Goal: Task Accomplishment & Management: Manage account settings

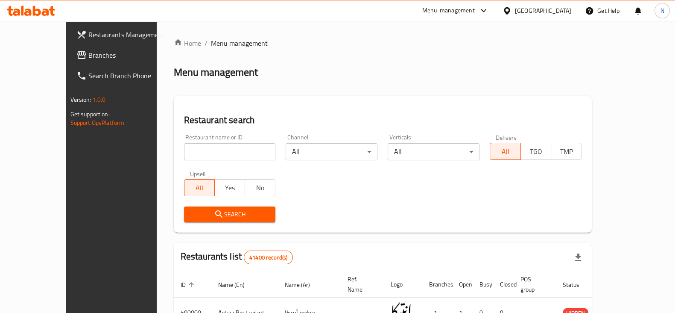
click at [256, 153] on input "search" at bounding box center [230, 151] width 92 height 17
paste input "698864"
type input "698864"
click button "Search" at bounding box center [230, 214] width 92 height 16
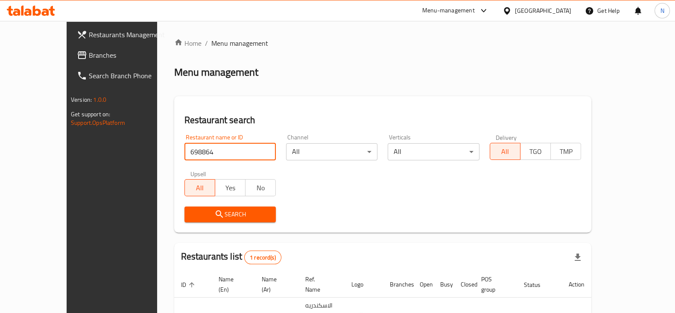
scroll to position [51, 0]
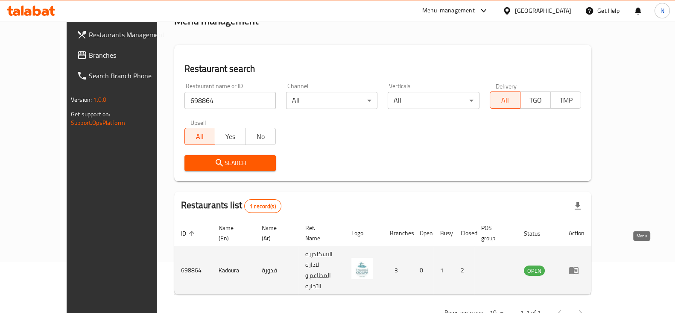
click at [579, 265] on icon "enhanced table" at bounding box center [574, 270] width 10 height 10
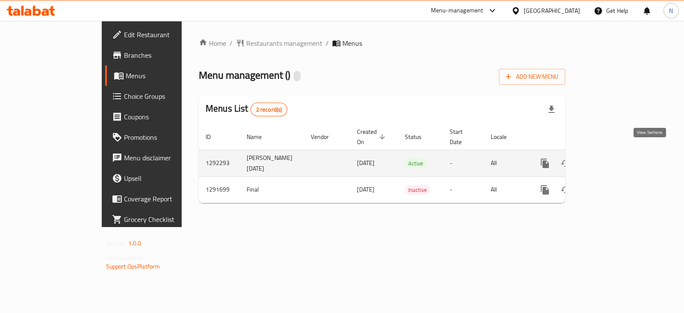
click at [611, 158] on icon "enhanced table" at bounding box center [606, 163] width 10 height 10
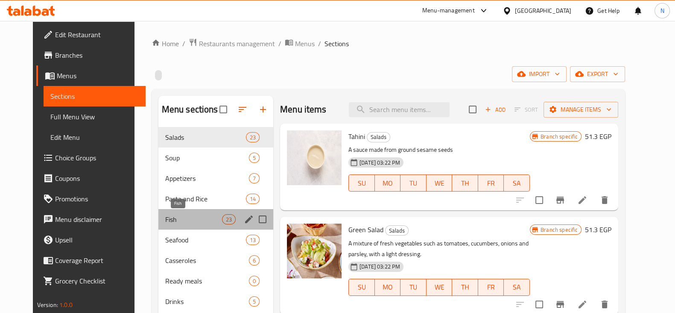
click at [172, 217] on span "Fish" at bounding box center [193, 219] width 57 height 10
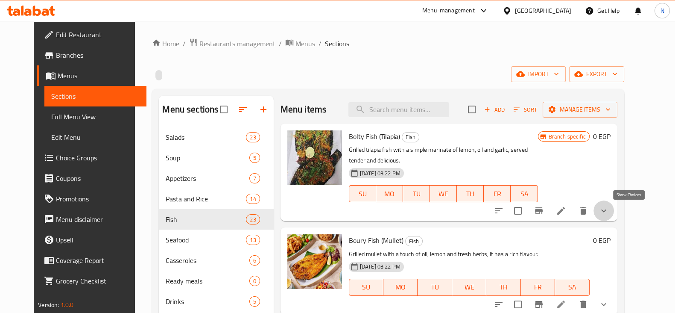
click at [609, 206] on icon "show more" at bounding box center [604, 210] width 10 height 10
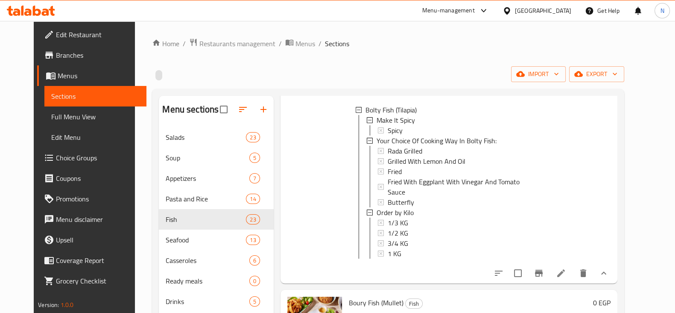
scroll to position [116, 0]
click at [404, 247] on div "1 KG" at bounding box center [460, 252] width 144 height 10
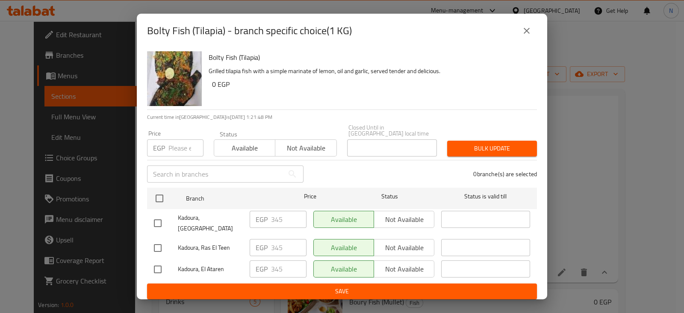
click at [528, 36] on icon "close" at bounding box center [526, 31] width 10 height 10
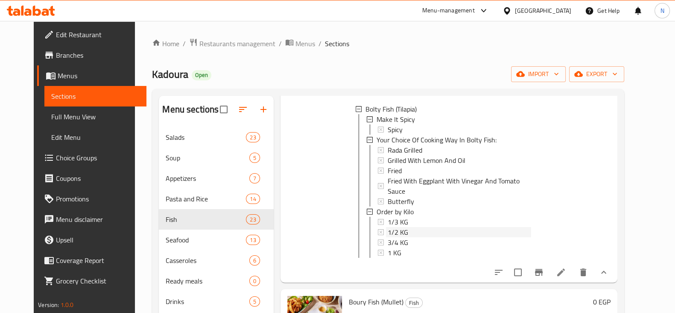
click at [406, 227] on div "1/2 KG" at bounding box center [460, 232] width 144 height 10
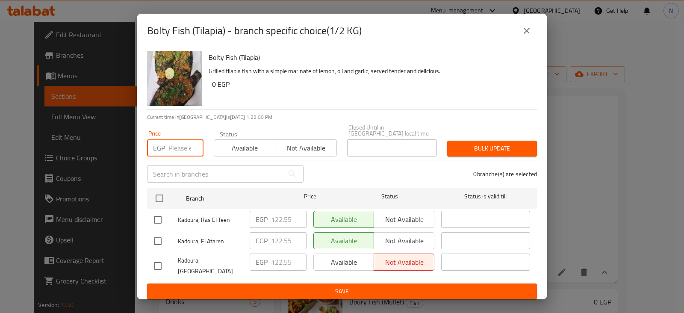
click at [176, 150] on input "number" at bounding box center [185, 147] width 35 height 17
click at [534, 33] on button "close" at bounding box center [526, 31] width 21 height 21
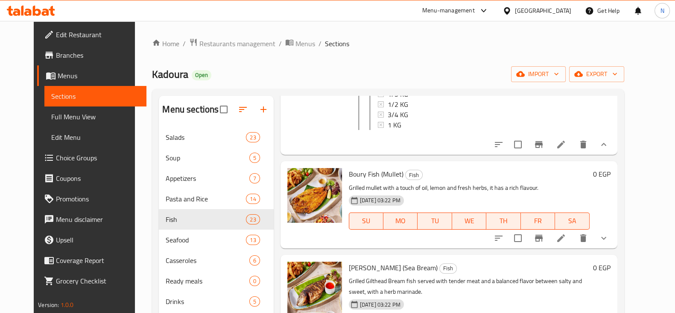
scroll to position [244, 0]
click at [566, 139] on icon at bounding box center [561, 144] width 10 height 10
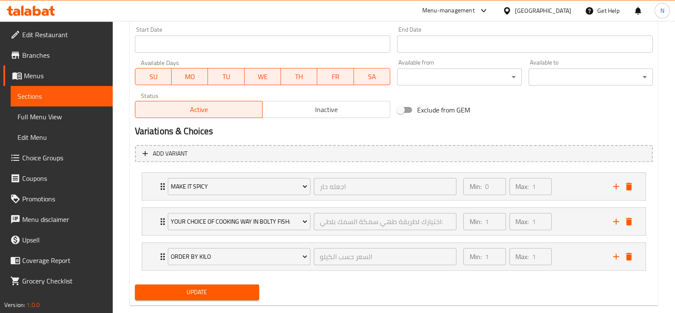
scroll to position [387, 0]
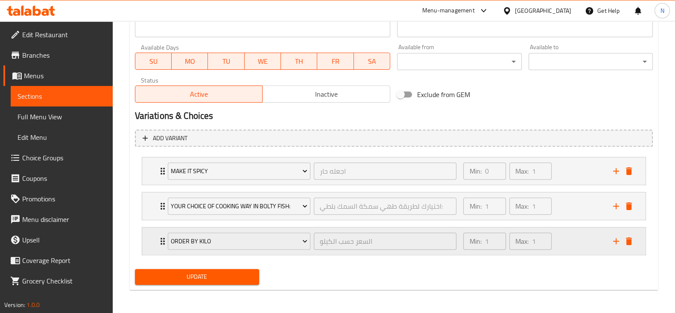
click at [165, 238] on div "Order by Kilo السعر حسب الكيلو ​" at bounding box center [312, 240] width 299 height 27
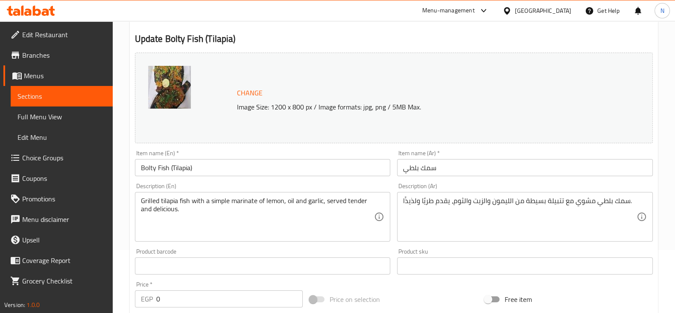
scroll to position [0, 0]
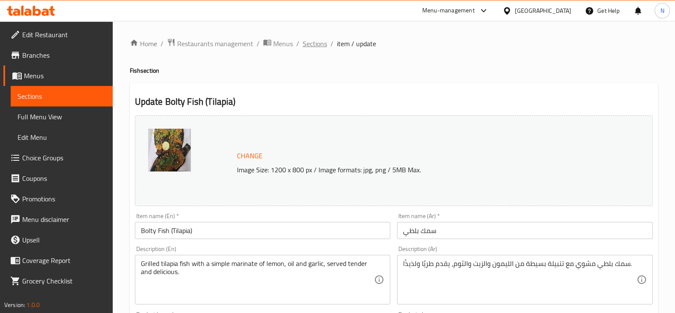
click at [316, 43] on span "Sections" at bounding box center [315, 43] width 24 height 10
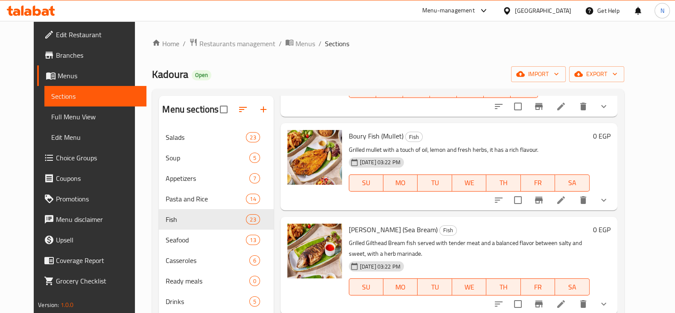
scroll to position [106, 0]
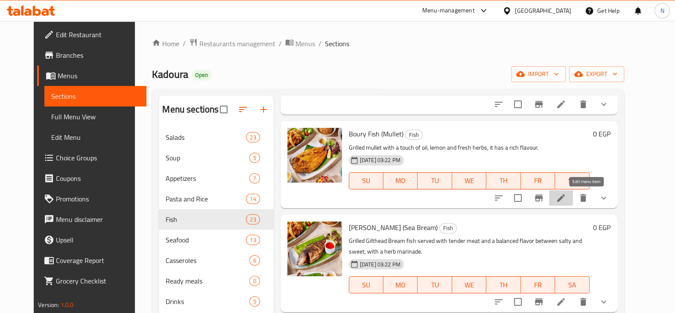
click at [565, 197] on icon at bounding box center [561, 198] width 8 height 8
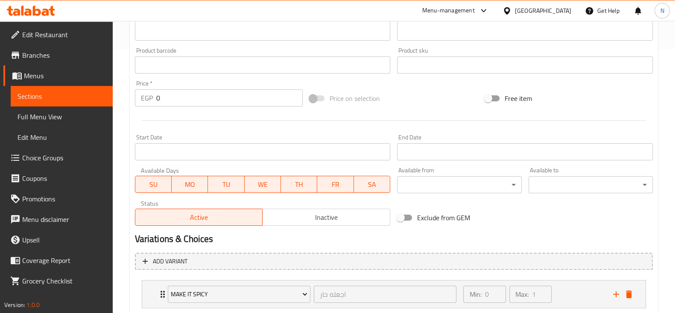
scroll to position [387, 0]
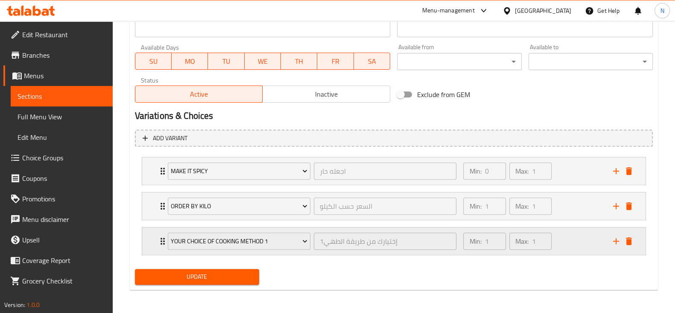
click at [163, 243] on div "Your Choice Of Cooking Method 1 1إختيارك من طريقة الطهي ​" at bounding box center [312, 240] width 299 height 27
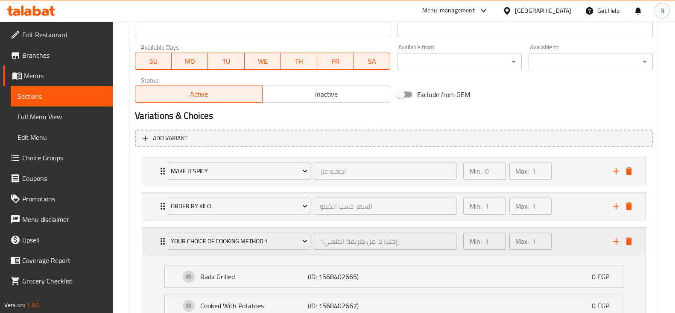
click at [163, 242] on div "Your Choice Of Cooking Method 1 1إختيارك من طريقة الطهي ​" at bounding box center [312, 240] width 299 height 27
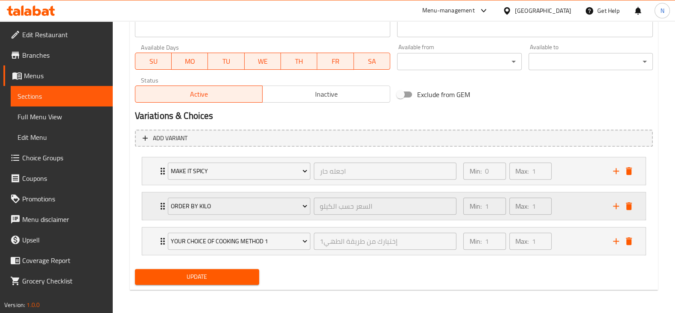
click at [162, 210] on icon "Expand" at bounding box center [163, 206] width 10 height 10
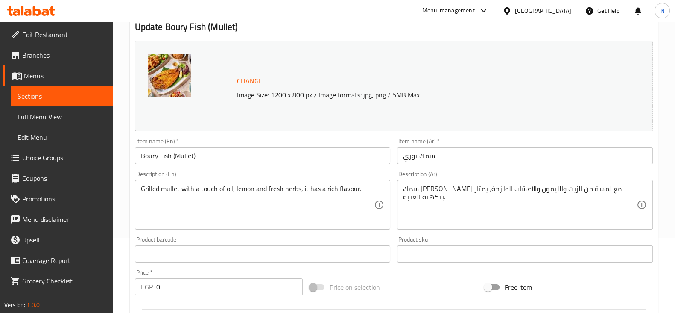
scroll to position [0, 0]
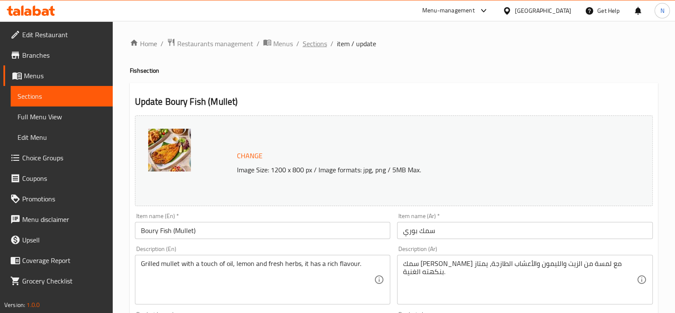
click at [320, 47] on span "Sections" at bounding box center [315, 43] width 24 height 10
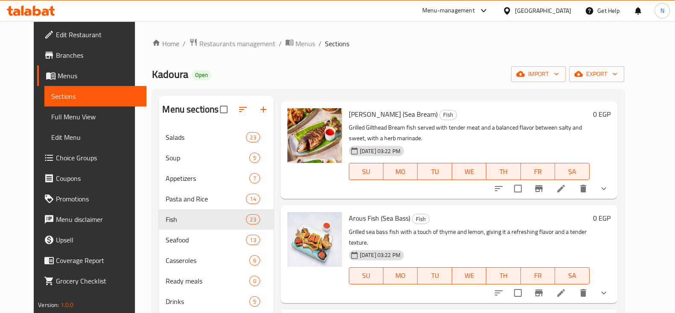
scroll to position [220, 0]
click at [566, 191] on icon at bounding box center [561, 188] width 10 height 10
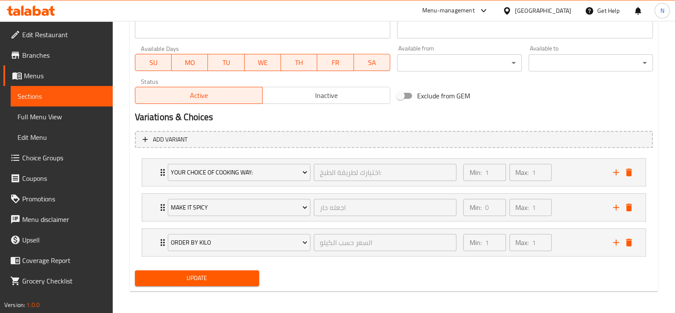
scroll to position [387, 0]
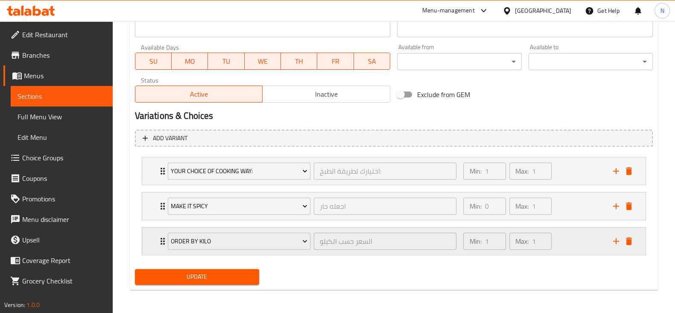
click at [161, 238] on icon "Expand" at bounding box center [163, 241] width 10 height 10
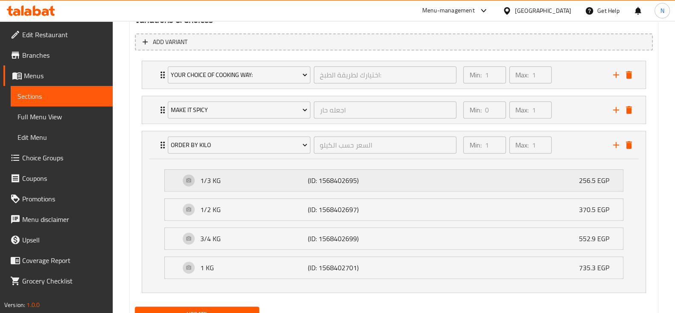
scroll to position [482, 0]
click at [630, 145] on icon "delete" at bounding box center [629, 145] width 6 height 8
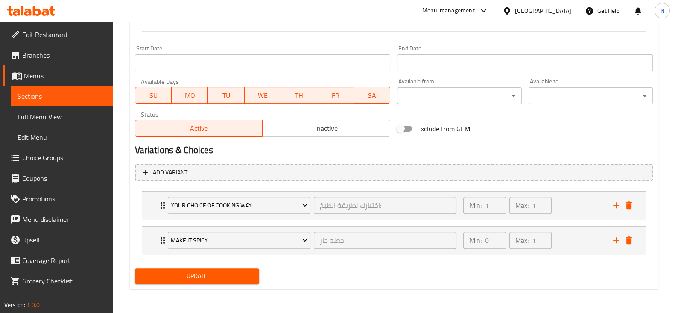
scroll to position [352, 0]
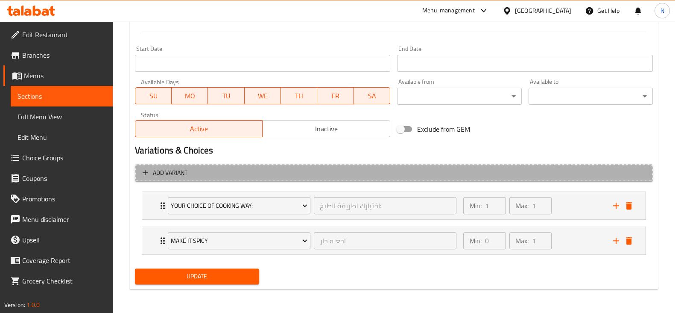
click at [253, 170] on span "Add variant" at bounding box center [394, 172] width 503 height 11
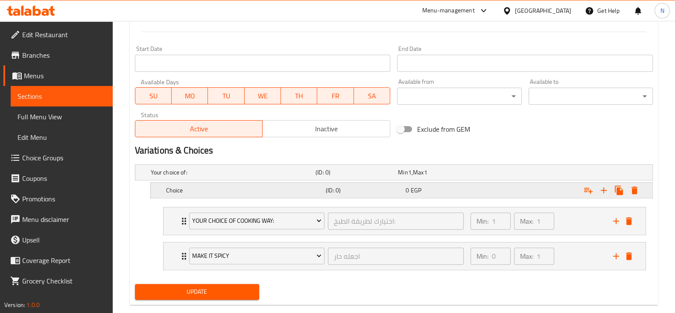
click at [224, 189] on h5 "Choice" at bounding box center [244, 190] width 156 height 9
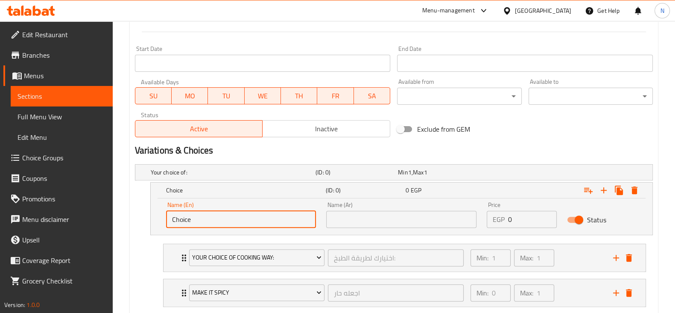
click at [224, 219] on input "Choice" at bounding box center [241, 219] width 150 height 17
type input "kilo"
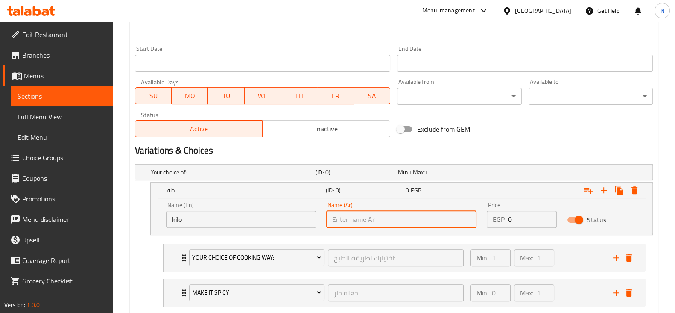
click at [351, 217] on input "text" at bounding box center [401, 219] width 150 height 17
type input "كيلو"
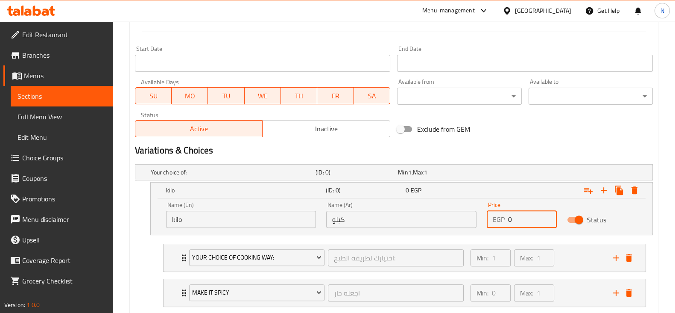
click at [528, 222] on input "0" at bounding box center [532, 219] width 49 height 17
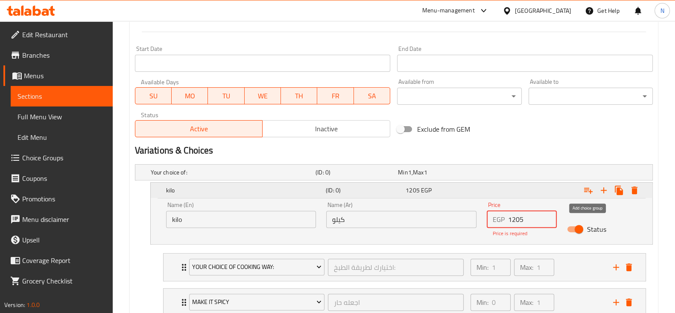
type input "1205"
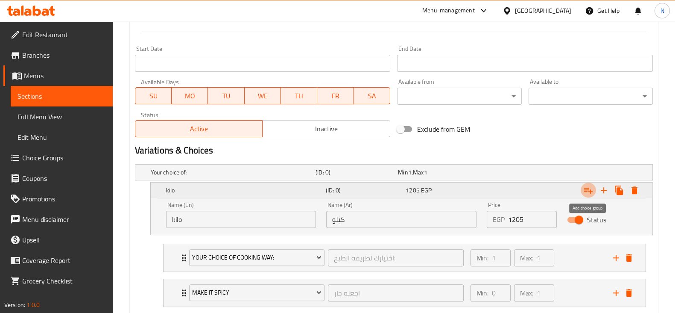
click at [587, 192] on icon "Expand" at bounding box center [589, 190] width 10 height 10
click at [587, 188] on icon "Expand" at bounding box center [589, 190] width 10 height 10
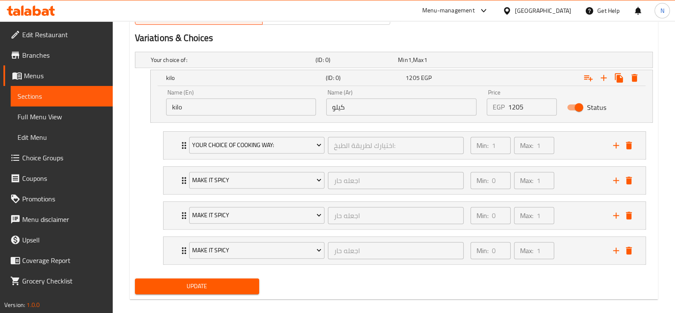
scroll to position [473, 0]
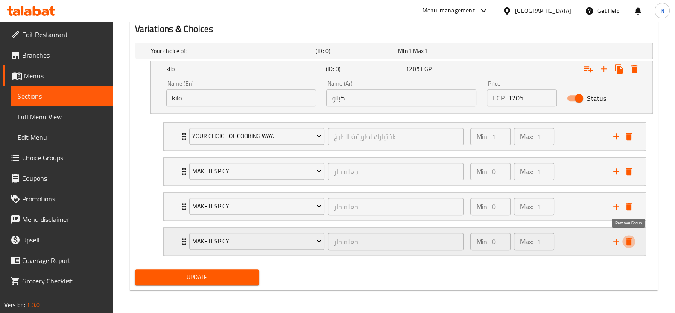
click at [634, 241] on icon "delete" at bounding box center [629, 241] width 10 height 10
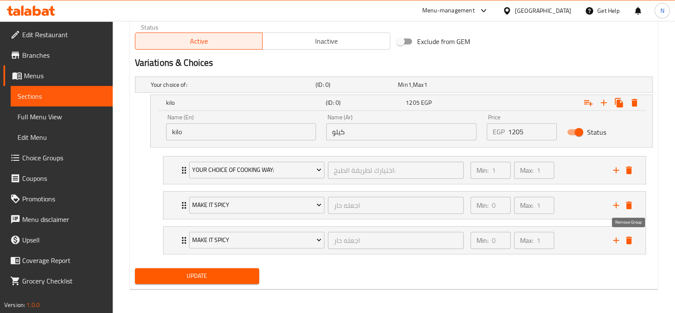
scroll to position [438, 0]
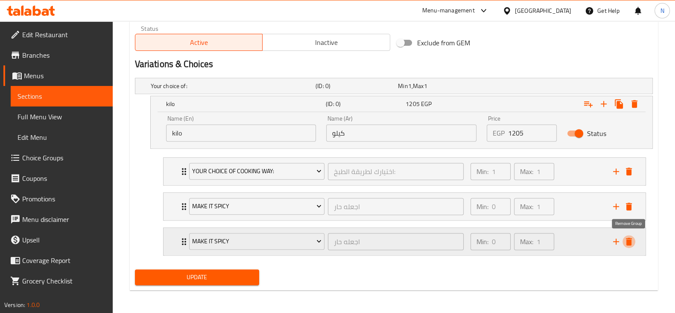
click at [632, 236] on icon "delete" at bounding box center [629, 241] width 10 height 10
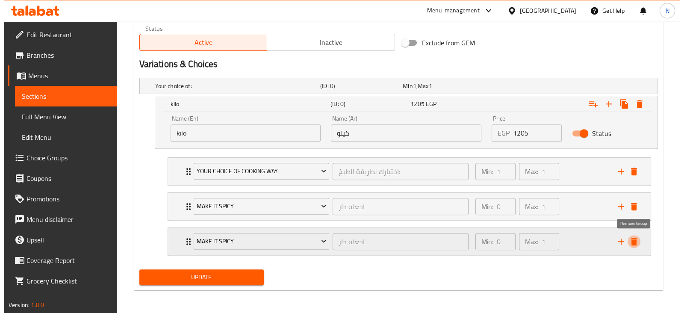
scroll to position [403, 0]
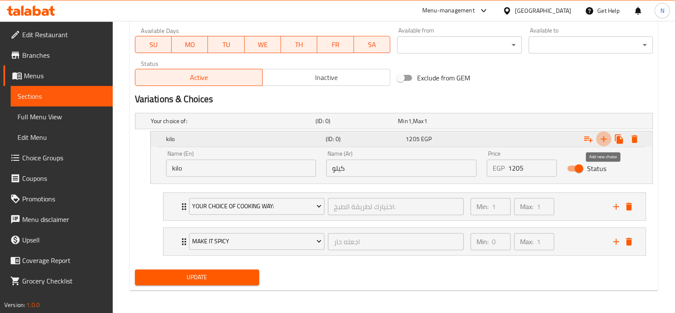
click at [604, 138] on icon "Expand" at bounding box center [604, 139] width 6 height 6
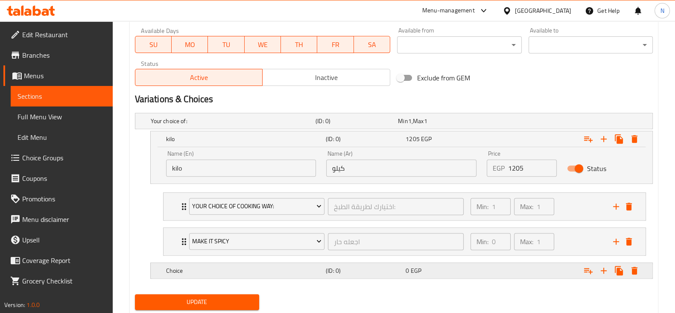
drag, startPoint x: 214, startPoint y: 270, endPoint x: 213, endPoint y: 260, distance: 10.3
click at [208, 253] on div "Your choice of: (ID: 0) Min 1 , Max 1 Name (En) Your choice of: Name (En) Name …" at bounding box center [394, 199] width 525 height 181
click at [635, 267] on icon "Expand" at bounding box center [635, 271] width 6 height 8
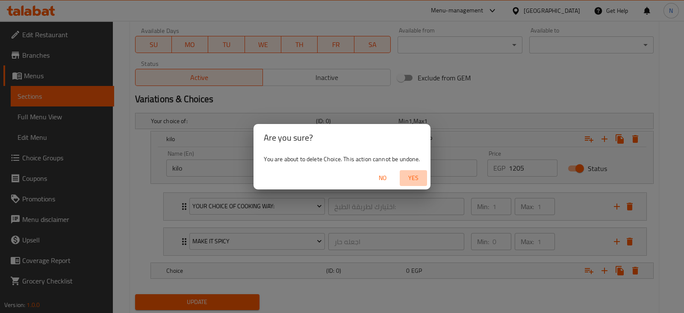
click at [409, 176] on span "Yes" at bounding box center [413, 178] width 21 height 11
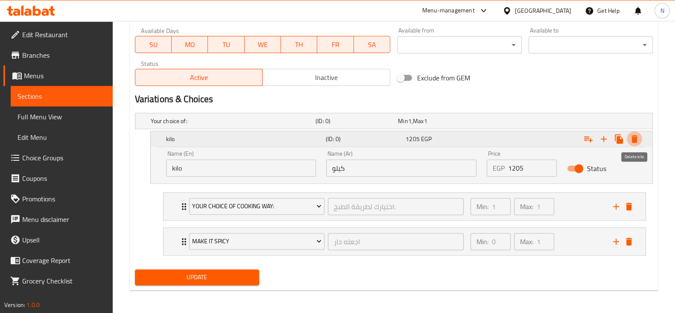
click at [634, 139] on icon "Expand" at bounding box center [635, 139] width 6 height 8
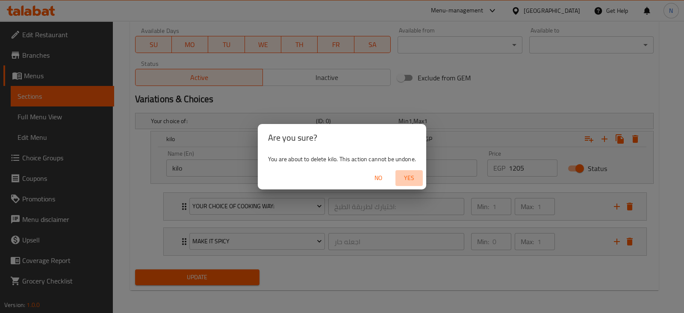
click at [410, 181] on span "Yes" at bounding box center [409, 178] width 21 height 11
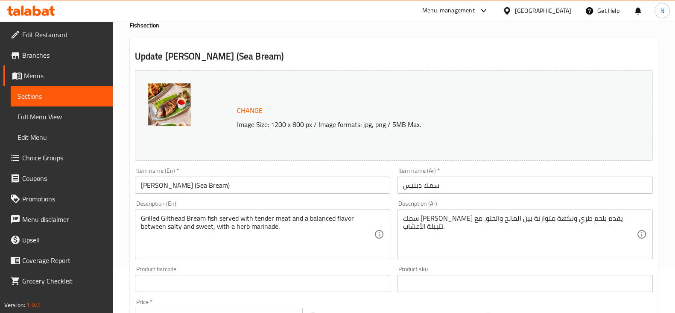
scroll to position [47, 0]
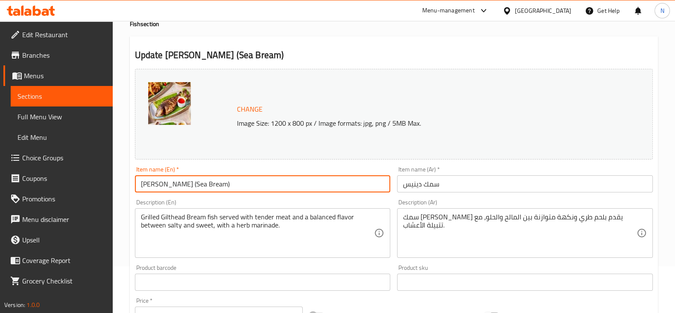
drag, startPoint x: 158, startPoint y: 185, endPoint x: 140, endPoint y: 183, distance: 18.5
click at [140, 183] on input "Denis Fish (Sea Bream)" at bounding box center [263, 183] width 256 height 17
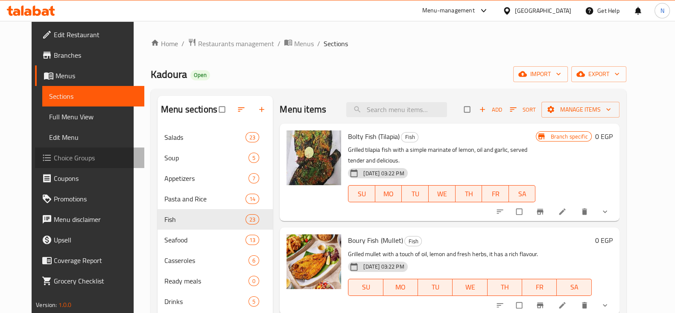
click at [63, 161] on span "Choice Groups" at bounding box center [96, 158] width 84 height 10
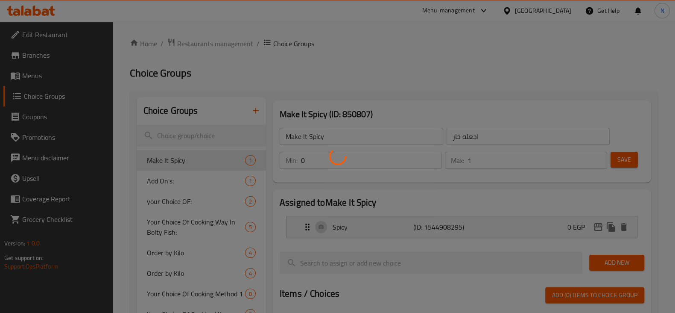
scroll to position [60, 0]
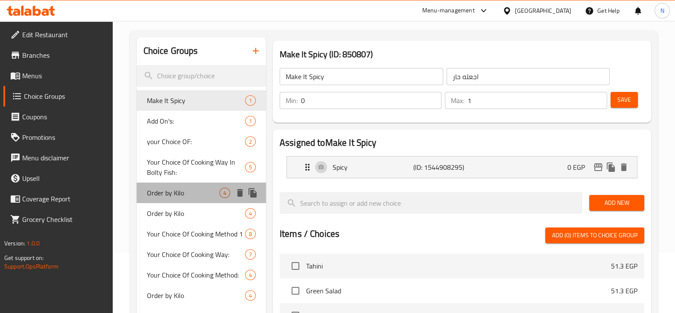
click at [198, 188] on span "Order by Kilo" at bounding box center [183, 193] width 73 height 10
type input "Order by Kilo"
type input "السعر حسب الكيلو"
type input "1"
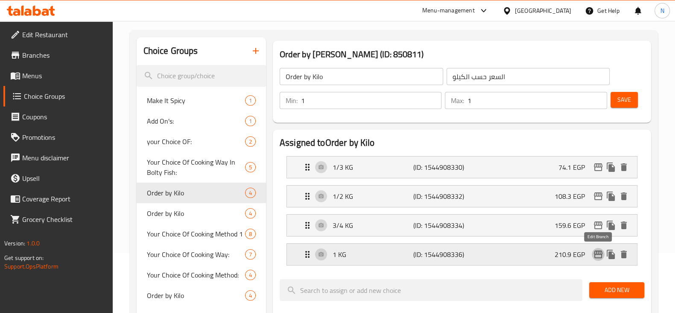
click at [595, 252] on icon "edit" at bounding box center [598, 254] width 10 height 10
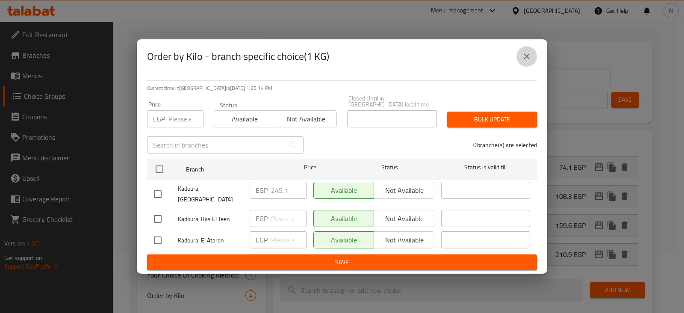
click at [525, 57] on icon "close" at bounding box center [526, 56] width 10 height 10
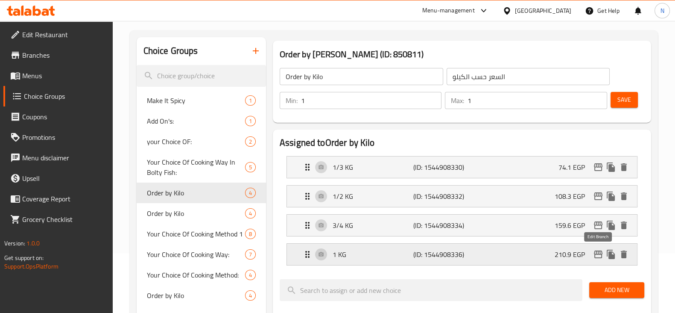
click at [597, 251] on icon "edit" at bounding box center [598, 254] width 10 height 10
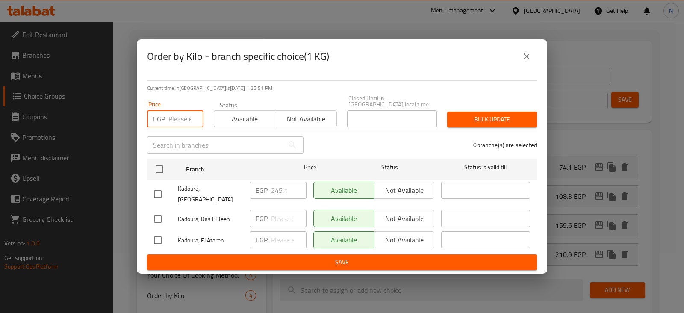
click at [173, 113] on input "number" at bounding box center [185, 118] width 35 height 17
type input "2"
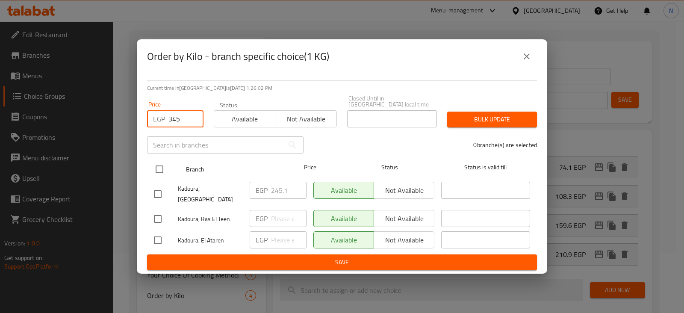
type input "345"
click at [160, 169] on input "checkbox" at bounding box center [159, 169] width 18 height 18
checkbox input "true"
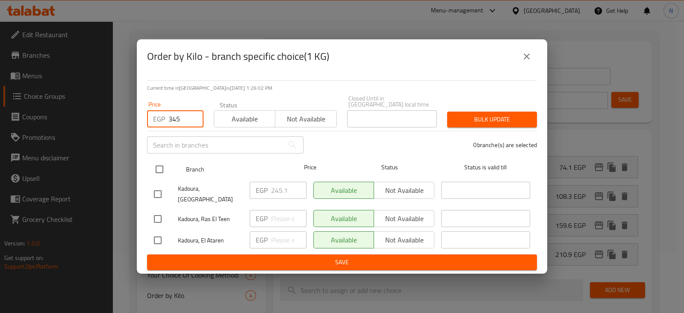
checkbox input "true"
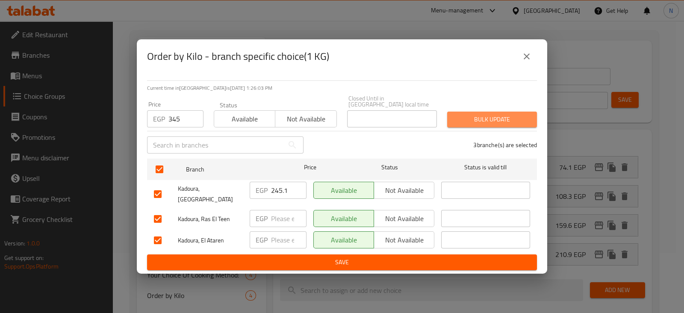
click at [496, 117] on span "Bulk update" at bounding box center [492, 119] width 76 height 11
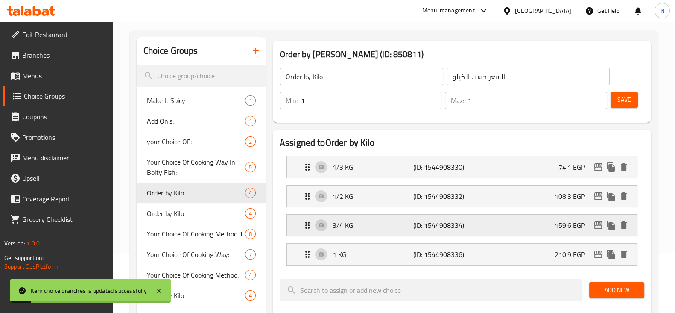
click at [599, 232] on div "3/4 KG (ID: 1544908334) 159.6 EGP" at bounding box center [464, 224] width 325 height 21
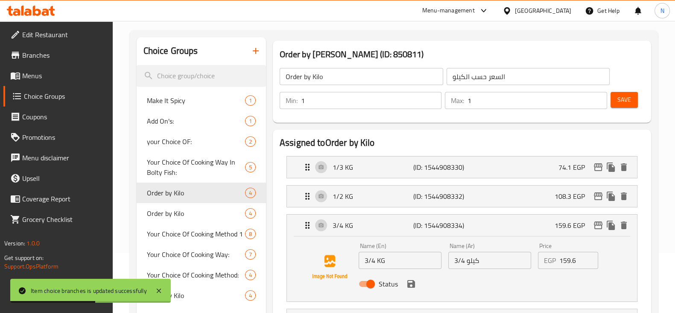
click at [425, 147] on h2 "Assigned to Order by Kilo" at bounding box center [462, 142] width 365 height 13
click at [366, 220] on p "3/4 KG" at bounding box center [373, 225] width 81 height 10
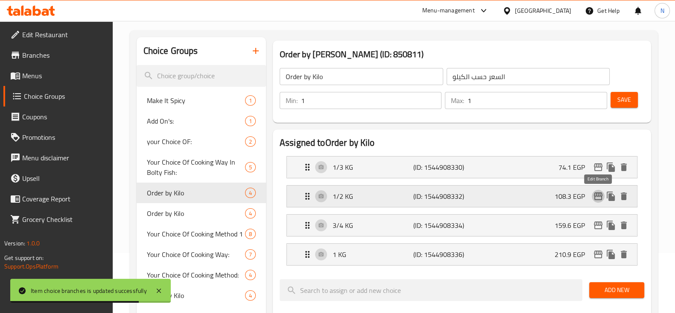
click at [597, 202] on button "edit" at bounding box center [598, 196] width 13 height 13
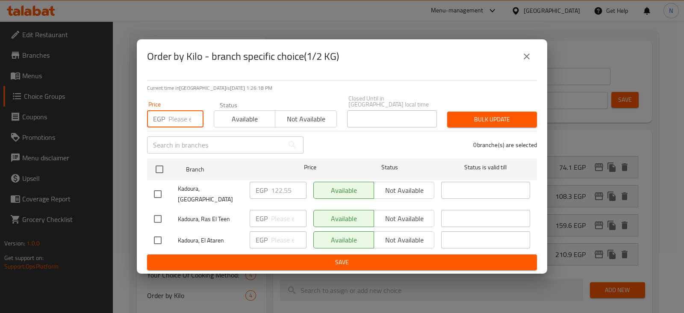
click at [181, 124] on input "number" at bounding box center [185, 118] width 35 height 17
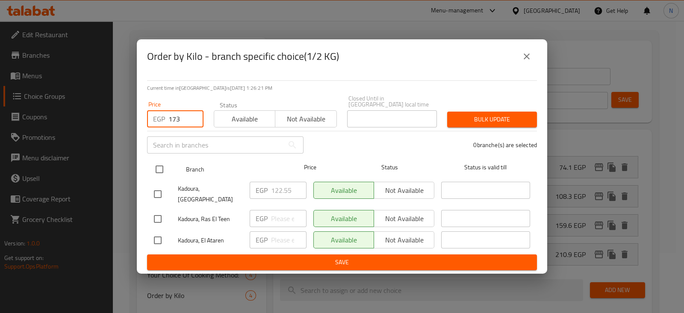
type input "173"
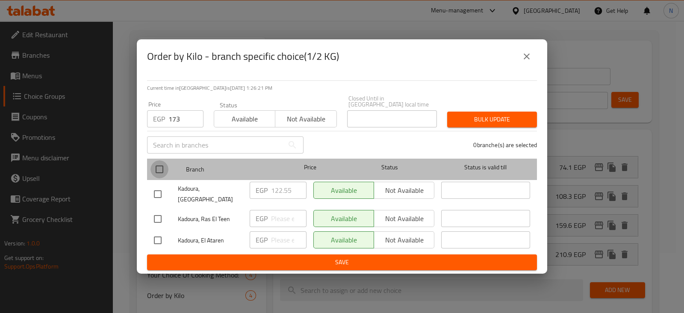
click at [162, 165] on input "checkbox" at bounding box center [159, 169] width 18 height 18
checkbox input "true"
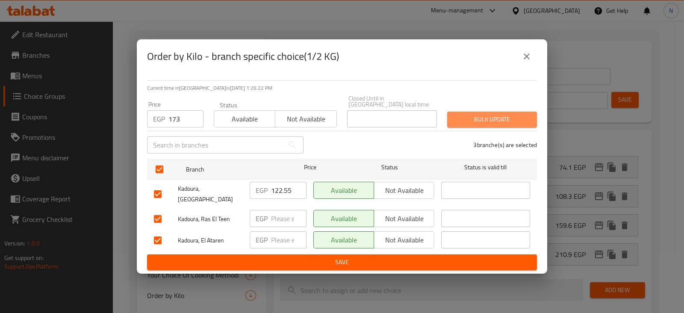
click at [483, 114] on span "Bulk update" at bounding box center [492, 119] width 76 height 11
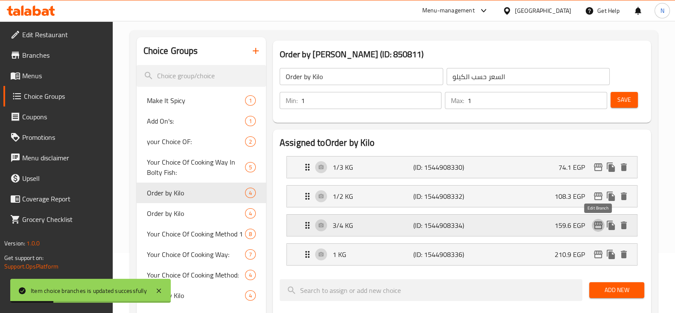
click at [598, 223] on icon "edit" at bounding box center [598, 225] width 10 height 10
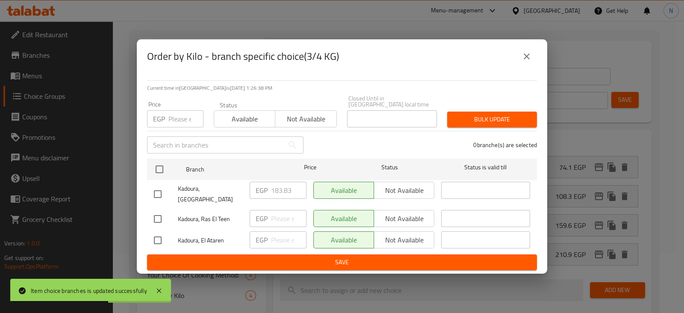
click at [175, 128] on div "Price EGP Price" at bounding box center [175, 114] width 67 height 36
click at [176, 126] on input "2" at bounding box center [185, 118] width 35 height 17
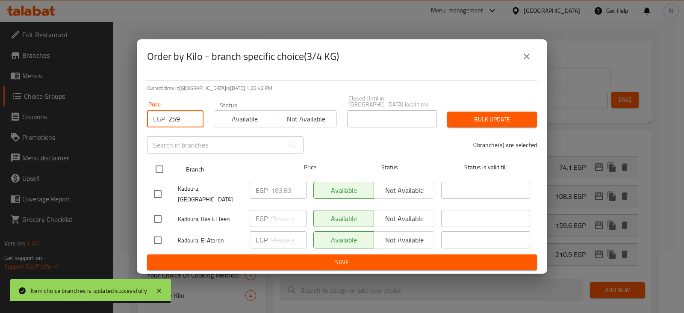
type input "259"
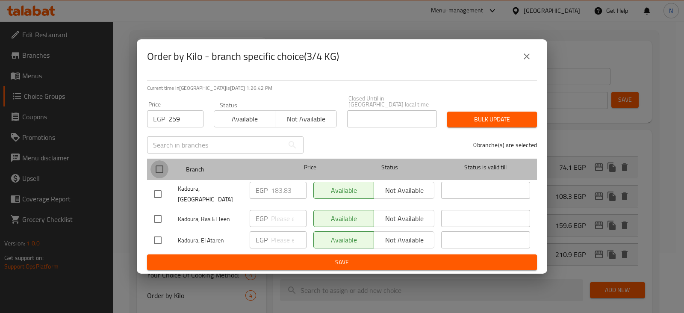
click at [152, 174] on input "checkbox" at bounding box center [159, 169] width 18 height 18
checkbox input "true"
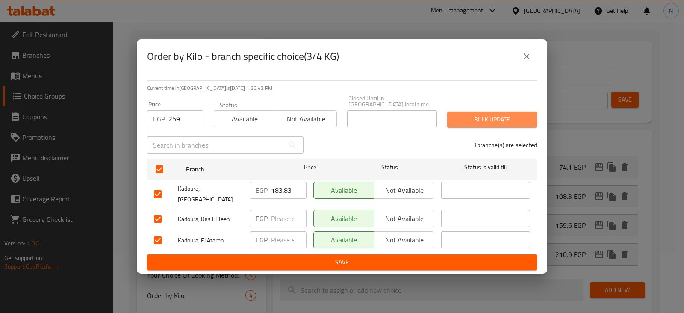
click at [488, 124] on span "Bulk update" at bounding box center [492, 119] width 76 height 11
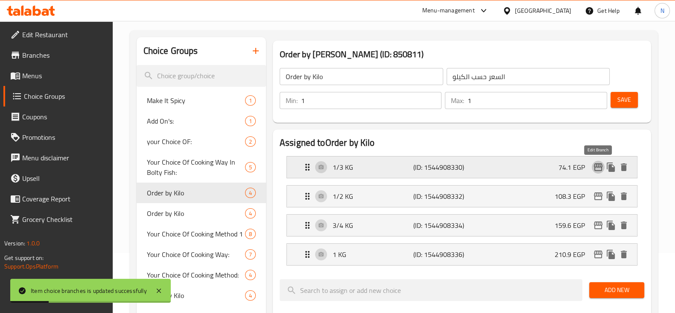
click at [598, 170] on icon "edit" at bounding box center [598, 167] width 10 height 10
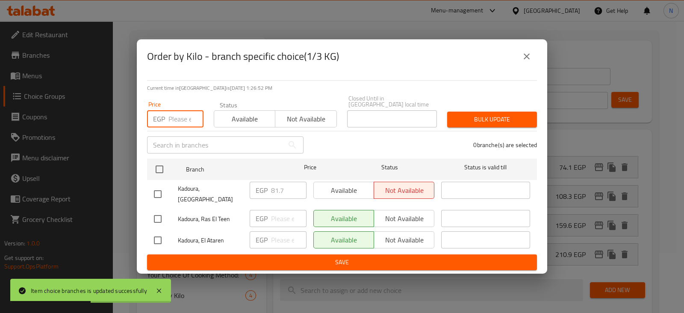
click at [176, 120] on input "number" at bounding box center [185, 118] width 35 height 17
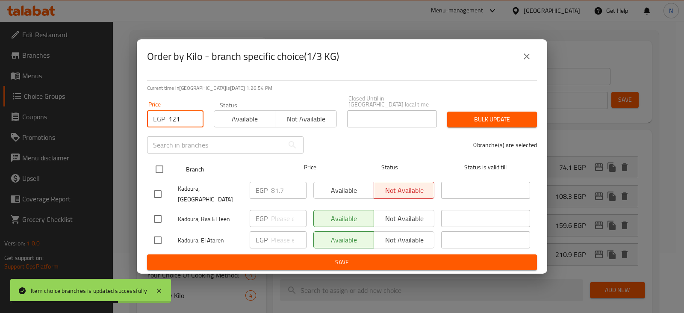
type input "121"
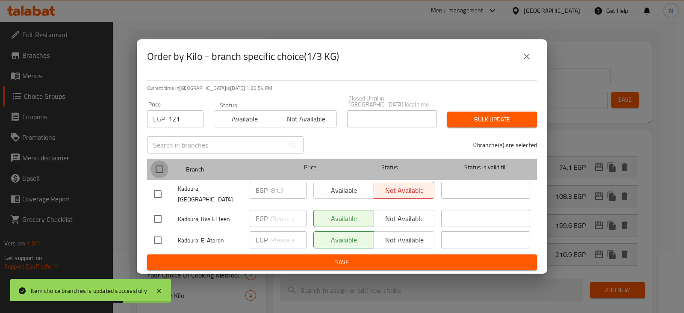
click at [158, 171] on input "checkbox" at bounding box center [159, 169] width 18 height 18
checkbox input "true"
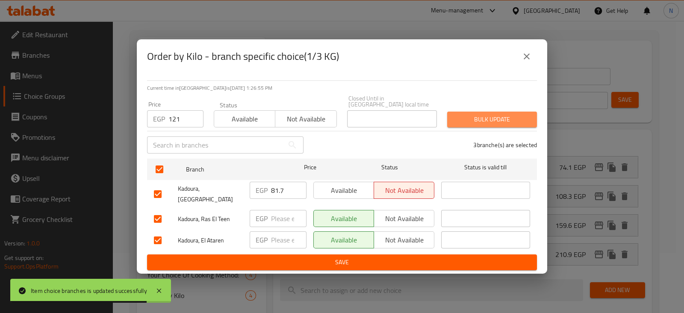
click at [474, 117] on span "Bulk update" at bounding box center [492, 119] width 76 height 11
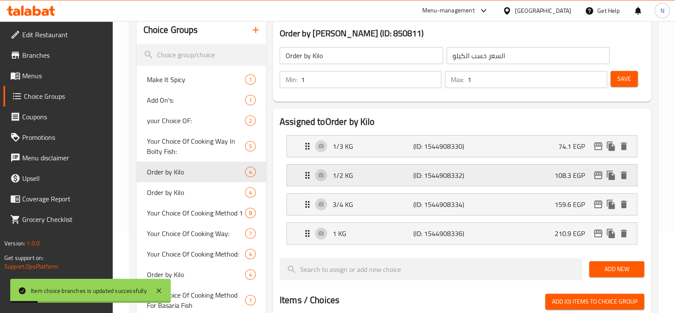
scroll to position [83, 0]
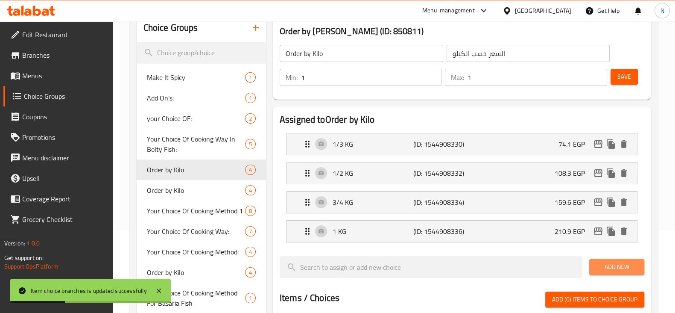
click at [605, 264] on span "Add New" at bounding box center [616, 266] width 41 height 11
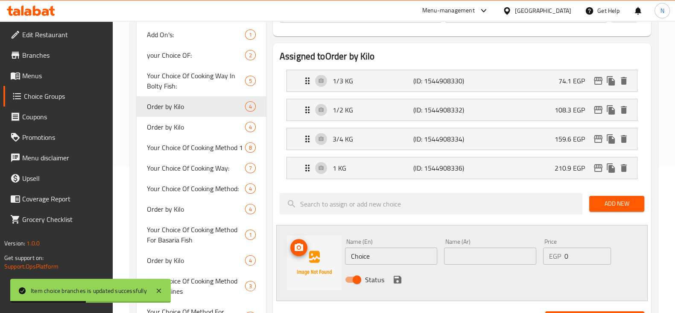
scroll to position [147, 0]
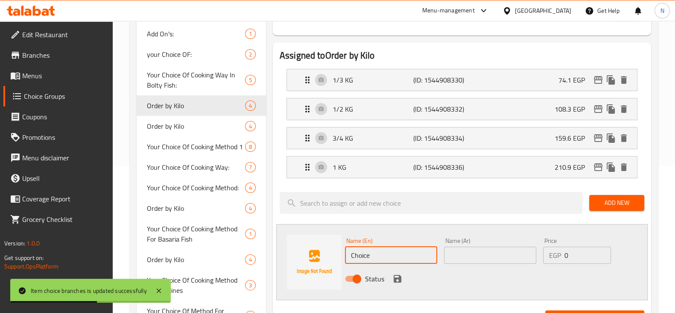
click at [387, 250] on input "Choice" at bounding box center [391, 254] width 92 height 17
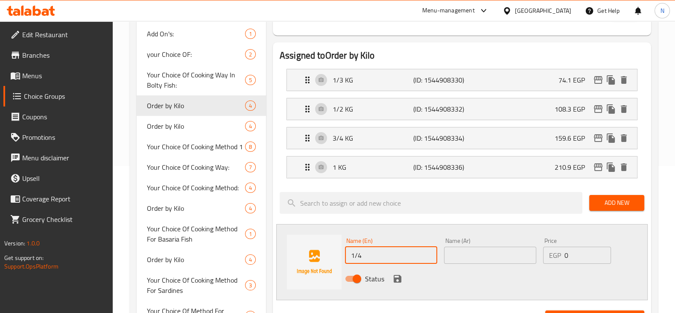
type input "1/4"
click at [476, 255] on input "text" at bounding box center [490, 254] width 92 height 17
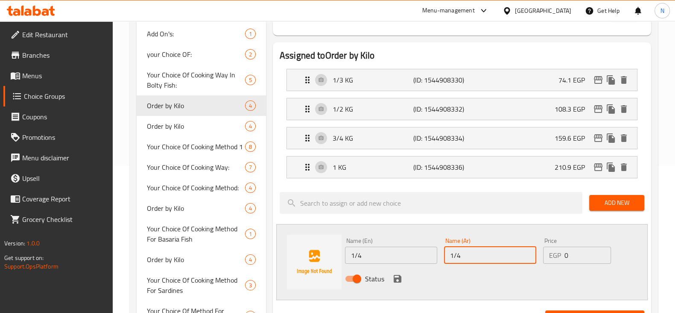
type input "1/4"
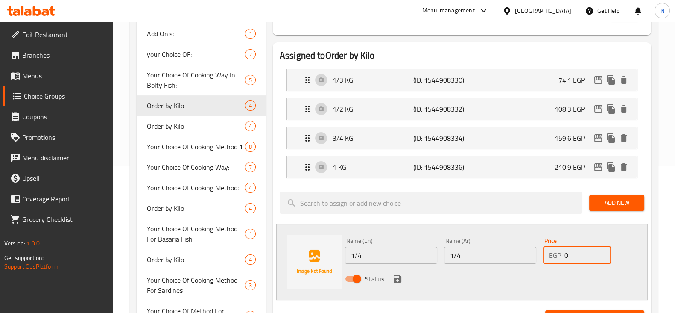
click at [572, 252] on input "0" at bounding box center [588, 254] width 46 height 17
type input "86"
click at [399, 276] on icon "save" at bounding box center [398, 279] width 8 height 8
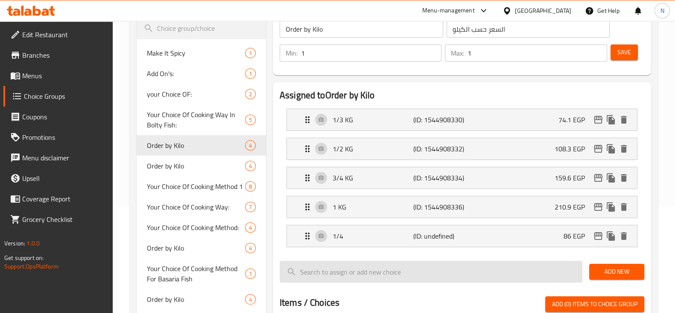
scroll to position [106, 0]
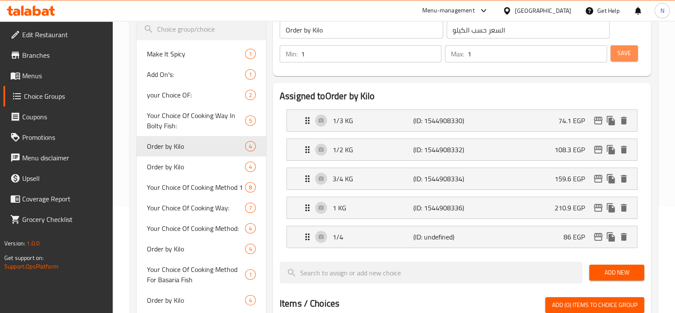
click at [630, 46] on button "Save" at bounding box center [624, 53] width 27 height 16
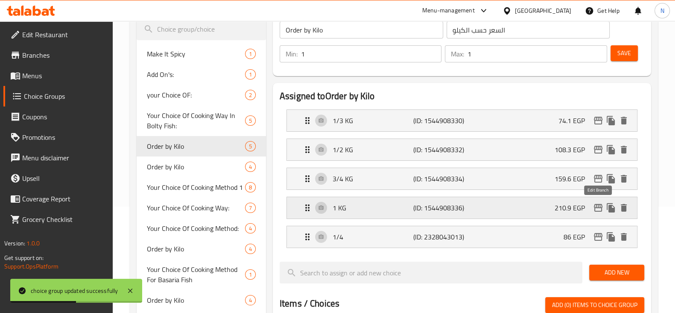
click at [596, 205] on icon "edit" at bounding box center [598, 207] width 10 height 10
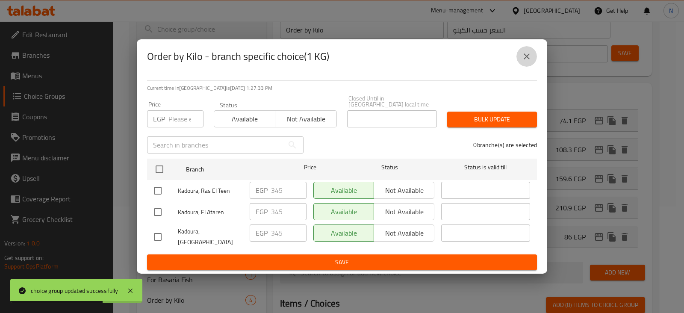
click at [529, 58] on icon "close" at bounding box center [526, 56] width 10 height 10
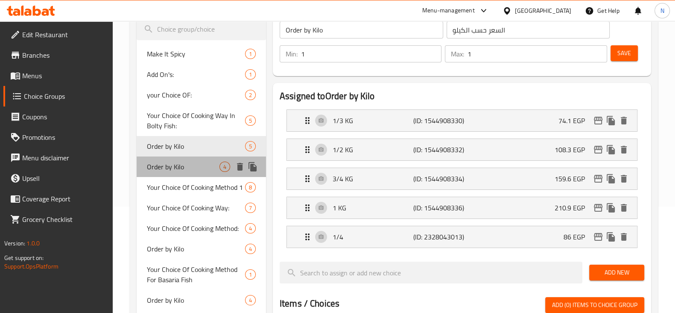
click at [188, 169] on span "Order by Kilo" at bounding box center [183, 166] width 73 height 10
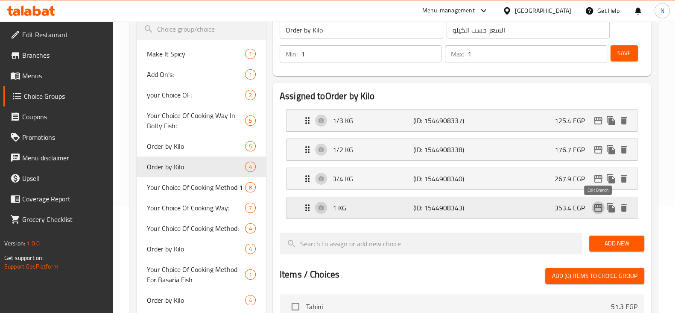
click at [595, 204] on icon "edit" at bounding box center [598, 208] width 9 height 8
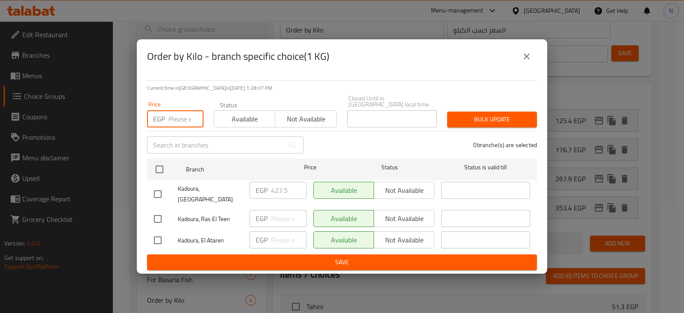
click at [177, 112] on input "number" at bounding box center [185, 118] width 35 height 17
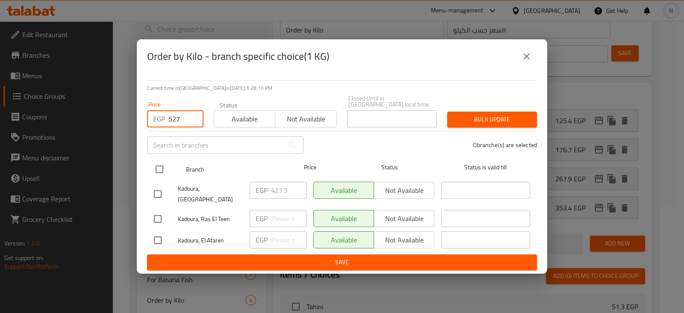
type input "527"
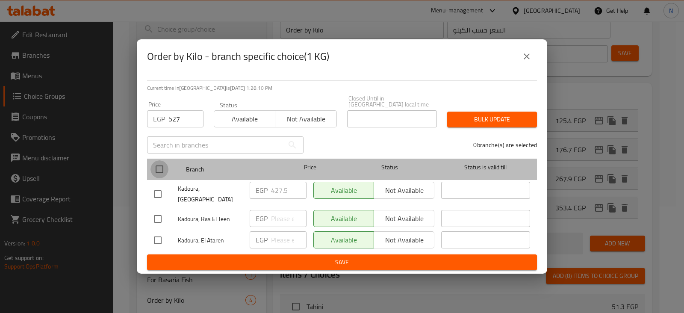
click at [159, 171] on input "checkbox" at bounding box center [159, 169] width 18 height 18
checkbox input "true"
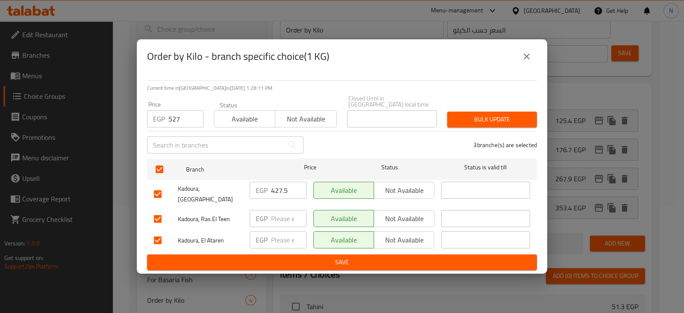
drag, startPoint x: 479, startPoint y: 109, endPoint x: 481, endPoint y: 114, distance: 5.3
click at [481, 114] on div "Bulk update" at bounding box center [492, 119] width 100 height 26
click at [481, 114] on span "Bulk update" at bounding box center [492, 119] width 76 height 11
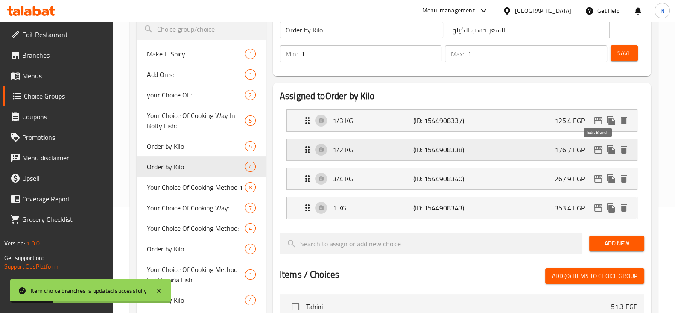
click at [597, 152] on icon "edit" at bounding box center [598, 149] width 10 height 10
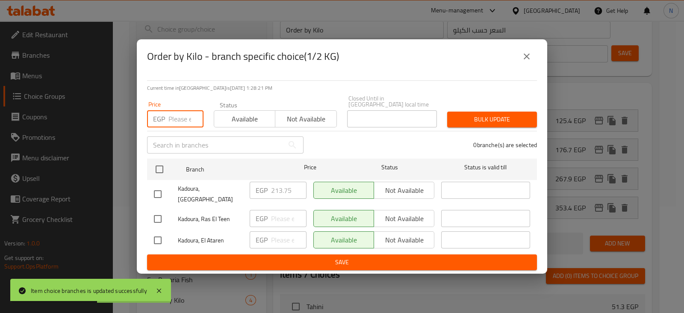
click at [184, 116] on input "number" at bounding box center [185, 118] width 35 height 17
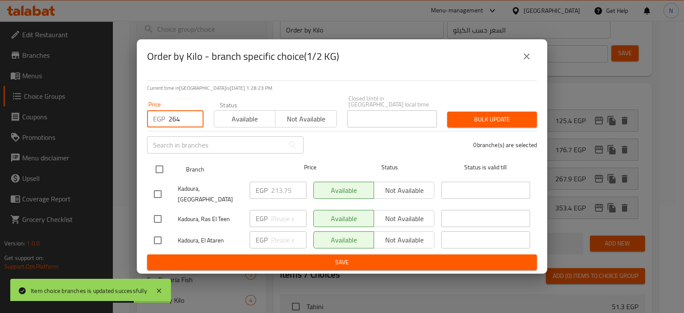
type input "264"
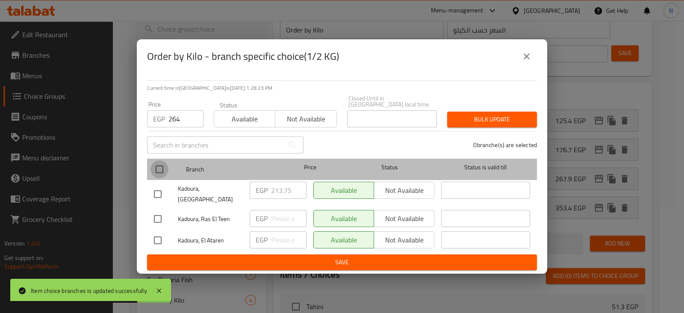
click at [159, 169] on input "checkbox" at bounding box center [159, 169] width 18 height 18
checkbox input "true"
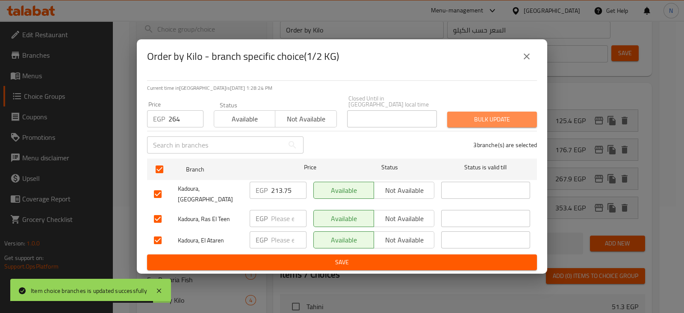
click at [490, 120] on span "Bulk update" at bounding box center [492, 119] width 76 height 11
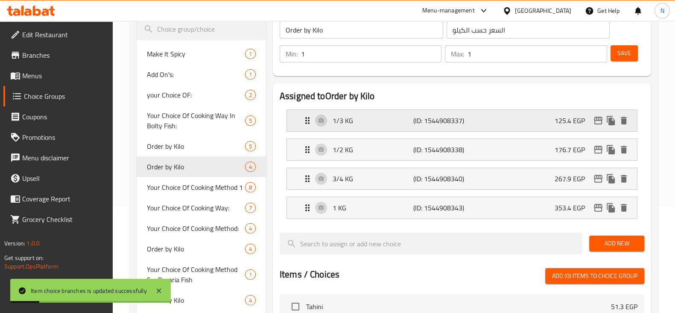
click at [601, 127] on div "1/3 KG (ID: 1544908337) 125.4 EGP" at bounding box center [464, 120] width 325 height 21
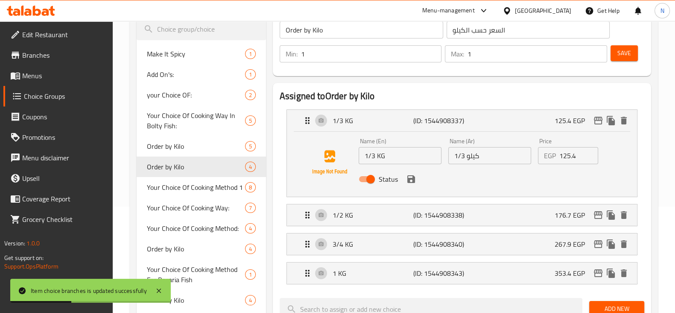
click at [515, 135] on div "Name (Ar) 1/3 كيلو Name (Ar)" at bounding box center [490, 151] width 90 height 33
click at [501, 126] on div "1/3 KG (ID: 1544908337) 125.4 EGP" at bounding box center [464, 120] width 325 height 21
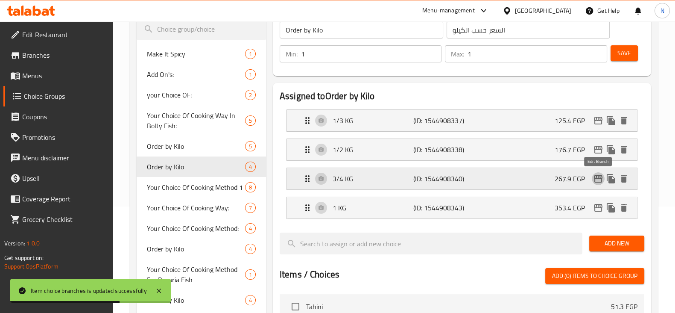
click at [598, 179] on icon "edit" at bounding box center [598, 178] width 10 height 10
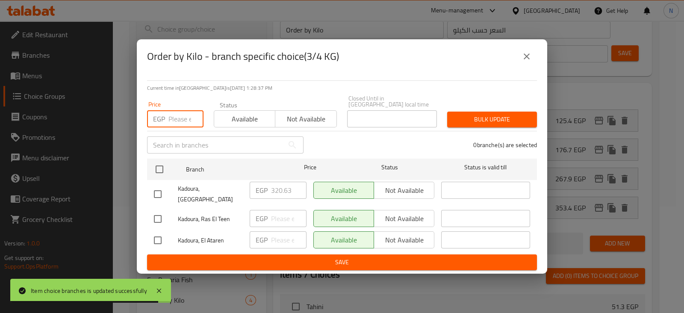
click at [179, 119] on input "number" at bounding box center [185, 118] width 35 height 17
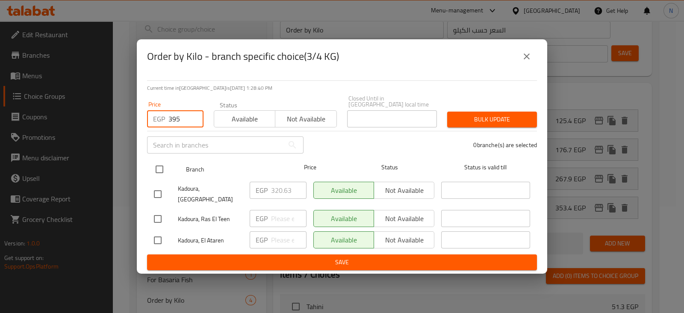
type input "395"
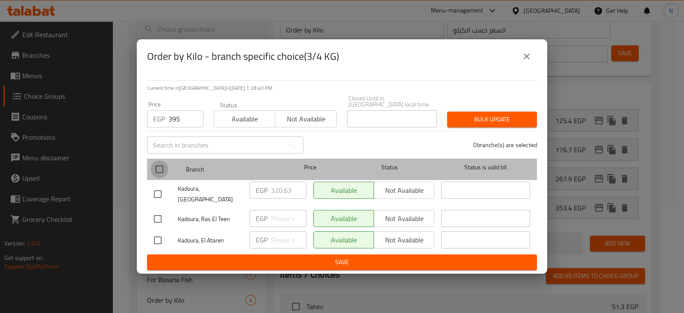
click at [160, 167] on input "checkbox" at bounding box center [159, 169] width 18 height 18
checkbox input "true"
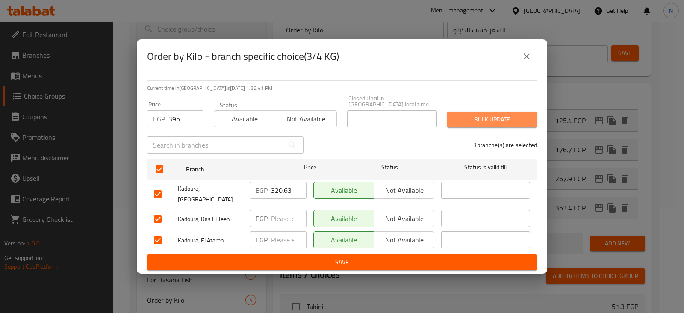
click at [465, 121] on span "Bulk update" at bounding box center [492, 119] width 76 height 11
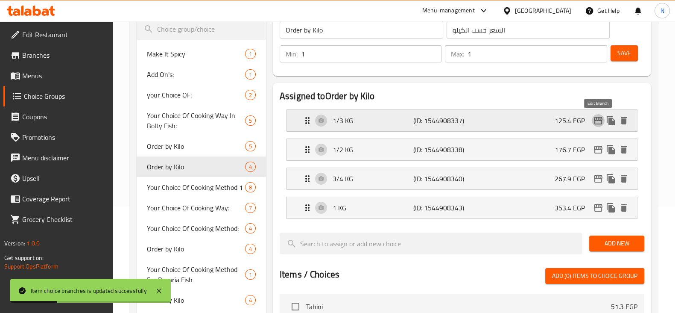
click at [596, 116] on icon "edit" at bounding box center [598, 120] width 10 height 10
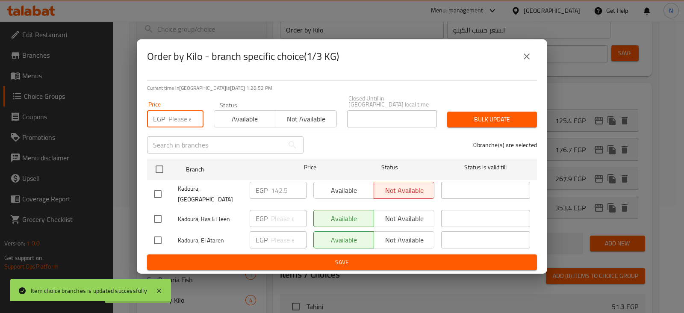
click at [177, 112] on input "number" at bounding box center [185, 118] width 35 height 17
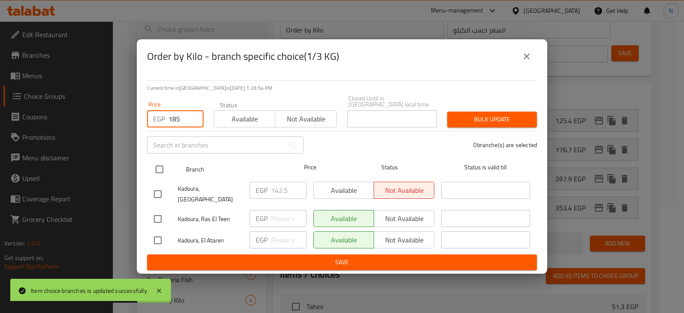
type input "185"
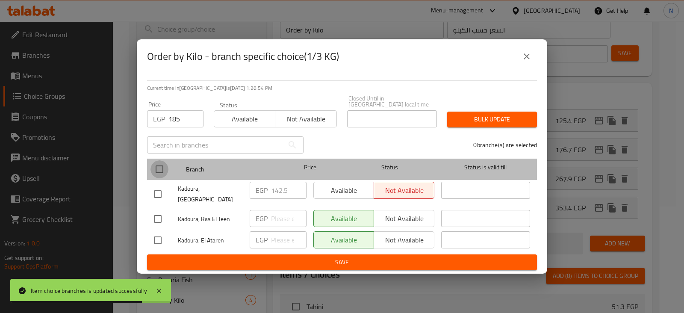
click at [162, 166] on input "checkbox" at bounding box center [159, 169] width 18 height 18
checkbox input "true"
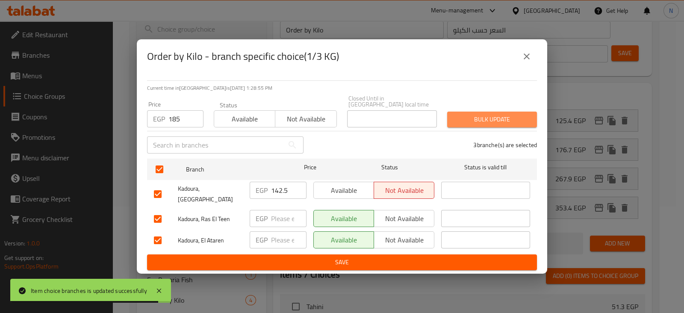
click at [515, 115] on span "Bulk update" at bounding box center [492, 119] width 76 height 11
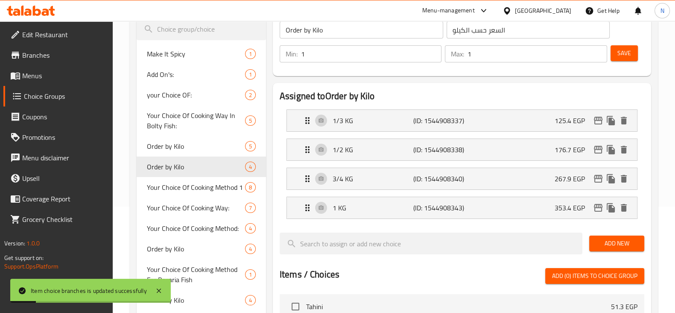
click at [598, 241] on span "Add New" at bounding box center [616, 243] width 41 height 11
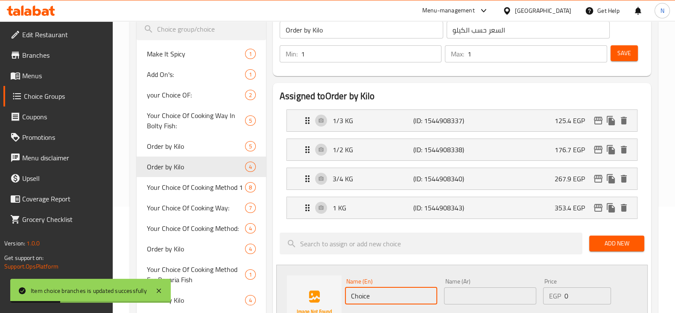
click at [389, 302] on input "Choice" at bounding box center [391, 295] width 92 height 17
type input "C"
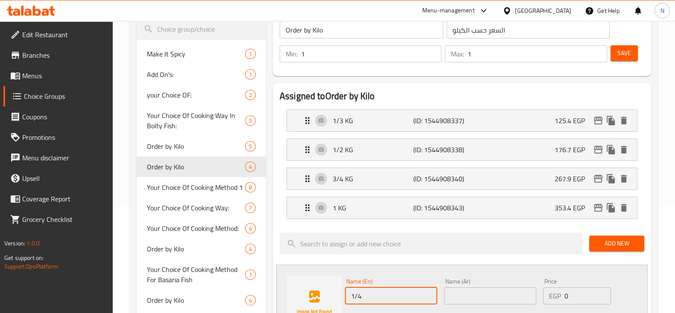
type input "1/4"
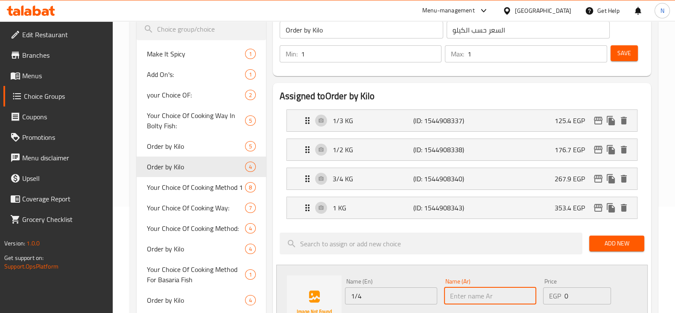
click at [453, 292] on input "text" at bounding box center [490, 295] width 92 height 17
type input "1/4"
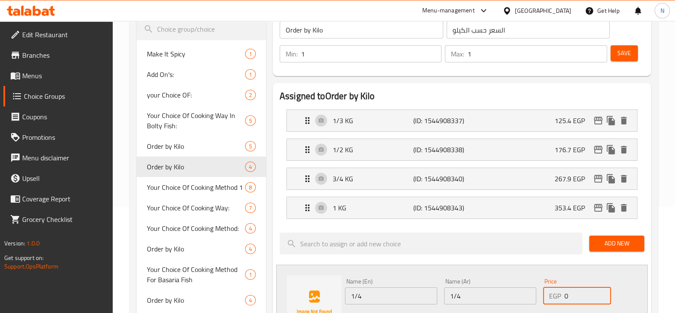
click at [578, 292] on input "0" at bounding box center [588, 295] width 46 height 17
click at [376, 284] on div "Name (En) 1/4 Name (En)" at bounding box center [391, 291] width 92 height 26
click at [598, 292] on input "1" at bounding box center [588, 295] width 46 height 17
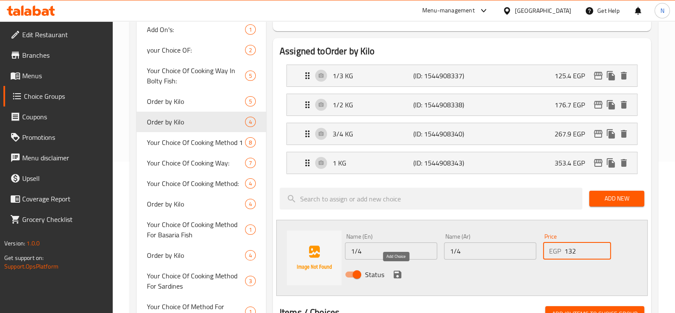
type input "132"
click at [398, 270] on icon "save" at bounding box center [398, 274] width 8 height 8
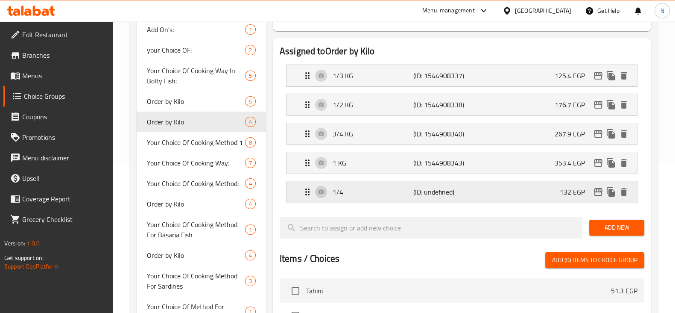
scroll to position [101, 0]
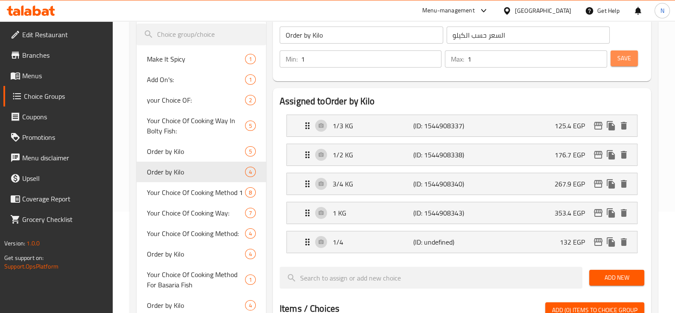
click at [631, 58] on button "Save" at bounding box center [624, 58] width 27 height 16
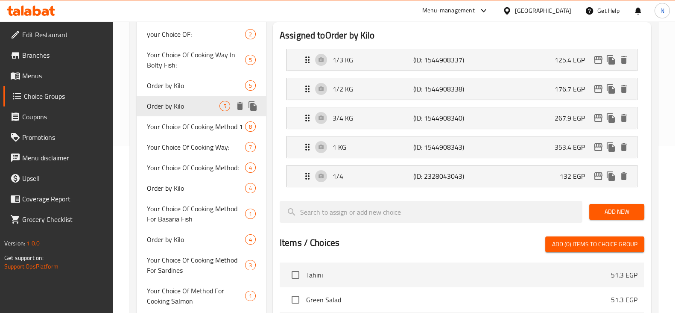
scroll to position [167, 0]
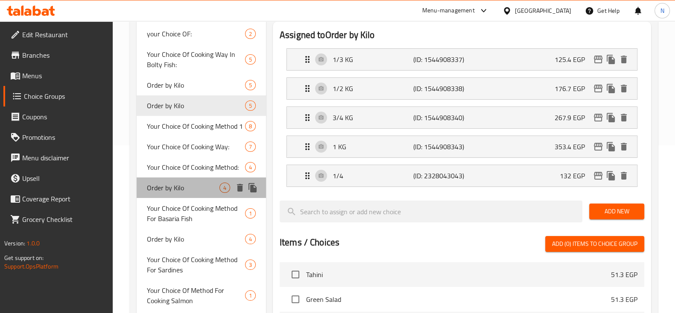
click at [184, 197] on div "Order by Kilo 4" at bounding box center [201, 187] width 129 height 21
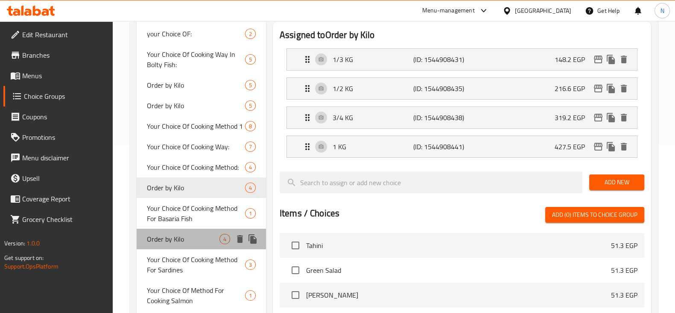
click at [190, 234] on span "Order by Kilo" at bounding box center [183, 239] width 73 height 10
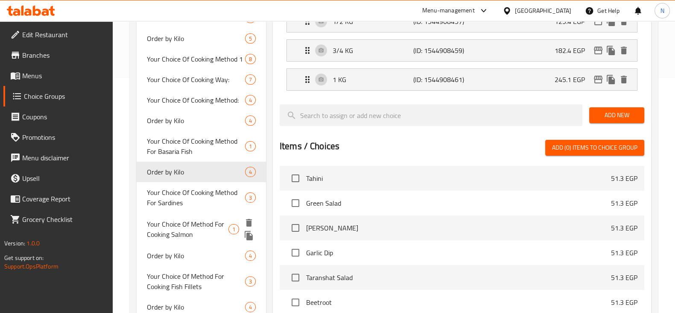
scroll to position [235, 0]
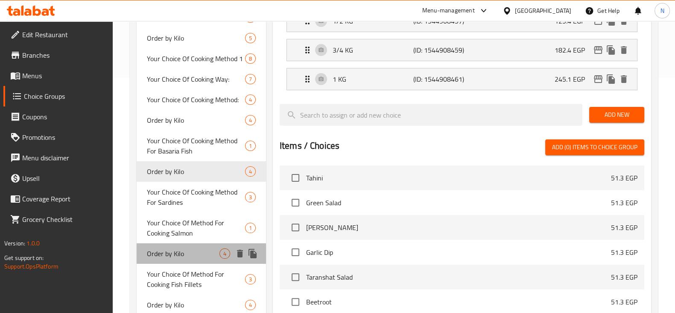
click at [189, 249] on span "Order by Kilo" at bounding box center [183, 253] width 73 height 10
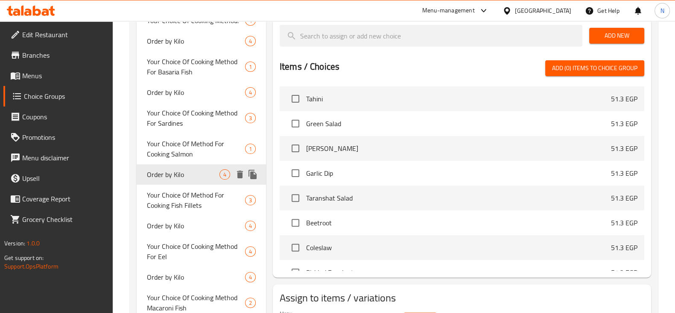
scroll to position [314, 0]
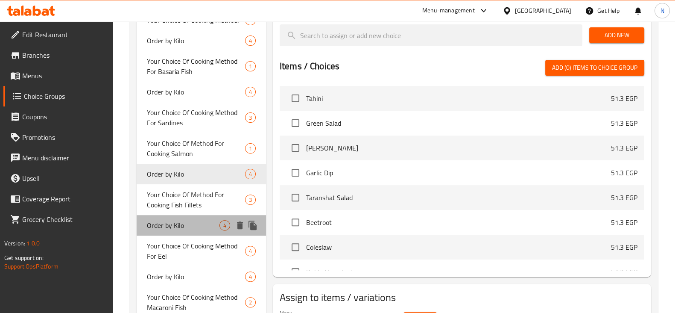
click at [191, 233] on div "Order by Kilo 4" at bounding box center [201, 225] width 129 height 21
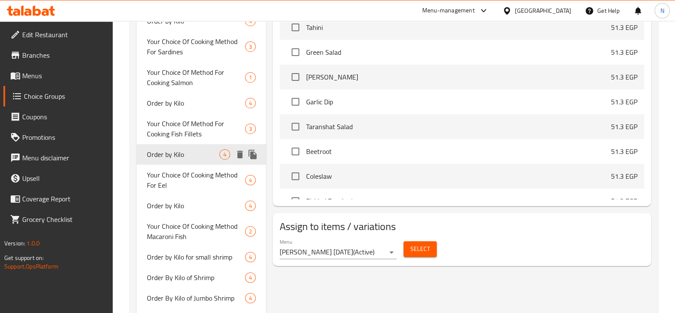
scroll to position [386, 0]
click at [197, 204] on span "Order by Kilo" at bounding box center [183, 205] width 73 height 10
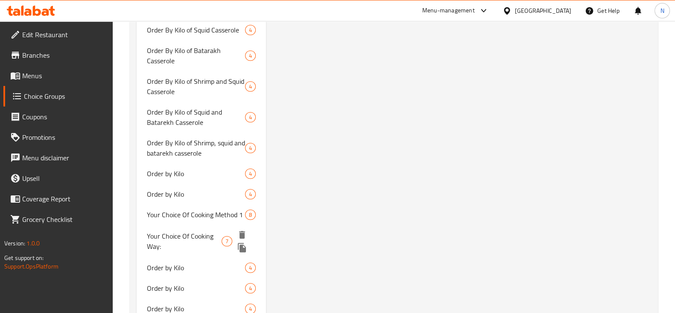
scroll to position [907, 0]
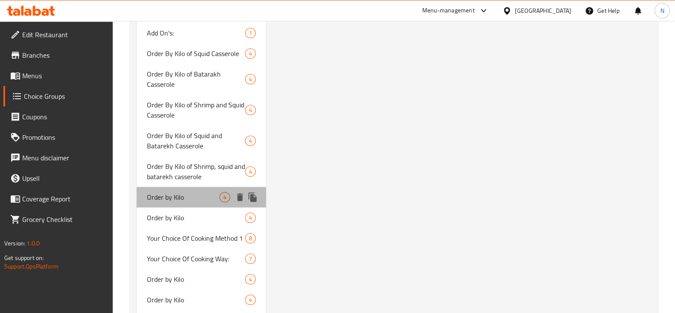
click at [187, 196] on span "Order by Kilo" at bounding box center [183, 197] width 73 height 10
type input "السعر حسب الكيلو"
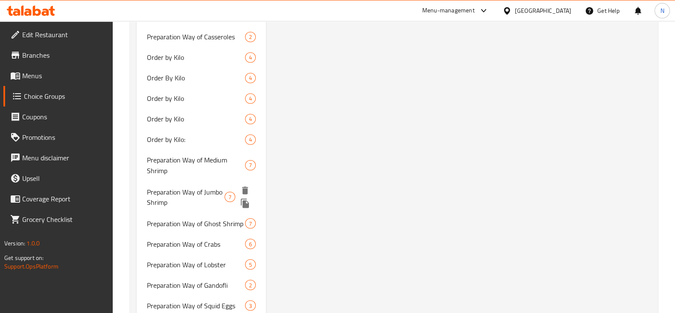
scroll to position [1855, 0]
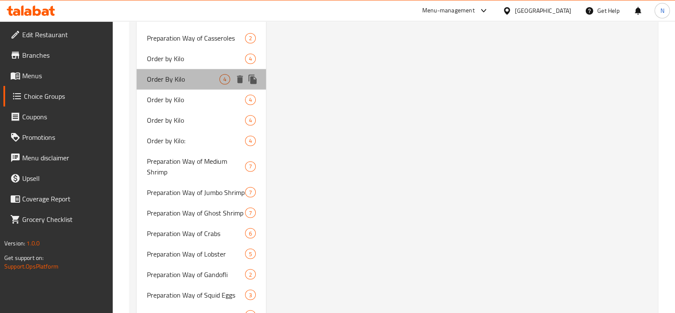
click at [164, 77] on span "Order By Kilo" at bounding box center [183, 79] width 73 height 10
type input "Order By Kilo"
type input "السعر حسب الوزن"
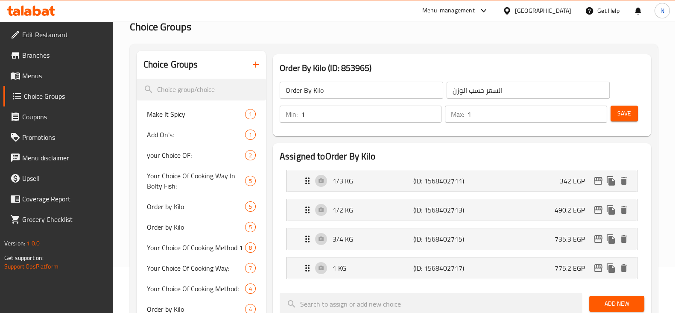
scroll to position [0, 0]
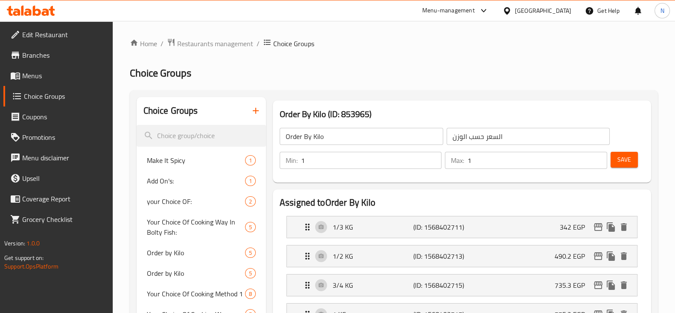
click at [250, 111] on button "button" at bounding box center [256, 110] width 21 height 21
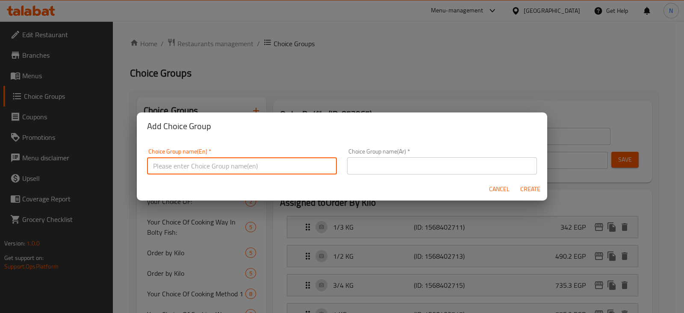
click at [240, 165] on input "text" at bounding box center [242, 165] width 190 height 17
paste input "Denis"
click at [214, 167] on input "your choice of Denis size" at bounding box center [242, 165] width 190 height 17
click at [270, 159] on input "your choice of Denis size" at bounding box center [242, 165] width 190 height 17
type input "your choice of Denis size"
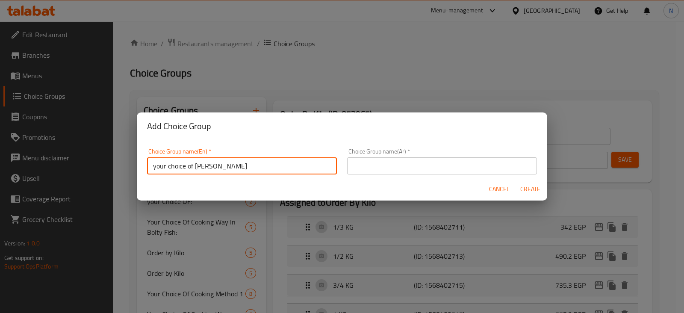
drag, startPoint x: 255, startPoint y: 162, endPoint x: 143, endPoint y: 163, distance: 111.9
click at [143, 163] on div "Choice Group name(En)   * your choice of Denis size Choice Group name(En) *" at bounding box center [242, 161] width 200 height 36
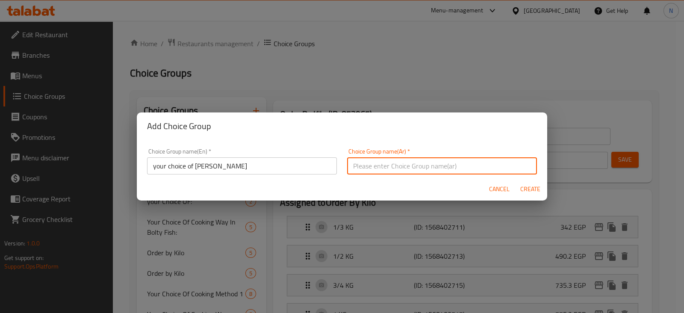
click at [472, 161] on input "text" at bounding box center [442, 165] width 190 height 17
paste input "اختيارك لحجم دينيس"
type input "اختيارك لحجم دينيس"
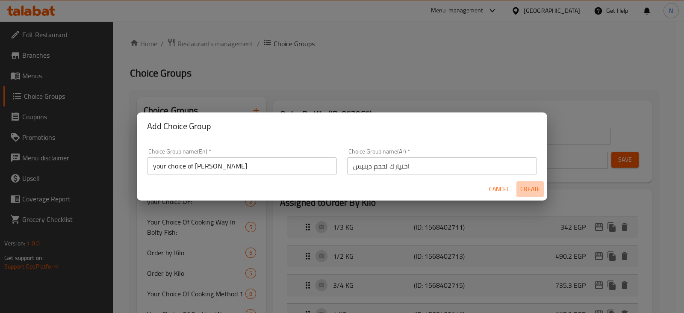
click at [535, 188] on span "Create" at bounding box center [529, 189] width 21 height 11
type input "your choice of Denis size"
type input "اختيارك لحجم دينيس"
type input "0"
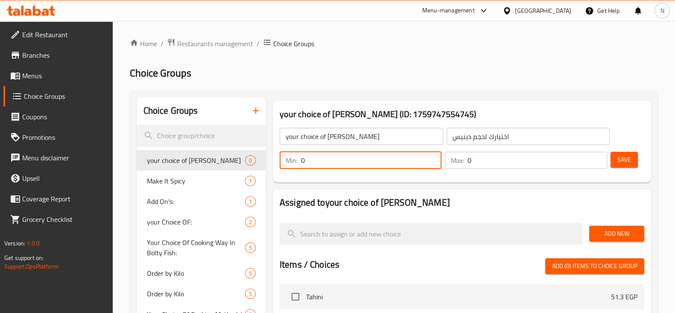
click at [333, 161] on input "0" at bounding box center [371, 160] width 141 height 17
type input "1"
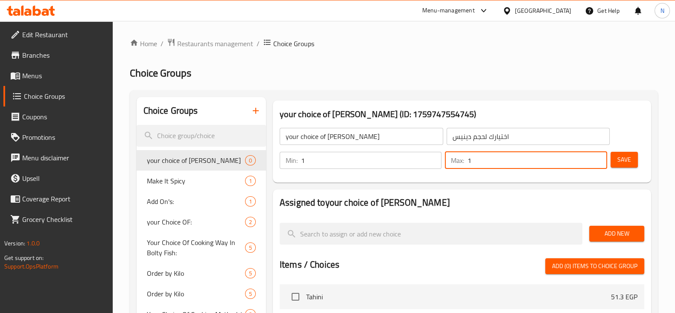
type input "1"
click at [598, 157] on input "1" at bounding box center [537, 160] width 139 height 17
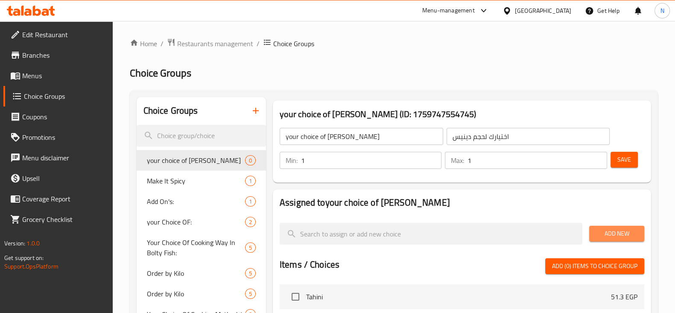
click at [607, 234] on span "Add New" at bounding box center [616, 233] width 41 height 11
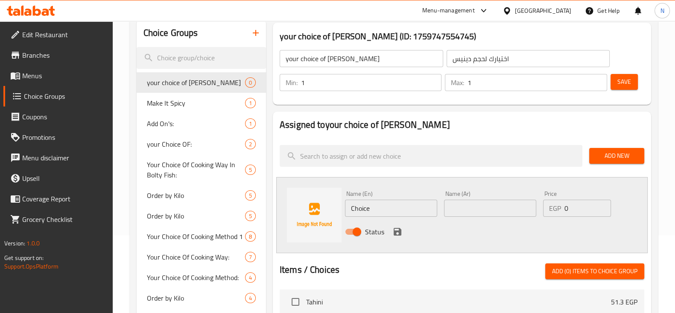
scroll to position [79, 0]
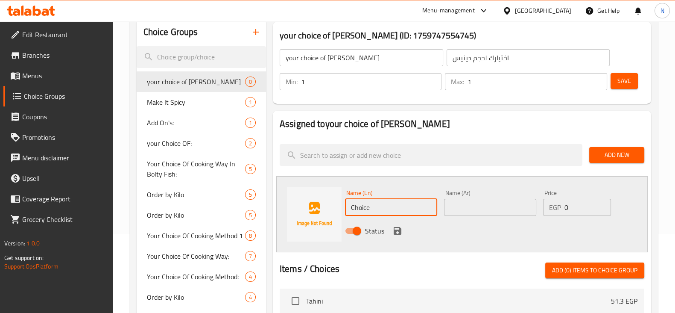
click at [384, 199] on input "Choice" at bounding box center [391, 207] width 92 height 17
type input "kilo"
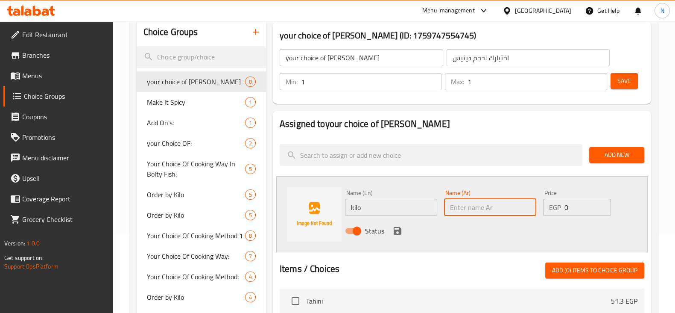
click at [454, 206] on input "text" at bounding box center [490, 207] width 92 height 17
type input "كيلو"
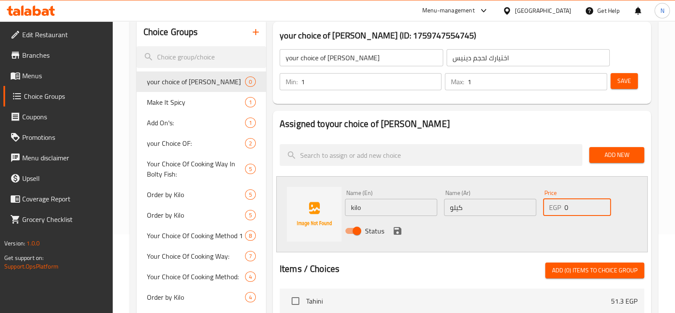
click at [592, 202] on input "0" at bounding box center [588, 207] width 46 height 17
type input "102"
click at [400, 226] on icon "save" at bounding box center [398, 231] width 10 height 10
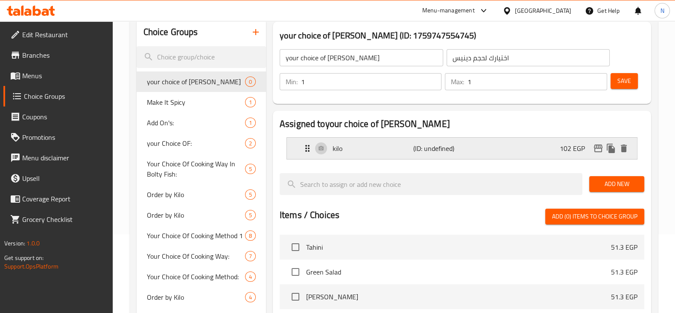
click at [555, 147] on div "kilo (ID: undefined) 102 EGP" at bounding box center [464, 148] width 325 height 21
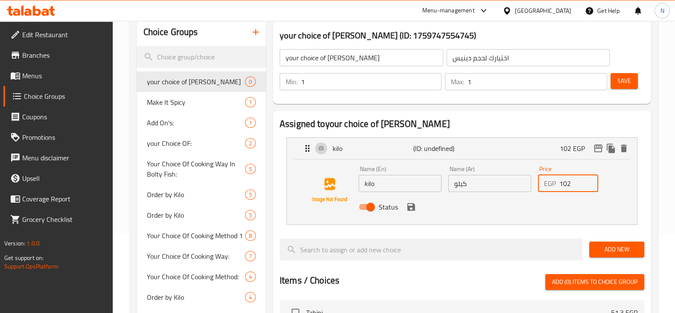
click at [572, 184] on input "102" at bounding box center [579, 183] width 39 height 17
click at [411, 210] on icon "save" at bounding box center [412, 207] width 8 height 8
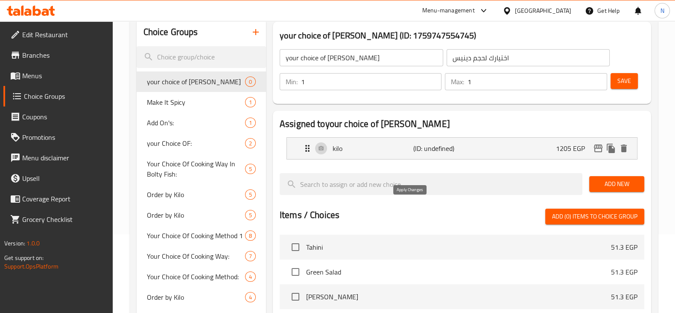
type input "1205"
click at [606, 189] on span "Add New" at bounding box center [616, 184] width 41 height 11
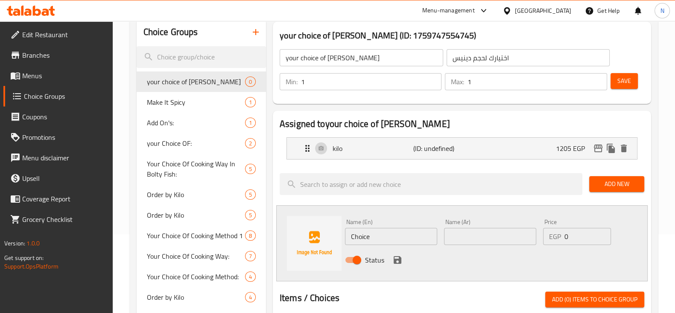
click at [378, 234] on input "Choice" at bounding box center [391, 236] width 92 height 17
drag, startPoint x: 379, startPoint y: 236, endPoint x: 337, endPoint y: 234, distance: 41.5
click at [337, 234] on div "Name (En) 1/2 kilo Name (En) Name (Ar) Name (Ar) Price EGP 0 Price Status" at bounding box center [462, 243] width 372 height 76
type input "1/2 kilo"
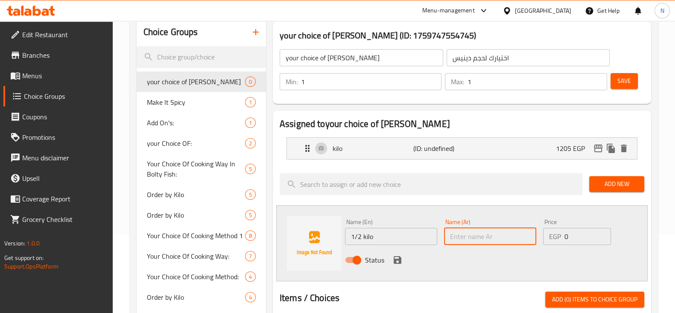
paste input "نصف كيلو"
click at [484, 238] on input "نصف كيلو" at bounding box center [490, 236] width 92 height 17
type input "نصف كيلو"
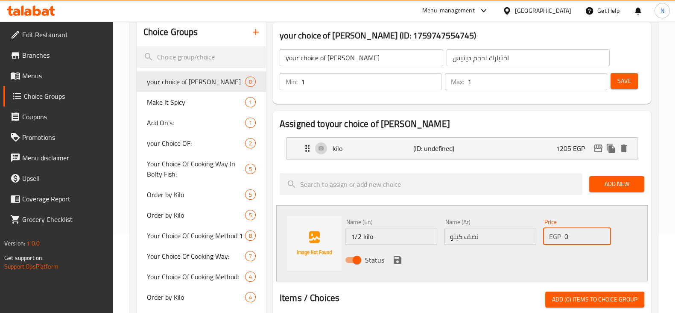
click at [581, 230] on input "0" at bounding box center [588, 236] width 46 height 17
type input "2"
type input "603"
click at [397, 256] on icon "save" at bounding box center [398, 260] width 8 height 8
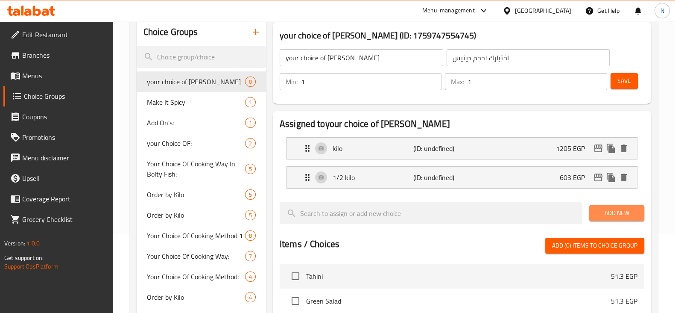
click at [614, 212] on span "Add New" at bounding box center [616, 213] width 41 height 11
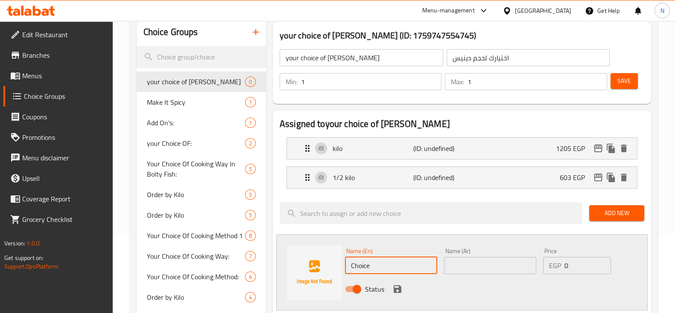
click at [373, 260] on input "Choice" at bounding box center [391, 265] width 92 height 17
paste input "1/3"
drag, startPoint x: 376, startPoint y: 267, endPoint x: 346, endPoint y: 266, distance: 29.5
click at [346, 266] on input "1/3 kilo" at bounding box center [391, 265] width 92 height 17
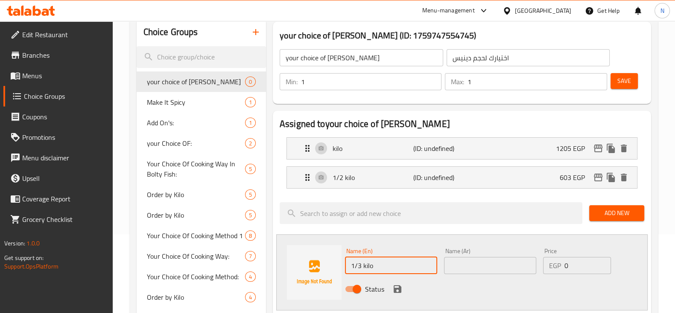
type input "1/3 kilo"
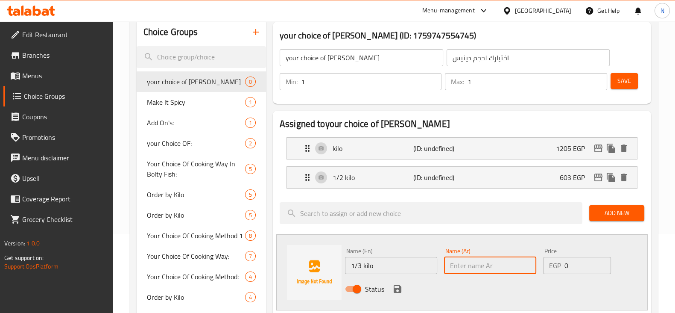
click at [483, 261] on input "text" at bounding box center [490, 265] width 92 height 17
paste input "1/3 كيلو"
type input "1/3 كيلو"
click at [580, 260] on input "0" at bounding box center [588, 265] width 46 height 17
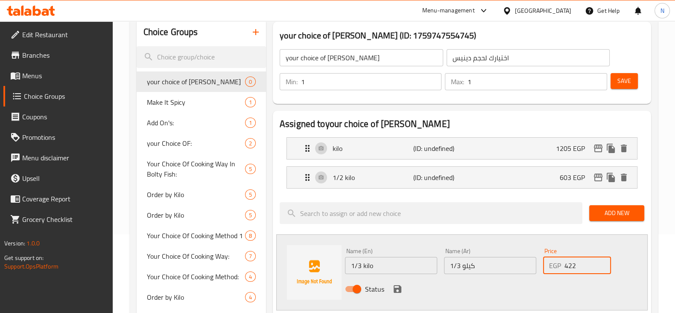
type input "422"
click at [398, 282] on button "save" at bounding box center [397, 288] width 13 height 13
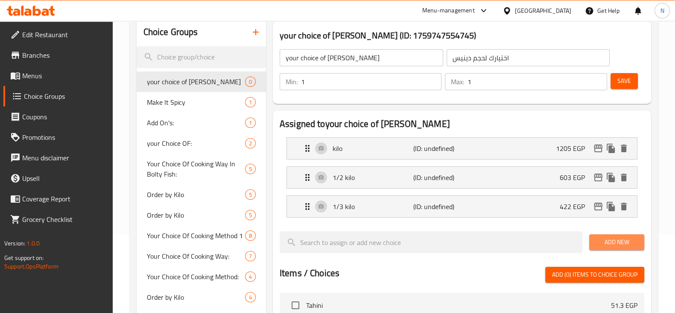
click at [592, 241] on button "Add New" at bounding box center [617, 242] width 55 height 16
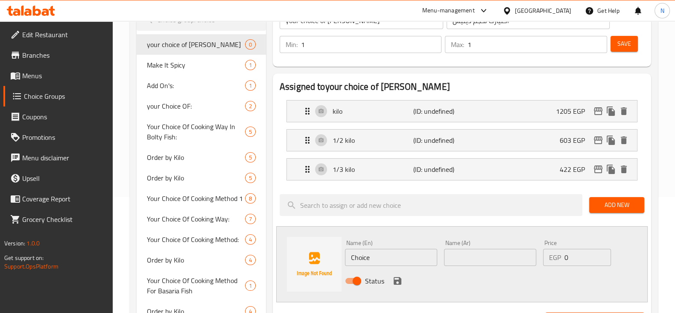
scroll to position [117, 0]
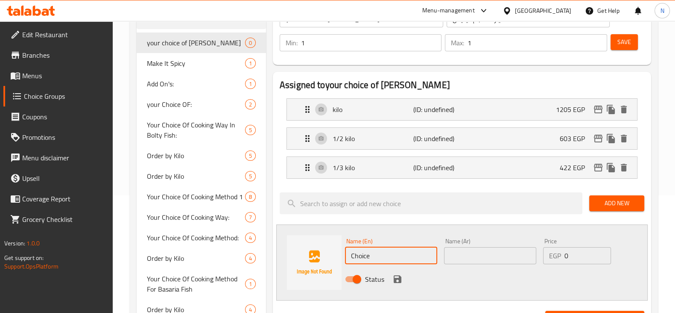
click at [382, 258] on input "Choice" at bounding box center [391, 255] width 92 height 17
click at [363, 252] on input "1/4 kilo" at bounding box center [391, 255] width 92 height 17
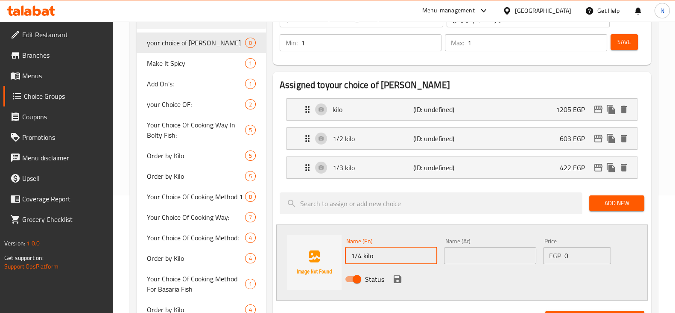
click at [363, 252] on input "1/4 kilo" at bounding box center [391, 255] width 92 height 17
type input "1/4 kilo"
paste input "ربع كيلو"
click at [474, 256] on input "text" at bounding box center [490, 255] width 92 height 17
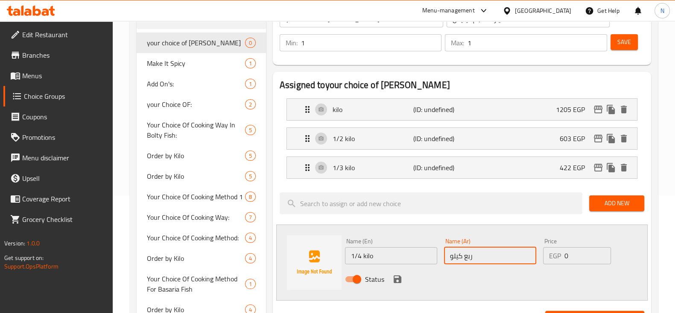
type input "ربع كيلو"
click at [579, 261] on input "0" at bounding box center [588, 255] width 46 height 17
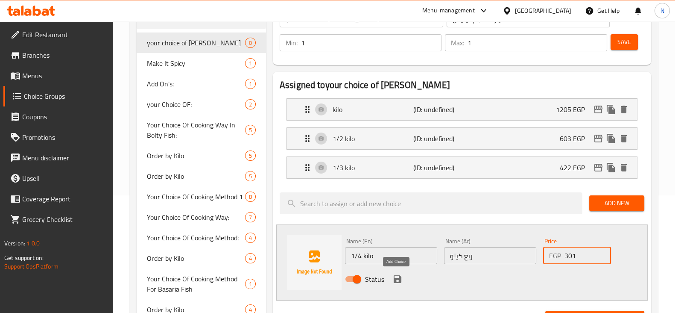
type input "301"
click at [397, 275] on icon "save" at bounding box center [398, 279] width 8 height 8
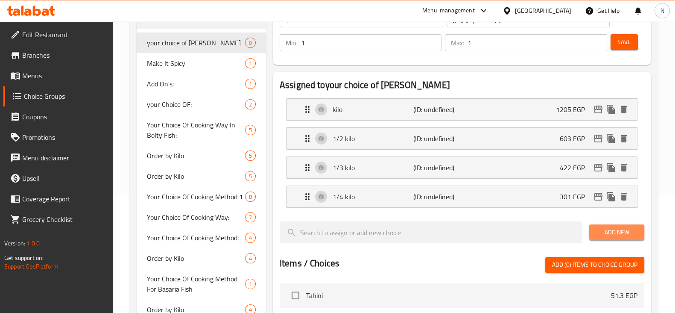
click at [607, 233] on span "Add New" at bounding box center [616, 232] width 41 height 11
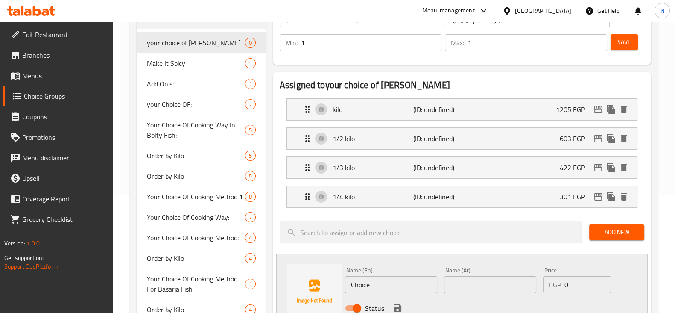
click at [380, 287] on input "Choice" at bounding box center [391, 284] width 92 height 17
click at [352, 284] on input "3/4 kilo" at bounding box center [391, 284] width 92 height 17
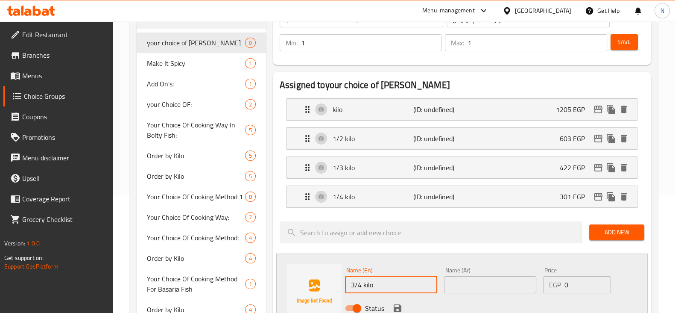
type input "3/4 kilo"
drag, startPoint x: 460, startPoint y: 293, endPoint x: 464, endPoint y: 286, distance: 8.6
click at [464, 286] on div "Name (Ar) Name (Ar)" at bounding box center [490, 280] width 99 height 33
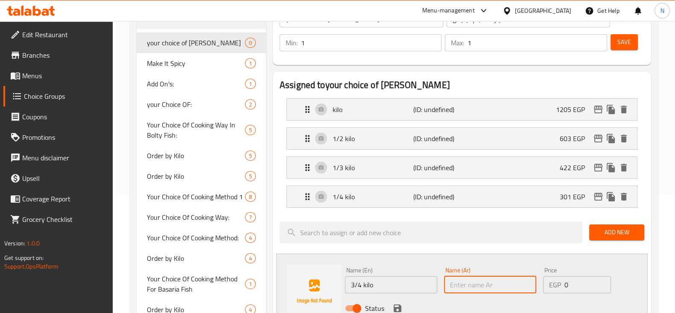
click at [464, 286] on input "text" at bounding box center [490, 284] width 92 height 17
paste input "3/4 كيلو"
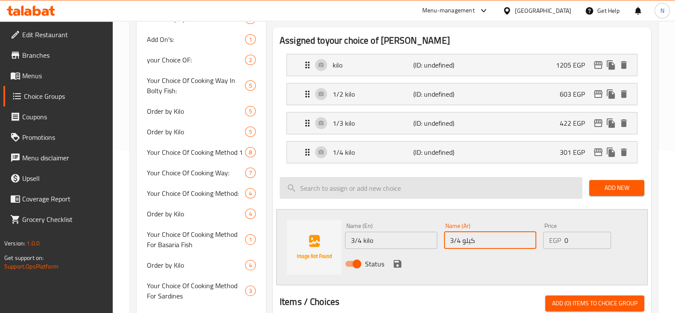
scroll to position [162, 0]
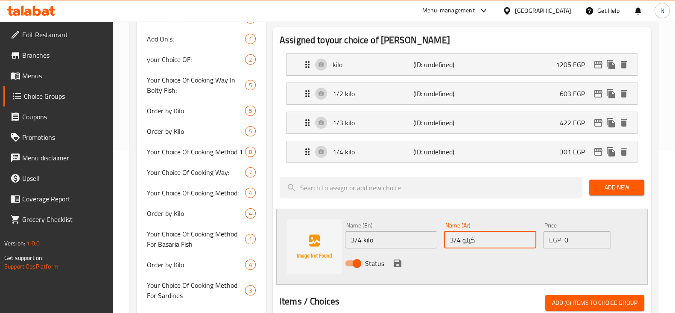
type input "3/4 كيلو"
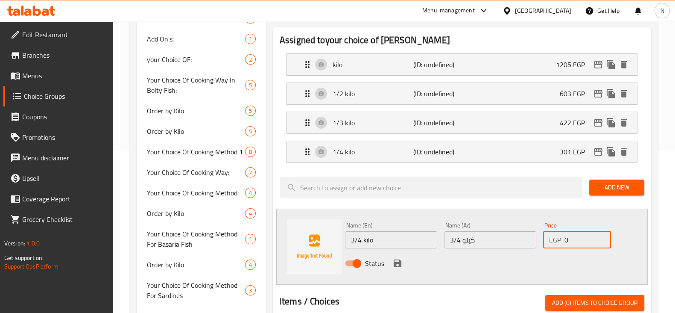
click at [579, 242] on input "0" at bounding box center [588, 239] width 46 height 17
type input "904"
click at [398, 261] on icon "save" at bounding box center [398, 263] width 8 height 8
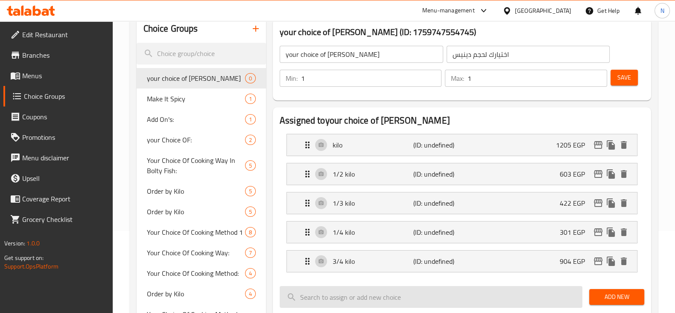
scroll to position [82, 0]
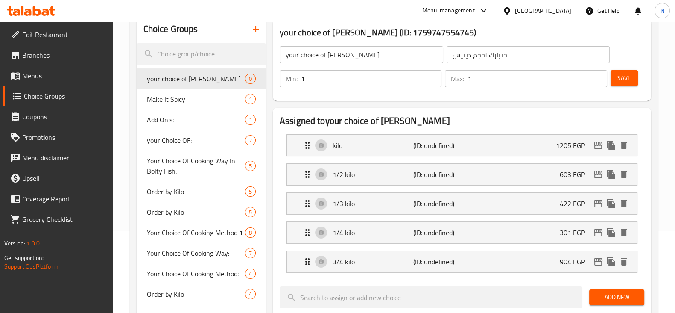
click at [626, 67] on div "Min: 1 ​ Max: 1 ​ Save" at bounding box center [461, 78] width 372 height 27
click at [626, 71] on button "Save" at bounding box center [624, 78] width 27 height 16
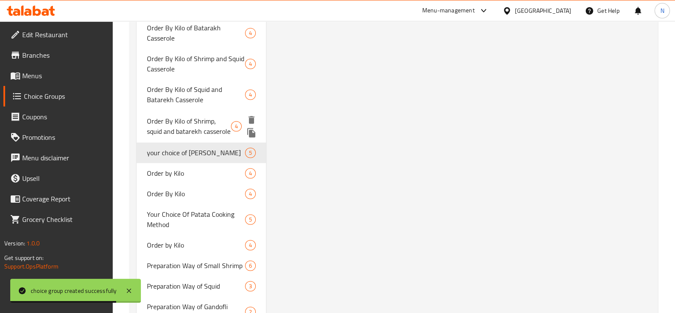
scroll to position [1577, 0]
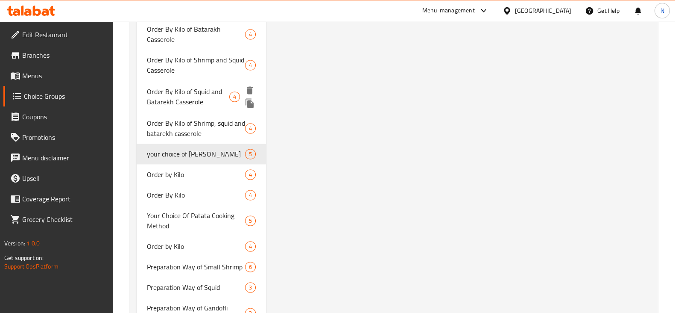
drag, startPoint x: 198, startPoint y: 151, endPoint x: 203, endPoint y: 132, distance: 20.3
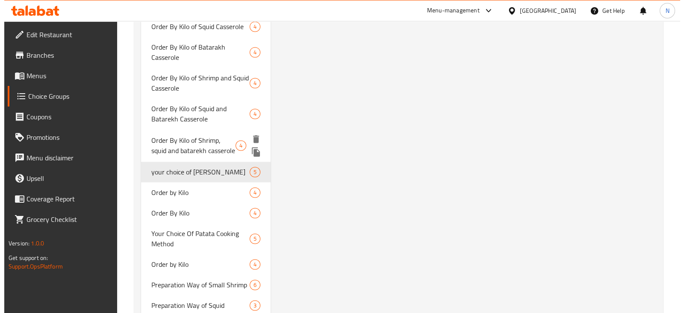
scroll to position [1559, 0]
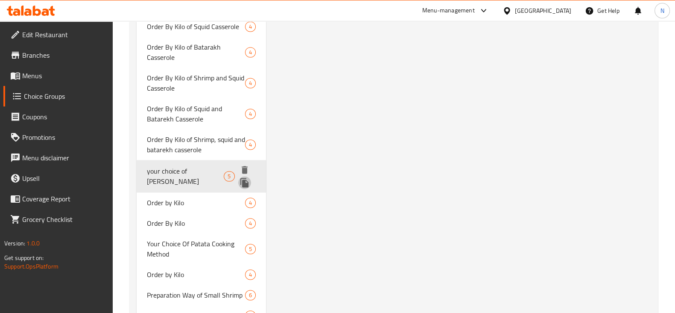
click at [250, 177] on icon "duplicate" at bounding box center [245, 182] width 10 height 10
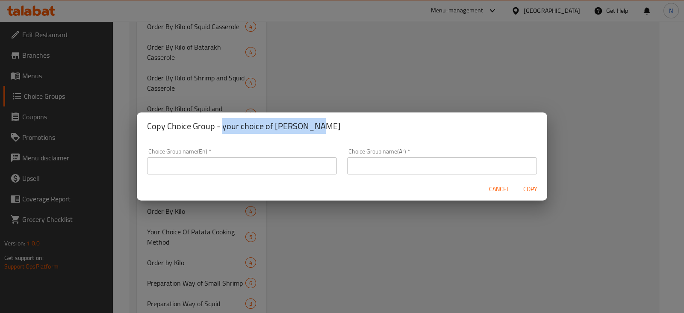
drag, startPoint x: 310, startPoint y: 125, endPoint x: 222, endPoint y: 125, distance: 87.6
click at [222, 125] on h2 "Copy Choice Group - your choice of Denis size" at bounding box center [342, 126] width 390 height 14
copy h2 "your choice of Denis size"
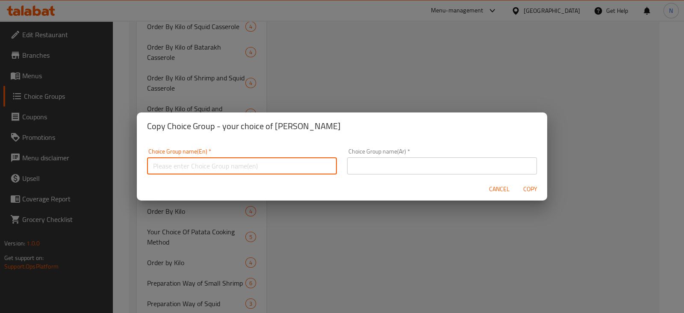
paste input "your choice of Denis size"
click at [237, 163] on input "text" at bounding box center [242, 165] width 190 height 17
click at [210, 166] on input "your choice of Denis size" at bounding box center [242, 165] width 190 height 17
drag, startPoint x: 232, startPoint y: 166, endPoint x: 150, endPoint y: 163, distance: 81.2
click at [150, 163] on input "your choice of Karous size" at bounding box center [242, 165] width 190 height 17
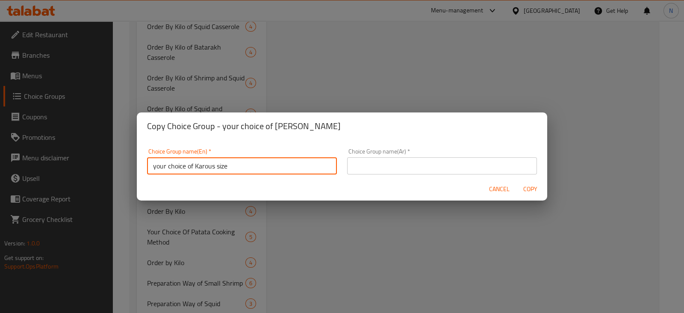
type input "your choice of Karous size"
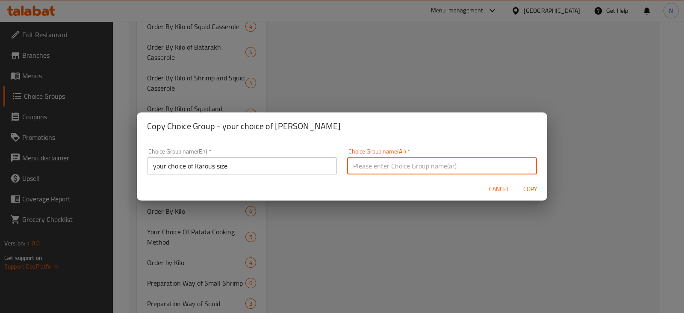
click at [466, 166] on input "text" at bounding box center [442, 165] width 190 height 17
paste input "اختيارك لحجم الكاروس"
type input "اختيارك لحجم الكاروس"
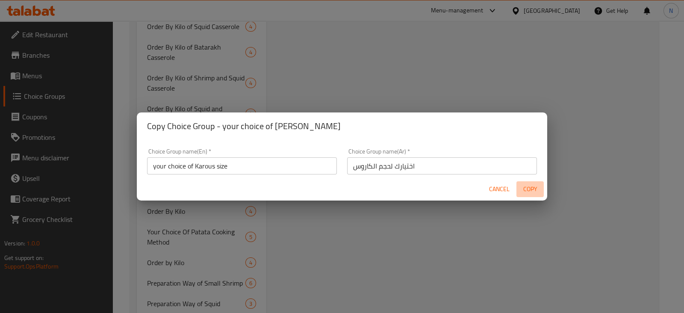
click at [536, 192] on span "Copy" at bounding box center [529, 189] width 21 height 11
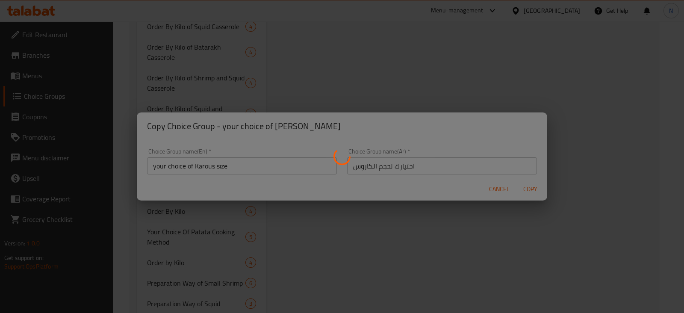
type input "your choice of Karous size"
type input "اختيارك لحجم الكاروس"
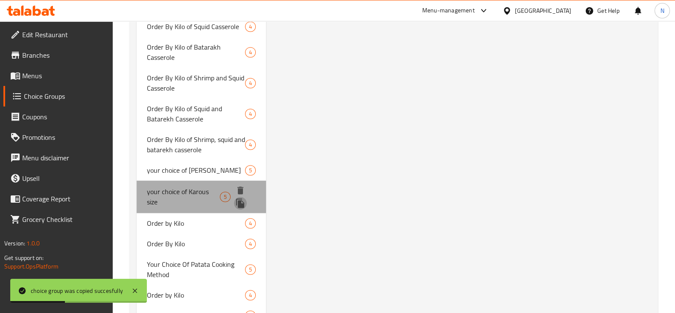
click at [243, 199] on icon "duplicate" at bounding box center [240, 203] width 10 height 10
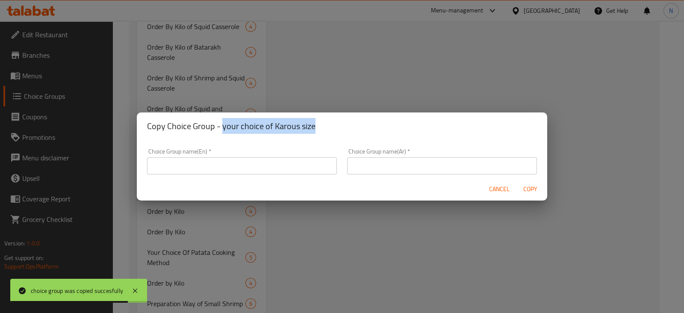
drag, startPoint x: 313, startPoint y: 124, endPoint x: 221, endPoint y: 123, distance: 91.4
click at [221, 123] on h2 "Copy Choice Group - your choice of Karous size" at bounding box center [342, 126] width 390 height 14
copy h2 "your choice of Karous size"
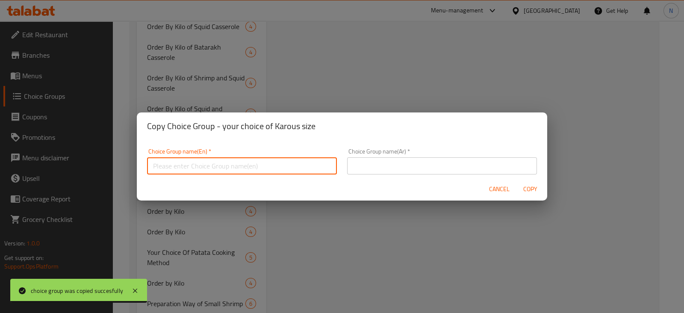
paste input "your choice of Karous size"
click at [238, 167] on input "your choice of Karous size" at bounding box center [242, 165] width 190 height 17
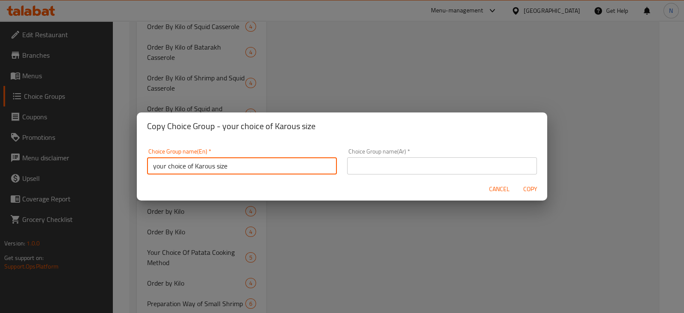
drag, startPoint x: 214, startPoint y: 165, endPoint x: 194, endPoint y: 165, distance: 20.1
click at [194, 165] on input "your choice of Karous size" at bounding box center [242, 165] width 190 height 17
drag, startPoint x: 233, startPoint y: 164, endPoint x: 140, endPoint y: 167, distance: 92.8
click at [140, 167] on div "Choice Group name(En)   * your choice of Mousa size Choice Group name(En) * Cho…" at bounding box center [342, 159] width 410 height 38
type input "your choice of Mousa size"
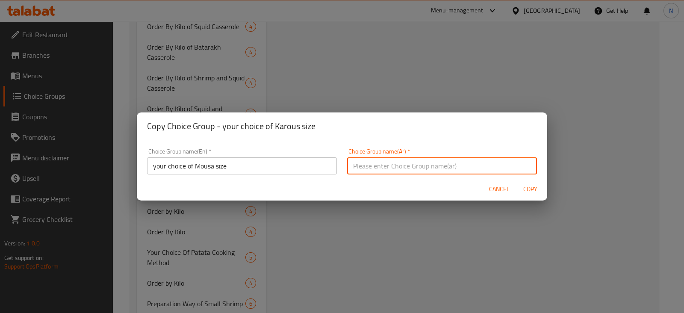
click at [412, 160] on input "text" at bounding box center [442, 165] width 190 height 17
paste input "اختيارك لحجم موسى"
click at [368, 164] on input "اختيارك لحجم موسى" at bounding box center [442, 165] width 190 height 17
type input "اختيارك لحجم الموسى"
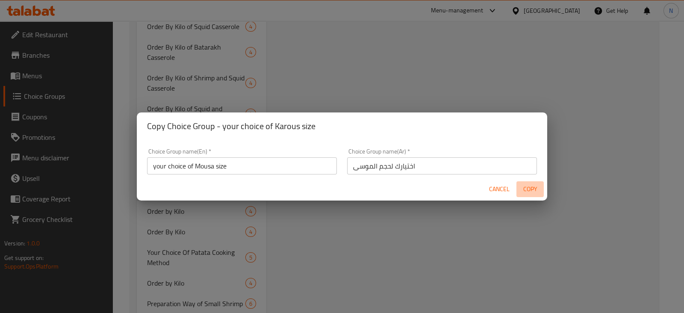
click at [538, 184] on span "Copy" at bounding box center [529, 189] width 21 height 11
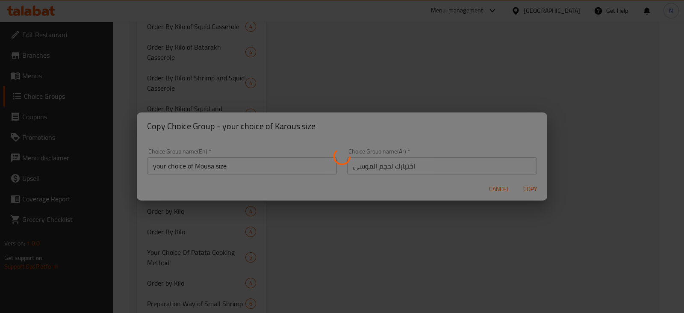
type input "your choice of Mousa size"
type input "اختيارك لحجم الموسى"
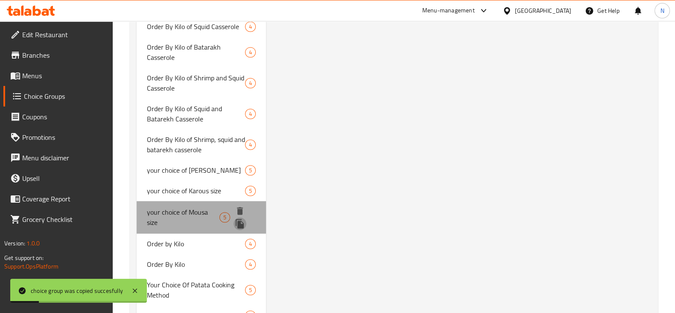
click at [239, 226] on icon "duplicate" at bounding box center [240, 223] width 8 height 9
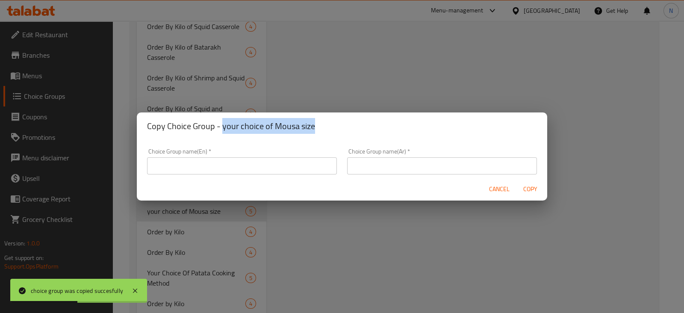
drag, startPoint x: 312, startPoint y: 127, endPoint x: 223, endPoint y: 124, distance: 89.3
click at [223, 124] on h2 "Copy Choice Group - your choice of Mousa size" at bounding box center [342, 126] width 390 height 14
copy h2 "your choice of Mousa size"
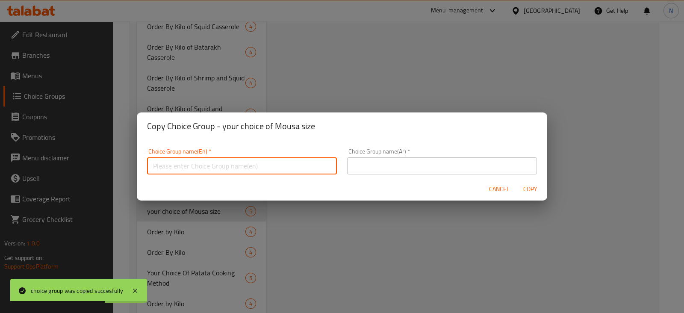
paste input "your choice of Mousa size"
click at [248, 161] on input "your choice of Mousa size" at bounding box center [242, 165] width 190 height 17
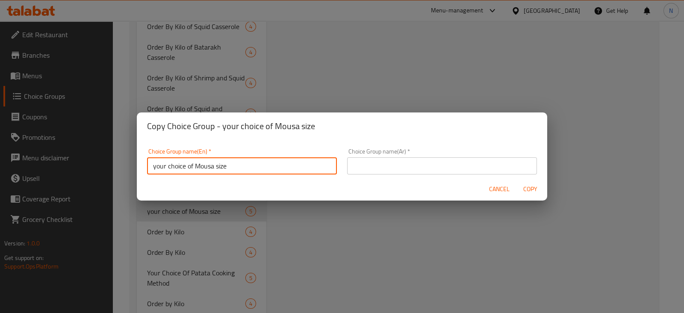
drag, startPoint x: 213, startPoint y: 165, endPoint x: 195, endPoint y: 166, distance: 17.5
click at [195, 166] on input "your choice of Mousa size" at bounding box center [242, 165] width 190 height 17
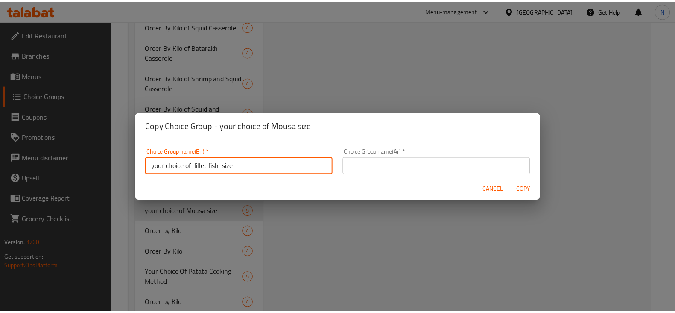
scroll to position [2, 0]
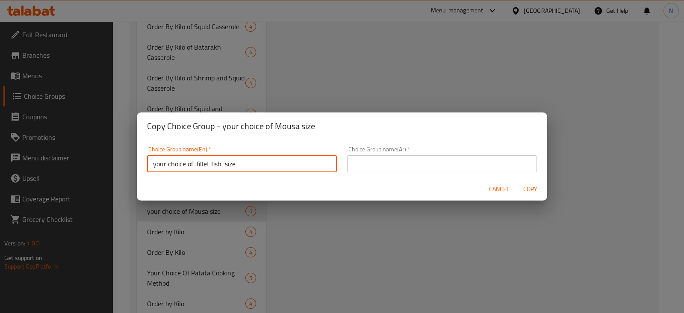
drag, startPoint x: 239, startPoint y: 167, endPoint x: 139, endPoint y: 171, distance: 100.5
click at [139, 171] on div "Choice Group name(En)   * your choice of fillet fish size Choice Group name(En)…" at bounding box center [342, 159] width 410 height 38
type input "your choice of fillet fish size"
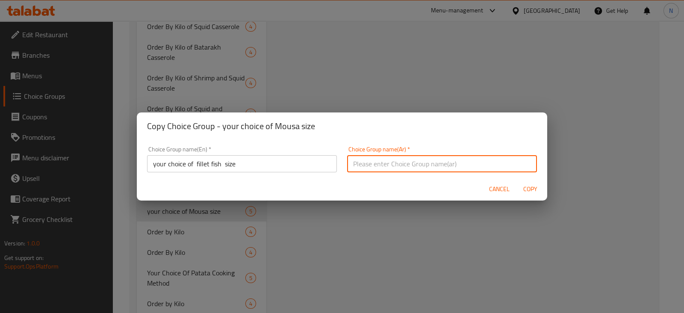
click at [403, 167] on input "text" at bounding box center [442, 163] width 190 height 17
paste input "اختيارك لحجم شرائح السمك"
drag, startPoint x: 387, startPoint y: 163, endPoint x: 342, endPoint y: 164, distance: 44.9
click at [342, 164] on div "Choice Group name(Ar)   * اختيارك لحجم شرائح السمك Choice Group name(Ar) *" at bounding box center [442, 159] width 200 height 36
paste input "مك فيليه"
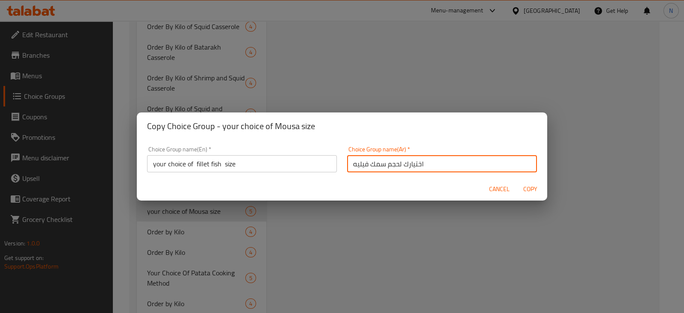
type input "اختيارك لحجم سمك فيليه"
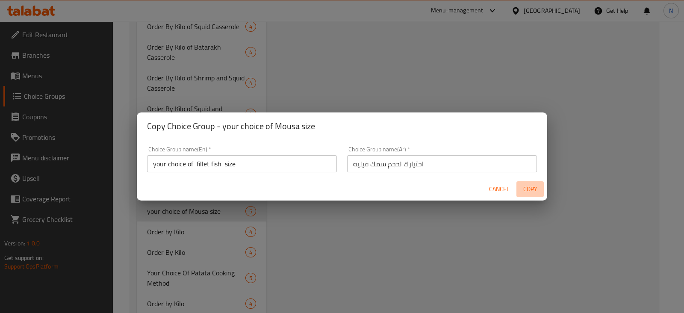
click at [528, 190] on span "Copy" at bounding box center [529, 189] width 21 height 11
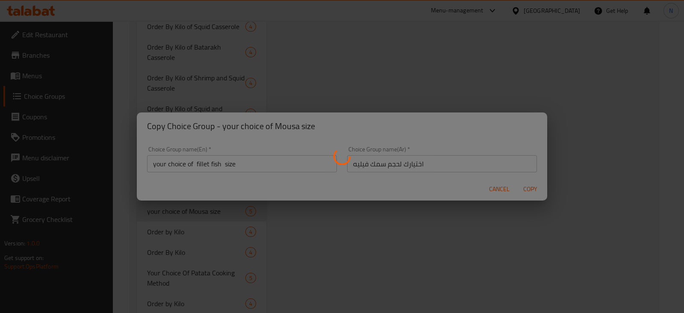
type input "your choice of fillet fish size"
type input "اختيارك لحجم سمك فيليه"
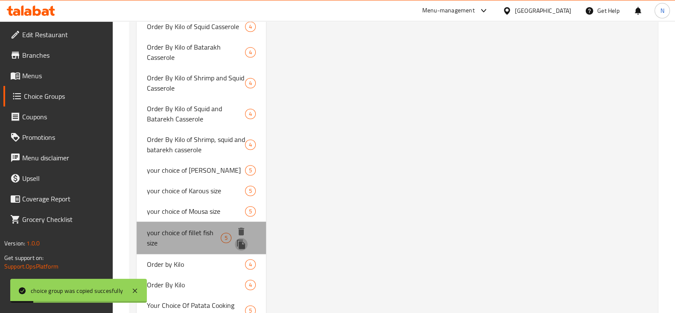
click at [244, 242] on icon "duplicate" at bounding box center [241, 243] width 8 height 9
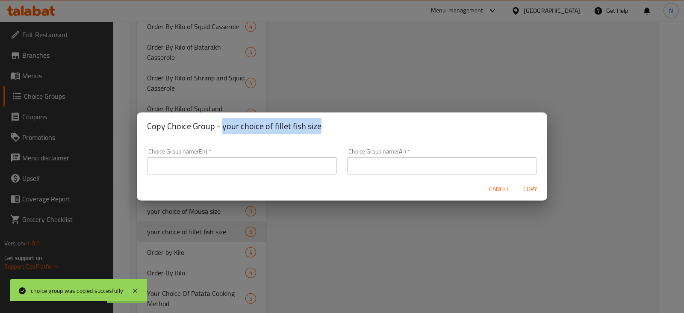
drag, startPoint x: 329, startPoint y: 120, endPoint x: 221, endPoint y: 118, distance: 107.2
click at [221, 119] on h2 "Copy Choice Group - your choice of fillet fish size" at bounding box center [342, 126] width 390 height 14
copy h2 "your choice of fillet fish size"
paste input "your choice of fillet fish size"
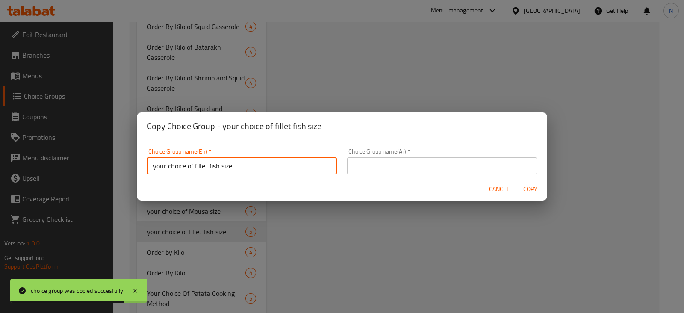
click at [244, 165] on input "your choice of fillet fish size" at bounding box center [242, 165] width 190 height 17
click at [206, 165] on input "your choice of fillet fish size" at bounding box center [242, 165] width 190 height 17
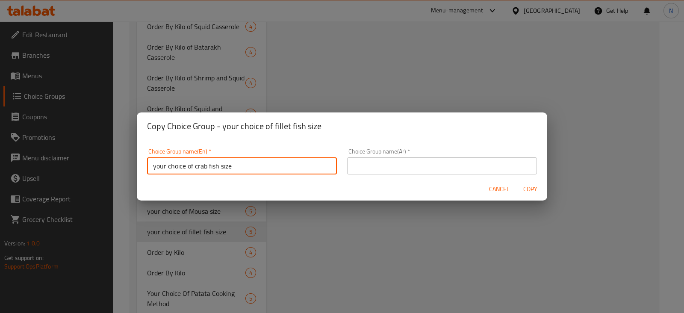
drag, startPoint x: 243, startPoint y: 167, endPoint x: 227, endPoint y: 165, distance: 15.5
click at [227, 165] on input "your choice of crab fish size" at bounding box center [242, 165] width 190 height 17
drag, startPoint x: 218, startPoint y: 165, endPoint x: 207, endPoint y: 165, distance: 11.1
click at [207, 165] on input "your choice of crab fish size" at bounding box center [242, 165] width 190 height 17
drag, startPoint x: 233, startPoint y: 167, endPoint x: 134, endPoint y: 166, distance: 98.7
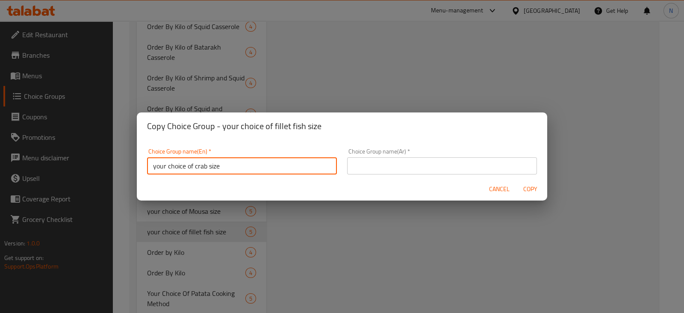
click at [134, 166] on div "Copy Choice Group - your choice of fillet fish size Choice Group name(En)   * y…" at bounding box center [342, 156] width 684 height 313
type input "your choice of crab size"
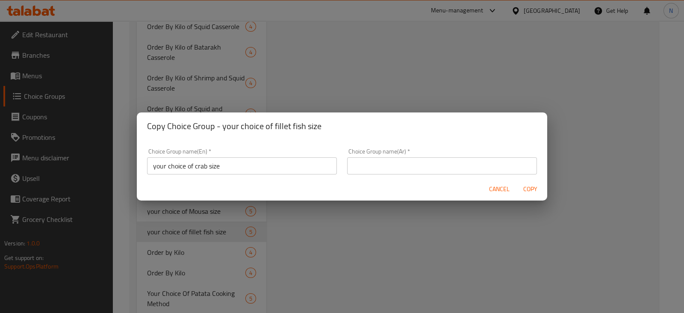
drag, startPoint x: 440, startPoint y: 155, endPoint x: 439, endPoint y: 161, distance: 6.9
click at [439, 161] on div "Choice Group name(Ar)   * Choice Group name(Ar) *" at bounding box center [442, 161] width 190 height 26
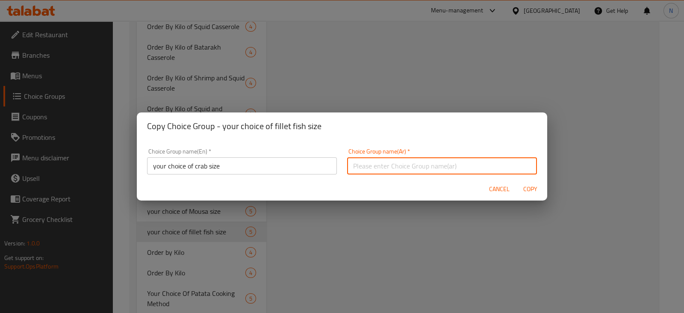
paste input "اختيارك لحجم السلطعون"
click at [439, 161] on input "اختيارك لحجم السلطعون" at bounding box center [442, 165] width 190 height 17
drag, startPoint x: 377, startPoint y: 166, endPoint x: 332, endPoint y: 166, distance: 45.3
click at [332, 166] on div "Choice Group name(En)   * your choice of crab size Choice Group name(En) * Choi…" at bounding box center [342, 161] width 400 height 36
paste input "كابوريا"
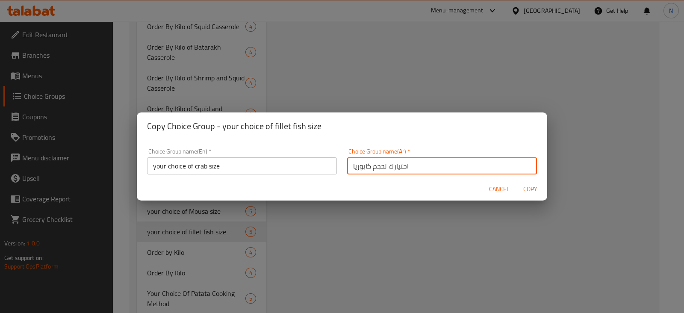
type input "اختيارك لحجم كابوريا"
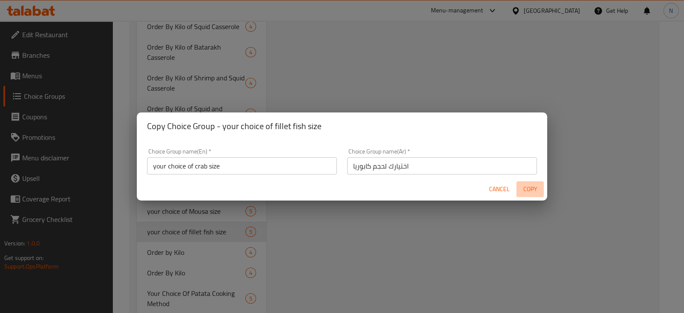
click at [530, 185] on span "Copy" at bounding box center [529, 189] width 21 height 11
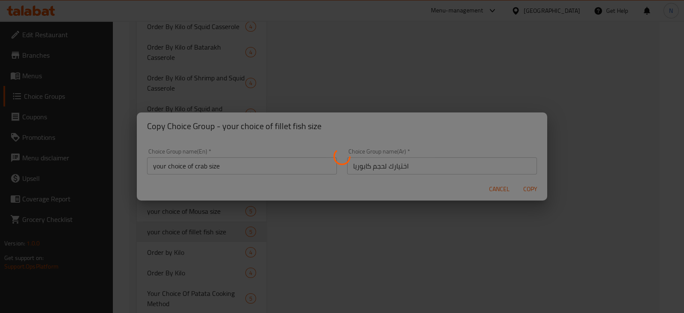
type input "your choice of crab size"
type input "اختيارك لحجم كابوريا"
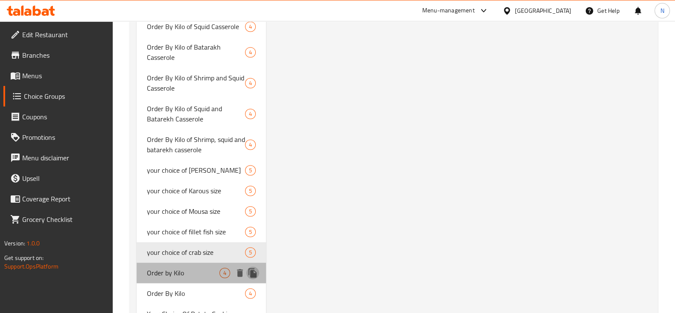
click at [252, 271] on icon "duplicate" at bounding box center [253, 272] width 8 height 9
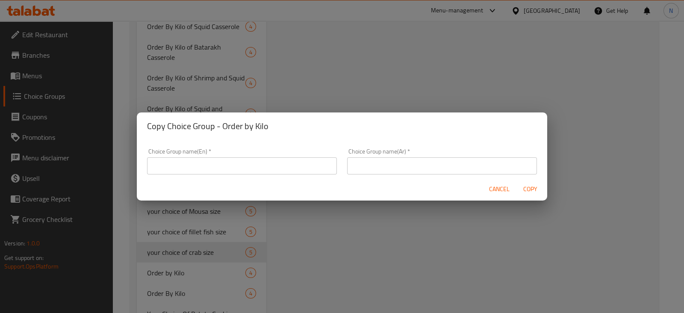
click at [496, 185] on span "Cancel" at bounding box center [499, 189] width 21 height 11
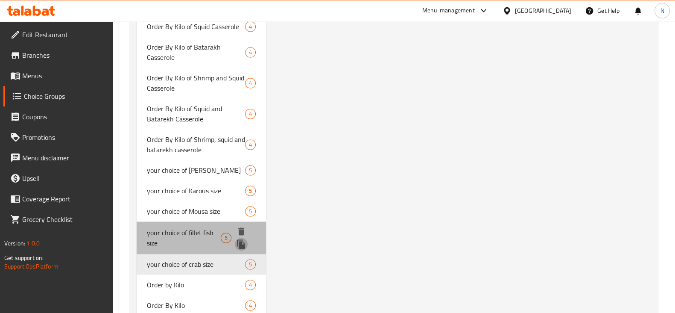
click at [246, 244] on icon "duplicate" at bounding box center [241, 244] width 10 height 10
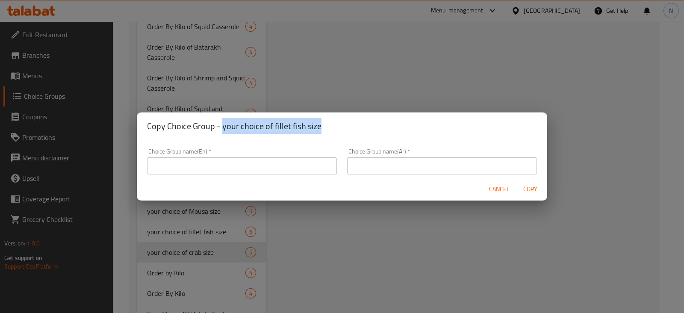
drag, startPoint x: 327, startPoint y: 127, endPoint x: 221, endPoint y: 129, distance: 106.0
click at [221, 129] on h2 "Copy Choice Group - your choice of fillet fish size" at bounding box center [342, 126] width 390 height 14
copy h2 "your choice of fillet fish size"
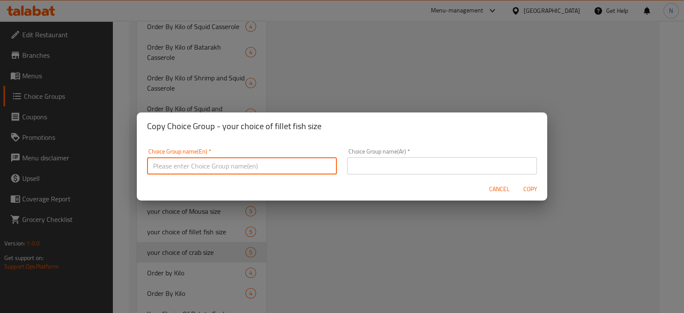
click at [239, 160] on input "text" at bounding box center [242, 165] width 190 height 17
paste input "your choice of fillet fish size"
click at [206, 164] on input "your choice of fillet fish size" at bounding box center [242, 165] width 190 height 17
drag, startPoint x: 217, startPoint y: 165, endPoint x: 195, endPoint y: 164, distance: 22.7
click at [194, 164] on input "your choice of fillet fish size" at bounding box center [242, 165] width 190 height 17
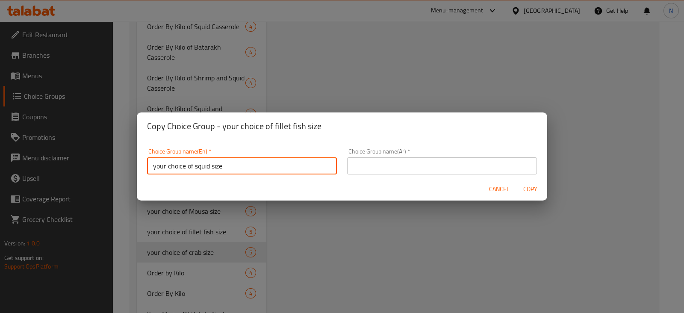
drag, startPoint x: 228, startPoint y: 167, endPoint x: 141, endPoint y: 167, distance: 86.3
click at [142, 167] on div "Choice Group name(En)   * your choice of squid size Choice Group name(En) *" at bounding box center [242, 161] width 200 height 36
type input "your choice of squid size"
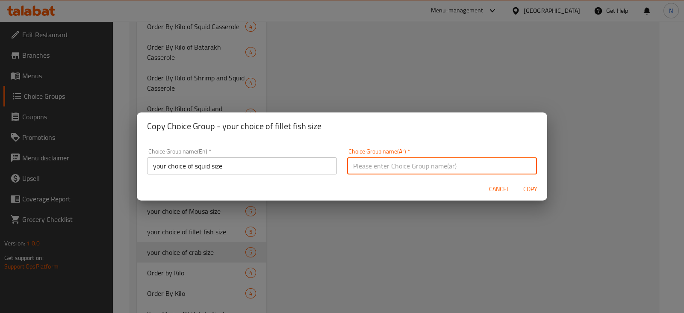
click at [414, 169] on input "text" at bounding box center [442, 165] width 190 height 17
paste input "اختيارك لحجم الحبار"
drag, startPoint x: 363, startPoint y: 164, endPoint x: 341, endPoint y: 166, distance: 21.5
click at [342, 166] on div "Choice Group name(Ar)   * اختيارك لحجم الحبار Choice Group name(Ar) *" at bounding box center [442, 161] width 200 height 36
paste input "بيط"
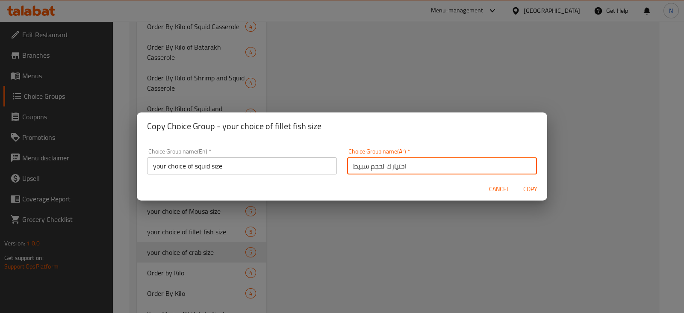
type input "اختيارك لحجم سبيط"
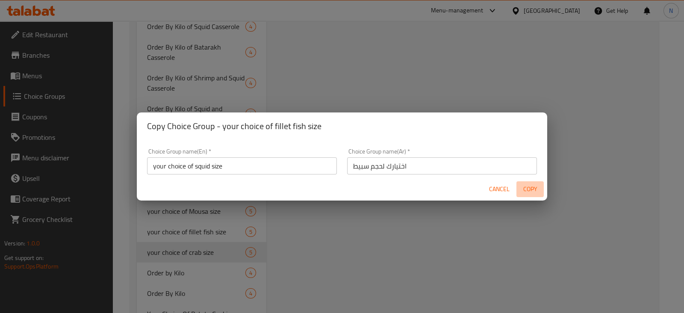
click at [518, 187] on button "Copy" at bounding box center [529, 189] width 27 height 16
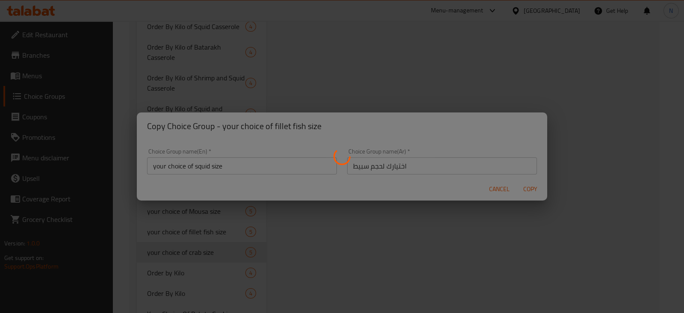
type input "your choice of squid size"
type input "اختيارك لحجم سبيط"
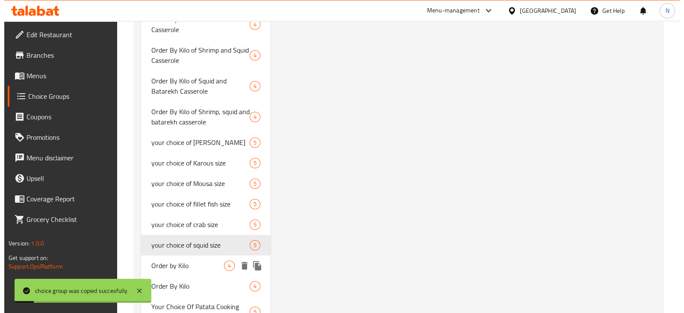
scroll to position [1587, 0]
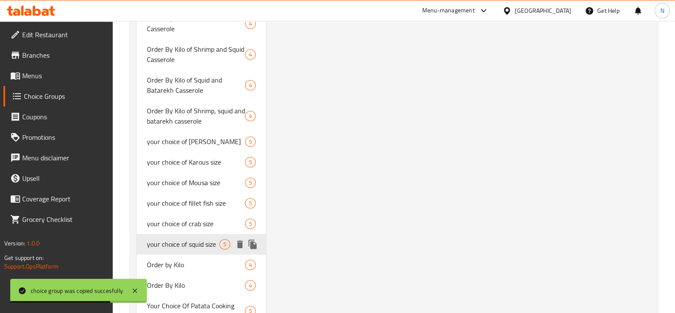
click at [251, 246] on icon "duplicate" at bounding box center [253, 243] width 8 height 9
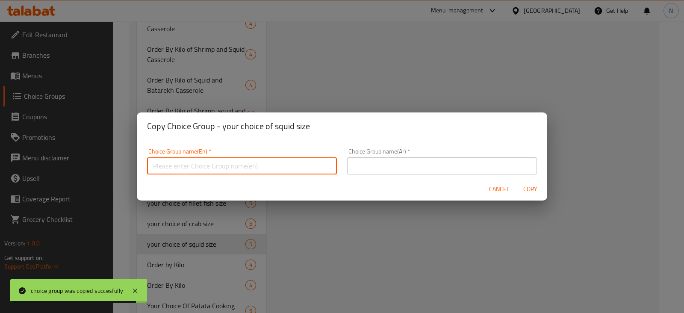
paste input "Your choice of squid casserole"
click at [293, 163] on input "Your choice of squid casserole" at bounding box center [242, 165] width 190 height 17
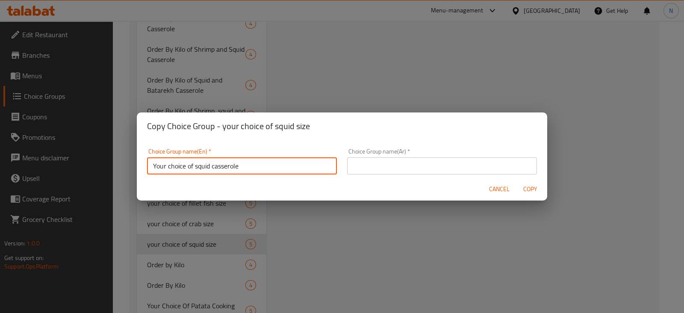
type input "Your choice of squid casserole"
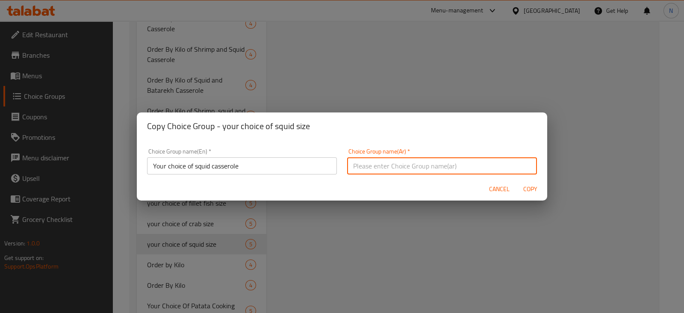
click at [436, 169] on input "text" at bounding box center [442, 165] width 190 height 17
paste input "اختيارك طاجن سبيط"
type input "اختيارك طاجن سبيط"
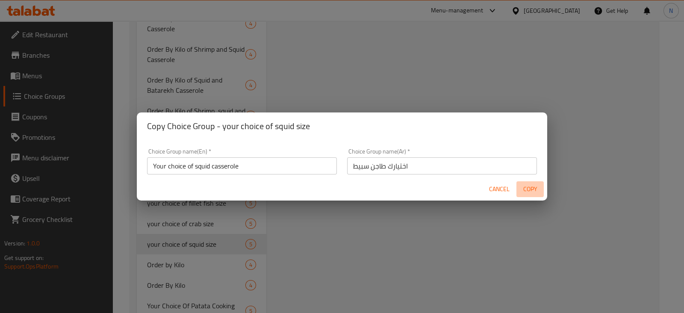
click at [534, 189] on span "Copy" at bounding box center [529, 189] width 21 height 11
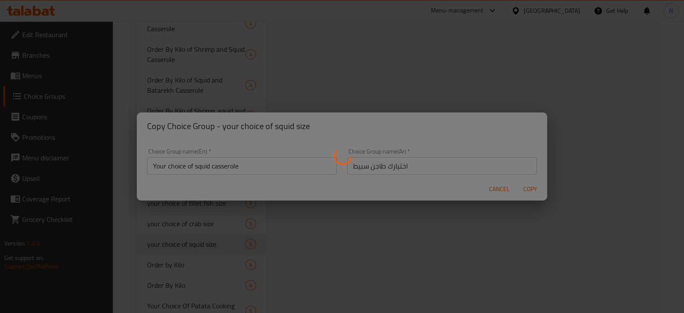
type input "Your choice of squid casserole"
type input "اختيارك طاجن سبيط"
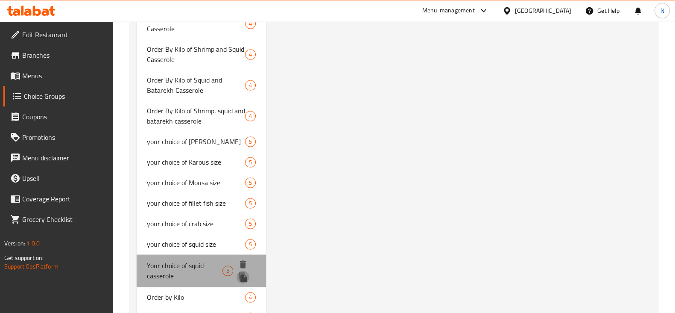
click at [246, 276] on icon "duplicate" at bounding box center [243, 276] width 8 height 9
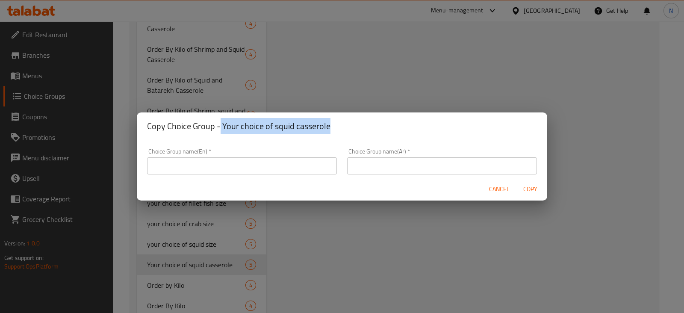
drag, startPoint x: 329, startPoint y: 125, endPoint x: 220, endPoint y: 127, distance: 109.4
click at [220, 127] on h2 "Copy Choice Group - Your choice of squid casserole" at bounding box center [342, 126] width 390 height 14
copy h2 "Your choice of squid casserole"
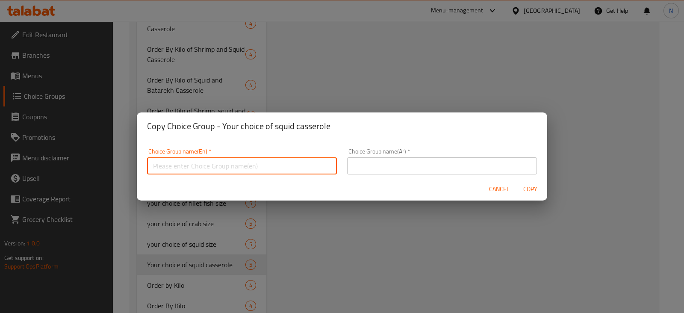
paste input "Your choice of squid casserole"
click at [239, 167] on input "text" at bounding box center [242, 165] width 190 height 17
type input "Your choice of squid casserole"
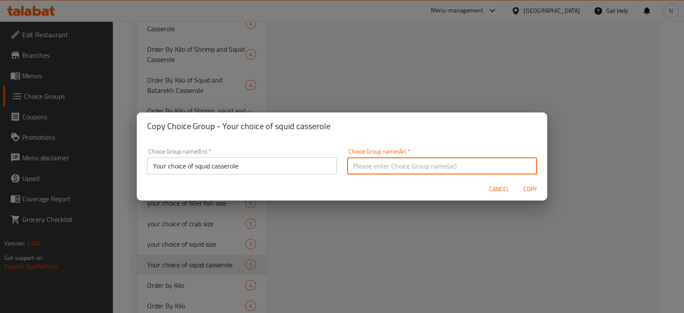
click at [397, 164] on input "text" at bounding box center [442, 165] width 190 height 17
paste input "اختيارك من حجم سمك المرجان"
type input "اختيارك من حجم سمك المرجان"
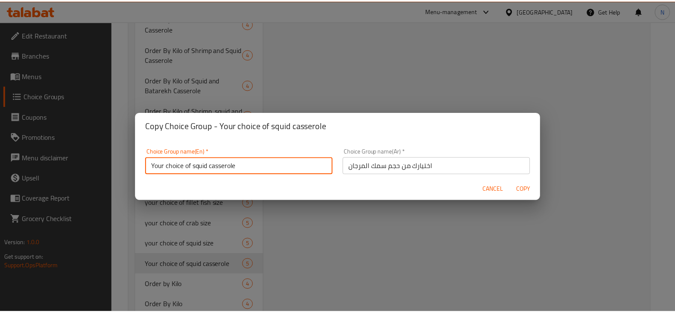
scroll to position [2, 0]
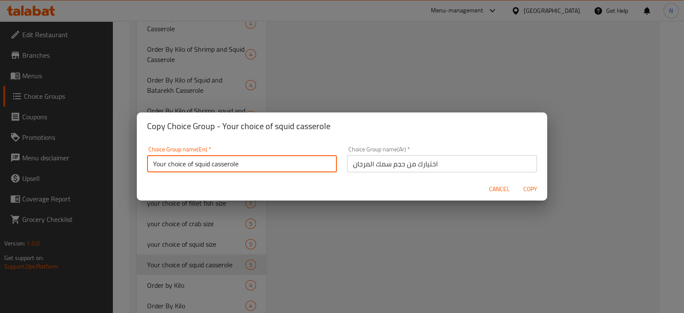
drag, startPoint x: 248, startPoint y: 163, endPoint x: 146, endPoint y: 177, distance: 103.6
click at [146, 177] on form "Choice Group name(En)   * Your choice of squid casserole Choice Group name(En) …" at bounding box center [342, 170] width 410 height 61
paste input "Your choice of coral fish siz"
drag, startPoint x: 208, startPoint y: 163, endPoint x: 194, endPoint y: 163, distance: 14.1
click at [194, 163] on input "Your choice of coral fish size" at bounding box center [242, 163] width 190 height 17
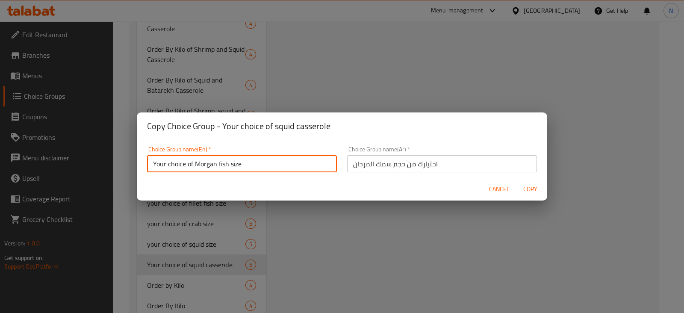
type input "Your choice of Morgan fish size"
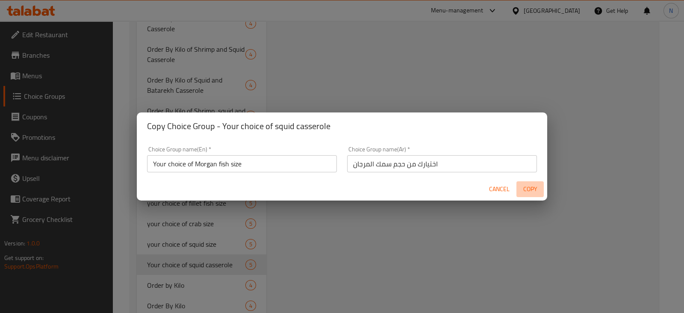
click at [528, 189] on span "Copy" at bounding box center [529, 189] width 21 height 11
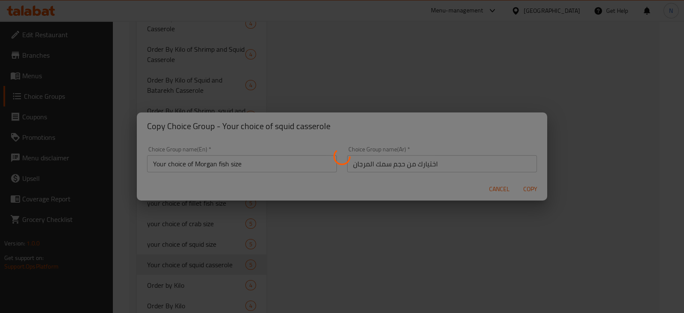
type input "Your choice of Morgan fish size"
type input "اختيارك من حجم سمك المرجان"
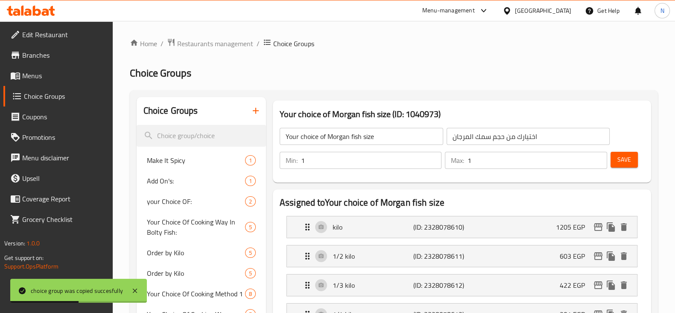
scroll to position [77, 0]
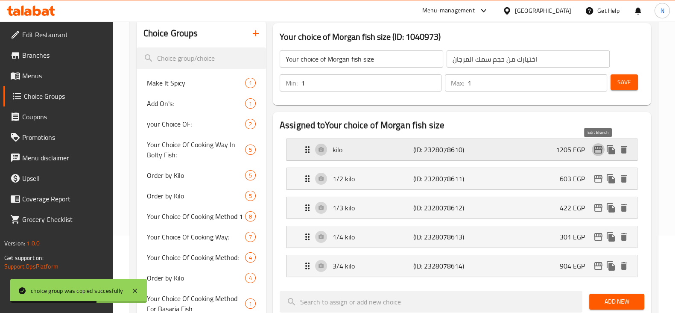
click at [596, 148] on icon "edit" at bounding box center [598, 149] width 10 height 10
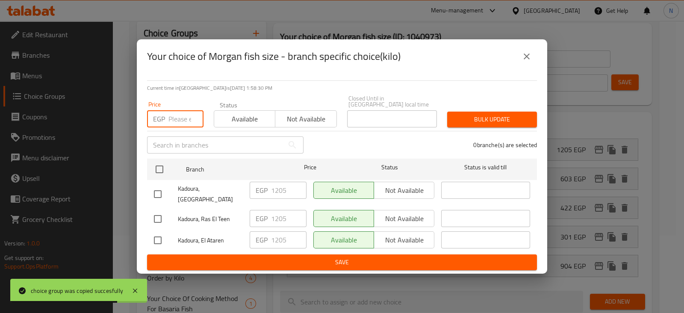
click at [179, 116] on input "number" at bounding box center [185, 118] width 35 height 17
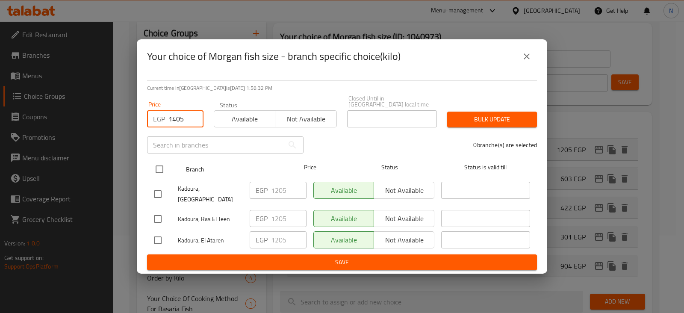
type input "1405"
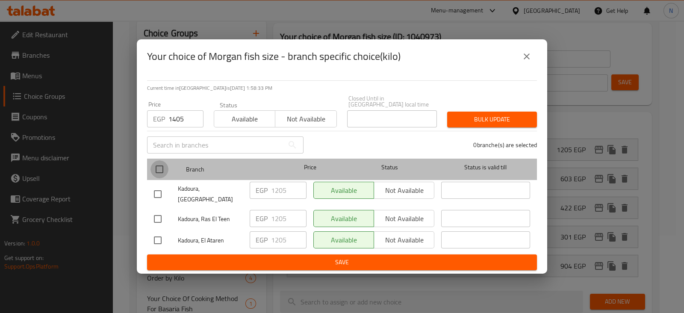
click at [162, 176] on input "checkbox" at bounding box center [159, 169] width 18 height 18
checkbox input "true"
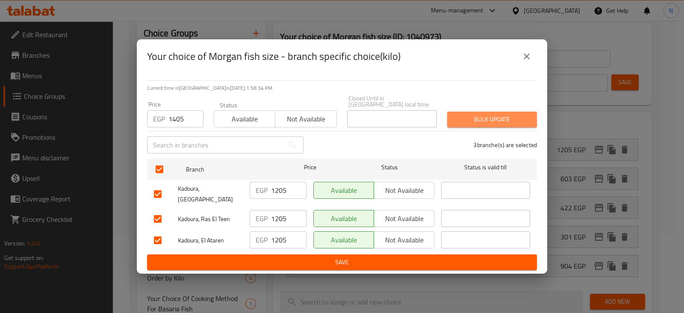
click at [494, 122] on span "Bulk update" at bounding box center [492, 119] width 76 height 11
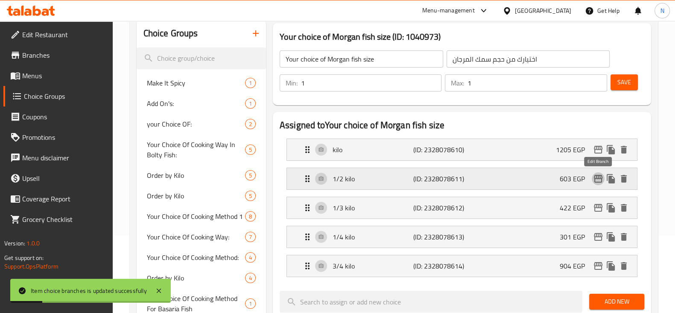
click at [603, 182] on icon "edit" at bounding box center [598, 178] width 10 height 10
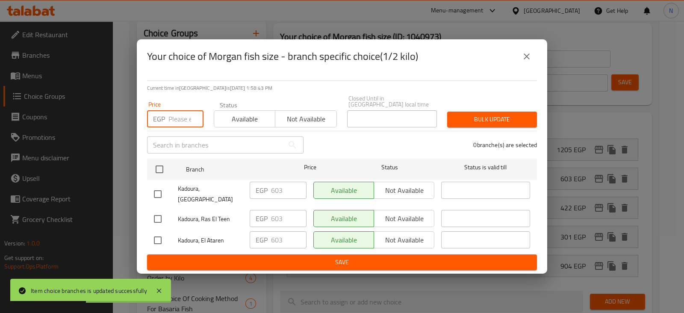
click at [180, 114] on input "number" at bounding box center [185, 118] width 35 height 17
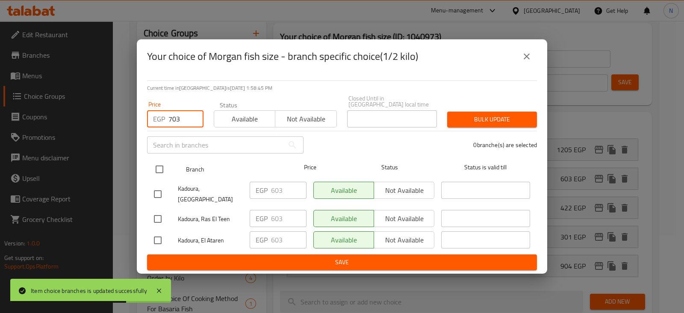
type input "703"
click at [156, 161] on input "checkbox" at bounding box center [159, 169] width 18 height 18
checkbox input "true"
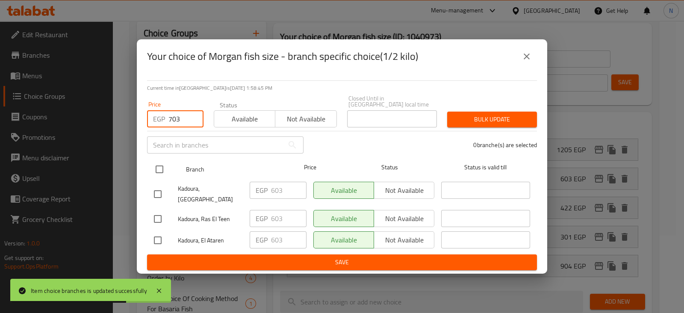
checkbox input "true"
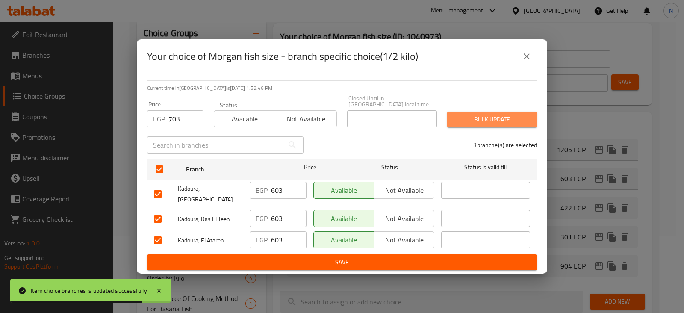
click at [477, 118] on span "Bulk update" at bounding box center [492, 119] width 76 height 11
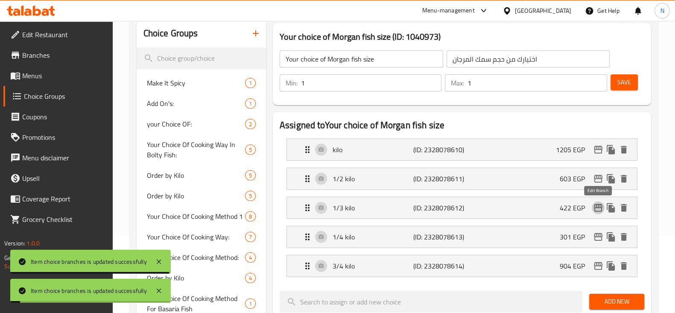
click at [598, 208] on icon "edit" at bounding box center [598, 207] width 10 height 10
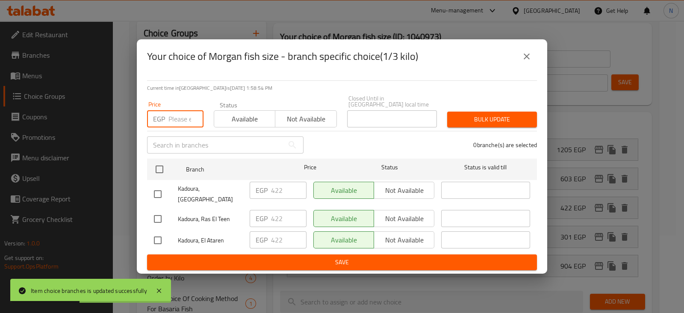
click at [179, 113] on input "number" at bounding box center [185, 118] width 35 height 17
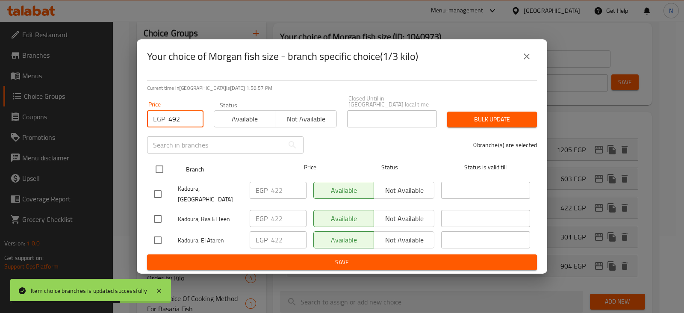
type input "492"
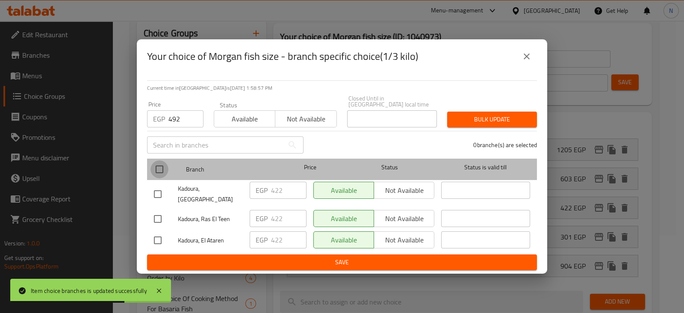
click at [162, 166] on input "checkbox" at bounding box center [159, 169] width 18 height 18
checkbox input "true"
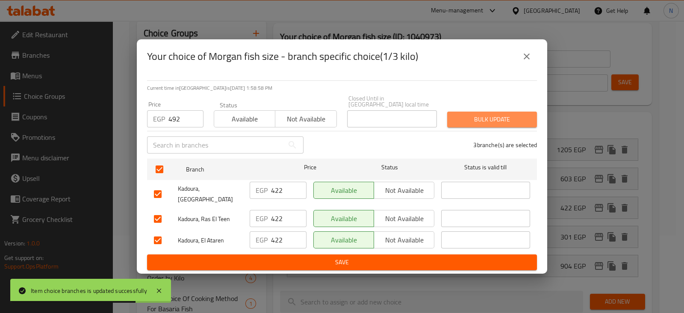
click at [480, 122] on span "Bulk update" at bounding box center [492, 119] width 76 height 11
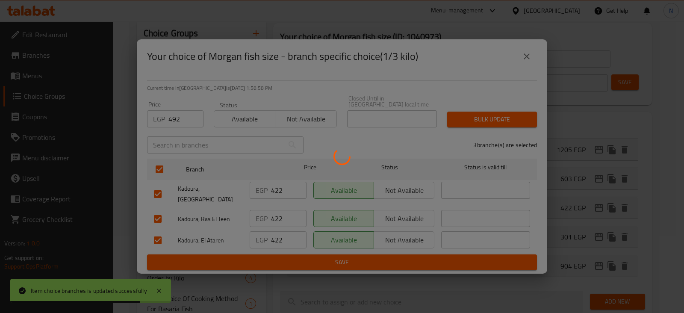
click at [480, 122] on div at bounding box center [342, 156] width 684 height 313
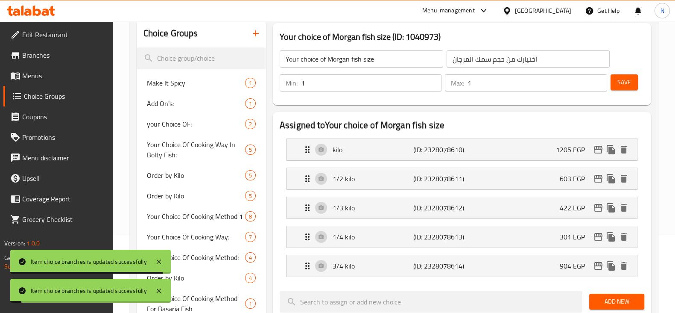
click at [600, 245] on div "1/4 kilo (ID: 2328078613) 301 EGP" at bounding box center [464, 236] width 325 height 21
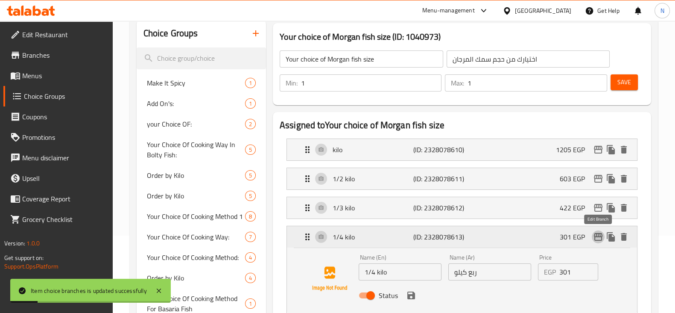
click at [594, 234] on icon "edit" at bounding box center [598, 237] width 10 height 10
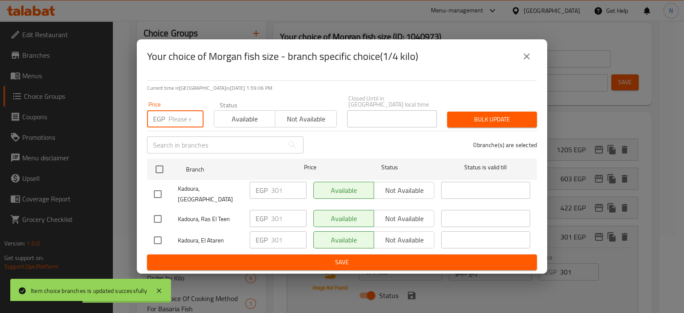
click at [182, 120] on input "number" at bounding box center [185, 118] width 35 height 17
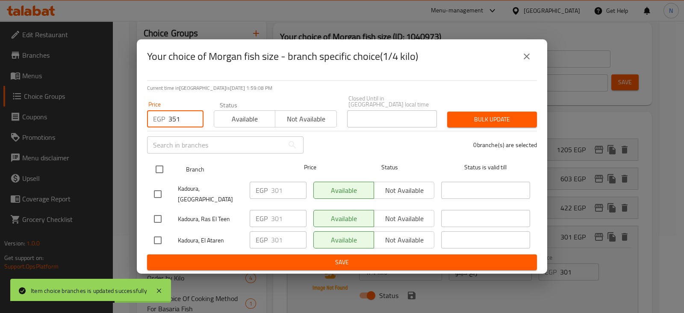
type input "351"
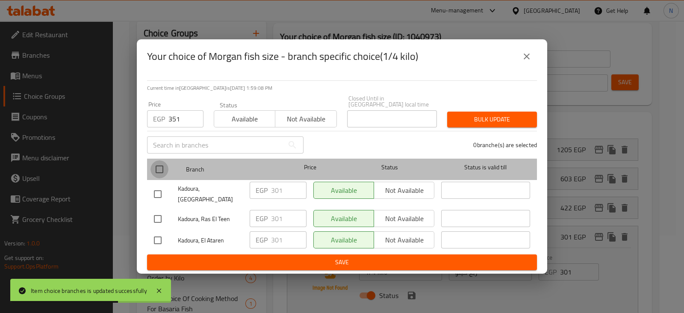
click at [157, 168] on input "checkbox" at bounding box center [159, 169] width 18 height 18
checkbox input "true"
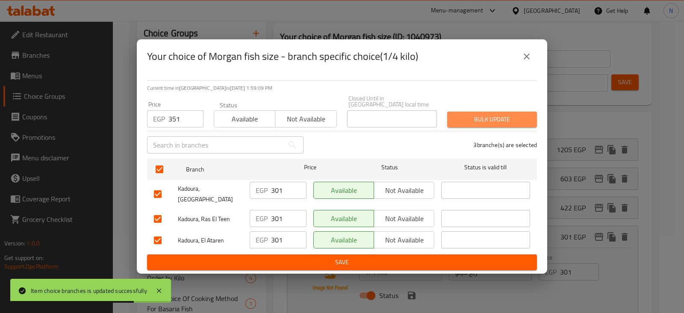
click at [456, 125] on span "Bulk update" at bounding box center [492, 119] width 76 height 11
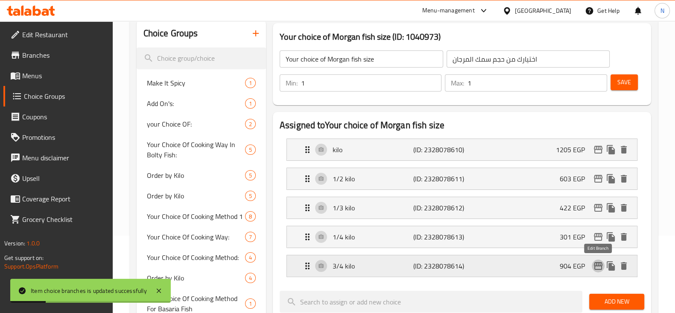
click at [601, 262] on icon "edit" at bounding box center [598, 266] width 9 height 8
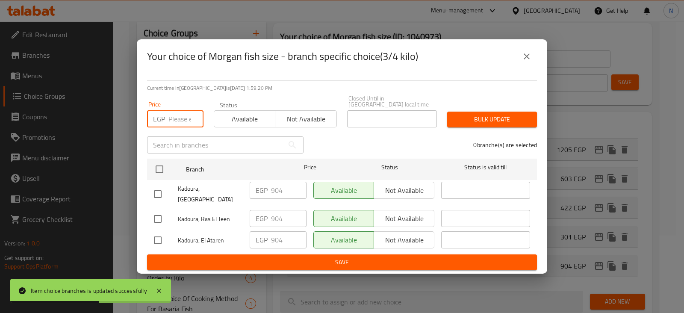
click at [182, 118] on input "number" at bounding box center [185, 118] width 35 height 17
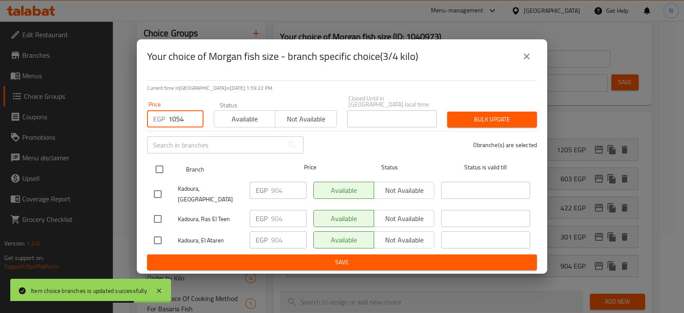
type input "1054"
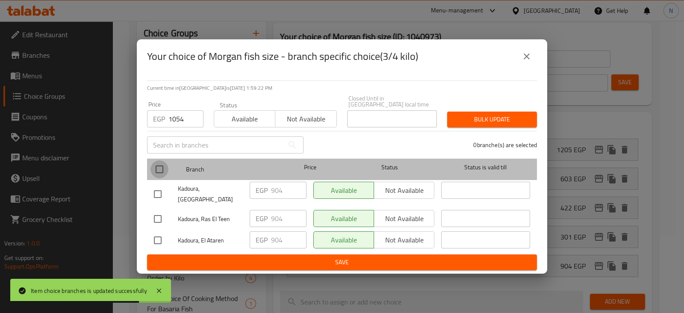
click at [160, 170] on input "checkbox" at bounding box center [159, 169] width 18 height 18
checkbox input "true"
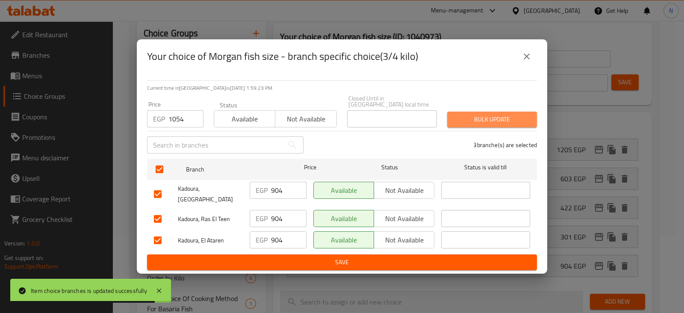
click at [465, 117] on span "Bulk update" at bounding box center [492, 119] width 76 height 11
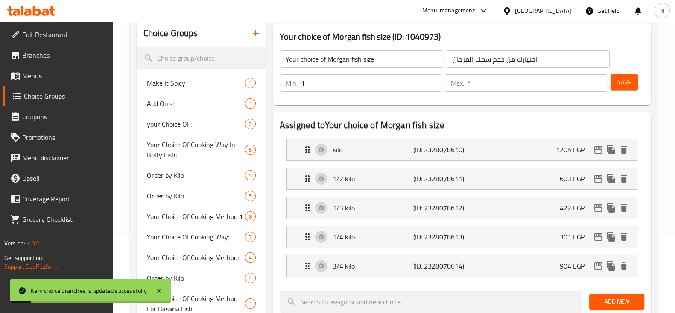
click at [625, 80] on span "Save" at bounding box center [625, 82] width 14 height 11
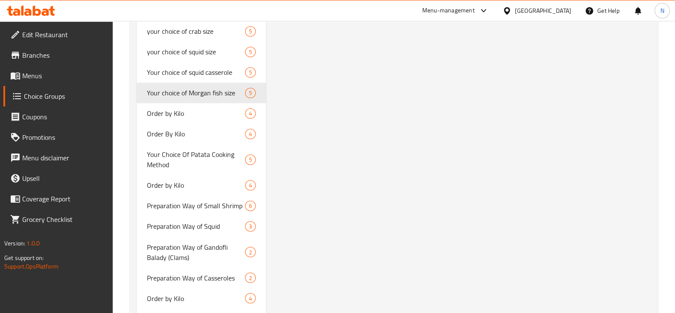
scroll to position [1782, 0]
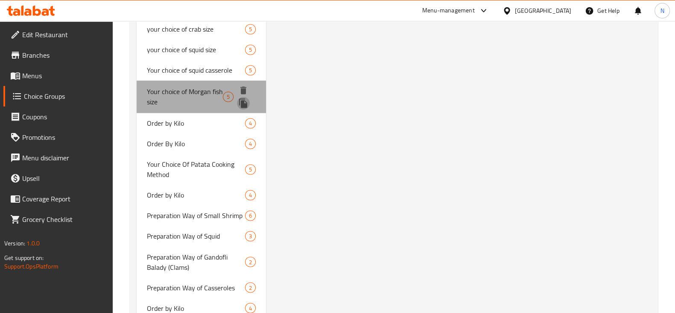
click at [242, 100] on icon "duplicate" at bounding box center [243, 102] width 8 height 9
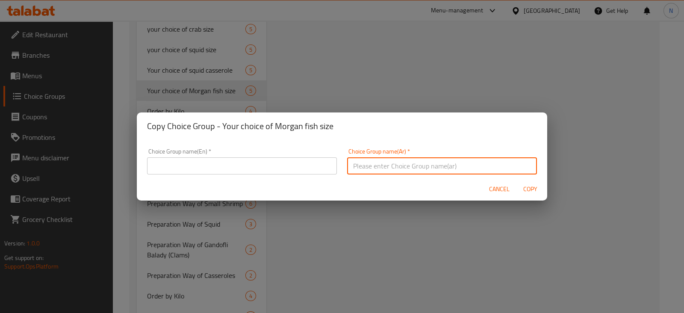
click at [378, 161] on input "text" at bounding box center [442, 165] width 190 height 17
paste input "بربون"
type input "ب"
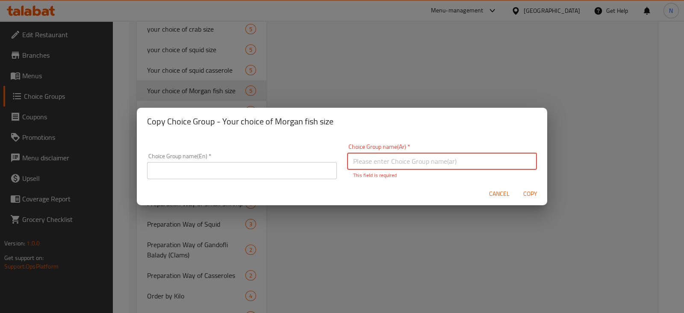
paste input "اختيارك من حجم سمك بربون"
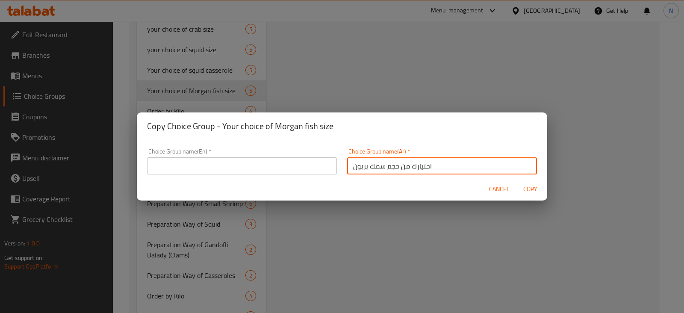
type input "اختيارك من حجم سمك بربون"
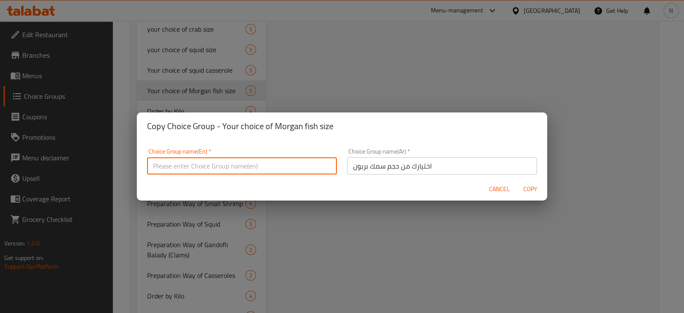
click at [267, 169] on input "text" at bounding box center [242, 165] width 190 height 17
paste input "Your choice of barbon fish size"
type input "Your choice of barbon fish size"
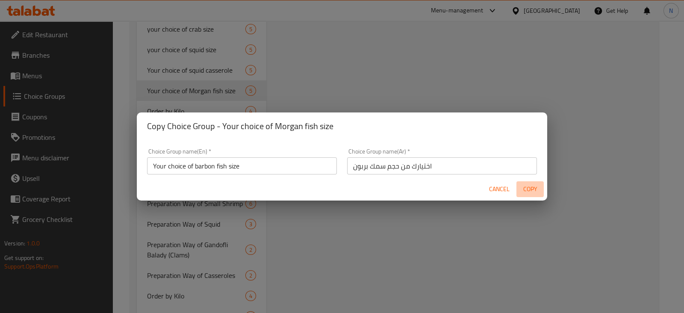
click at [526, 188] on span "Copy" at bounding box center [529, 189] width 21 height 11
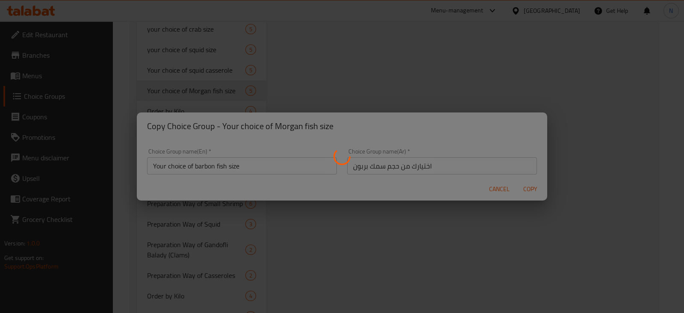
type input "Your choice of barbon fish size"
type input "اختيارك من حجم سمك بربون"
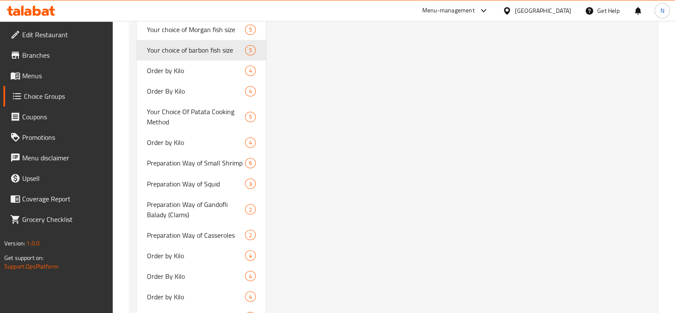
scroll to position [1843, 0]
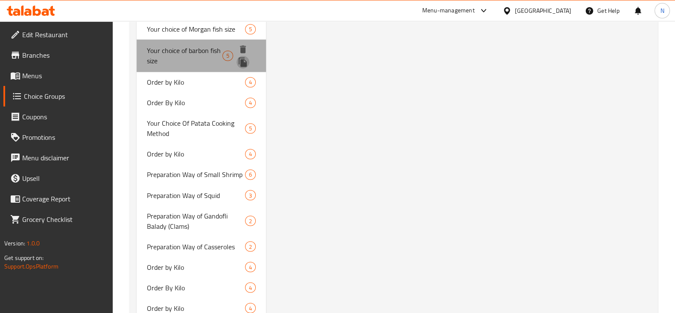
click at [244, 62] on icon "duplicate" at bounding box center [243, 61] width 8 height 9
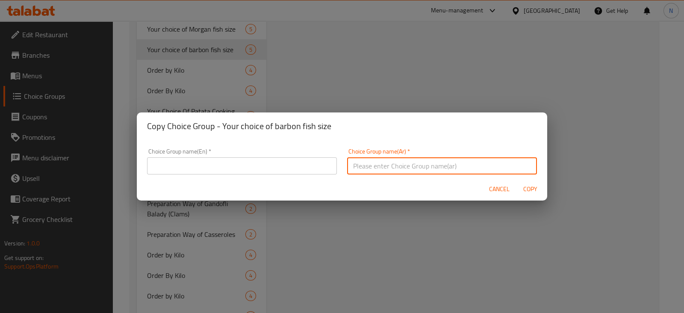
click at [398, 171] on input "text" at bounding box center [442, 165] width 190 height 17
paste input "اختيارك من حجم سمك مياس"
type input "اختيارك من حجم سمك مياس"
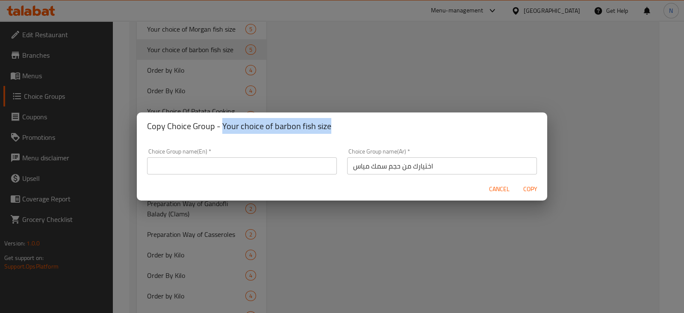
drag, startPoint x: 332, startPoint y: 127, endPoint x: 221, endPoint y: 132, distance: 111.6
click at [221, 132] on h2 "Copy Choice Group - Your choice of barbon fish size" at bounding box center [342, 126] width 390 height 14
copy h2 "Your choice of barbon fish size"
paste input "Your choice of barbon fish size"
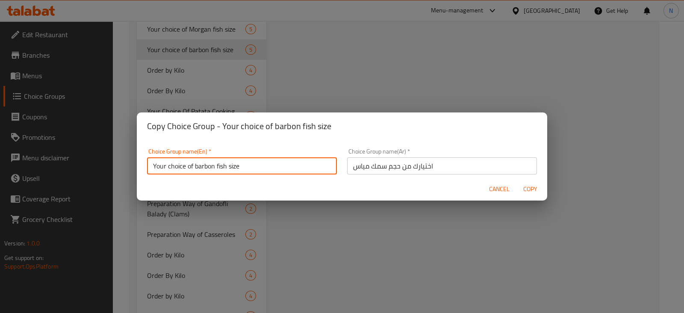
click at [227, 167] on input "Your choice of barbon fish size" at bounding box center [242, 165] width 190 height 17
drag, startPoint x: 214, startPoint y: 167, endPoint x: 196, endPoint y: 166, distance: 18.0
click at [196, 166] on input "Your choice of barbon fish size" at bounding box center [242, 165] width 190 height 17
type input "Your choice of meyas fish size"
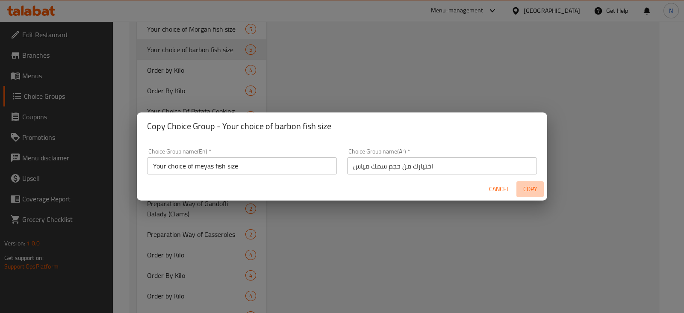
click at [531, 189] on span "Copy" at bounding box center [529, 189] width 21 height 11
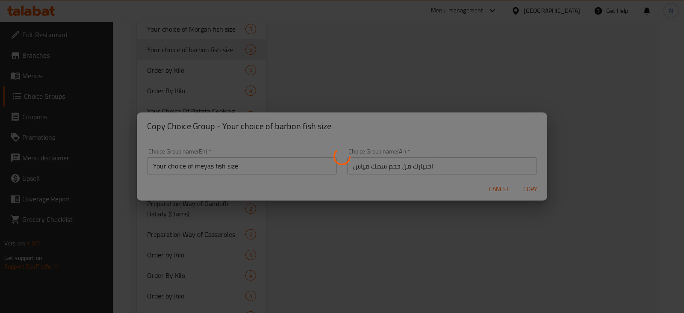
type input "Your choice of meyas fish size"
type input "اختيارك من حجم سمك مياس"
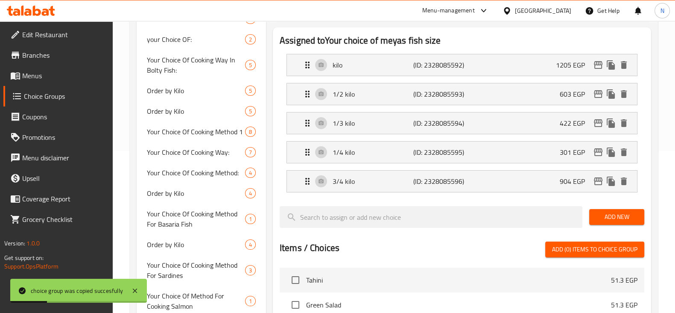
scroll to position [156, 0]
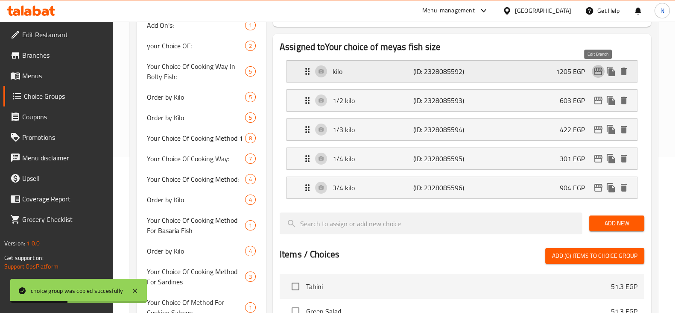
click at [596, 71] on icon "edit" at bounding box center [598, 71] width 10 height 10
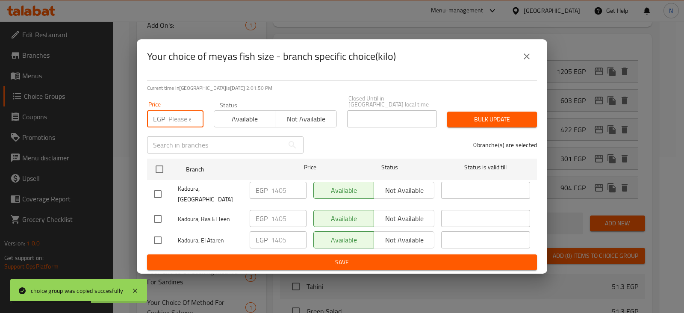
click at [176, 115] on input "number" at bounding box center [185, 118] width 35 height 17
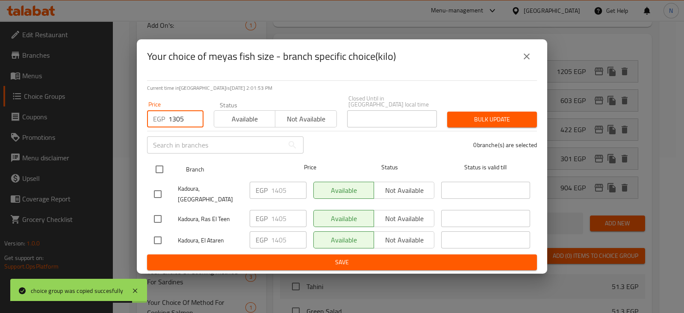
type input "1305"
click at [153, 175] on input "checkbox" at bounding box center [159, 169] width 18 height 18
checkbox input "true"
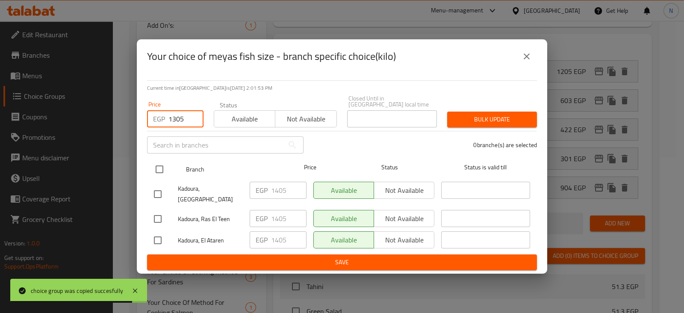
checkbox input "true"
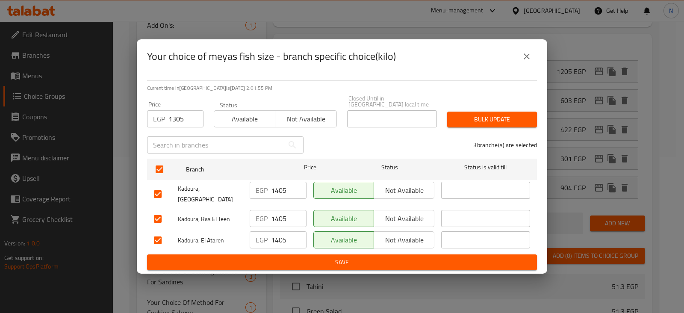
click at [477, 123] on span "Bulk update" at bounding box center [492, 119] width 76 height 11
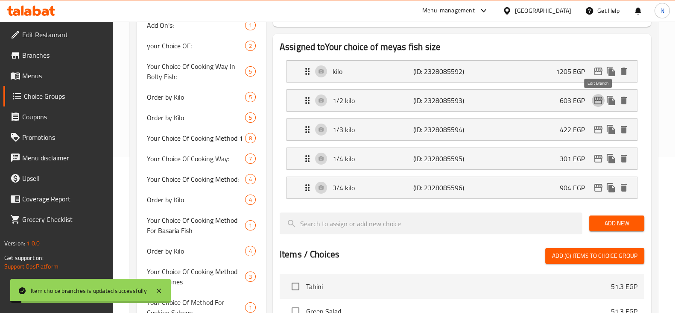
click at [597, 105] on icon "edit" at bounding box center [598, 100] width 10 height 10
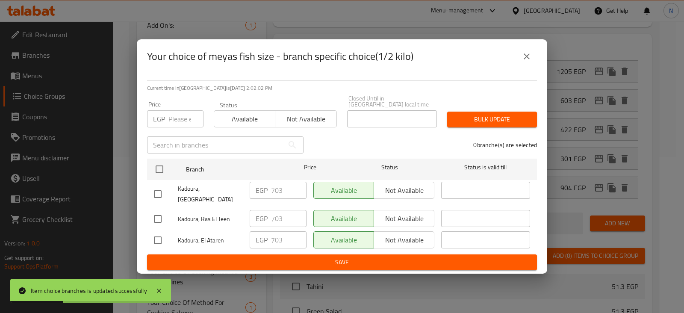
click at [181, 125] on input "number" at bounding box center [185, 118] width 35 height 17
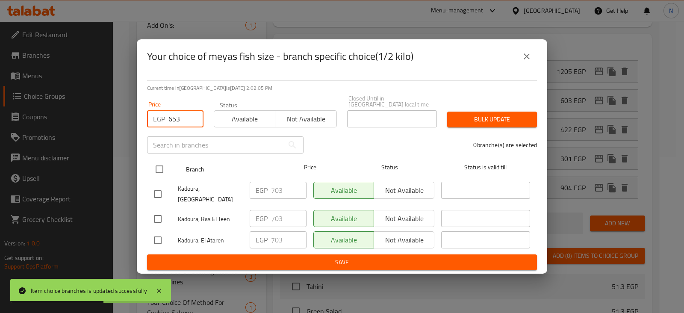
type input "653"
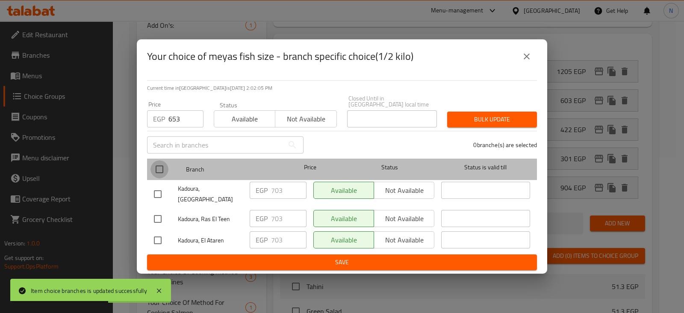
click at [163, 171] on input "checkbox" at bounding box center [159, 169] width 18 height 18
checkbox input "true"
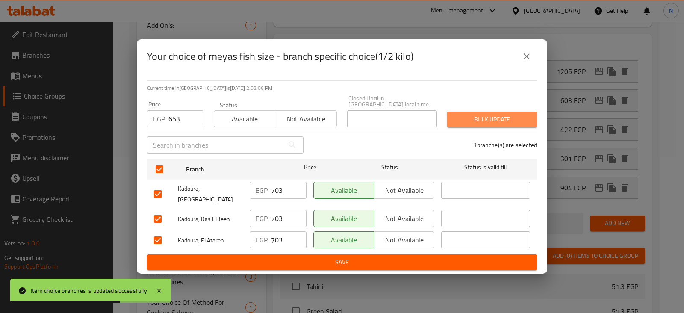
click at [487, 127] on button "Bulk update" at bounding box center [492, 119] width 90 height 16
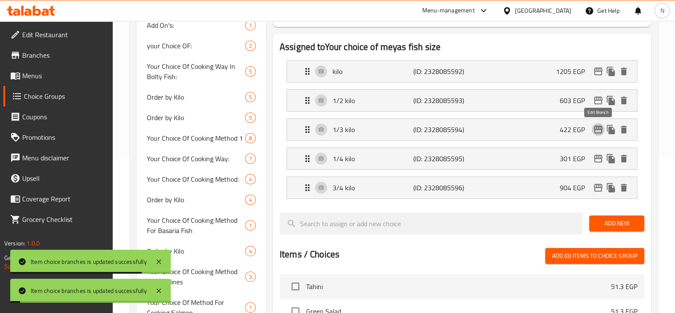
click at [600, 133] on icon "edit" at bounding box center [598, 129] width 10 height 10
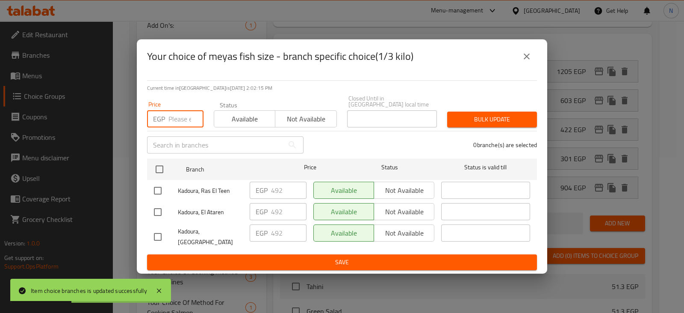
click at [174, 111] on input "number" at bounding box center [185, 118] width 35 height 17
type input "457"
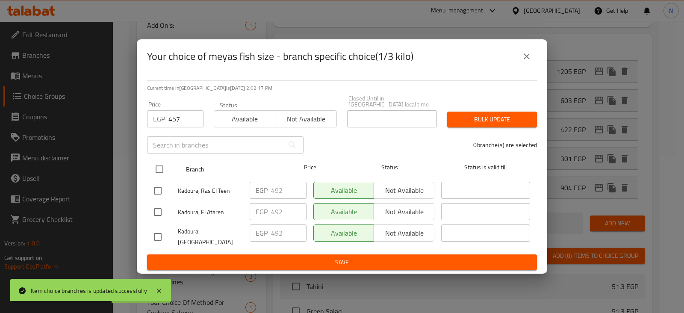
drag, startPoint x: 146, startPoint y: 176, endPoint x: 160, endPoint y: 170, distance: 15.7
click at [160, 170] on div "Current time in Egypt is 06 Oct 2025 2:02:17 PM Price EGP 457 Price Status Avai…" at bounding box center [342, 173] width 410 height 200
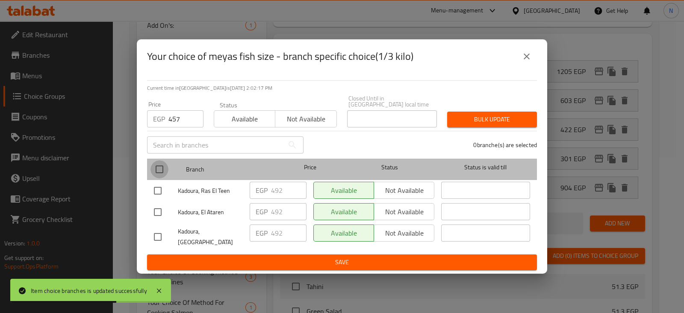
click at [160, 170] on input "checkbox" at bounding box center [159, 169] width 18 height 18
checkbox input "true"
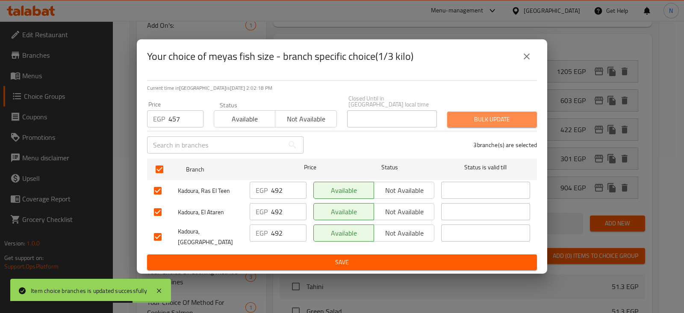
click at [474, 114] on span "Bulk update" at bounding box center [492, 119] width 76 height 11
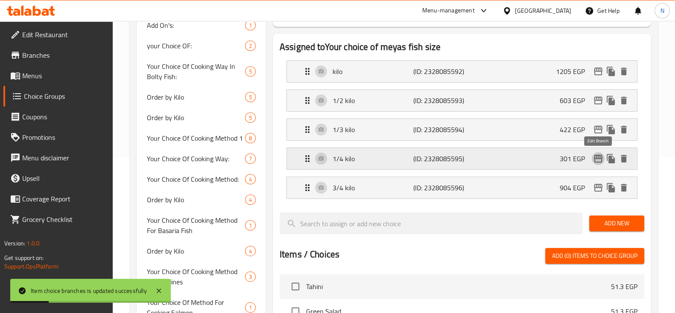
click at [601, 161] on icon "edit" at bounding box center [598, 159] width 9 height 8
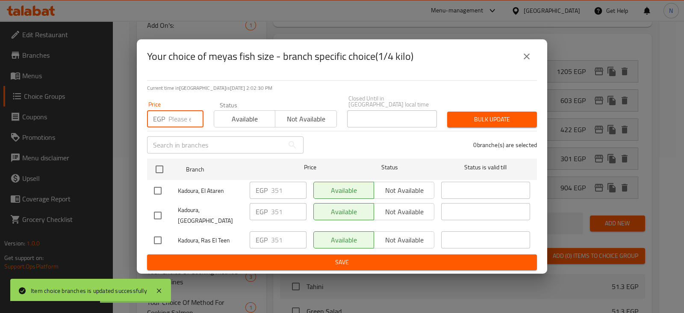
click at [177, 118] on input "number" at bounding box center [185, 118] width 35 height 17
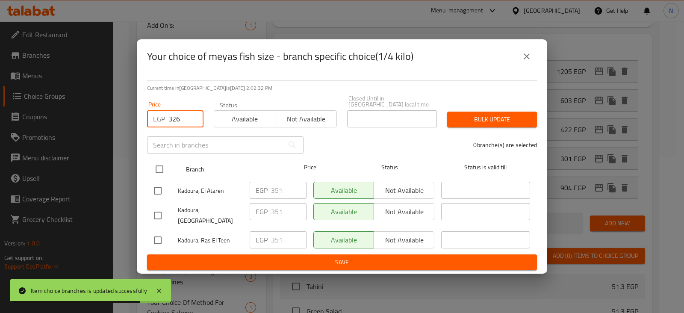
type input "326"
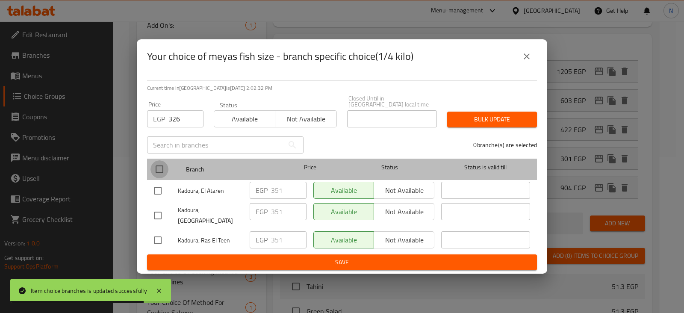
click at [160, 170] on input "checkbox" at bounding box center [159, 169] width 18 height 18
checkbox input "true"
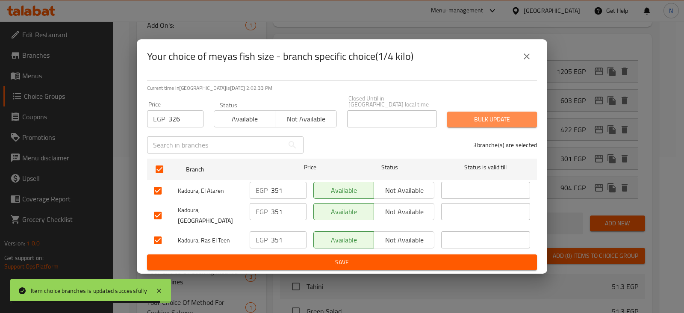
click at [468, 125] on button "Bulk update" at bounding box center [492, 119] width 90 height 16
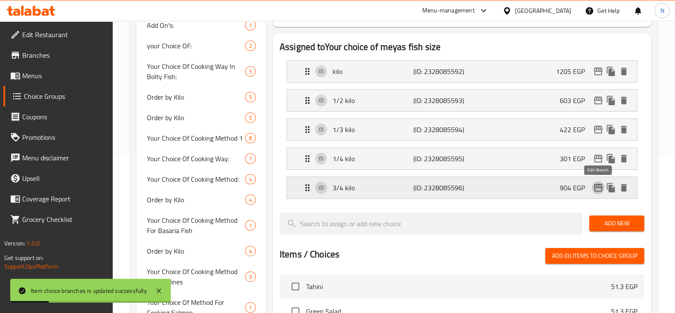
click at [597, 185] on icon "edit" at bounding box center [598, 187] width 10 height 10
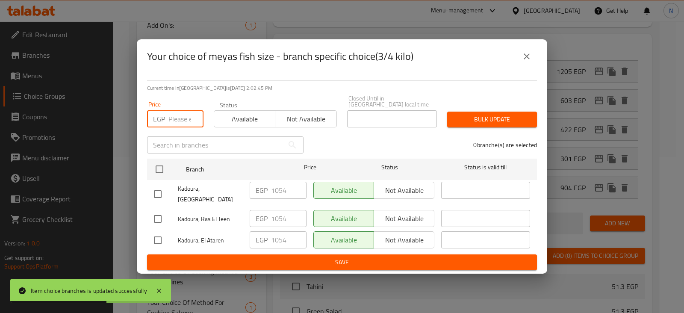
click at [179, 125] on input "number" at bounding box center [185, 118] width 35 height 17
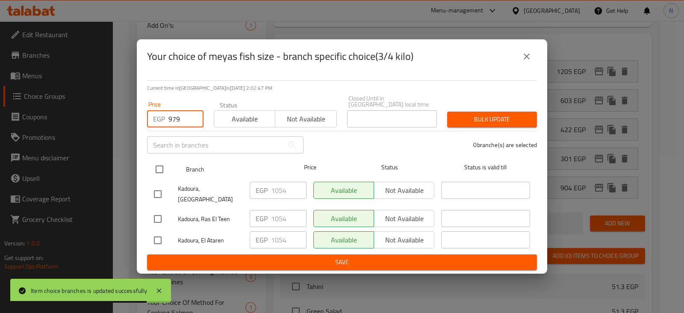
type input "979"
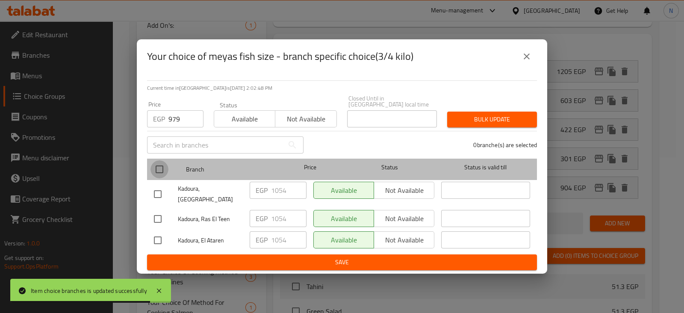
click at [158, 168] on input "checkbox" at bounding box center [159, 169] width 18 height 18
checkbox input "true"
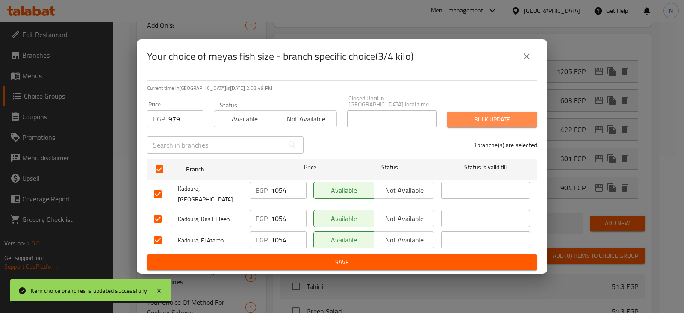
click at [458, 124] on span "Bulk update" at bounding box center [492, 119] width 76 height 11
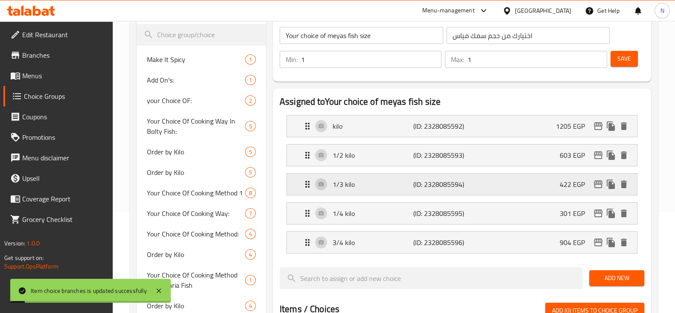
scroll to position [64, 0]
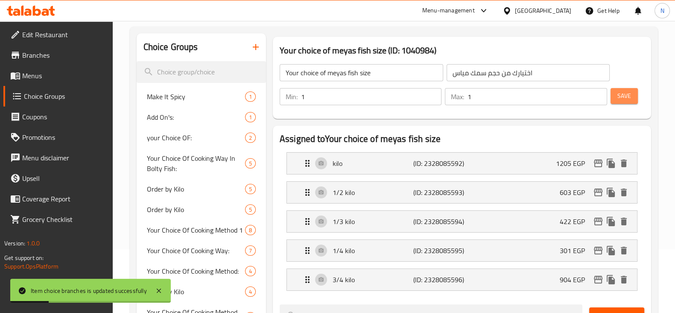
click at [631, 88] on button "Save" at bounding box center [624, 96] width 27 height 16
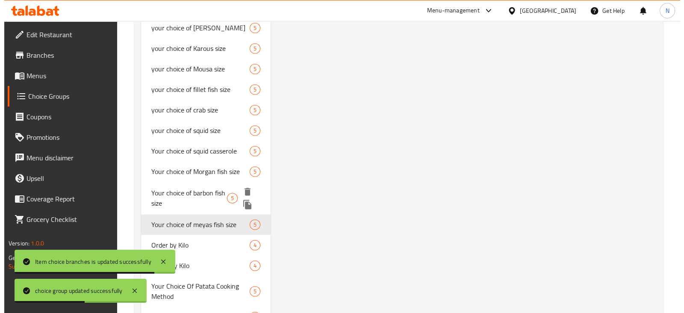
scroll to position [1708, 0]
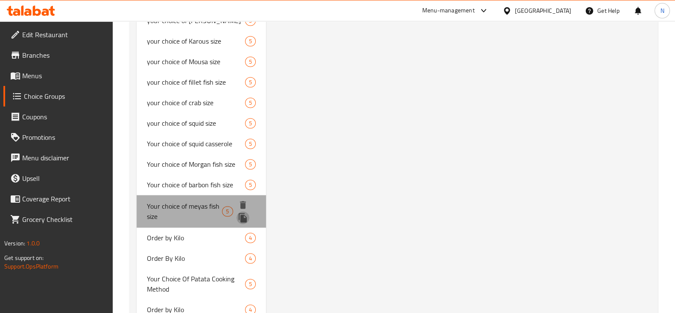
click at [241, 219] on icon "duplicate" at bounding box center [243, 217] width 8 height 9
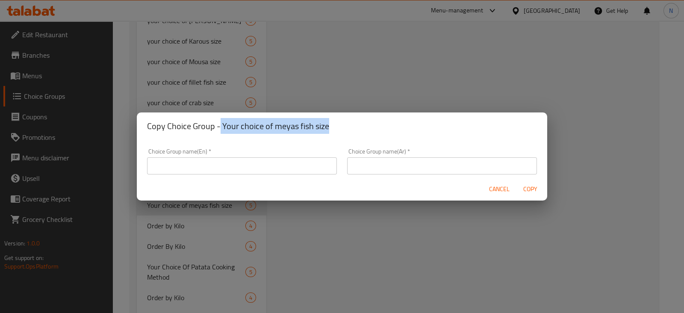
drag, startPoint x: 316, startPoint y: 129, endPoint x: 220, endPoint y: 135, distance: 96.8
click at [220, 135] on div "Copy Choice Group - Your choice of meyas fish size" at bounding box center [342, 125] width 410 height 27
copy h2 "Your choice of meyas fish size"
paste input "Your choice of meyas fish size"
click at [231, 165] on input "text" at bounding box center [242, 165] width 190 height 17
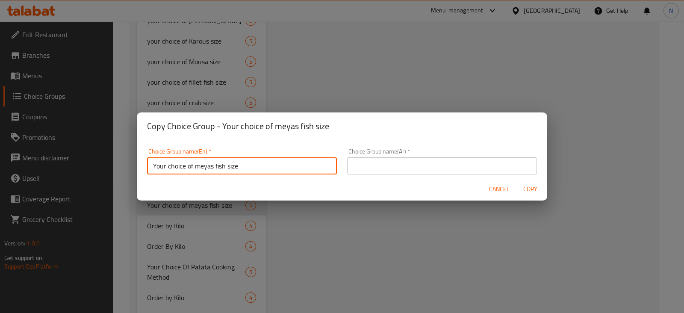
drag, startPoint x: 214, startPoint y: 167, endPoint x: 194, endPoint y: 167, distance: 19.7
click at [194, 167] on input "Your choice of meyas fish size" at bounding box center [242, 165] width 190 height 17
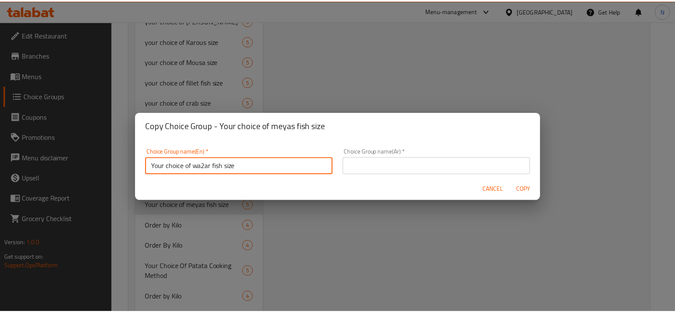
scroll to position [2, 0]
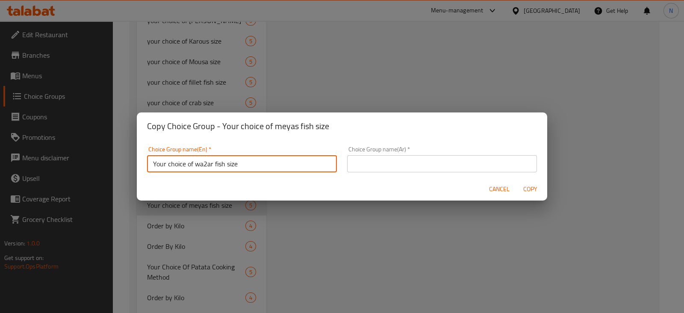
drag, startPoint x: 246, startPoint y: 170, endPoint x: 152, endPoint y: 173, distance: 94.0
click at [152, 173] on div "Choice Group name(En)   * Your choice of wa2ar fish size Choice Group name(En) *" at bounding box center [242, 159] width 200 height 36
type input "Your choice of wa2ar fish size"
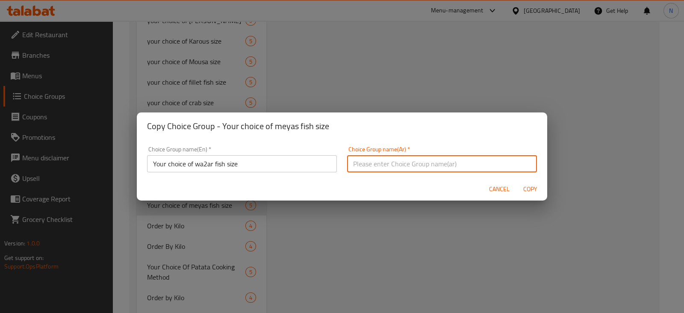
click at [413, 159] on input "text" at bounding box center [442, 163] width 190 height 17
paste input "اختيارك من حجم سمك الوقار"
type input "اختيارك من حجم سمك الوقار"
click at [520, 192] on span "Copy" at bounding box center [529, 189] width 21 height 11
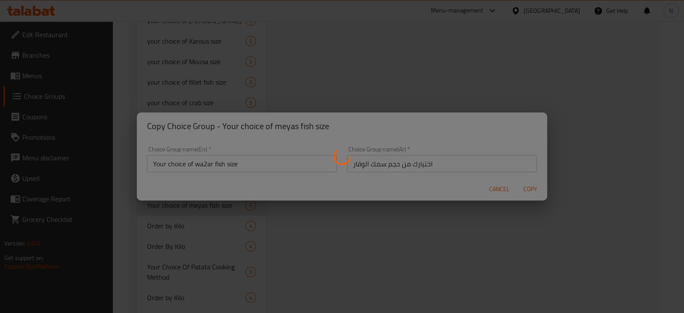
type input "Your choice of wa2ar fish size"
type input "اختيارك من حجم سمك الوقار"
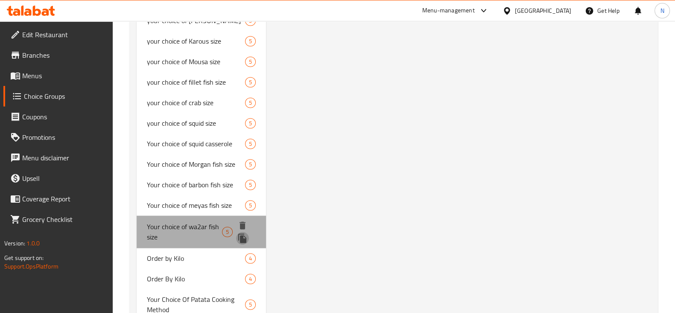
click at [248, 238] on button "duplicate" at bounding box center [242, 238] width 13 height 13
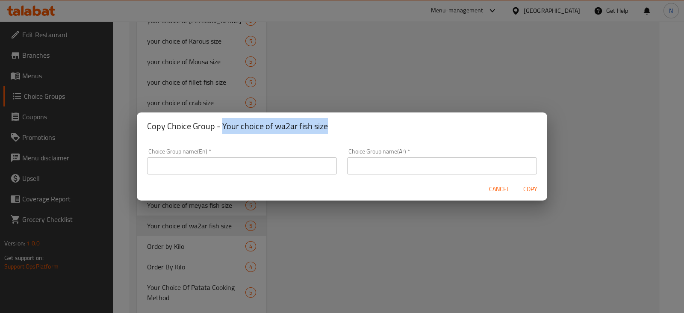
drag, startPoint x: 333, startPoint y: 120, endPoint x: 221, endPoint y: 126, distance: 112.5
click at [221, 126] on h2 "Copy Choice Group - Your choice of wa2ar fish size" at bounding box center [342, 126] width 390 height 14
copy h2 "Your choice of wa2ar fish size"
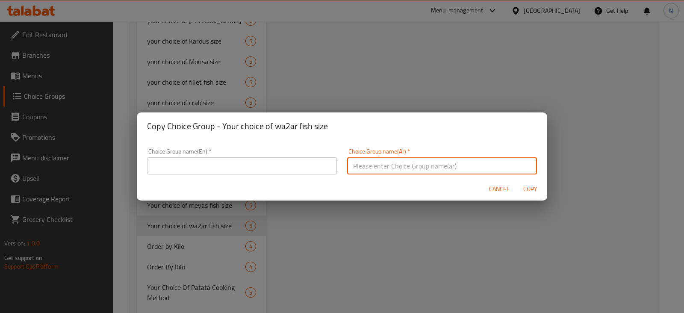
click at [380, 167] on input "text" at bounding box center [442, 165] width 190 height 17
paste input "Your choice of wa2ar fish size"
type input "Your choice of wa2ar fish size"
drag, startPoint x: 438, startPoint y: 165, endPoint x: 346, endPoint y: 167, distance: 92.3
click at [347, 167] on input "Your choice of wa2ar fish size" at bounding box center [442, 165] width 190 height 17
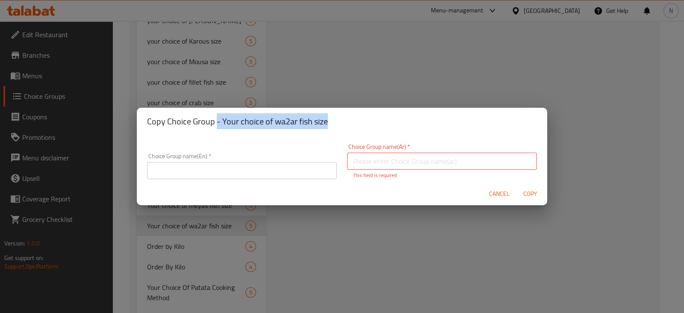
drag, startPoint x: 327, startPoint y: 120, endPoint x: 216, endPoint y: 116, distance: 111.1
click at [216, 116] on h2 "Copy Choice Group - Your choice of wa2ar fish size" at bounding box center [342, 121] width 390 height 14
click at [417, 163] on input "text" at bounding box center [442, 161] width 190 height 17
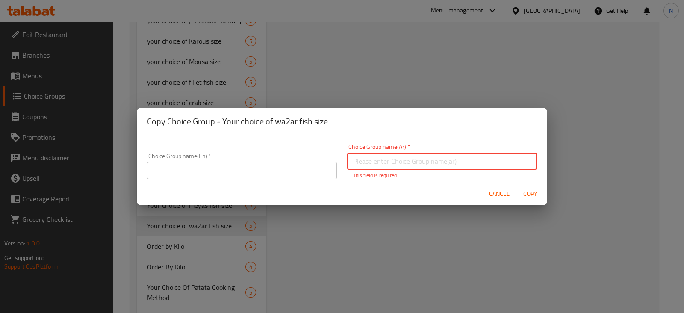
paste input "اختيارك من حجم سمك الوقار111"
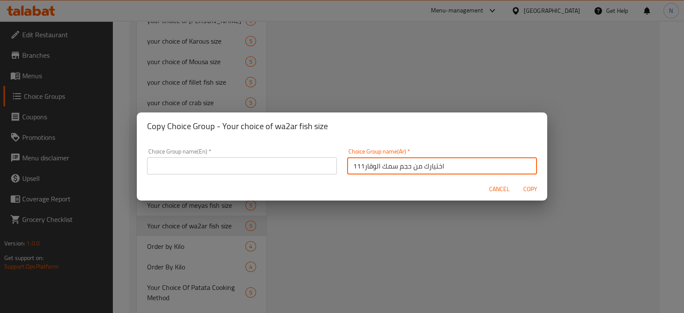
type input "اختيارك من حجم سمك الوقار111"
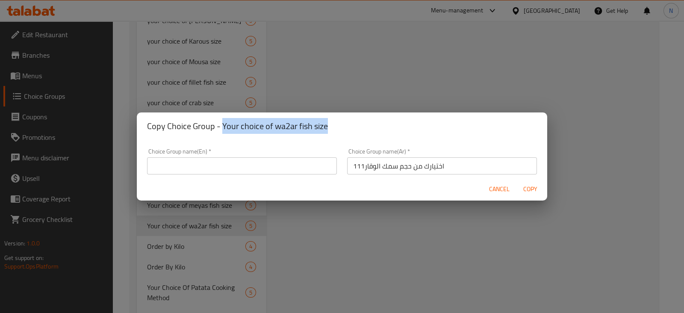
drag, startPoint x: 329, startPoint y: 122, endPoint x: 221, endPoint y: 122, distance: 107.7
click at [221, 122] on h2 "Copy Choice Group - Your choice of wa2ar fish size" at bounding box center [342, 126] width 390 height 14
copy h2 "Your choice of wa2ar fish size"
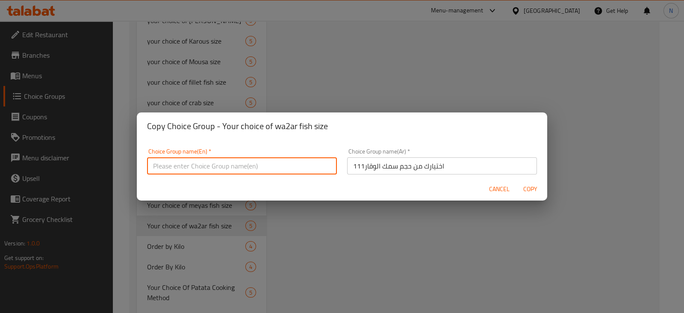
click at [238, 173] on input "text" at bounding box center [242, 165] width 190 height 17
paste input "Your choice of wa2ar fish size"
click at [211, 164] on input "Your choice of wa2ar fish size" at bounding box center [242, 165] width 190 height 17
type input "Your choice of wa2ar 111 fish size"
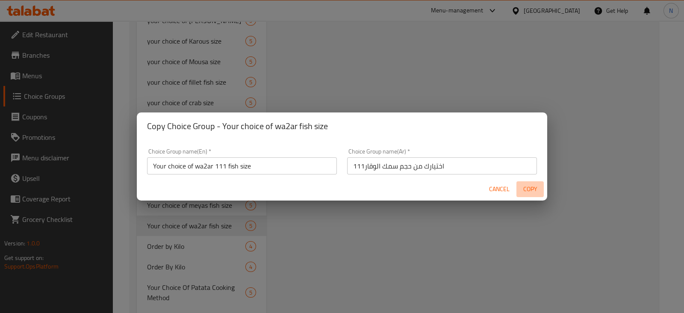
click at [524, 191] on span "Copy" at bounding box center [529, 189] width 21 height 11
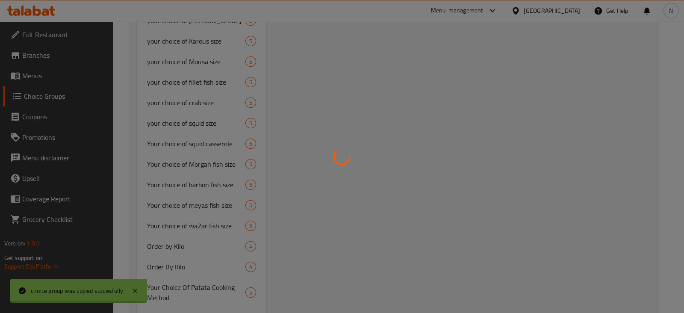
type input "Your choice of wa2ar 111 fish size"
type input "اختيارك من حجم سمك الوقار111"
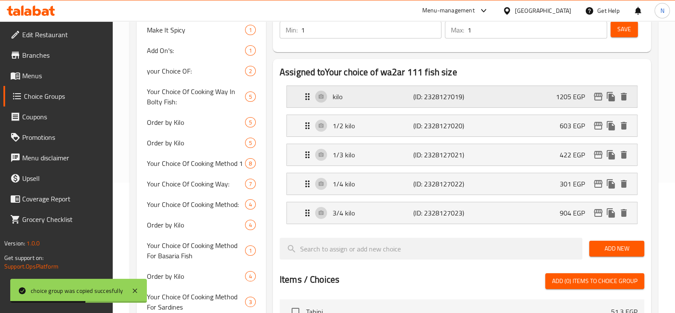
scroll to position [133, 0]
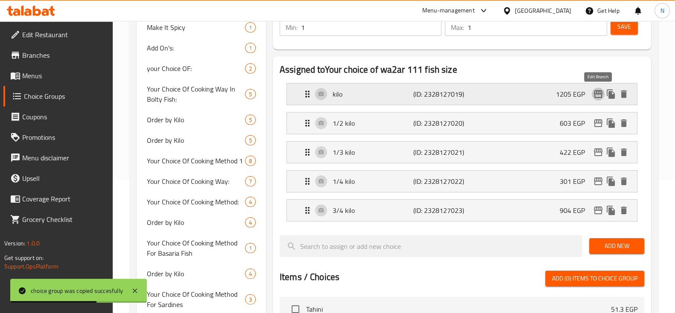
click at [593, 92] on icon "edit" at bounding box center [598, 94] width 10 height 10
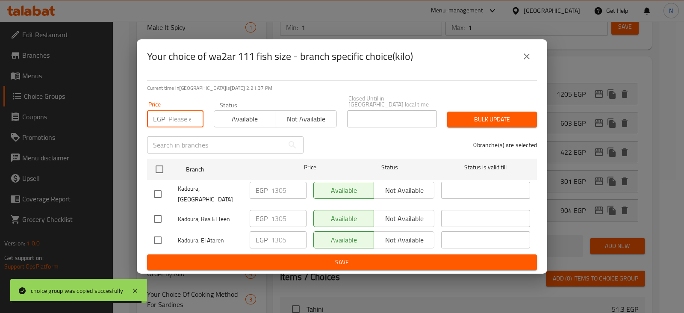
click at [184, 120] on input "number" at bounding box center [185, 118] width 35 height 17
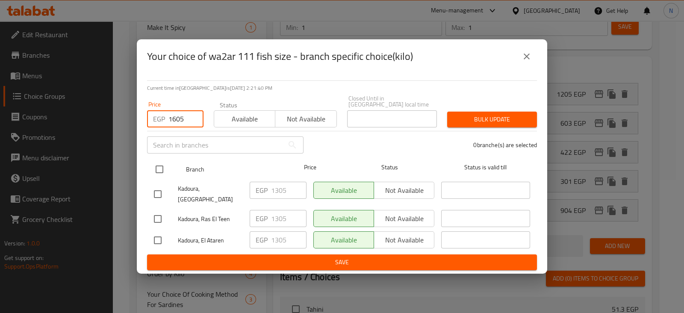
type input "1605"
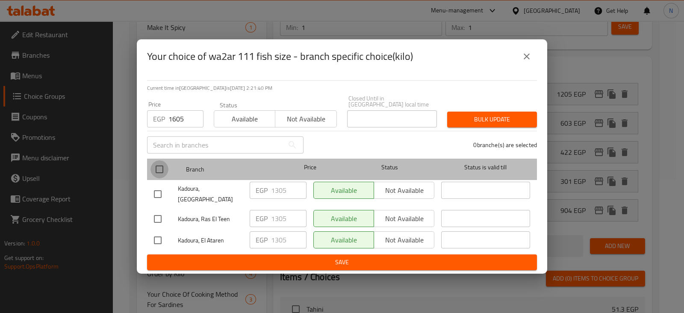
click at [158, 171] on input "checkbox" at bounding box center [159, 169] width 18 height 18
checkbox input "true"
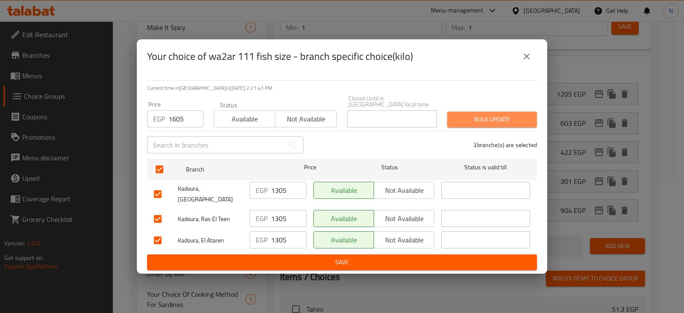
click at [496, 116] on span "Bulk update" at bounding box center [492, 119] width 76 height 11
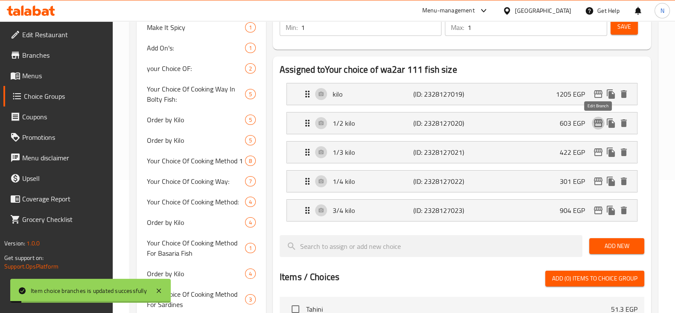
click at [594, 121] on icon "edit" at bounding box center [598, 123] width 9 height 8
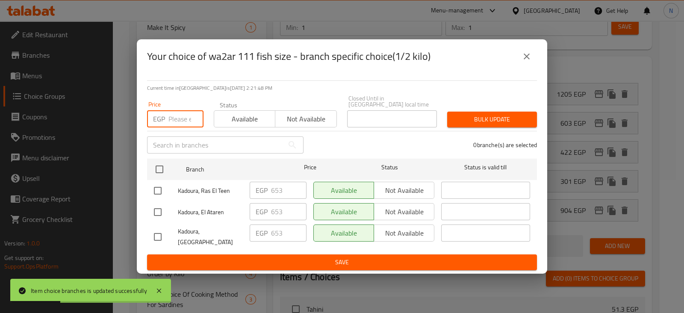
click at [172, 120] on input "number" at bounding box center [185, 118] width 35 height 17
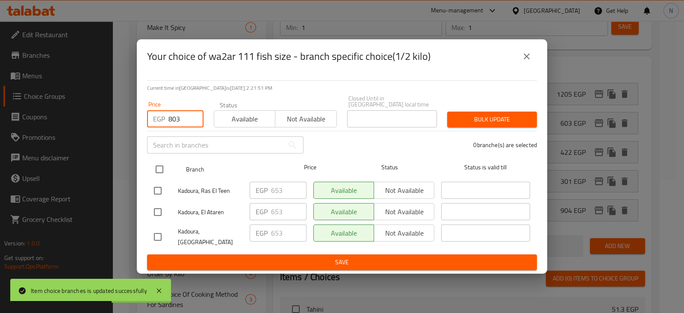
type input "803"
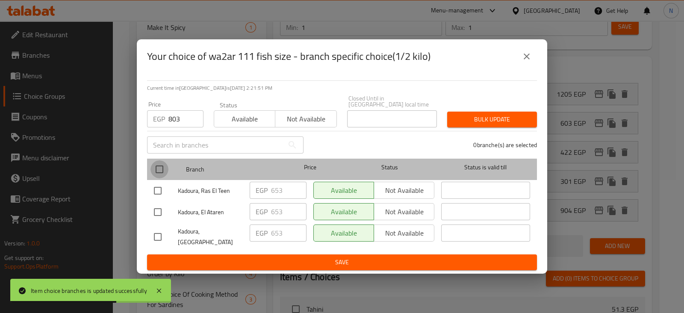
click at [164, 165] on input "checkbox" at bounding box center [159, 169] width 18 height 18
checkbox input "true"
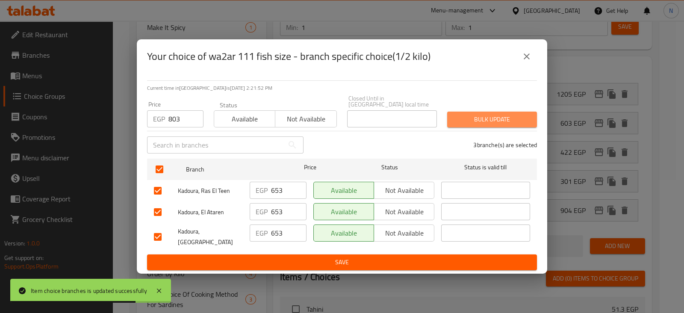
click at [473, 117] on span "Bulk update" at bounding box center [492, 119] width 76 height 11
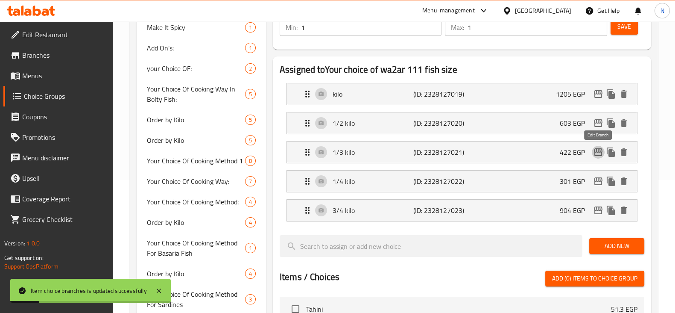
click at [596, 152] on icon "edit" at bounding box center [598, 152] width 10 height 10
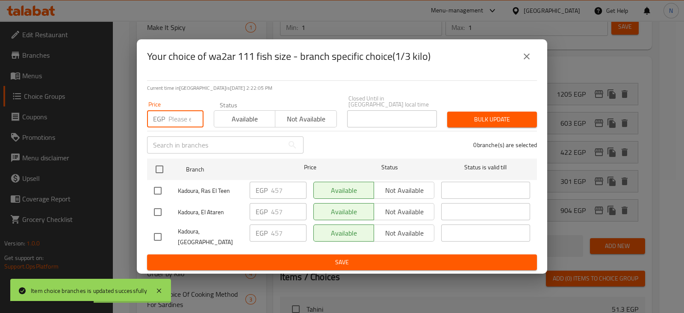
click at [173, 120] on input "number" at bounding box center [185, 118] width 35 height 17
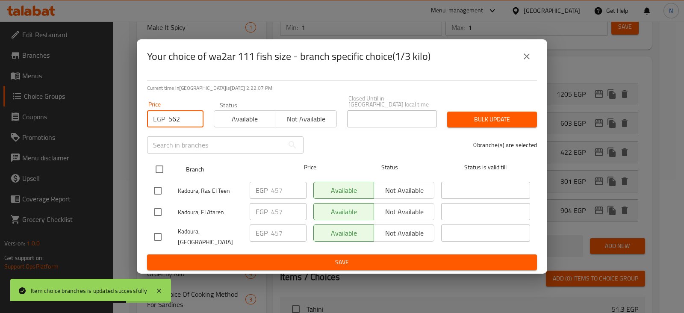
type input "562"
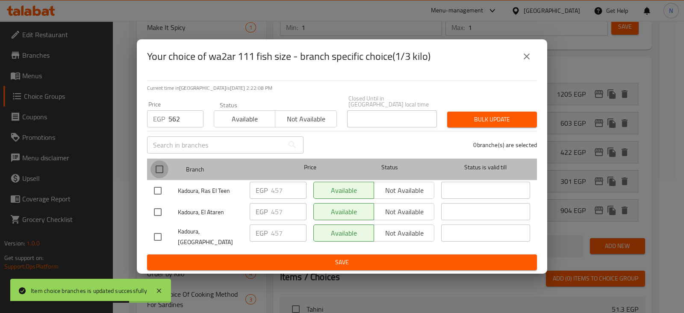
click at [159, 164] on input "checkbox" at bounding box center [159, 169] width 18 height 18
checkbox input "true"
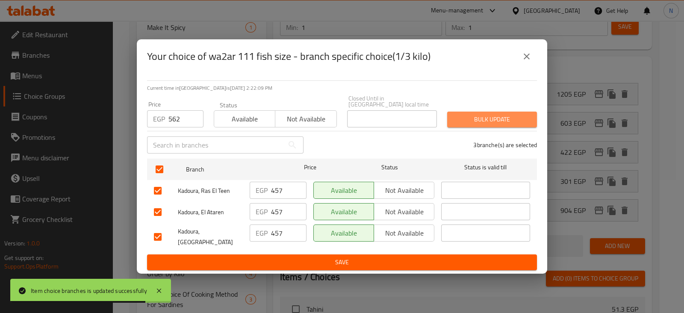
click at [454, 120] on span "Bulk update" at bounding box center [492, 119] width 76 height 11
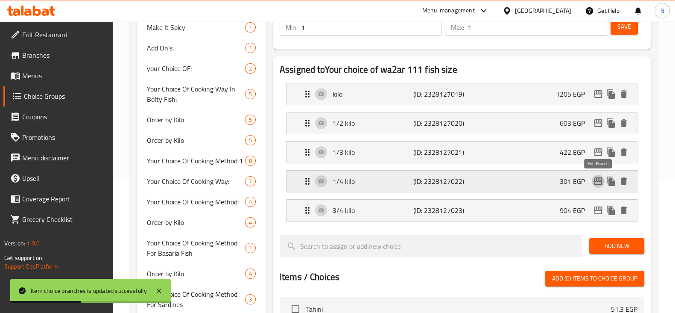
click at [598, 182] on icon "edit" at bounding box center [598, 181] width 10 height 10
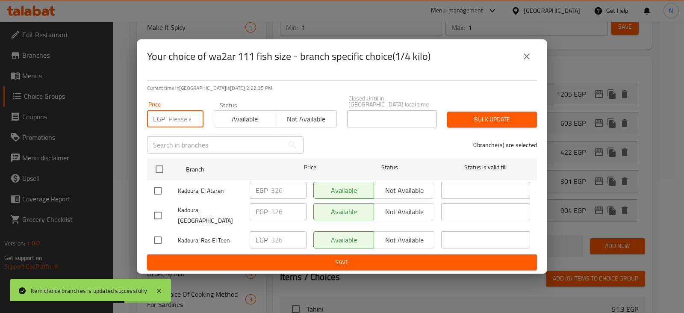
click at [181, 114] on input "number" at bounding box center [185, 118] width 35 height 17
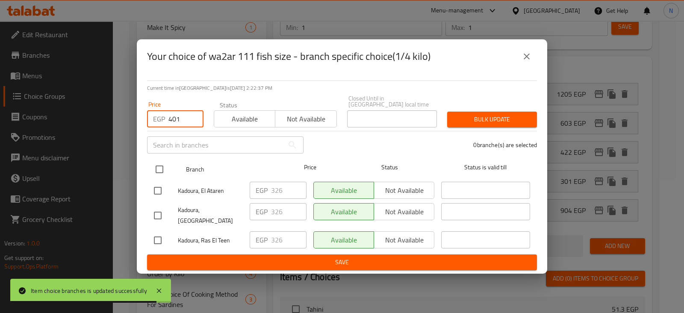
type input "401"
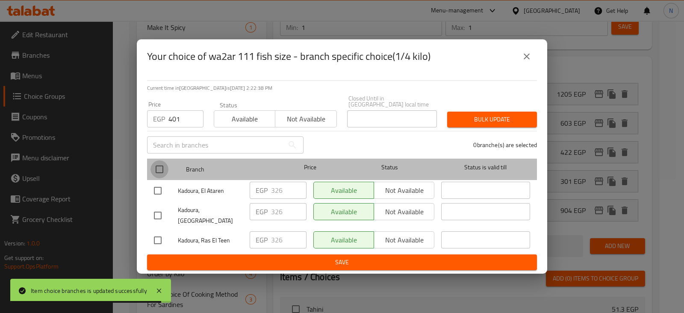
click at [159, 170] on input "checkbox" at bounding box center [159, 169] width 18 height 18
checkbox input "true"
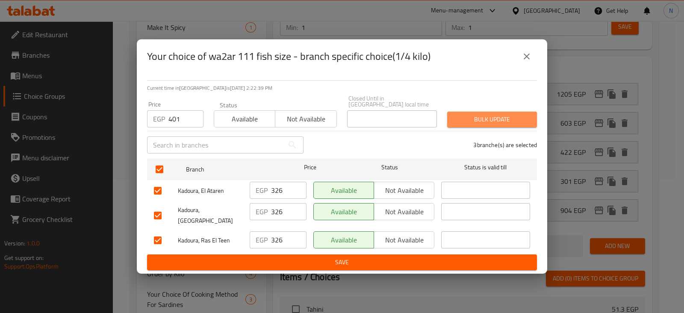
click at [488, 120] on span "Bulk update" at bounding box center [492, 119] width 76 height 11
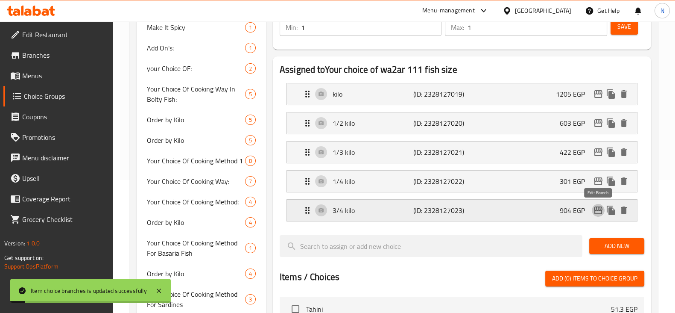
click at [599, 209] on icon "edit" at bounding box center [598, 210] width 9 height 8
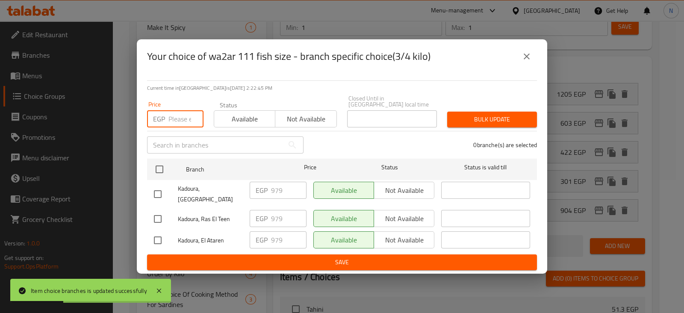
click at [184, 115] on input "number" at bounding box center [185, 118] width 35 height 17
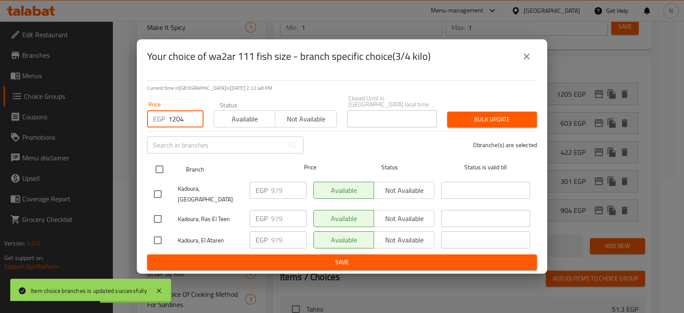
type input "1204"
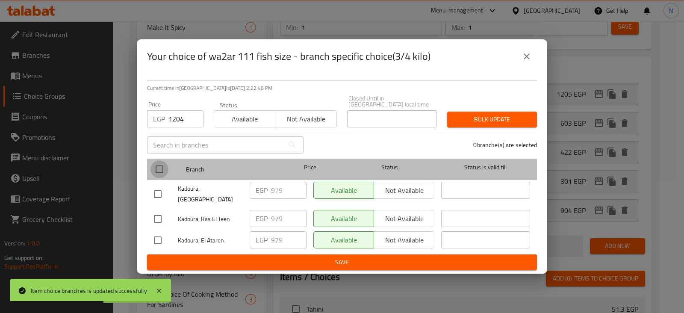
click at [158, 168] on input "checkbox" at bounding box center [159, 169] width 18 height 18
checkbox input "true"
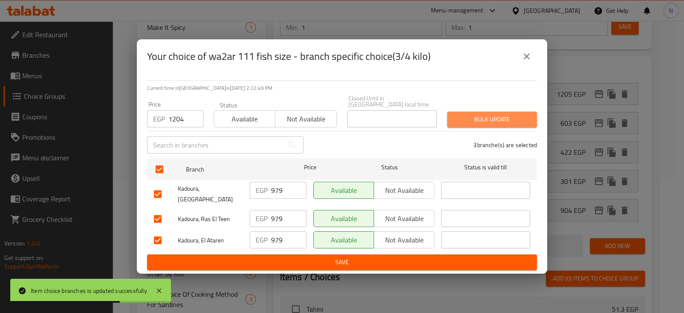
click at [500, 118] on span "Bulk update" at bounding box center [492, 119] width 76 height 11
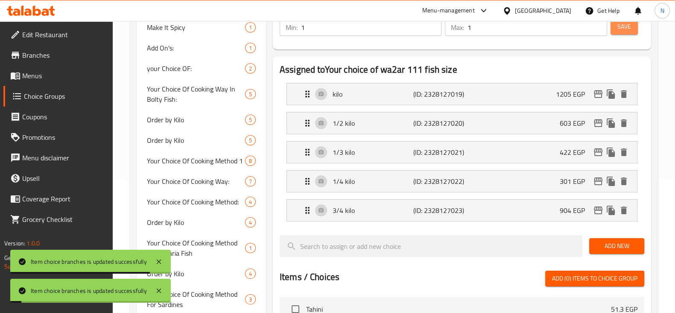
click at [622, 29] on span "Save" at bounding box center [625, 26] width 14 height 11
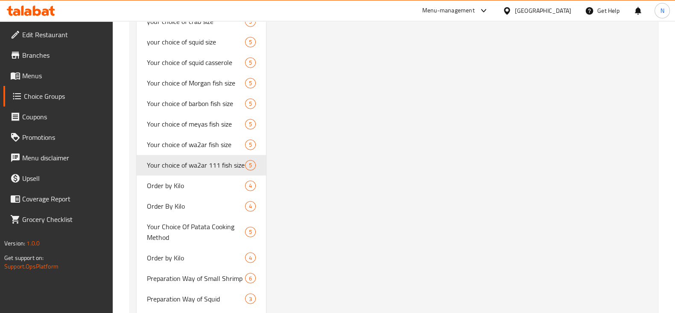
scroll to position [1885, 0]
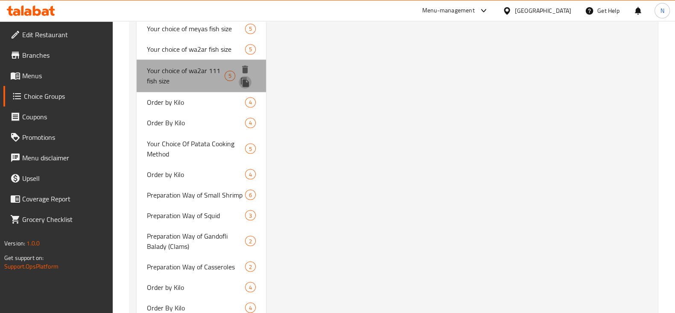
click at [243, 83] on icon "duplicate" at bounding box center [245, 81] width 8 height 9
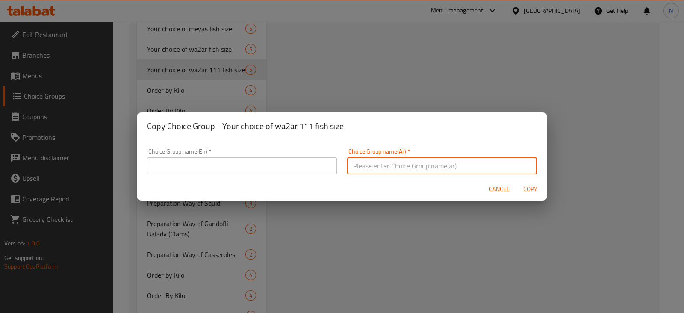
click at [389, 164] on input "text" at bounding box center [442, 165] width 190 height 17
paste input "اختيارك من حجم سمك السمك شعور"
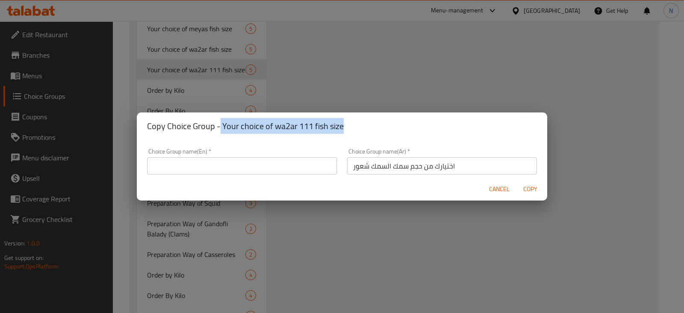
drag, startPoint x: 344, startPoint y: 124, endPoint x: 220, endPoint y: 118, distance: 124.5
click at [220, 119] on h2 "Copy Choice Group - Your choice of wa2ar 111 fish size" at bounding box center [342, 126] width 390 height 14
click at [230, 176] on div "Choice Group name(En)   * Choice Group name(En) *" at bounding box center [242, 161] width 200 height 36
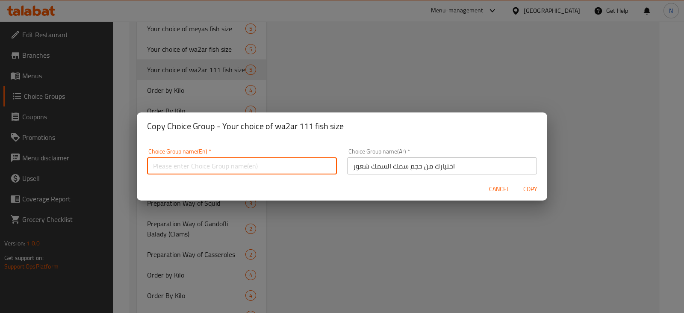
paste input "Your choice of wa2ar 111 fish size"
click at [235, 171] on input "Your choice of wa2ar 111 fish size" at bounding box center [242, 165] width 190 height 17
drag, startPoint x: 227, startPoint y: 165, endPoint x: 195, endPoint y: 164, distance: 31.6
click at [195, 164] on input "Your choice of wa2ar 111 fish size" at bounding box center [242, 165] width 190 height 17
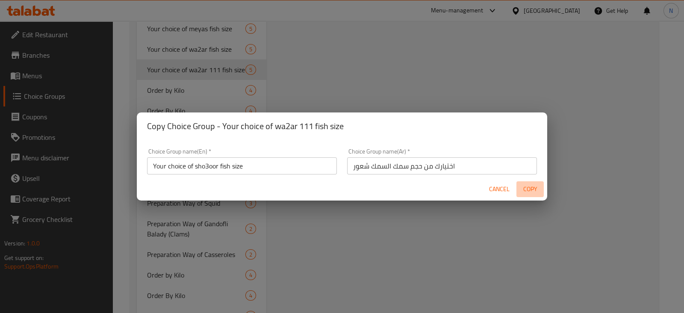
click at [534, 189] on span "Copy" at bounding box center [529, 189] width 21 height 11
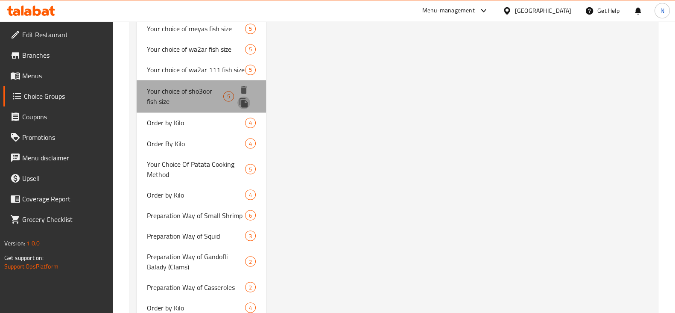
click at [245, 99] on icon "duplicate" at bounding box center [244, 102] width 8 height 9
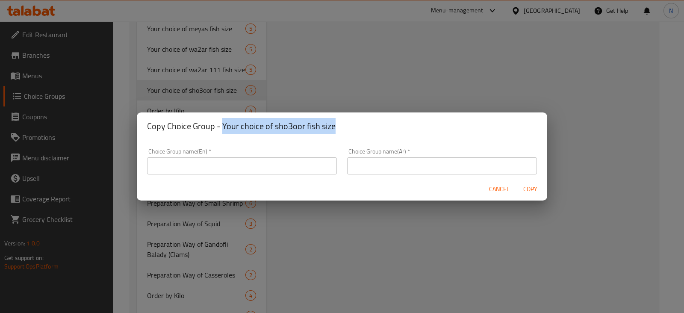
drag, startPoint x: 334, startPoint y: 127, endPoint x: 221, endPoint y: 129, distance: 113.2
click at [221, 129] on h2 "Copy Choice Group - Your choice of sho3oor fish size" at bounding box center [342, 126] width 390 height 14
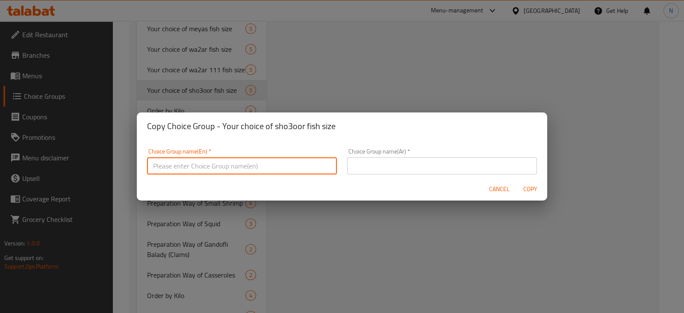
click at [233, 164] on input "text" at bounding box center [242, 165] width 190 height 17
paste input "Your choice of sho3oor fish size"
drag, startPoint x: 226, startPoint y: 166, endPoint x: 196, endPoint y: 163, distance: 30.9
click at [196, 163] on input "Your choice of sho3oor fish size" at bounding box center [242, 165] width 190 height 17
drag, startPoint x: 237, startPoint y: 165, endPoint x: 154, endPoint y: 167, distance: 82.9
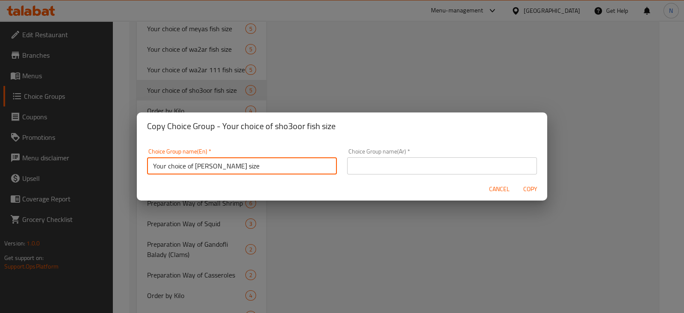
click at [154, 167] on input "Your choice of salamon size" at bounding box center [242, 165] width 190 height 17
paste input "text"
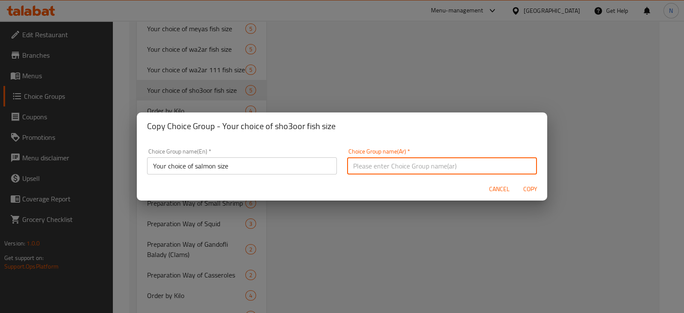
click at [399, 167] on input "text" at bounding box center [442, 165] width 190 height 17
paste input "اختيارك لحجم سمك السلمون"
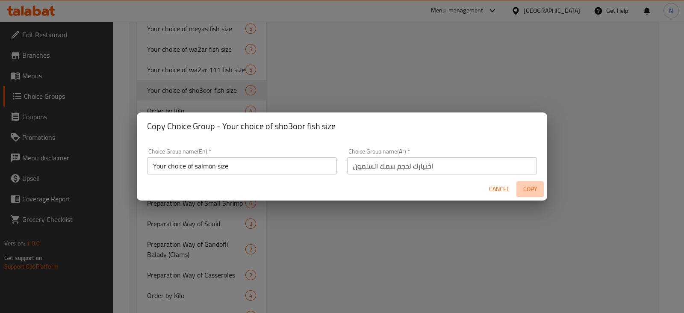
click at [532, 187] on span "Copy" at bounding box center [529, 189] width 21 height 11
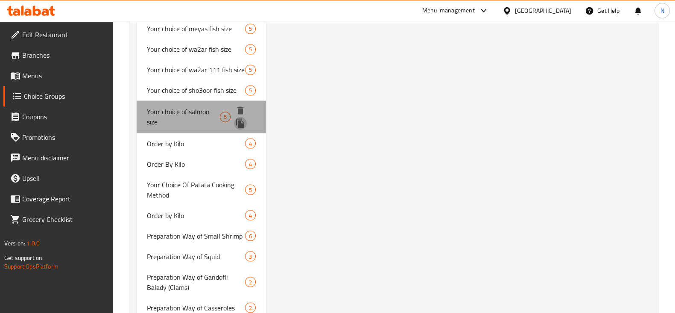
click at [241, 123] on icon "duplicate" at bounding box center [240, 122] width 8 height 9
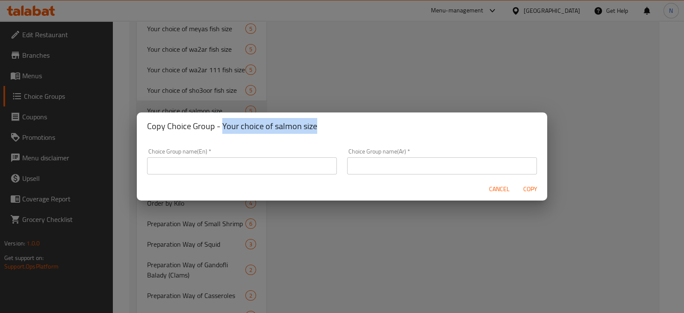
drag, startPoint x: 315, startPoint y: 126, endPoint x: 222, endPoint y: 129, distance: 92.8
click at [222, 129] on h2 "Copy Choice Group - Your choice of salmon size" at bounding box center [342, 126] width 390 height 14
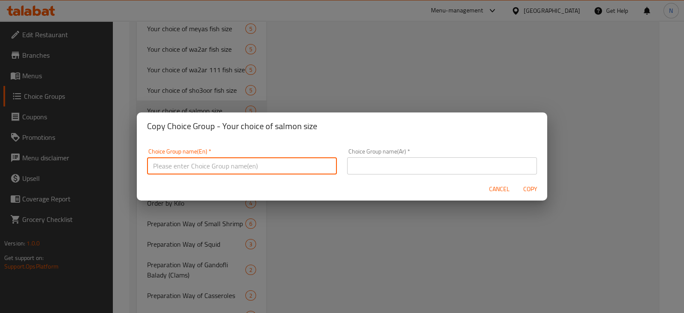
click at [226, 173] on input "text" at bounding box center [242, 165] width 190 height 17
paste input "Your choice of salmon size"
click at [214, 165] on input "Your choice of salmon size" at bounding box center [242, 165] width 190 height 17
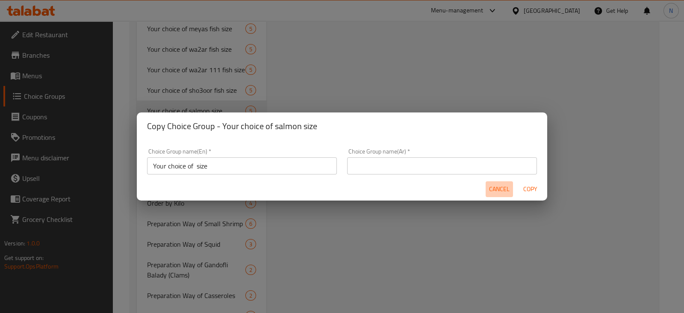
click at [496, 182] on button "Cancel" at bounding box center [498, 189] width 27 height 16
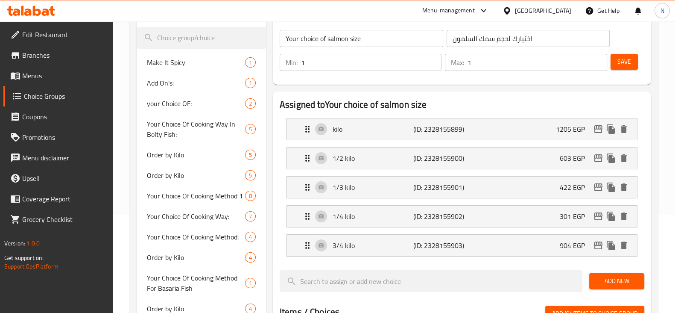
scroll to position [104, 0]
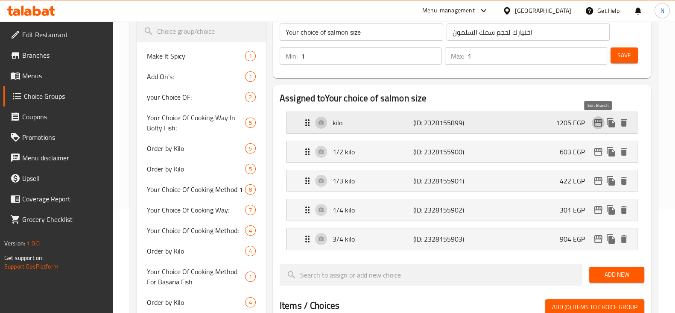
click at [596, 126] on icon "edit" at bounding box center [598, 122] width 10 height 10
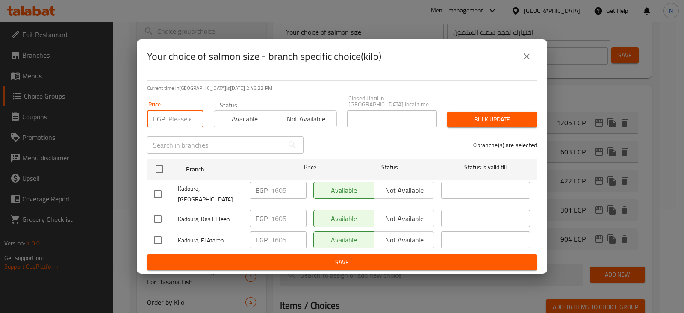
click at [182, 126] on input "number" at bounding box center [185, 118] width 35 height 17
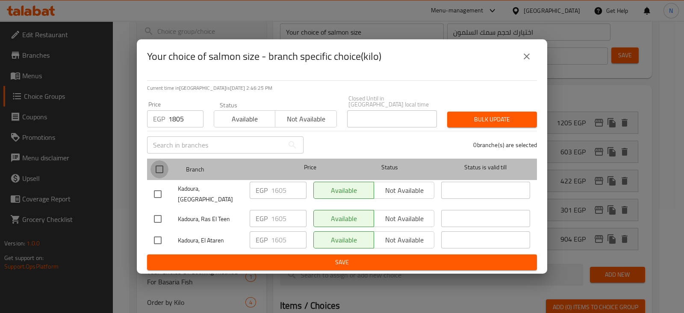
click at [160, 169] on input "checkbox" at bounding box center [159, 169] width 18 height 18
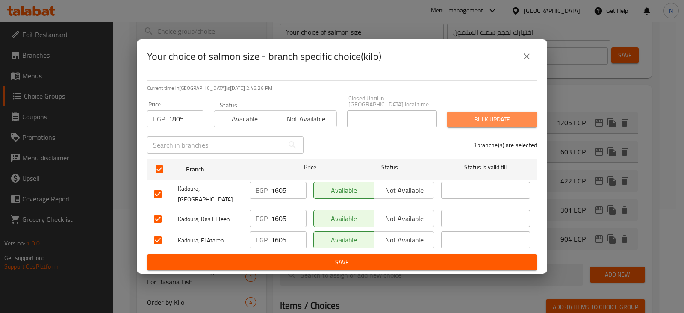
click at [489, 114] on span "Bulk update" at bounding box center [492, 119] width 76 height 11
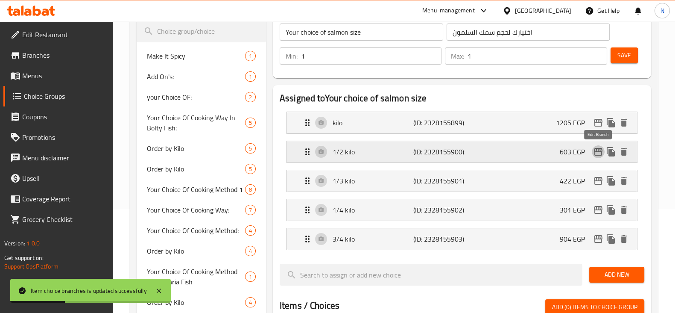
click at [598, 151] on icon "edit" at bounding box center [598, 152] width 10 height 10
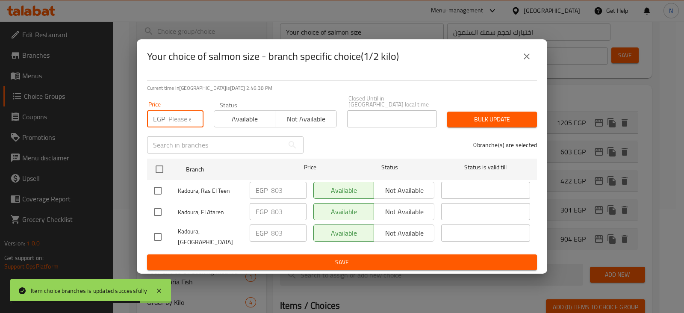
click at [183, 114] on input "number" at bounding box center [185, 118] width 35 height 17
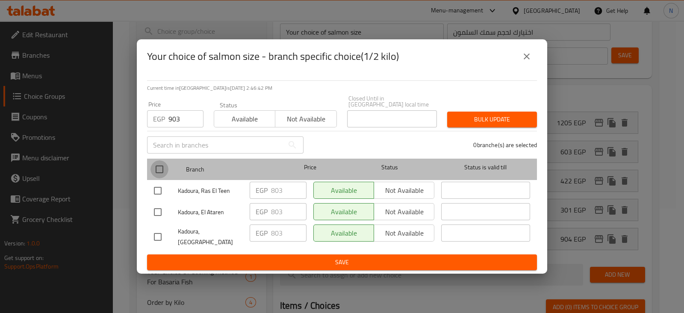
click at [162, 173] on input "checkbox" at bounding box center [159, 169] width 18 height 18
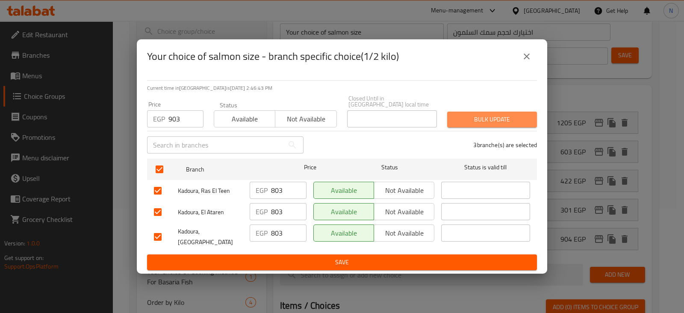
click at [463, 118] on span "Bulk update" at bounding box center [492, 119] width 76 height 11
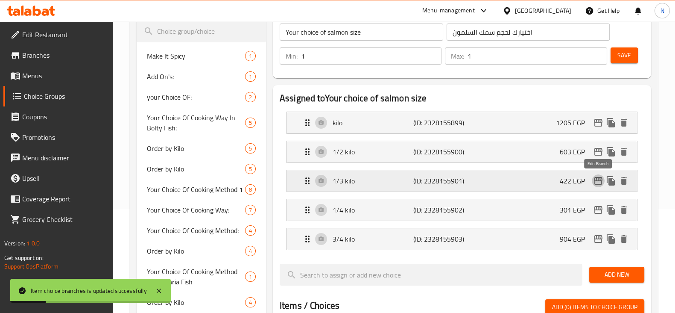
click at [595, 178] on icon "edit" at bounding box center [598, 181] width 9 height 8
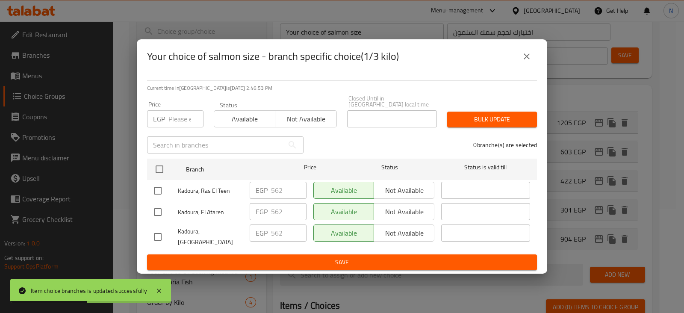
click at [187, 113] on input "number" at bounding box center [185, 118] width 35 height 17
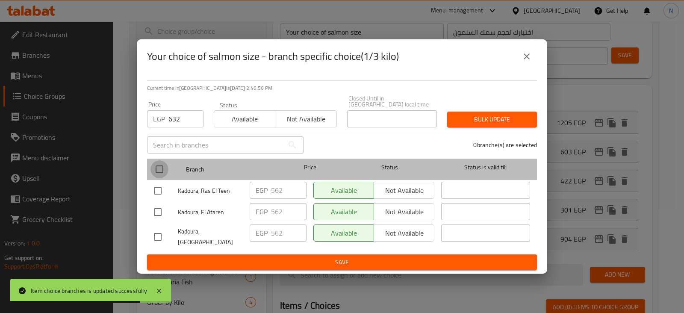
click at [162, 164] on input "checkbox" at bounding box center [159, 169] width 18 height 18
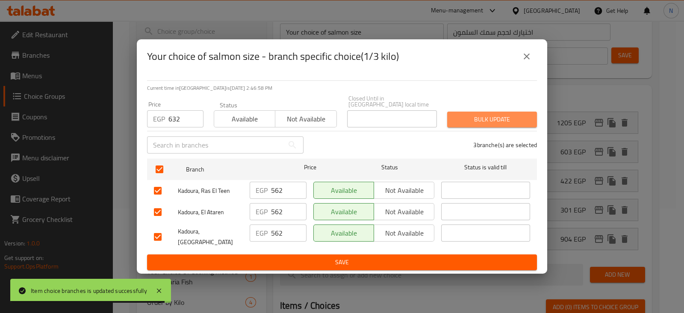
click at [490, 115] on span "Bulk update" at bounding box center [492, 119] width 76 height 11
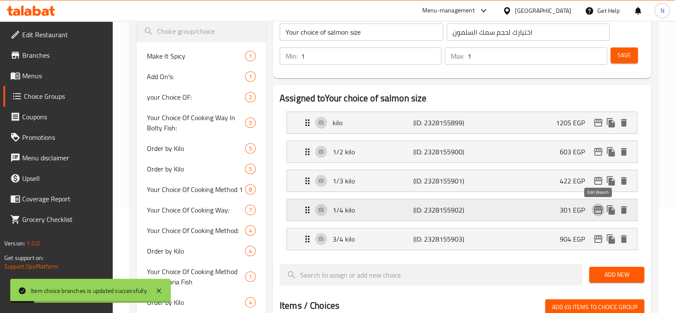
click at [596, 208] on icon "edit" at bounding box center [598, 210] width 9 height 8
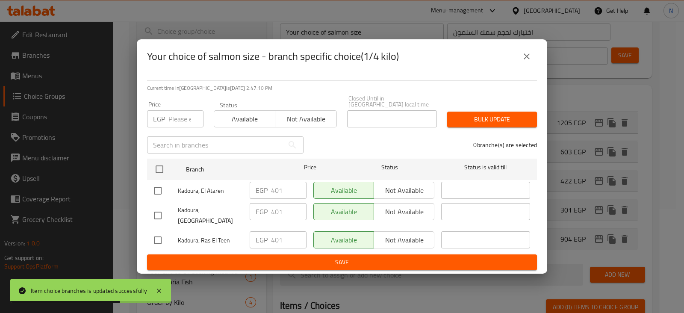
click at [176, 110] on div "Price EGP Price" at bounding box center [175, 114] width 56 height 26
click at [179, 116] on input "number" at bounding box center [185, 118] width 35 height 17
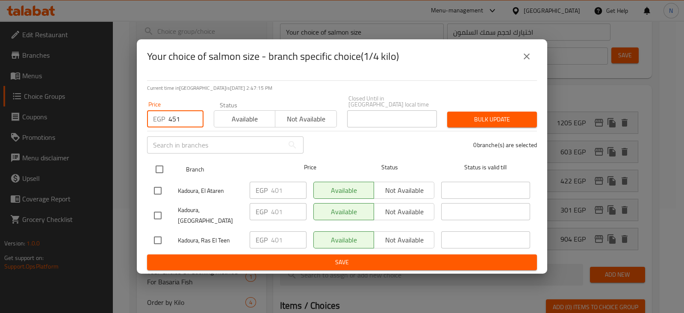
click at [157, 167] on input "checkbox" at bounding box center [159, 169] width 18 height 18
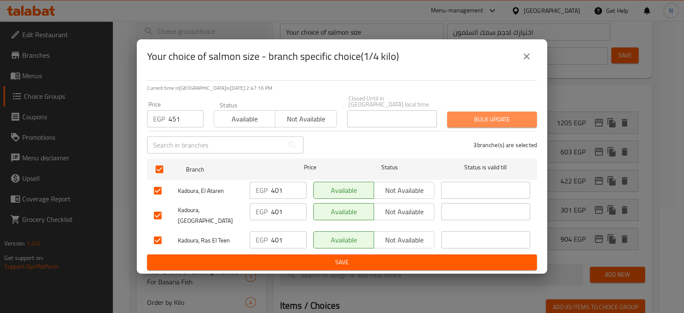
click at [457, 122] on span "Bulk update" at bounding box center [492, 119] width 76 height 11
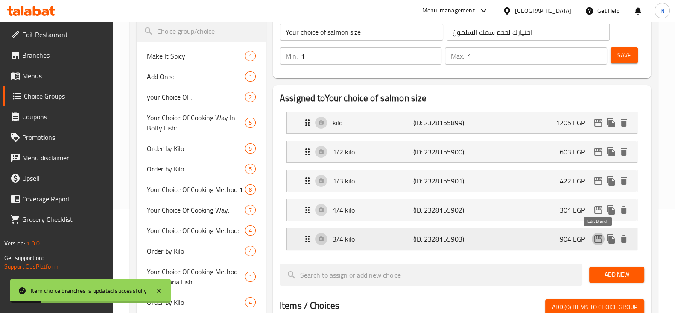
click at [600, 235] on icon "edit" at bounding box center [598, 239] width 9 height 8
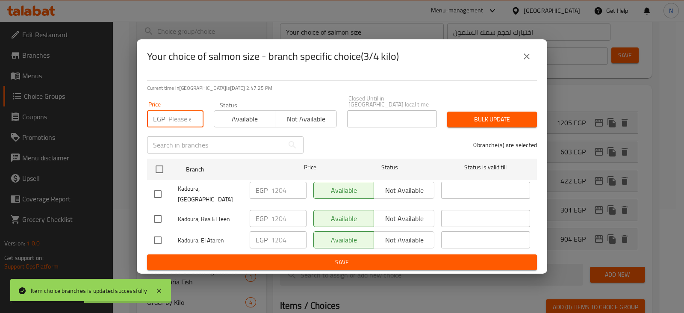
click at [173, 120] on input "number" at bounding box center [185, 118] width 35 height 17
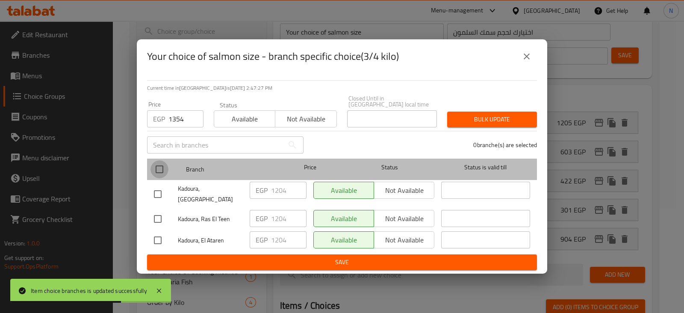
click at [162, 169] on input "checkbox" at bounding box center [159, 169] width 18 height 18
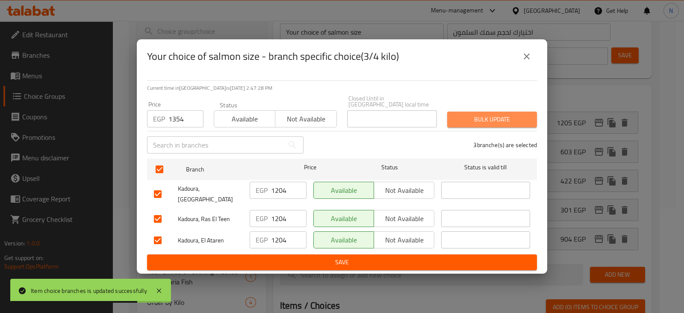
click at [500, 114] on span "Bulk update" at bounding box center [492, 119] width 76 height 11
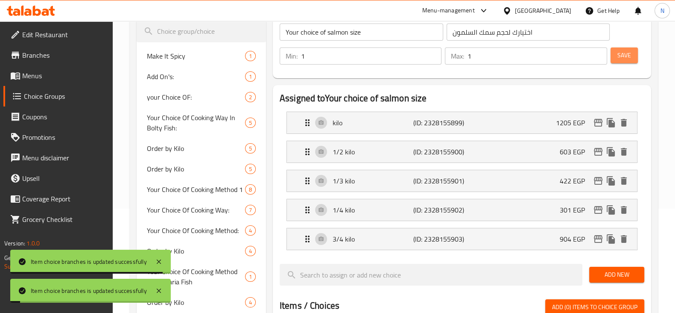
click at [626, 58] on span "Save" at bounding box center [625, 55] width 14 height 11
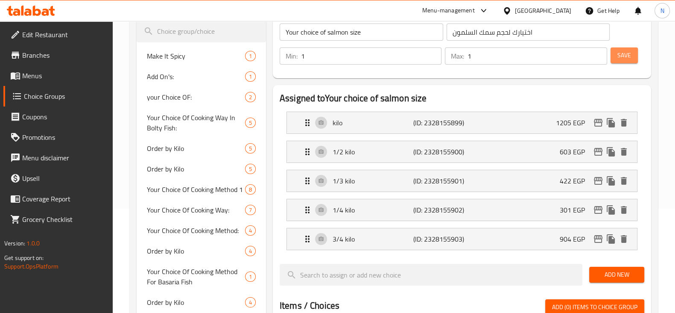
click at [631, 59] on span "Save" at bounding box center [625, 55] width 14 height 11
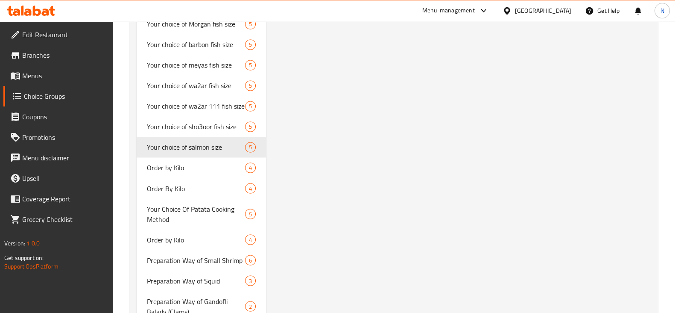
scroll to position [1849, 0]
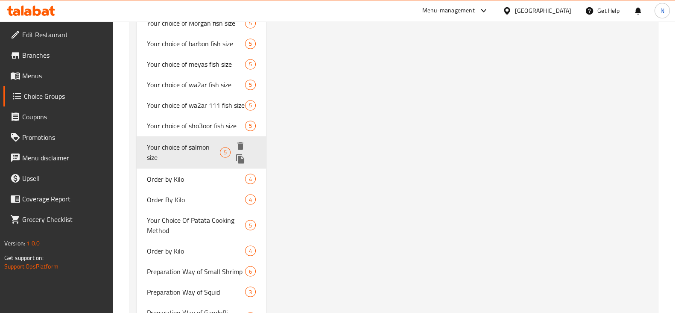
click at [244, 161] on icon "duplicate" at bounding box center [240, 158] width 8 height 9
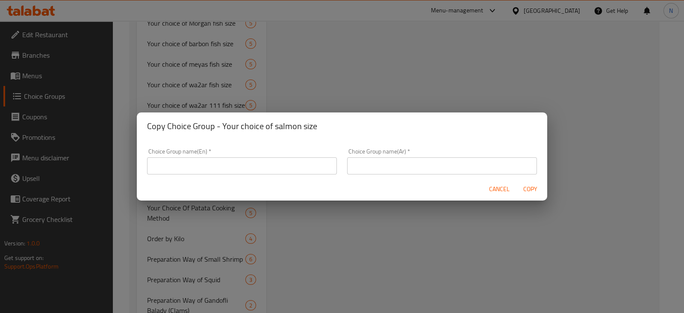
click at [386, 164] on input "text" at bounding box center [442, 165] width 190 height 17
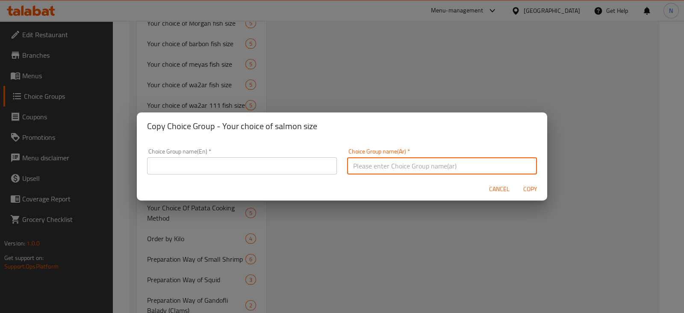
paste input "اختيارك لحجم بيض سبيط"
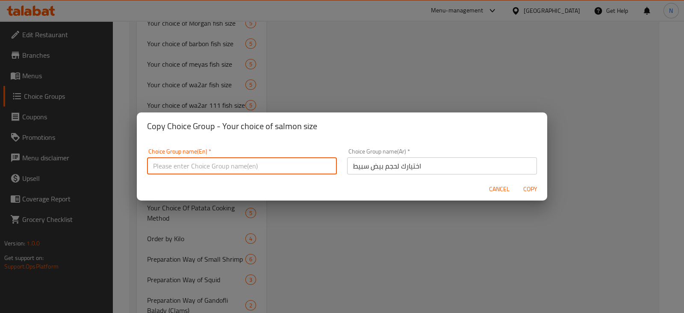
click at [243, 159] on input "text" at bounding box center [242, 165] width 190 height 17
paste input "Your choice of squid egg size"
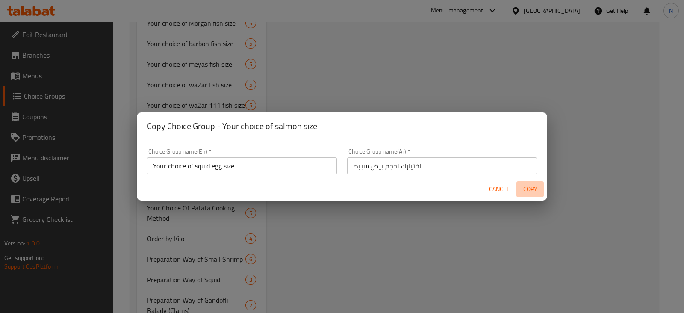
click at [531, 184] on span "Copy" at bounding box center [529, 189] width 21 height 11
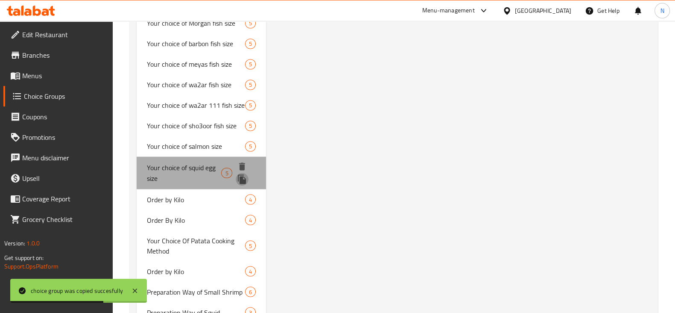
click at [241, 175] on icon "duplicate" at bounding box center [242, 179] width 10 height 10
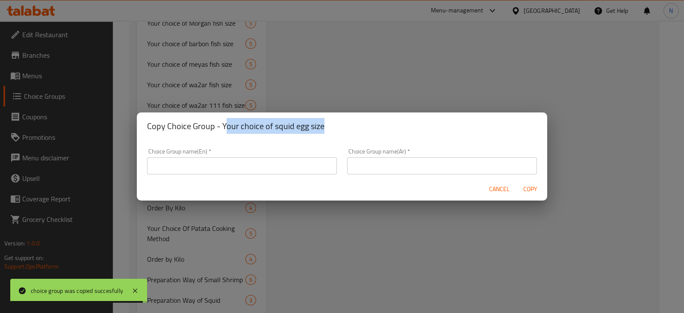
drag, startPoint x: 323, startPoint y: 123, endPoint x: 223, endPoint y: 129, distance: 100.6
click at [223, 129] on h2 "Copy Choice Group - Your choice of squid egg size" at bounding box center [342, 126] width 390 height 14
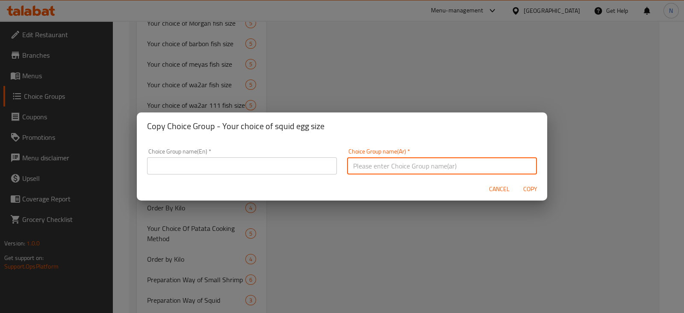
click at [380, 170] on input "text" at bounding box center [442, 165] width 190 height 17
paste input "اختيارك لحجم بطارخ"
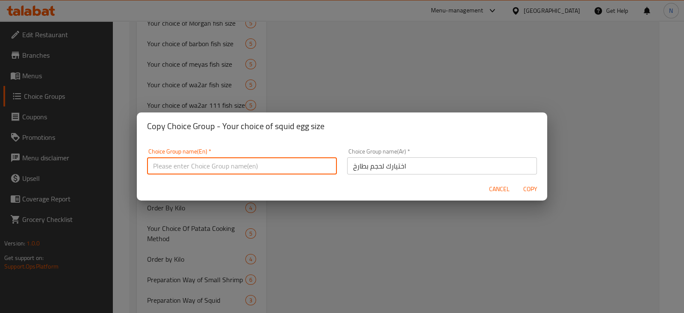
click at [281, 160] on input "text" at bounding box center [242, 165] width 190 height 17
paste input "Your choice of roe size"
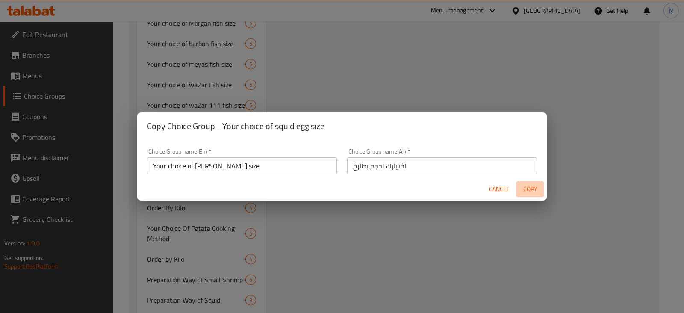
click at [521, 186] on span "Copy" at bounding box center [529, 189] width 21 height 11
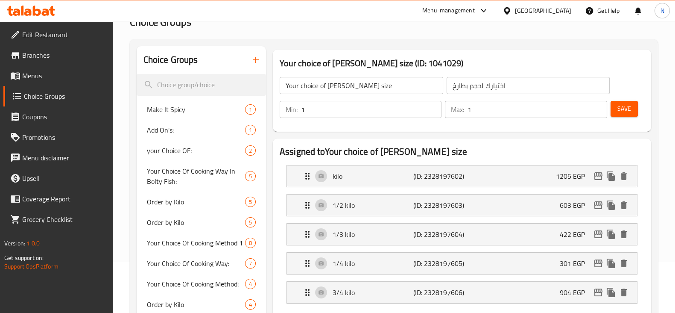
scroll to position [49, 0]
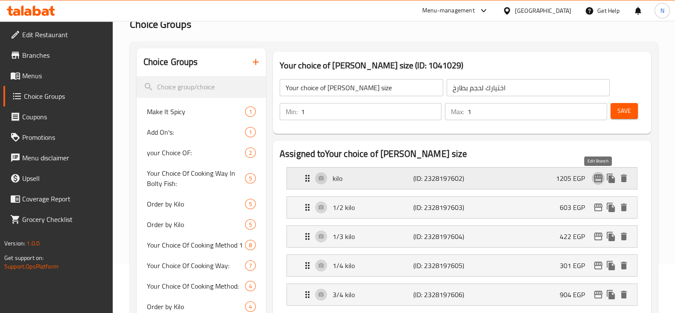
click at [601, 179] on icon "edit" at bounding box center [598, 178] width 10 height 10
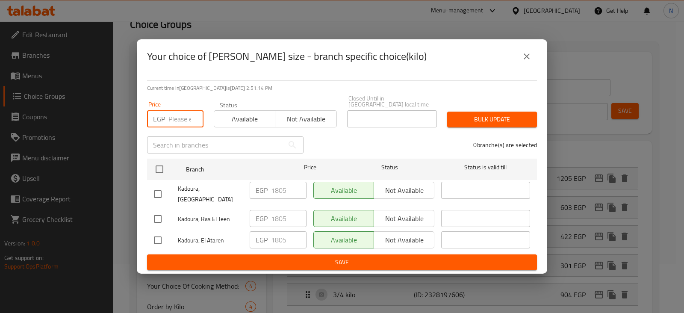
click at [175, 120] on input "number" at bounding box center [185, 118] width 35 height 17
click at [156, 179] on div "Kadoura, Montazah" at bounding box center [198, 194] width 96 height 32
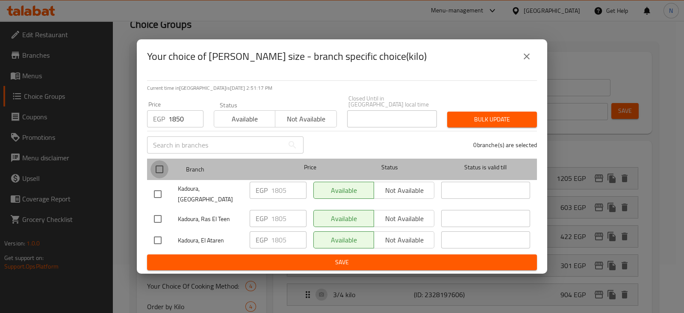
click at [159, 174] on input "checkbox" at bounding box center [159, 169] width 18 height 18
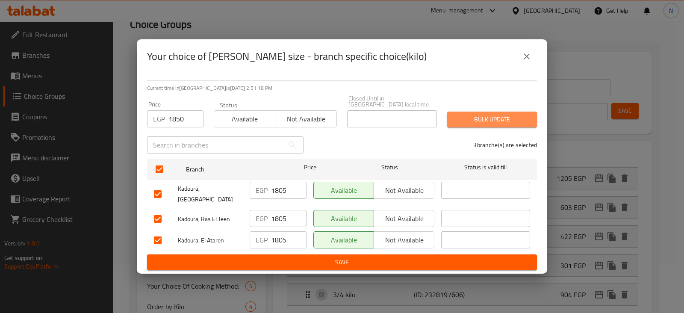
click at [461, 126] on button "Bulk update" at bounding box center [492, 119] width 90 height 16
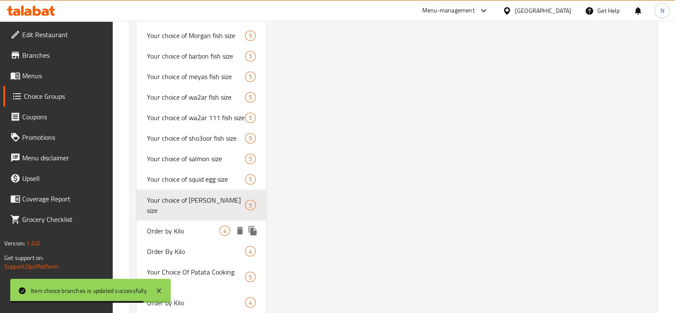
scroll to position [1835, 0]
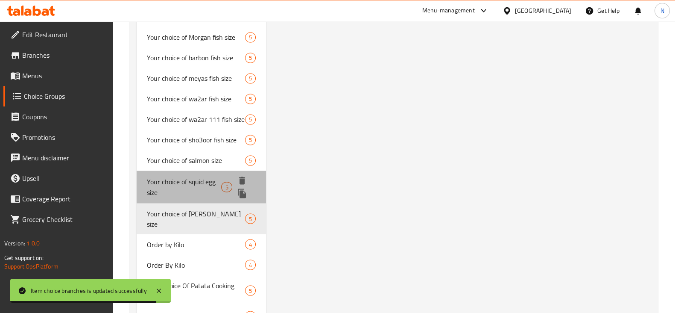
click at [202, 182] on span "Your choice of squid egg size" at bounding box center [184, 186] width 75 height 21
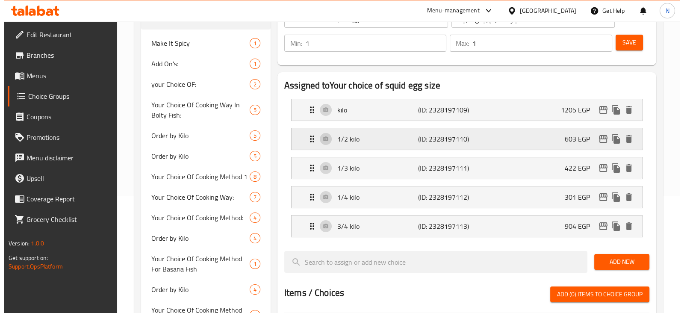
scroll to position [117, 0]
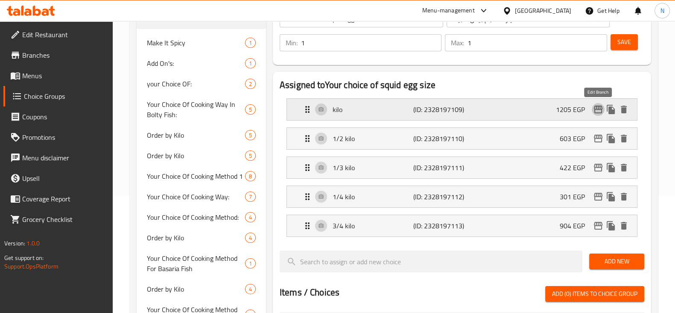
click at [599, 112] on icon "edit" at bounding box center [598, 110] width 9 height 8
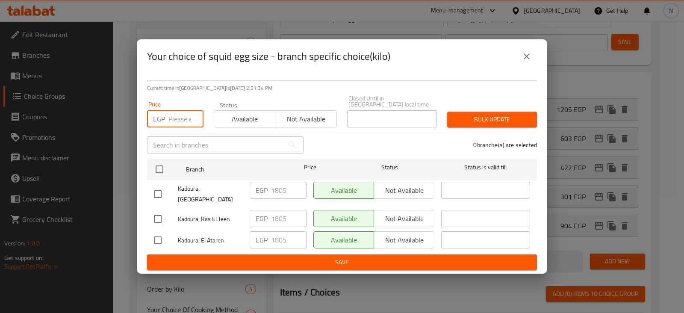
click at [178, 122] on input "number" at bounding box center [185, 118] width 35 height 17
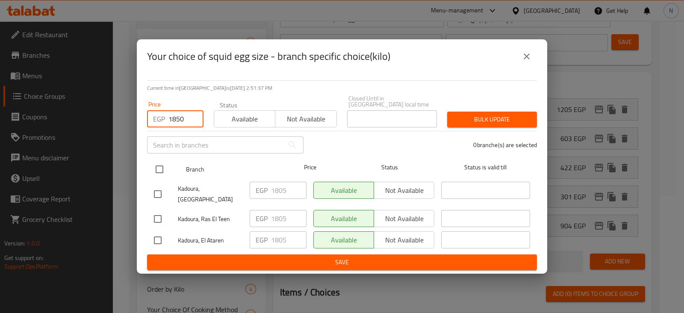
click at [157, 169] on input "checkbox" at bounding box center [159, 169] width 18 height 18
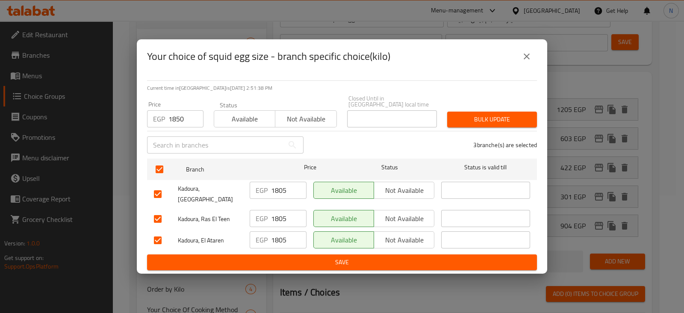
click at [516, 123] on span "Bulk update" at bounding box center [492, 119] width 76 height 11
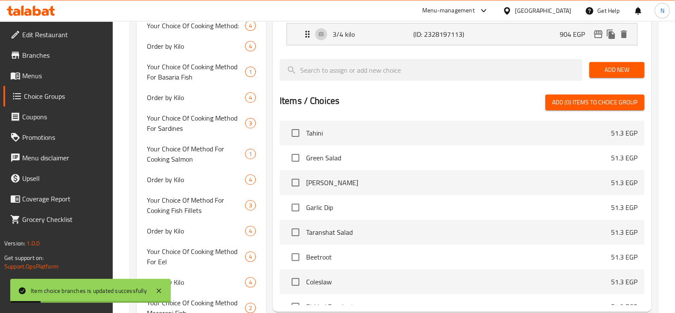
scroll to position [0, 0]
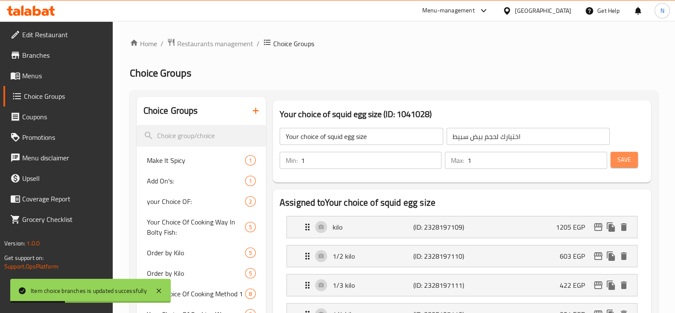
click at [630, 157] on span "Save" at bounding box center [625, 159] width 14 height 11
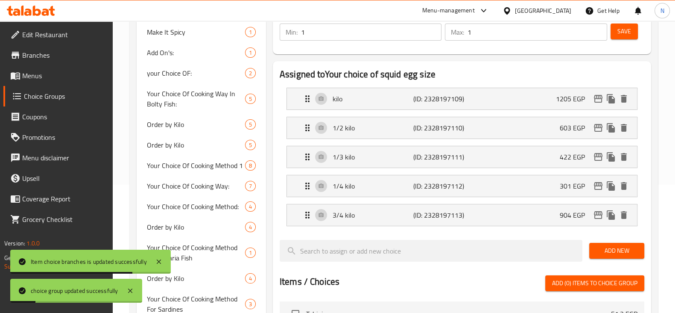
scroll to position [130, 0]
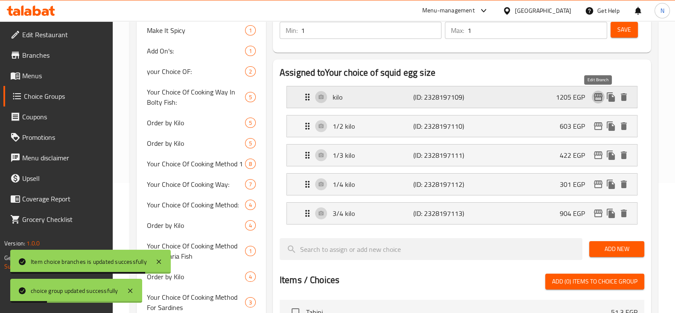
click at [600, 97] on icon "edit" at bounding box center [598, 97] width 10 height 10
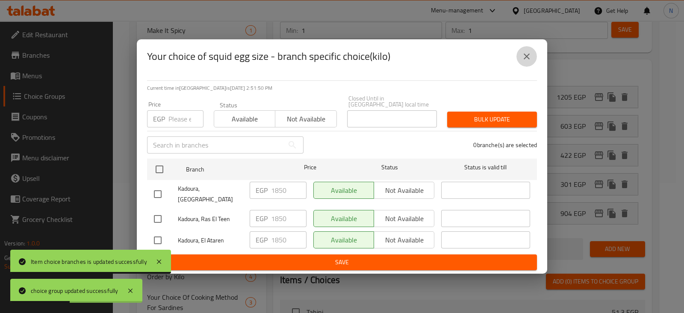
click at [528, 59] on icon "close" at bounding box center [526, 56] width 6 height 6
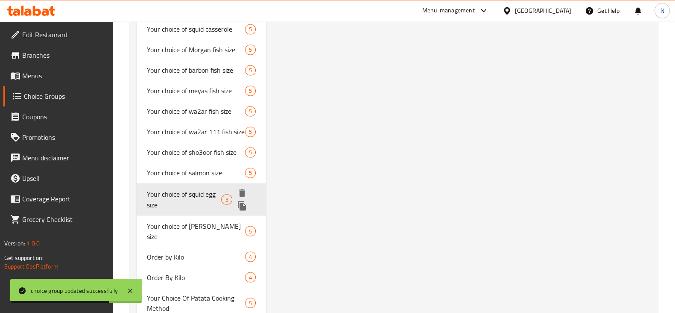
scroll to position [1800, 0]
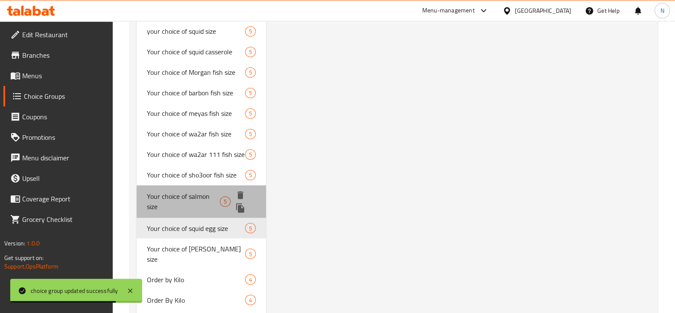
click at [197, 191] on span "Your choice of salmon size" at bounding box center [183, 201] width 73 height 21
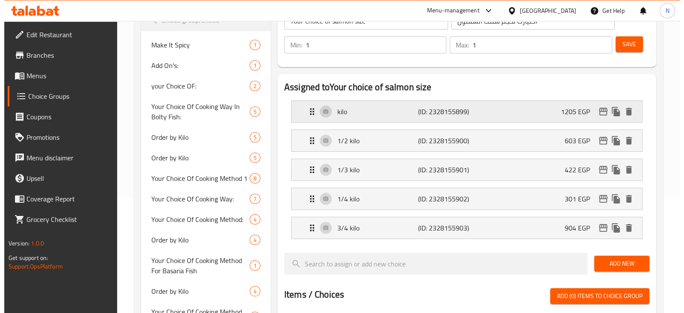
scroll to position [116, 0]
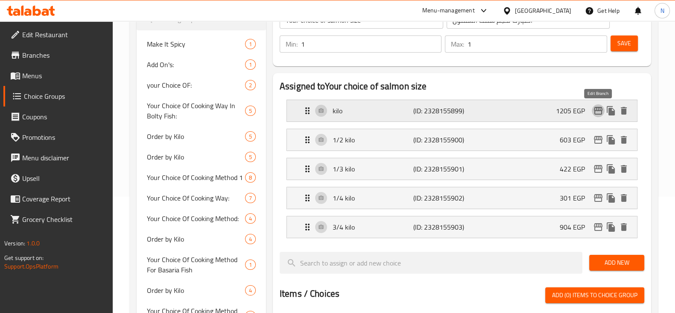
click at [598, 109] on icon "edit" at bounding box center [598, 111] width 9 height 8
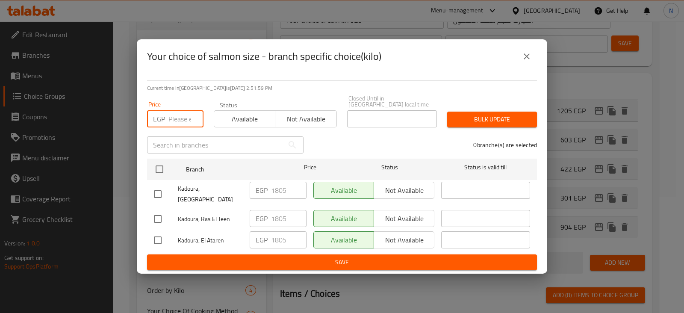
click at [181, 118] on input "number" at bounding box center [185, 118] width 35 height 17
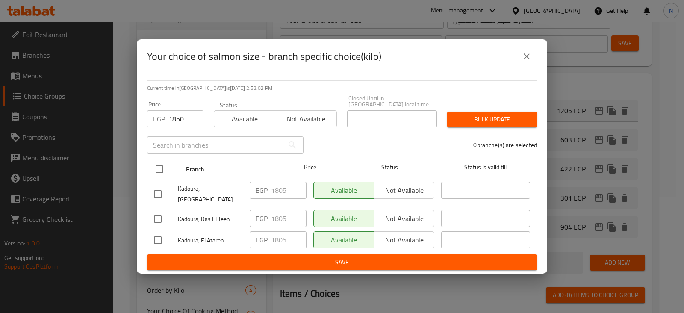
drag, startPoint x: 160, startPoint y: 179, endPoint x: 161, endPoint y: 172, distance: 6.9
click at [161, 172] on ul "Branch Price Status Status is valid till Kadoura, Montazah EGP 1805 ​ Available…" at bounding box center [342, 204] width 390 height 99
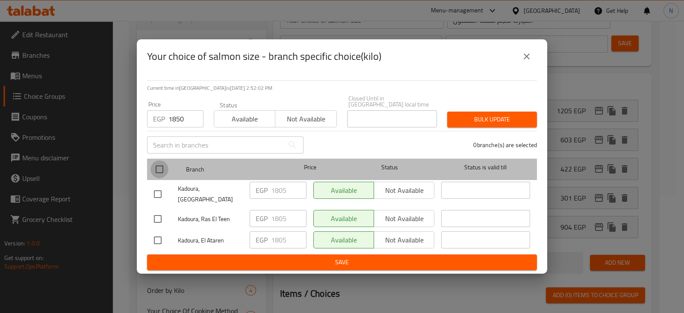
click at [161, 172] on input "checkbox" at bounding box center [159, 169] width 18 height 18
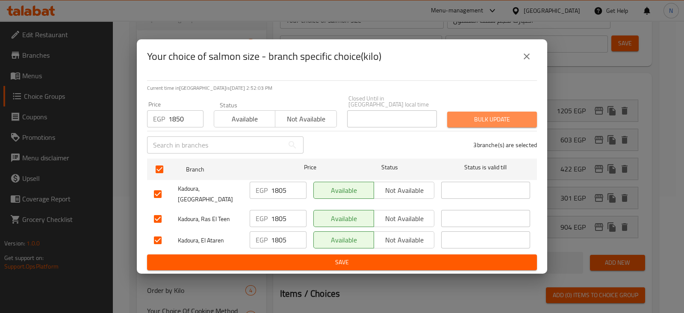
click at [487, 125] on span "Bulk update" at bounding box center [492, 119] width 76 height 11
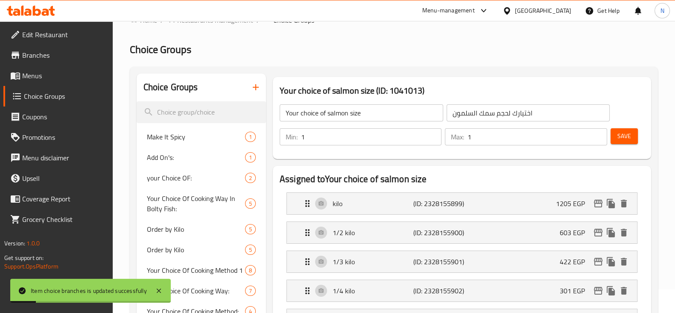
scroll to position [0, 0]
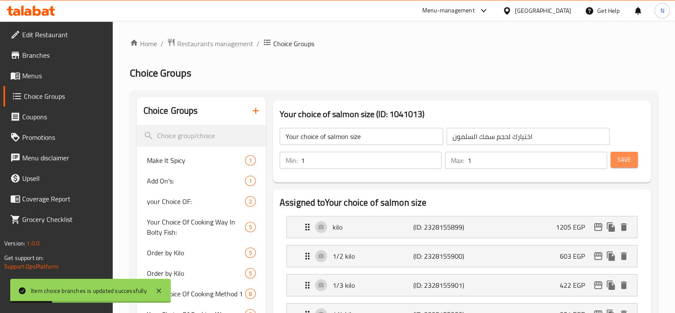
click at [630, 157] on span "Save" at bounding box center [625, 159] width 14 height 11
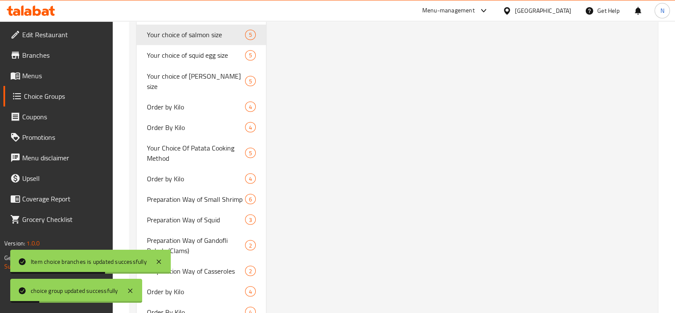
scroll to position [1959, 0]
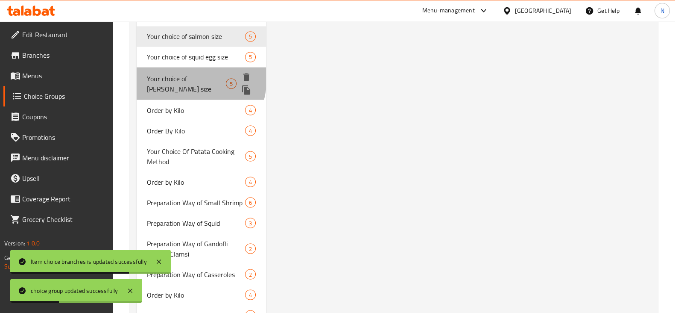
click at [173, 76] on span "Your choice of roe size" at bounding box center [186, 83] width 79 height 21
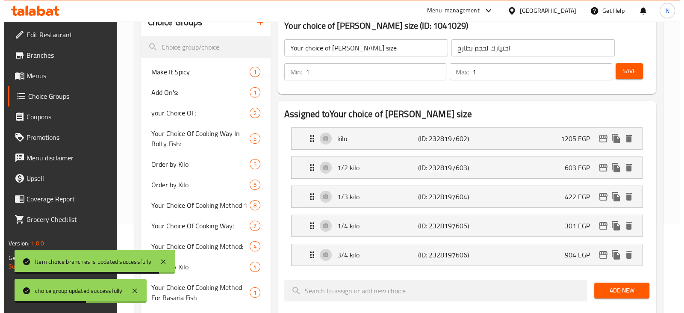
scroll to position [12, 0]
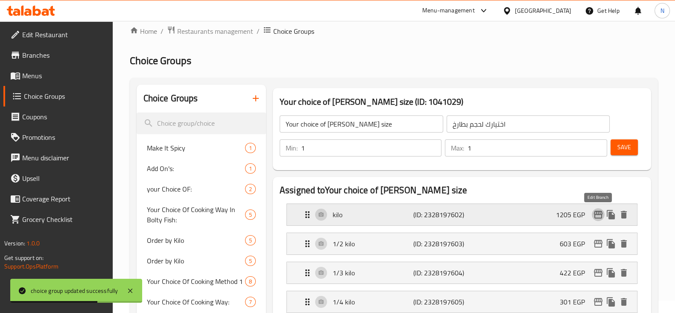
click at [596, 215] on icon "edit" at bounding box center [598, 214] width 10 height 10
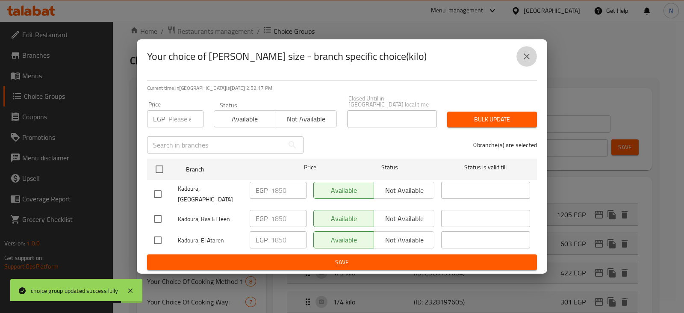
click at [525, 59] on icon "close" at bounding box center [526, 56] width 6 height 6
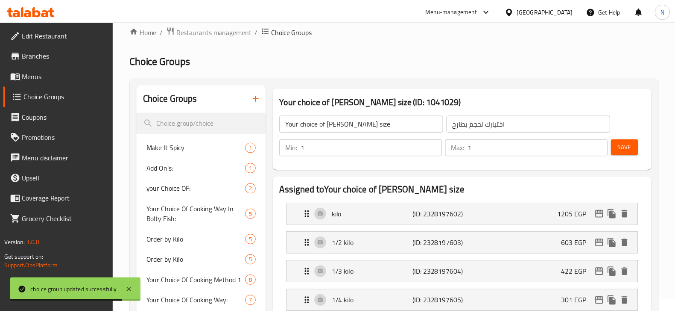
scroll to position [1880, 0]
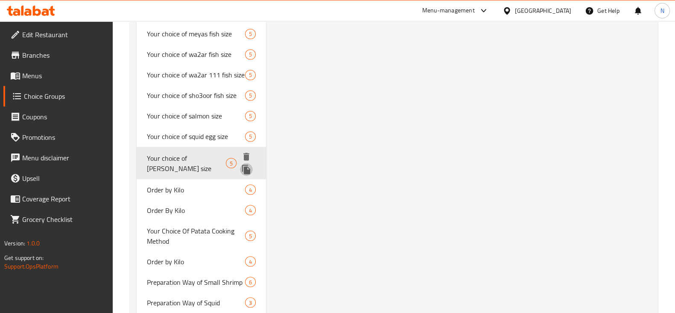
click at [249, 164] on icon "duplicate" at bounding box center [246, 168] width 8 height 9
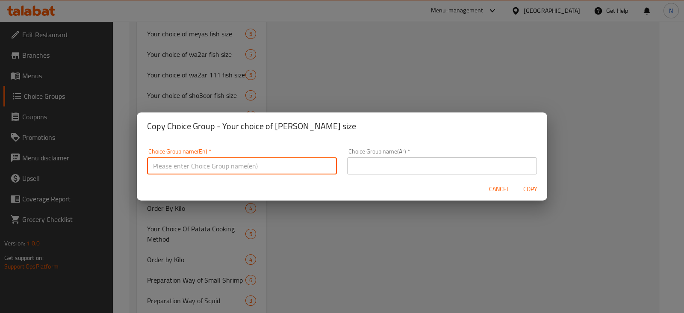
click at [226, 165] on input "text" at bounding box center [242, 165] width 190 height 17
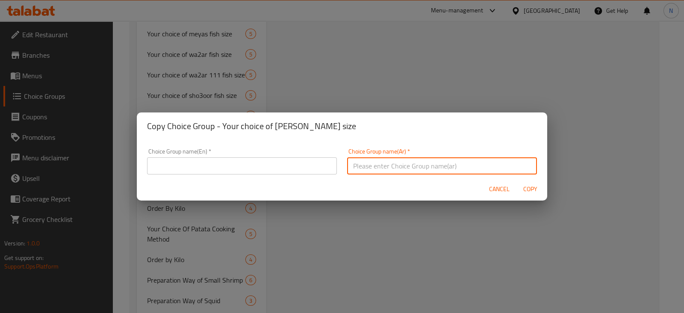
click at [403, 162] on input "text" at bounding box center [442, 165] width 190 height 17
paste input "اختيارك لحجم طاجن بطارخ"
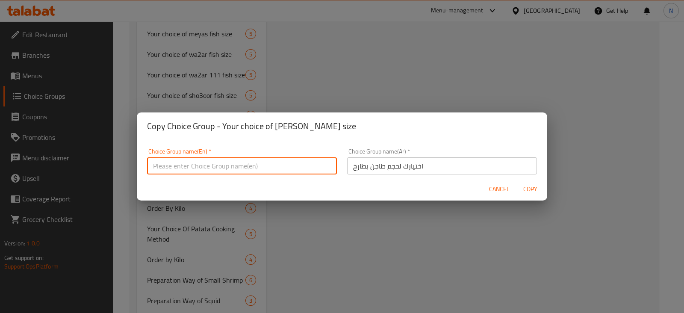
click at [280, 162] on input "text" at bounding box center [242, 165] width 190 height 17
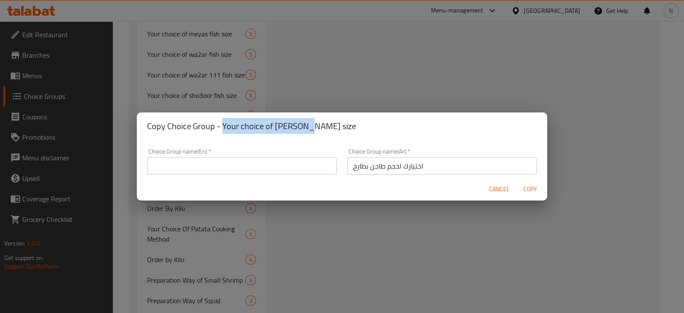
drag, startPoint x: 302, startPoint y: 126, endPoint x: 222, endPoint y: 128, distance: 80.3
click at [222, 128] on h2 "Copy Choice Group - Your choice of roe size" at bounding box center [342, 126] width 390 height 14
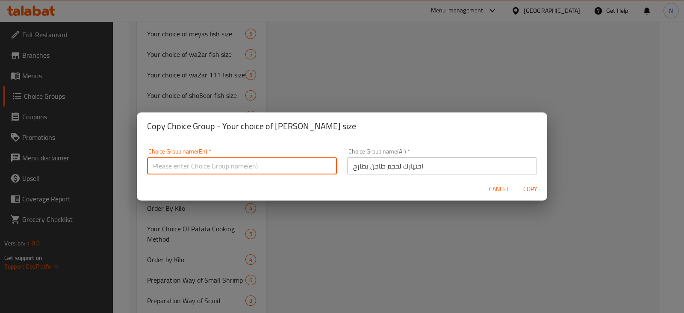
click at [231, 163] on input "text" at bounding box center [242, 165] width 190 height 17
paste input "Your choice of roe size"
click at [201, 170] on input "Your choice of roe size" at bounding box center [242, 165] width 190 height 17
click at [205, 165] on input "Your choice of roe size" at bounding box center [242, 165] width 190 height 17
paste input "casserole"
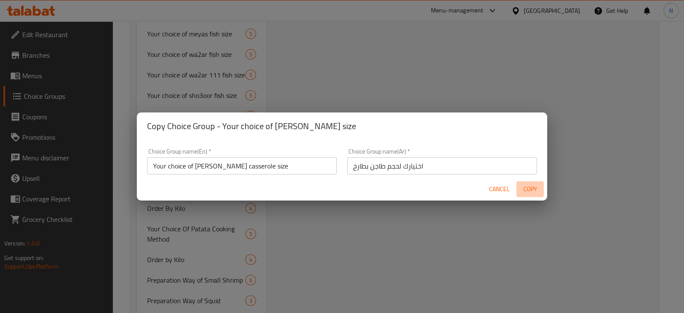
click at [523, 190] on span "Copy" at bounding box center [529, 189] width 21 height 11
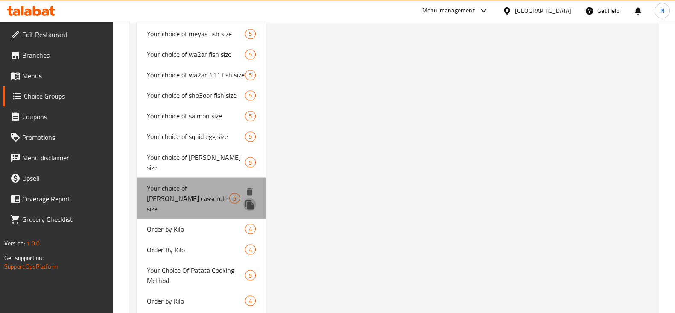
click at [246, 200] on icon "duplicate" at bounding box center [250, 204] width 8 height 9
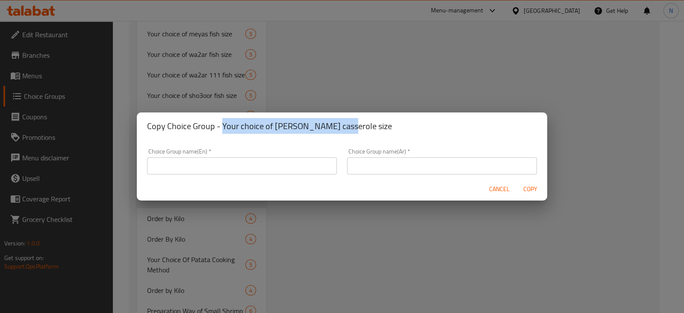
drag, startPoint x: 335, startPoint y: 126, endPoint x: 222, endPoint y: 125, distance: 113.2
click at [222, 125] on h2 "Copy Choice Group - Your choice of roe casserole size" at bounding box center [342, 126] width 390 height 14
click at [235, 166] on input "text" at bounding box center [242, 165] width 190 height 17
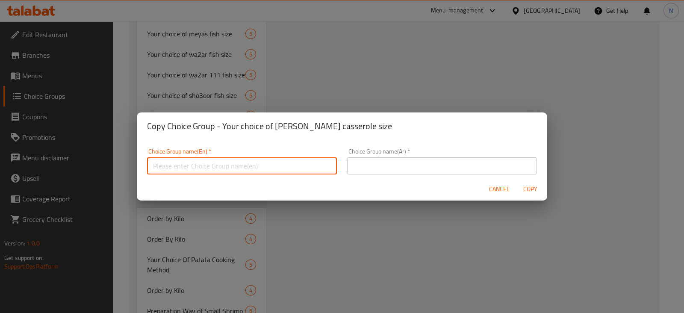
paste input "Your choice of roe casserole size"
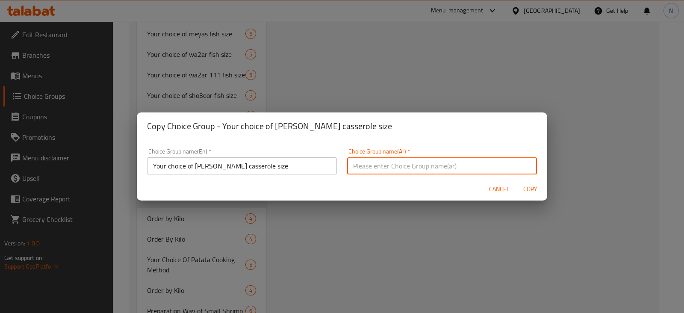
click at [410, 163] on input "text" at bounding box center [442, 165] width 190 height 17
paste input "اختيارك لحجم استاكوزا"
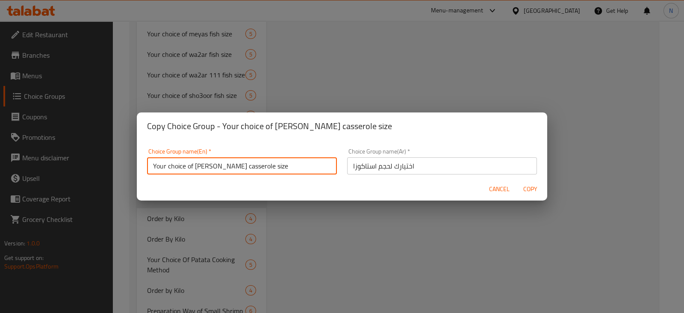
drag, startPoint x: 246, startPoint y: 169, endPoint x: 145, endPoint y: 167, distance: 101.3
click at [145, 167] on div "Choice Group name(En)   * Your choice of roe casserole size Choice Group name(E…" at bounding box center [242, 161] width 200 height 36
paste input "lobster"
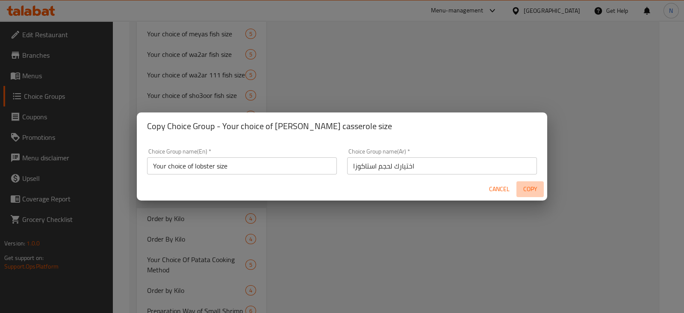
click at [532, 185] on span "Copy" at bounding box center [529, 189] width 21 height 11
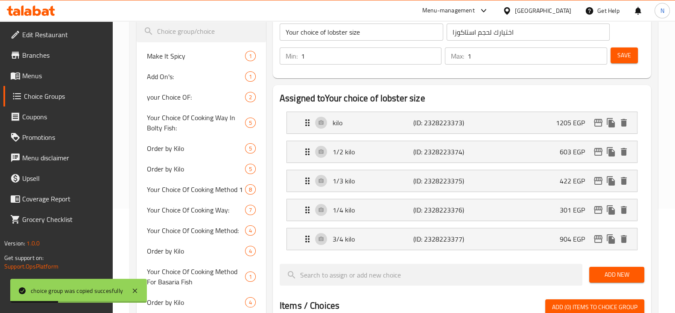
scroll to position [103, 0]
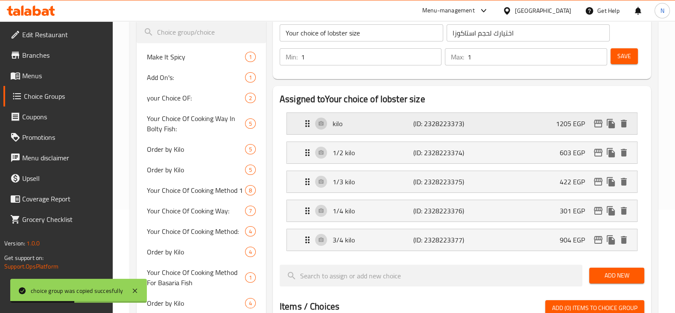
click at [593, 128] on div "1205 EGP" at bounding box center [593, 123] width 74 height 13
click at [598, 124] on icon "edit" at bounding box center [598, 123] width 10 height 10
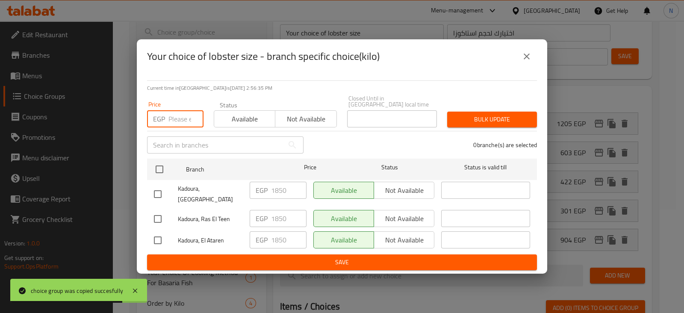
click at [179, 111] on input "number" at bounding box center [185, 118] width 35 height 17
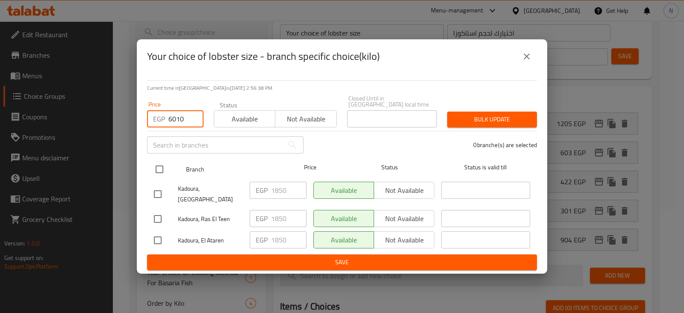
click at [161, 167] on input "checkbox" at bounding box center [159, 169] width 18 height 18
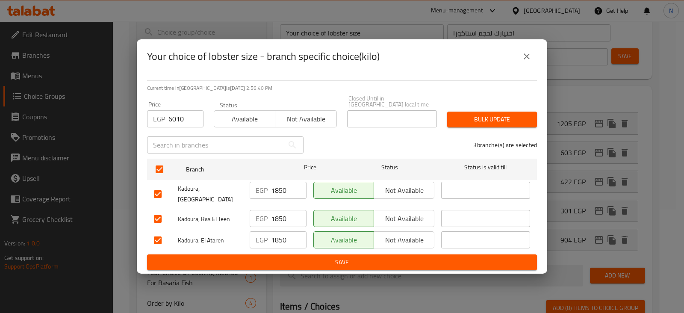
click at [460, 122] on span "Bulk update" at bounding box center [492, 119] width 76 height 11
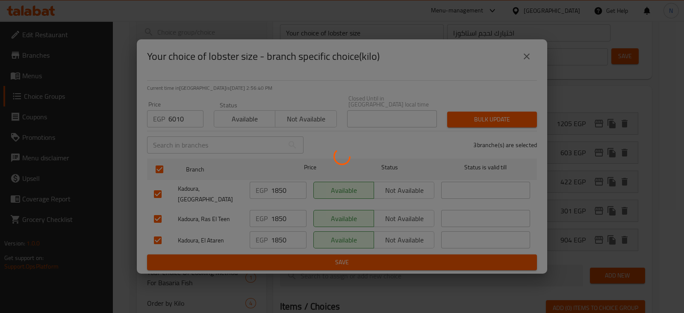
click at [460, 122] on div at bounding box center [342, 156] width 684 height 313
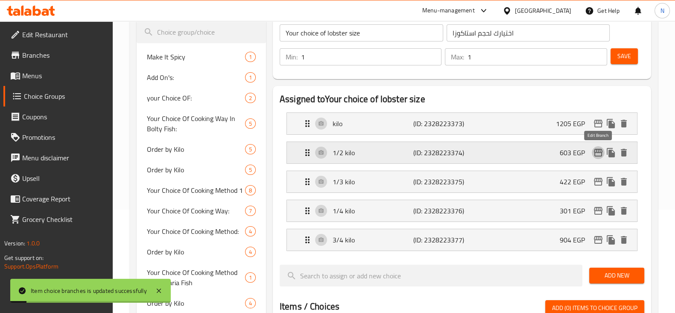
click at [599, 157] on button "edit" at bounding box center [598, 152] width 13 height 13
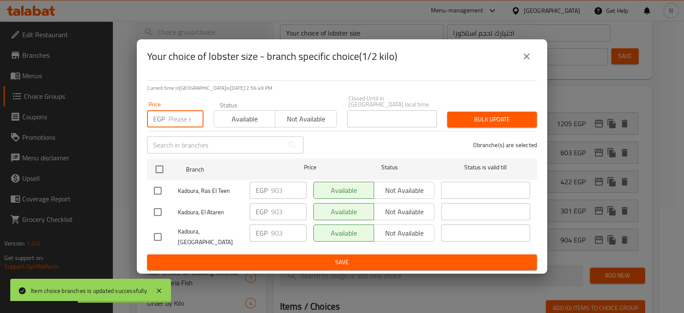
click at [176, 118] on input "number" at bounding box center [185, 118] width 35 height 17
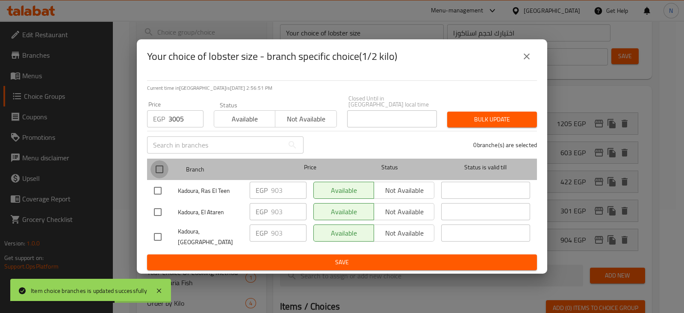
click at [164, 162] on input "checkbox" at bounding box center [159, 169] width 18 height 18
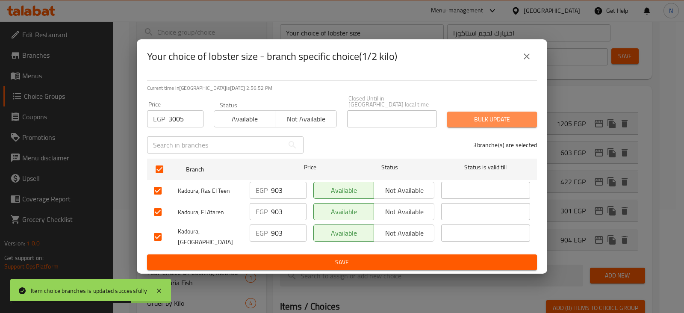
click at [465, 115] on span "Bulk update" at bounding box center [492, 119] width 76 height 11
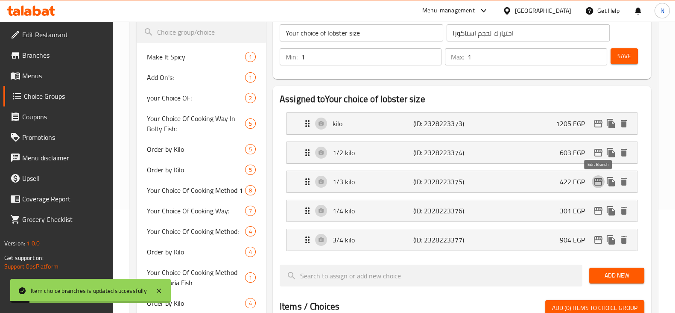
click at [599, 178] on icon "edit" at bounding box center [598, 182] width 9 height 8
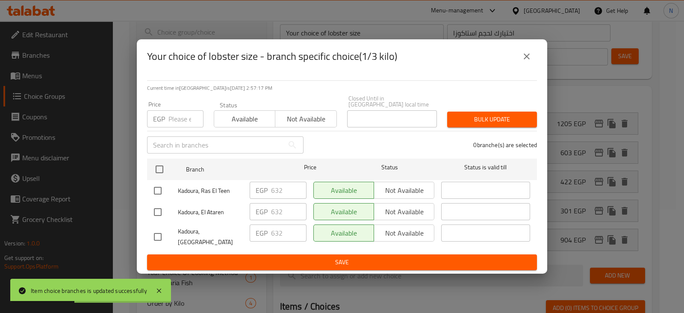
click at [170, 113] on input "number" at bounding box center [185, 118] width 35 height 17
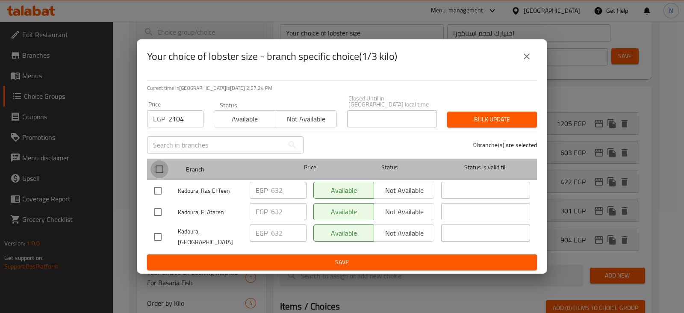
click at [164, 164] on input "checkbox" at bounding box center [159, 169] width 18 height 18
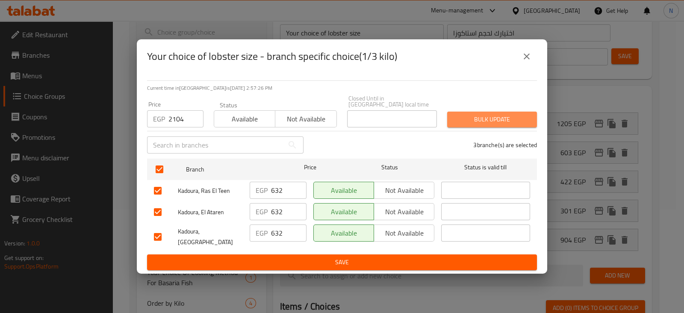
drag, startPoint x: 490, startPoint y: 128, endPoint x: 492, endPoint y: 123, distance: 4.8
click at [492, 123] on button "Bulk update" at bounding box center [492, 119] width 90 height 16
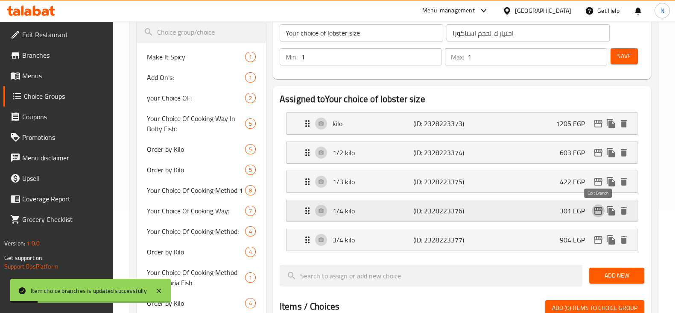
click at [595, 209] on icon "edit" at bounding box center [598, 210] width 10 height 10
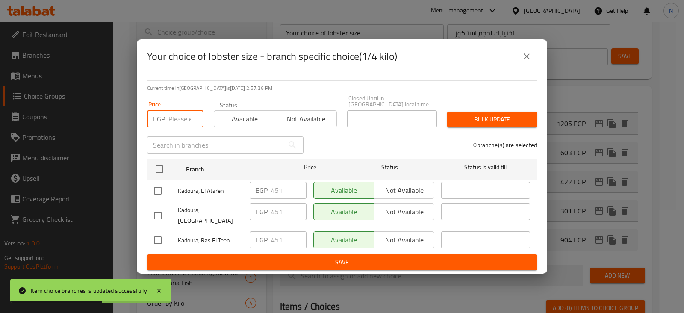
click at [176, 124] on input "number" at bounding box center [185, 118] width 35 height 17
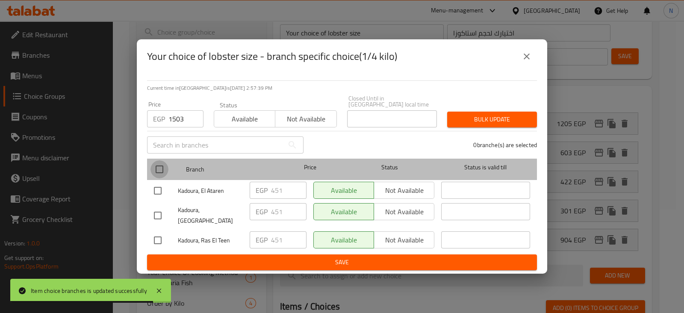
click at [158, 167] on input "checkbox" at bounding box center [159, 169] width 18 height 18
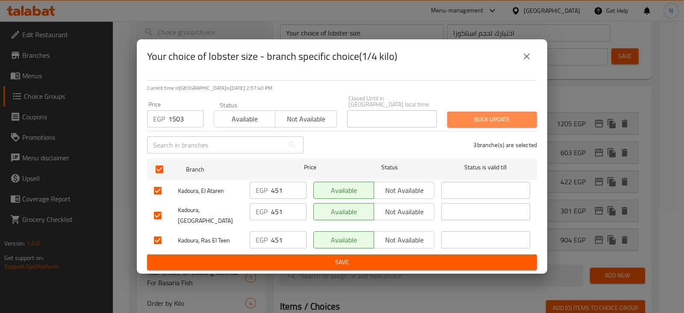
click at [501, 112] on button "Bulk update" at bounding box center [492, 119] width 90 height 16
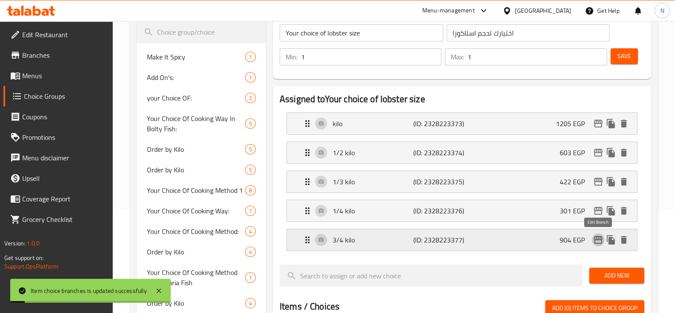
click at [597, 242] on icon "edit" at bounding box center [598, 240] width 9 height 8
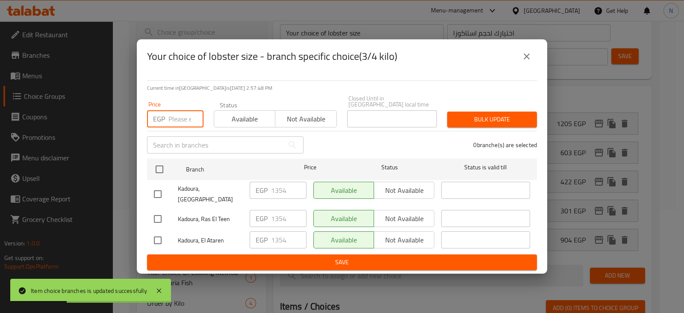
click at [181, 118] on input "number" at bounding box center [185, 118] width 35 height 17
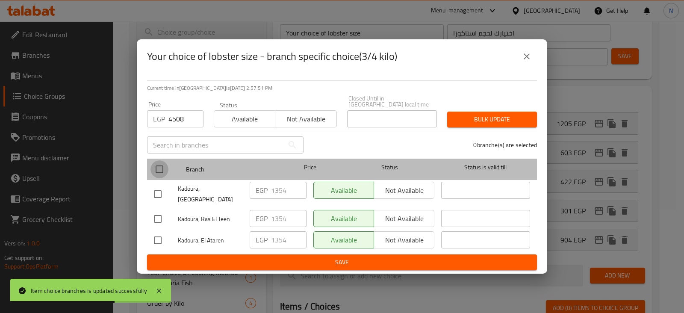
click at [161, 168] on input "checkbox" at bounding box center [159, 169] width 18 height 18
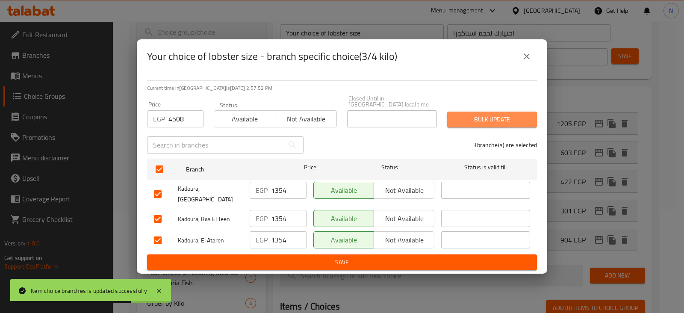
click at [492, 114] on span "Bulk update" at bounding box center [492, 119] width 76 height 11
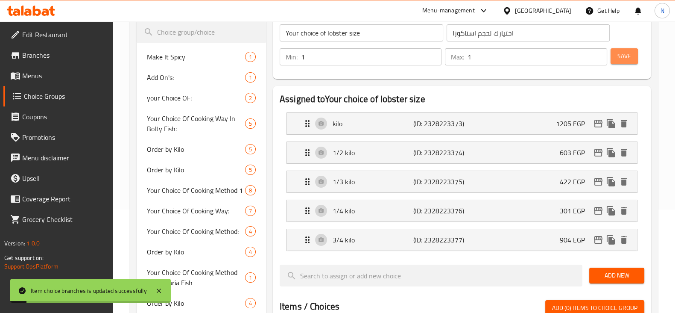
click at [615, 62] on button "Save" at bounding box center [624, 56] width 27 height 16
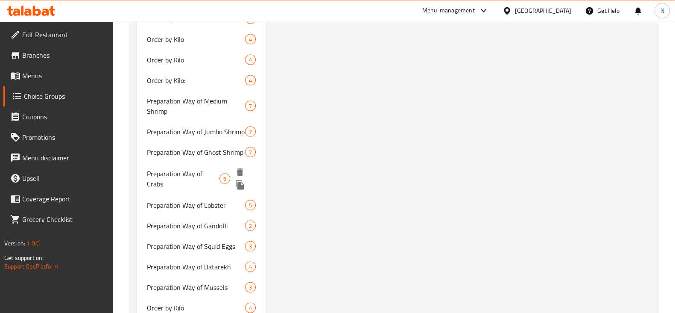
scroll to position [2336, 0]
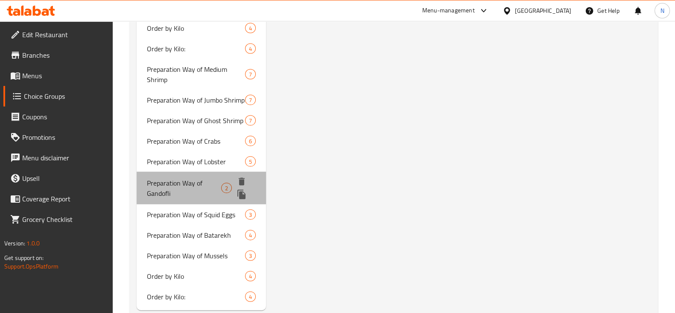
click at [179, 178] on span "Preparation Way of Gandofli" at bounding box center [184, 188] width 75 height 21
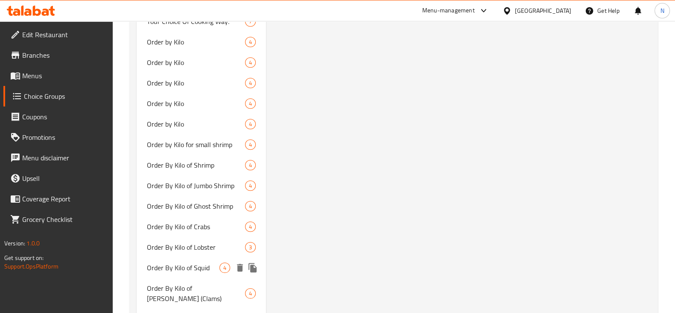
scroll to position [1143, 0]
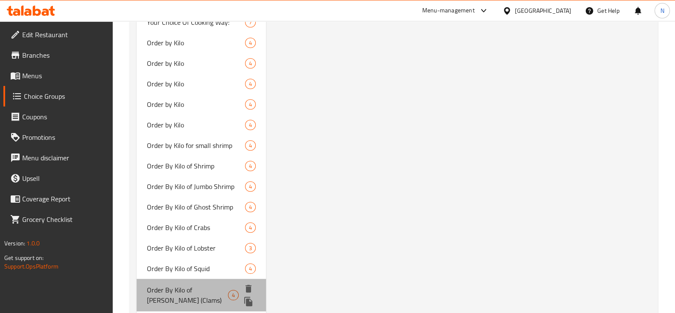
click at [220, 292] on span "Order By Kilo of Gandofli Balady (Clams)" at bounding box center [187, 295] width 81 height 21
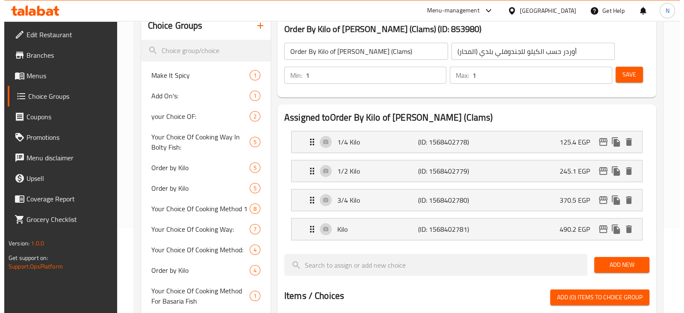
scroll to position [88, 0]
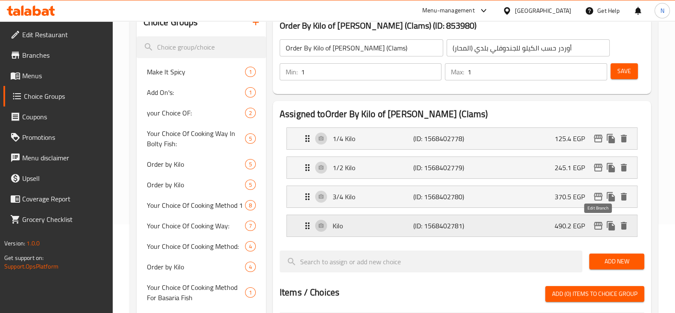
click at [599, 222] on icon "edit" at bounding box center [598, 226] width 9 height 8
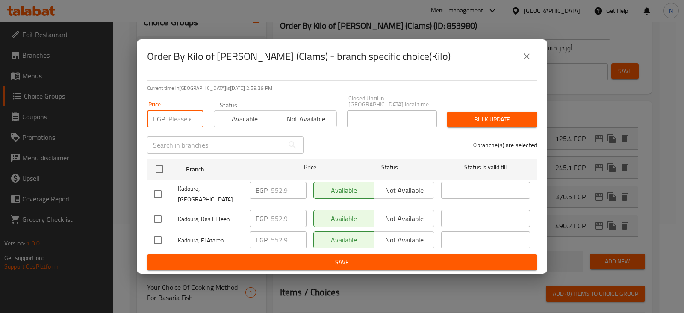
click at [171, 118] on input "number" at bounding box center [185, 118] width 35 height 17
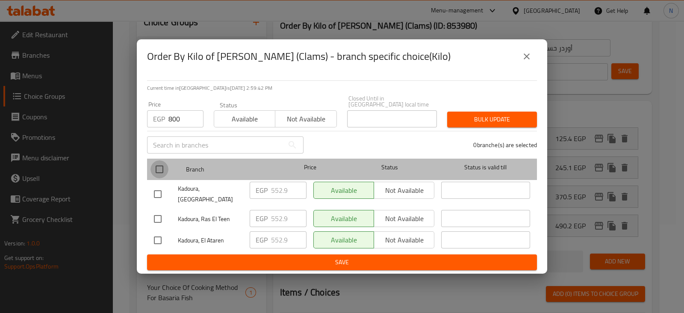
click at [160, 164] on input "checkbox" at bounding box center [159, 169] width 18 height 18
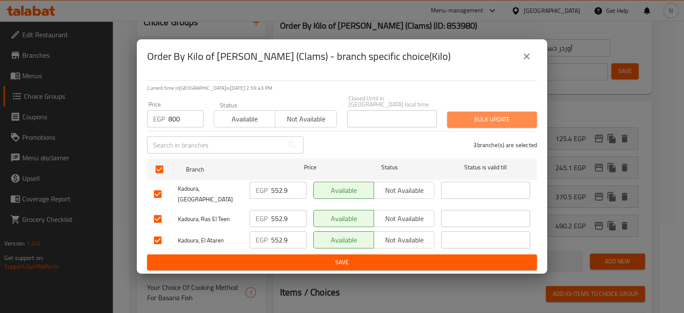
click at [502, 123] on span "Bulk update" at bounding box center [492, 119] width 76 height 11
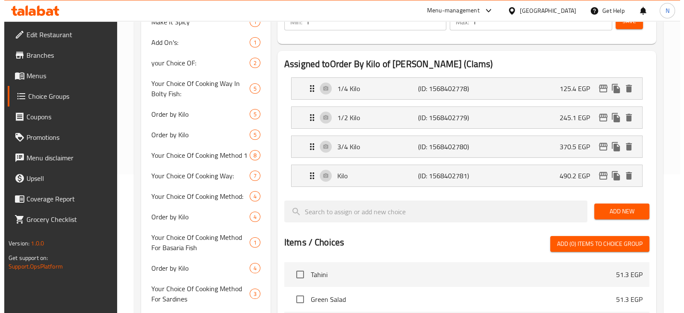
scroll to position [140, 0]
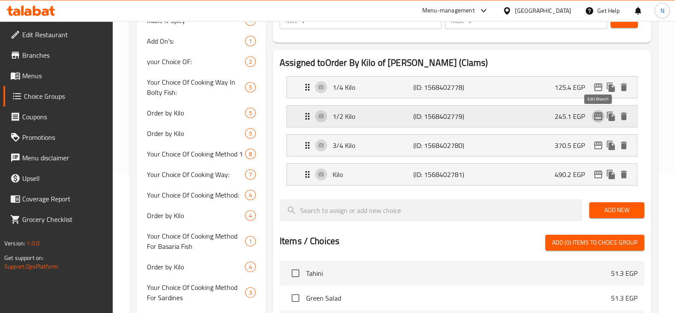
click at [596, 118] on icon "edit" at bounding box center [598, 116] width 10 height 10
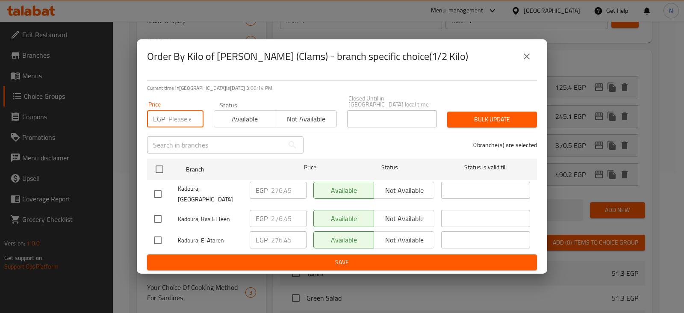
click at [176, 127] on input "number" at bounding box center [185, 118] width 35 height 17
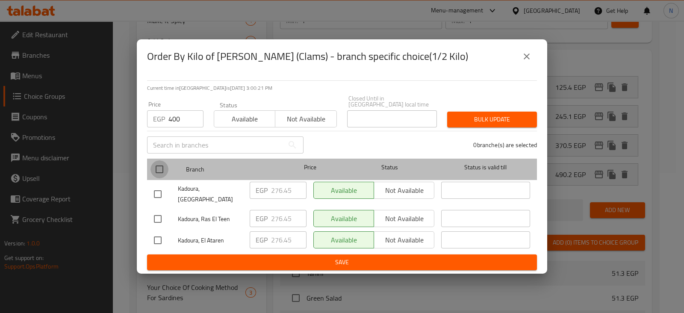
click at [160, 167] on input "checkbox" at bounding box center [159, 169] width 18 height 18
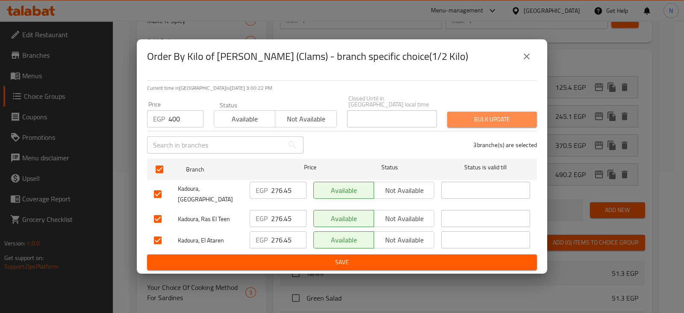
click at [467, 114] on span "Bulk update" at bounding box center [492, 119] width 76 height 11
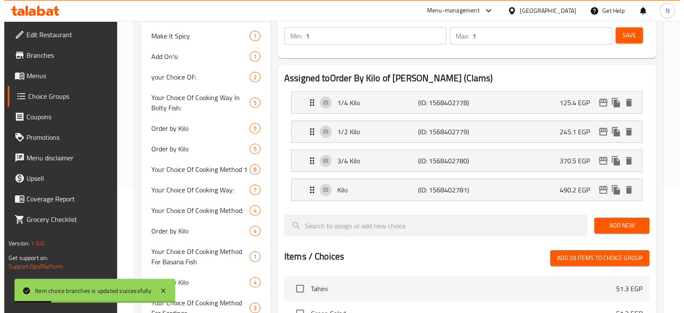
scroll to position [124, 0]
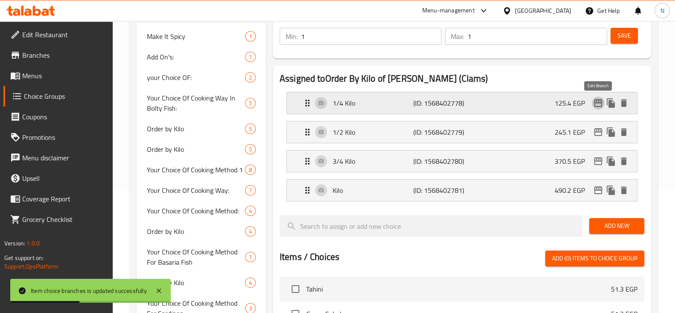
click at [598, 103] on icon "edit" at bounding box center [598, 103] width 9 height 8
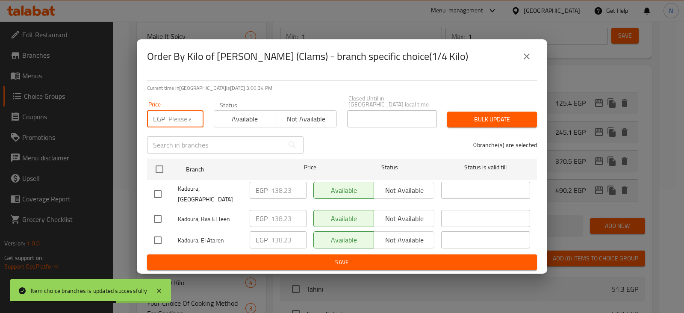
click at [172, 120] on input "number" at bounding box center [185, 118] width 35 height 17
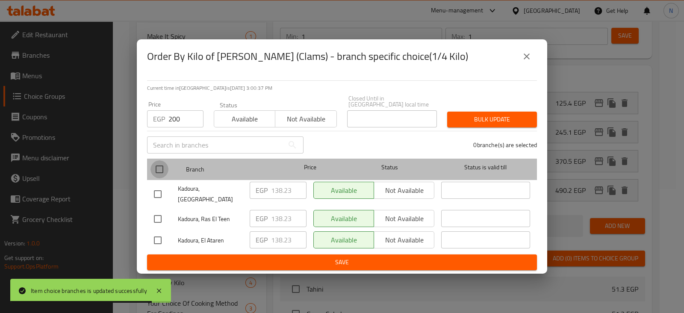
click at [154, 174] on input "checkbox" at bounding box center [159, 169] width 18 height 18
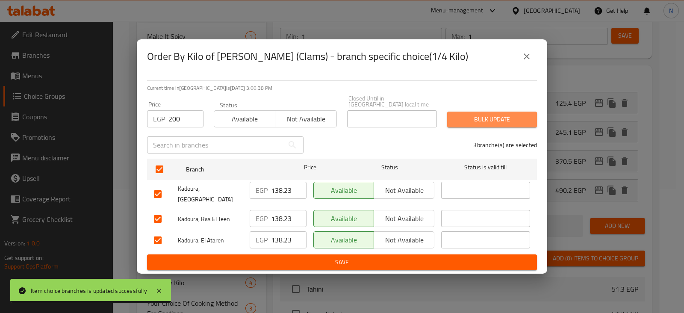
click at [478, 117] on span "Bulk update" at bounding box center [492, 119] width 76 height 11
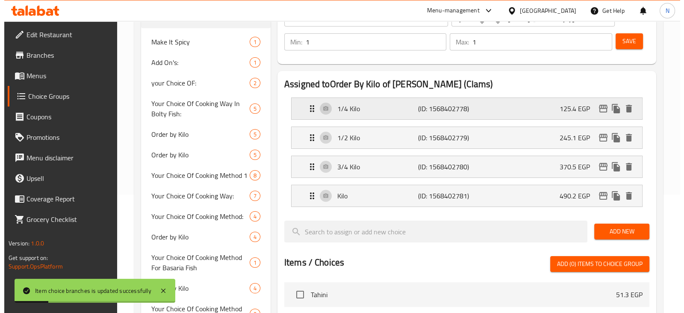
scroll to position [120, 0]
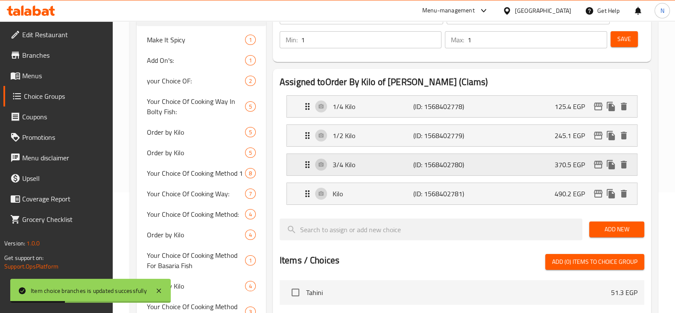
click at [595, 172] on div "3/4 Kilo (ID: 1568402780) 370.5 EGP" at bounding box center [464, 164] width 325 height 21
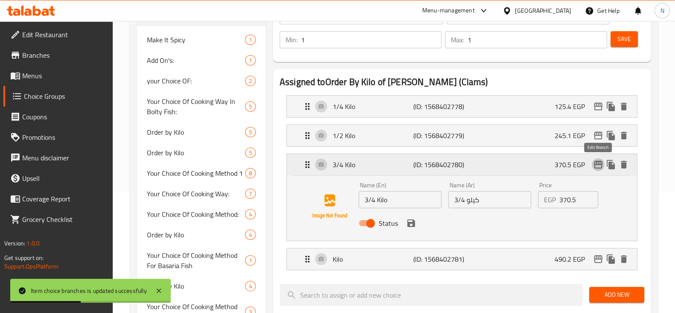
click at [599, 165] on icon "edit" at bounding box center [598, 164] width 10 height 10
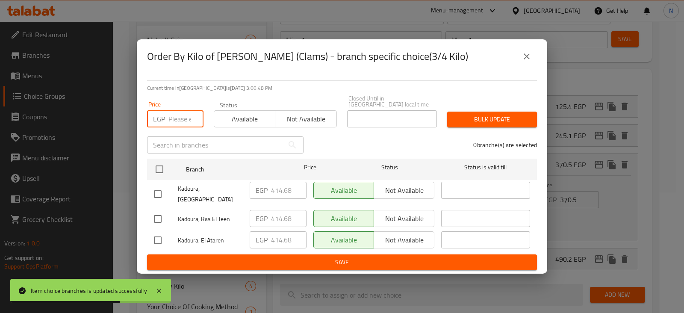
click at [177, 111] on input "number" at bounding box center [185, 118] width 35 height 17
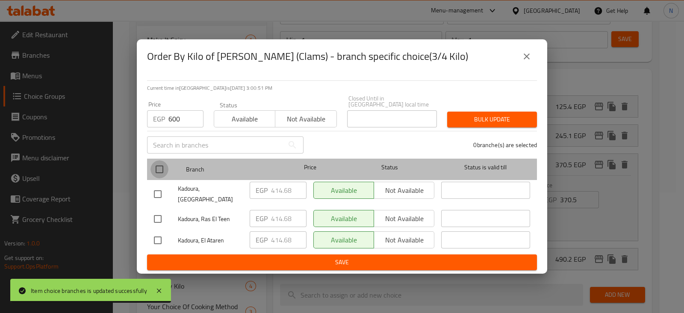
click at [162, 175] on input "checkbox" at bounding box center [159, 169] width 18 height 18
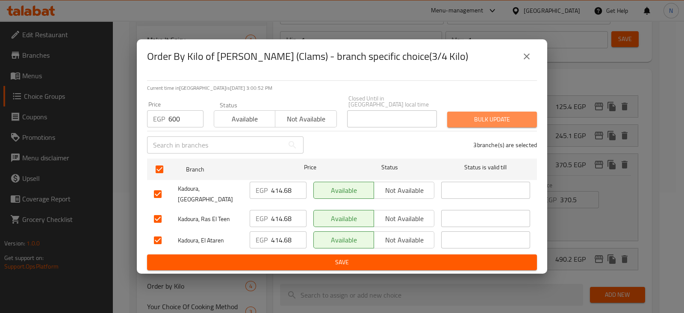
click at [523, 118] on span "Bulk update" at bounding box center [492, 119] width 76 height 11
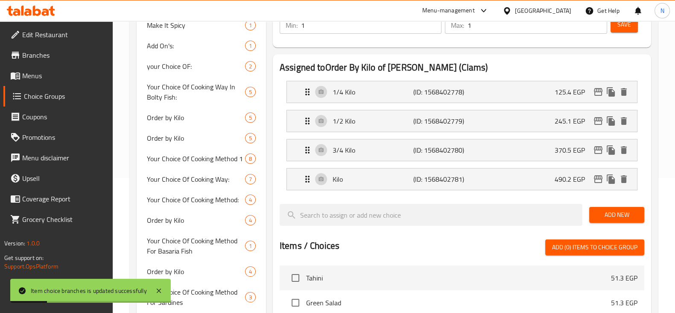
scroll to position [90, 0]
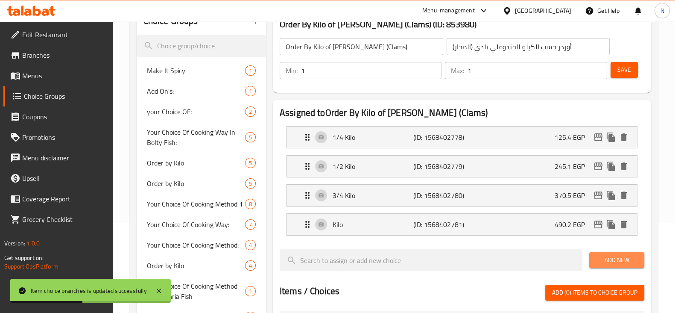
click at [600, 255] on span "Add New" at bounding box center [616, 260] width 41 height 11
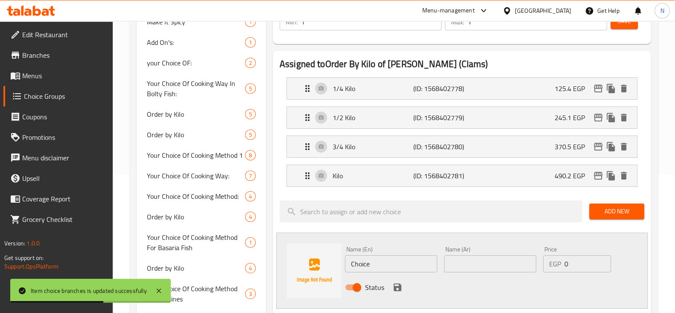
scroll to position [141, 0]
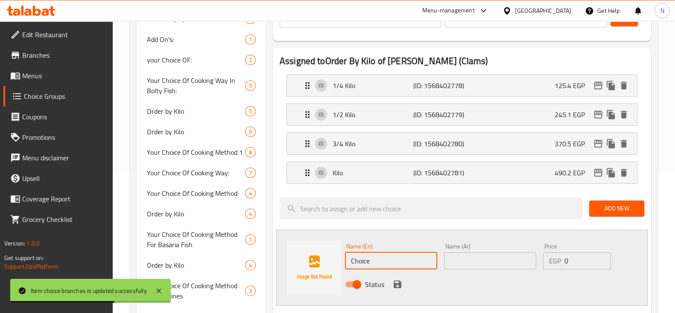
click at [381, 260] on input "Choice" at bounding box center [391, 260] width 92 height 17
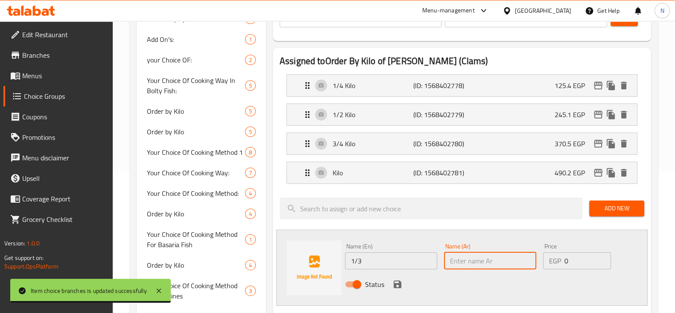
click at [485, 261] on input "text" at bounding box center [490, 260] width 92 height 17
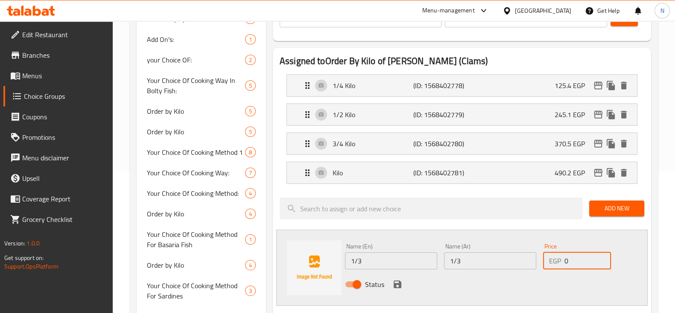
click at [567, 258] on input "0" at bounding box center [588, 260] width 46 height 17
click at [397, 282] on icon "save" at bounding box center [398, 284] width 8 height 8
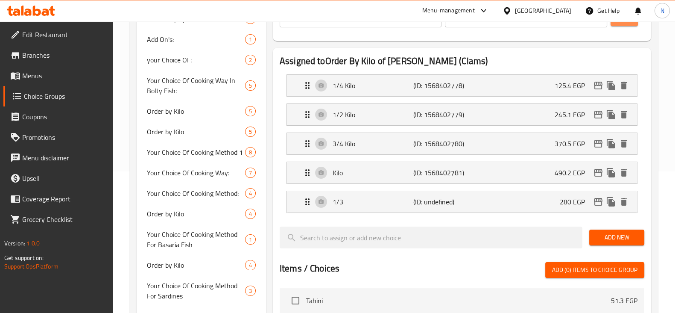
click at [627, 22] on span "Save" at bounding box center [625, 18] width 14 height 11
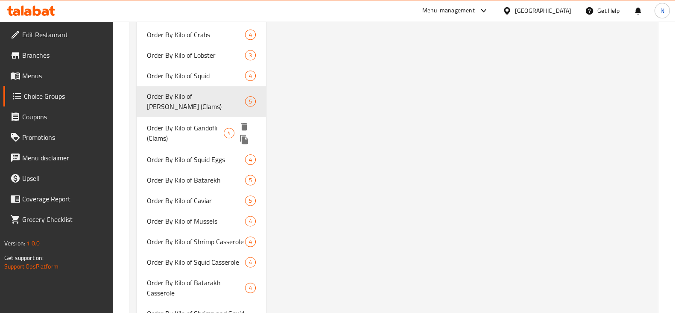
scroll to position [1336, 0]
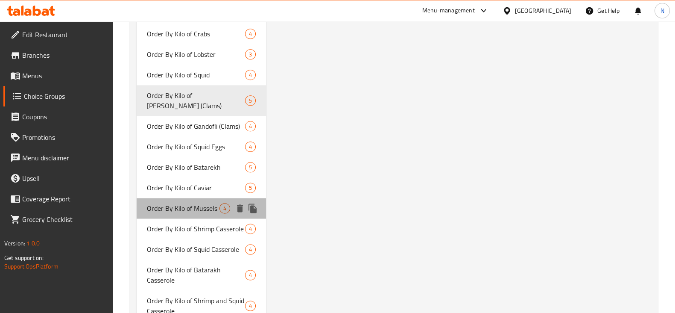
click at [205, 216] on div "Order By Kilo of Mussels 4" at bounding box center [201, 208] width 129 height 21
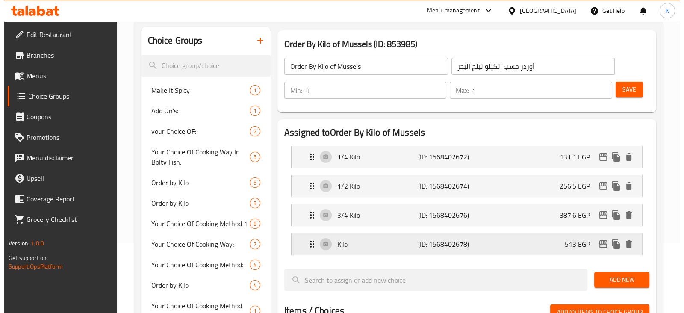
scroll to position [70, 0]
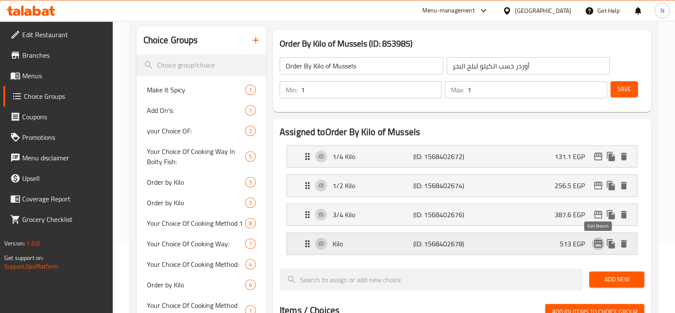
click at [599, 246] on icon "edit" at bounding box center [598, 244] width 9 height 8
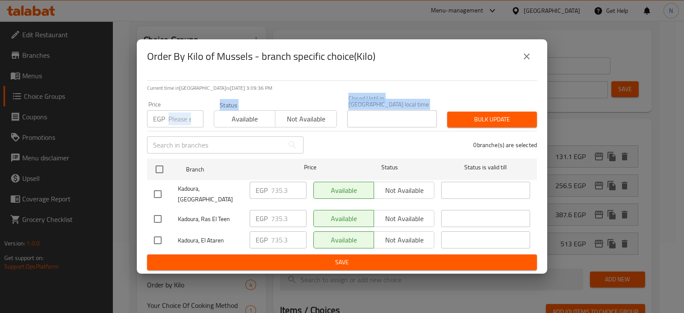
drag, startPoint x: 166, startPoint y: 132, endPoint x: 171, endPoint y: 129, distance: 5.8
click at [171, 129] on div "Current time in Egypt is 06 Oct 2025 3:09:36 PM Price EGP Price Status Availabl…" at bounding box center [342, 173] width 410 height 200
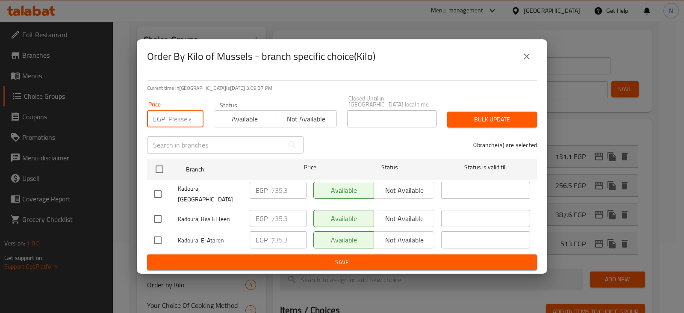
click at [177, 121] on input "number" at bounding box center [185, 118] width 35 height 17
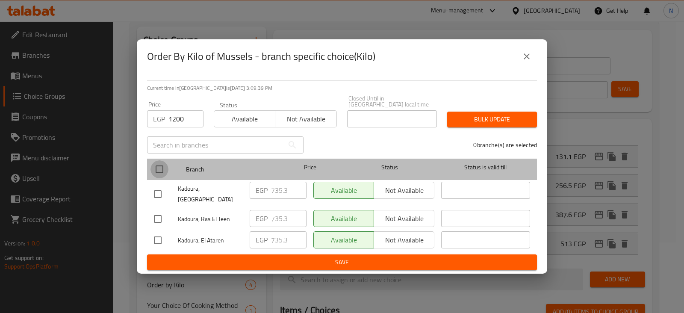
click at [162, 163] on input "checkbox" at bounding box center [159, 169] width 18 height 18
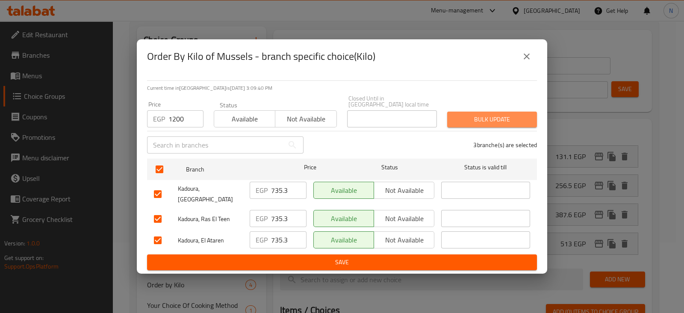
click at [471, 125] on button "Bulk update" at bounding box center [492, 119] width 90 height 16
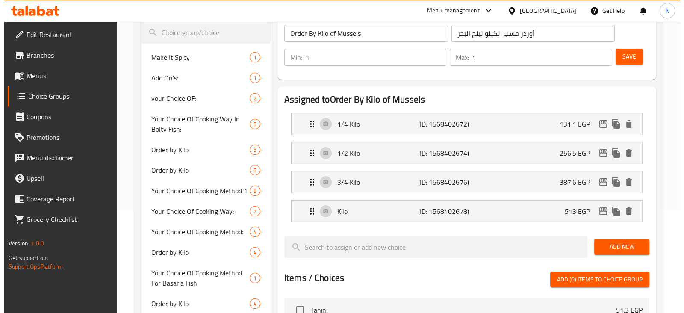
scroll to position [107, 0]
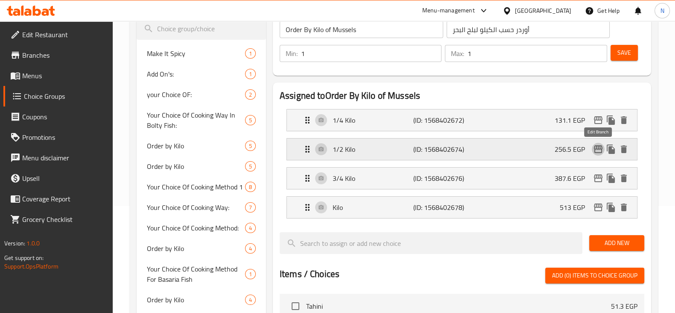
click at [595, 148] on icon "edit" at bounding box center [598, 149] width 9 height 8
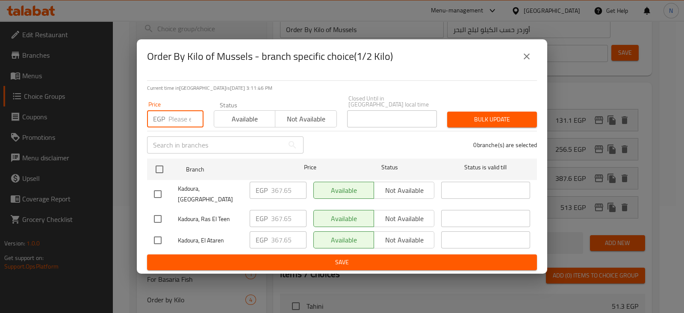
click at [184, 117] on input "number" at bounding box center [185, 118] width 35 height 17
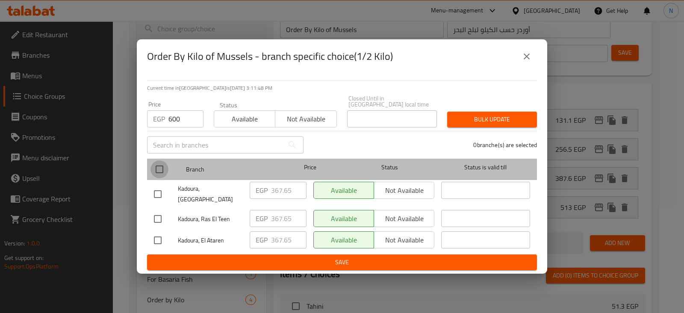
click at [162, 166] on input "checkbox" at bounding box center [159, 169] width 18 height 18
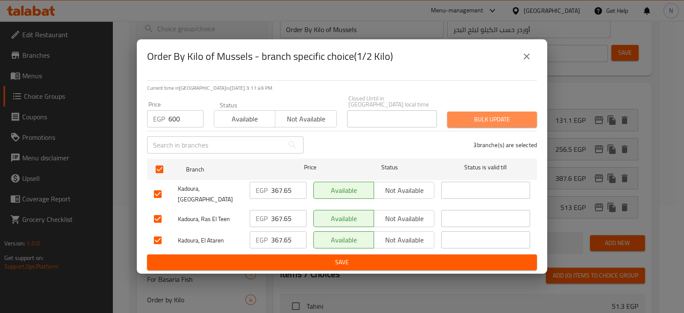
click at [472, 117] on span "Bulk update" at bounding box center [492, 119] width 76 height 11
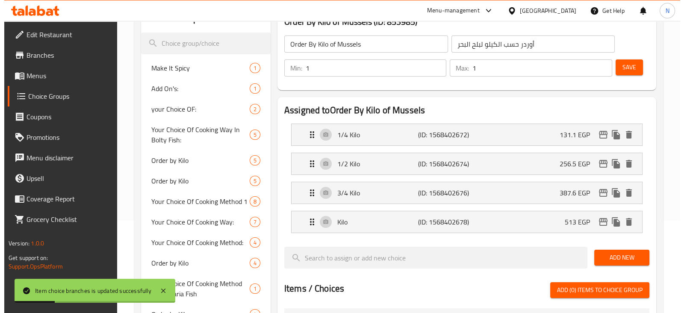
scroll to position [92, 0]
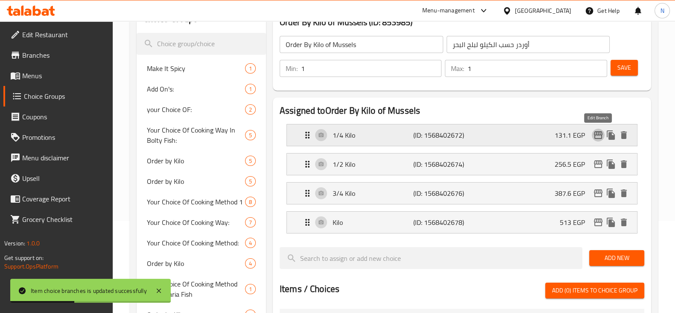
click at [599, 130] on icon "edit" at bounding box center [598, 135] width 10 height 10
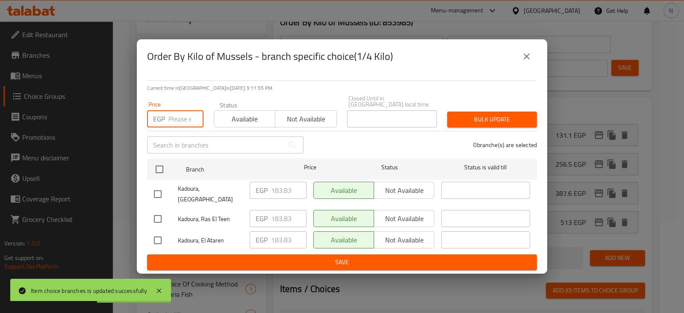
click at [177, 118] on input "number" at bounding box center [185, 118] width 35 height 17
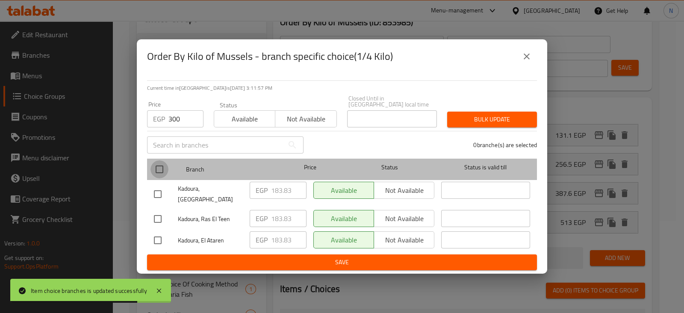
click at [158, 169] on input "checkbox" at bounding box center [159, 169] width 18 height 18
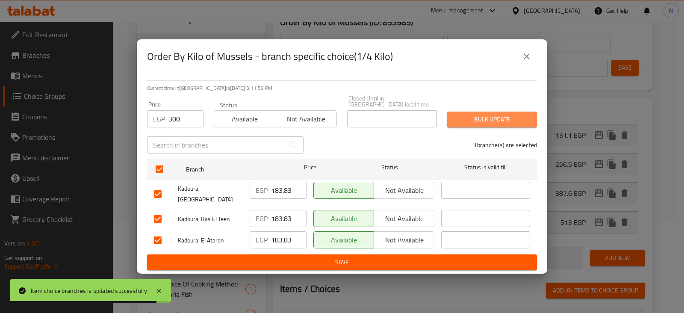
click at [482, 120] on span "Bulk update" at bounding box center [492, 119] width 76 height 11
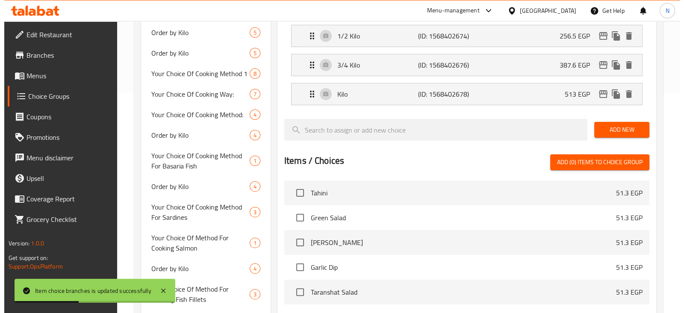
scroll to position [132, 0]
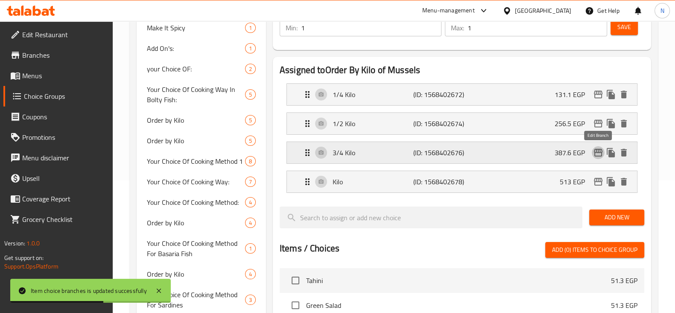
click at [594, 148] on icon "edit" at bounding box center [598, 152] width 10 height 10
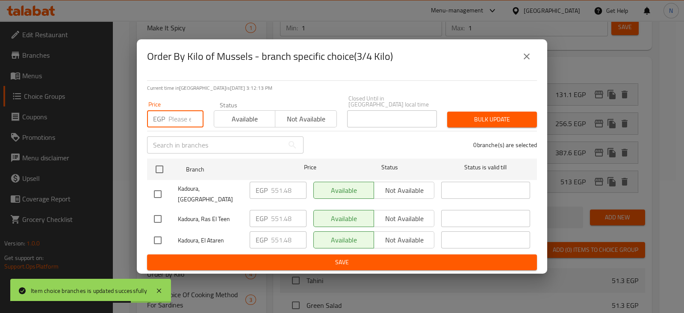
click at [178, 114] on input "number" at bounding box center [185, 118] width 35 height 17
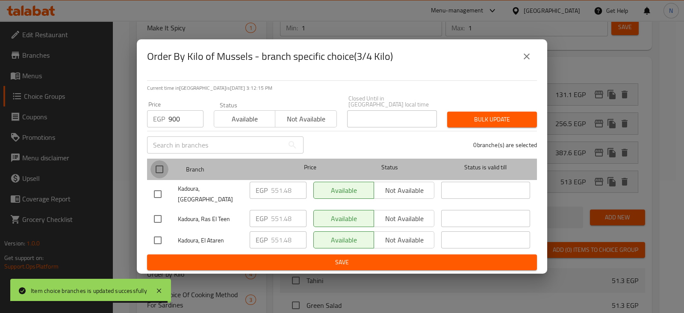
click at [160, 171] on input "checkbox" at bounding box center [159, 169] width 18 height 18
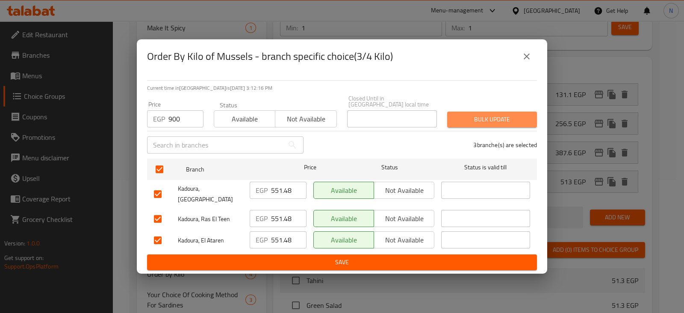
click at [487, 124] on span "Bulk update" at bounding box center [492, 119] width 76 height 11
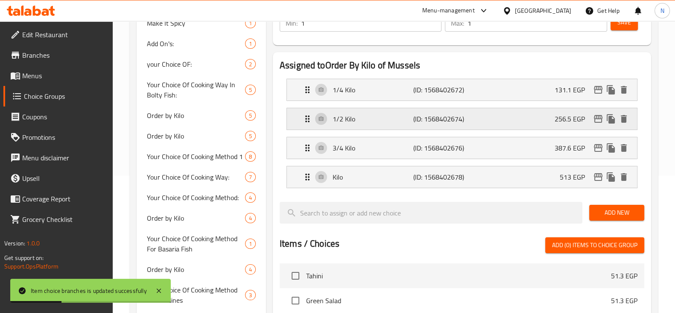
scroll to position [83, 0]
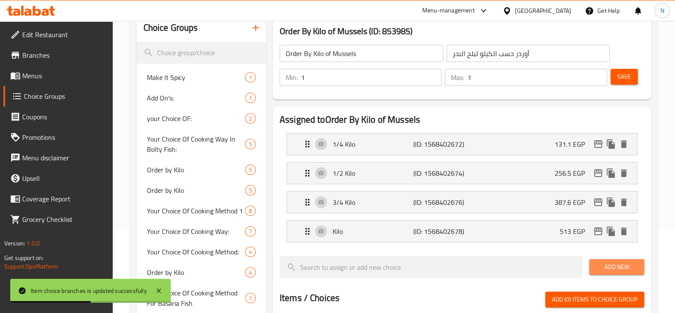
click at [604, 263] on span "Add New" at bounding box center [616, 266] width 41 height 11
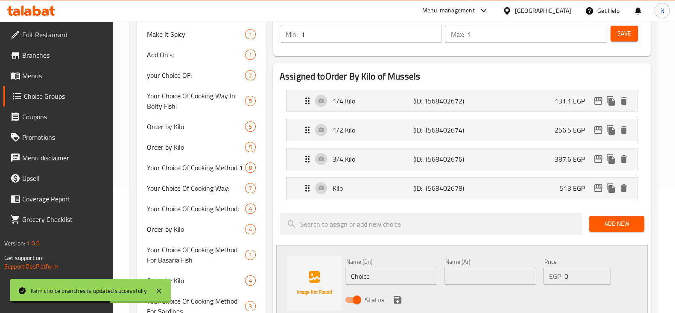
scroll to position [130, 0]
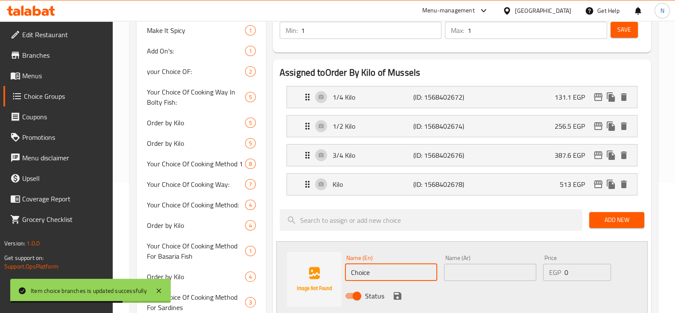
click at [378, 278] on input "Choice" at bounding box center [391, 272] width 92 height 17
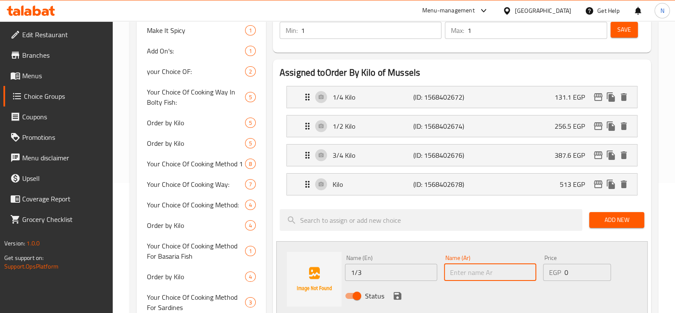
click at [462, 267] on input "text" at bounding box center [490, 272] width 92 height 17
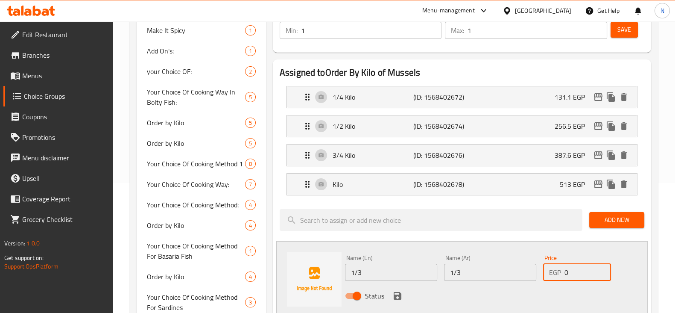
click at [584, 272] on input "0" at bounding box center [588, 272] width 46 height 17
click at [394, 293] on icon "save" at bounding box center [398, 296] width 8 height 8
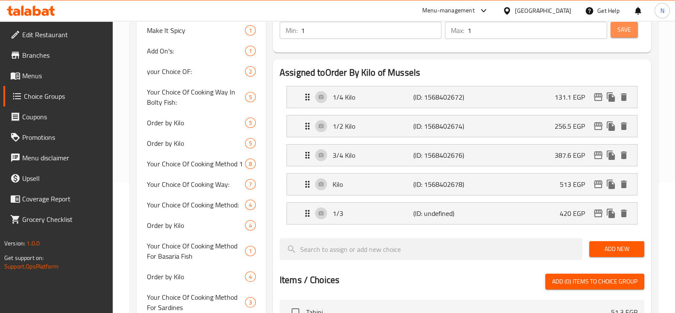
click at [623, 26] on span "Save" at bounding box center [625, 29] width 14 height 11
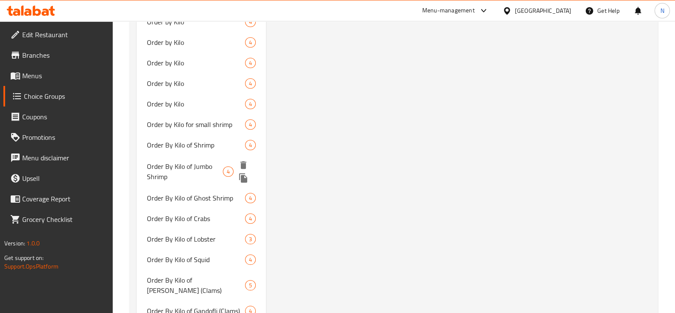
scroll to position [1154, 0]
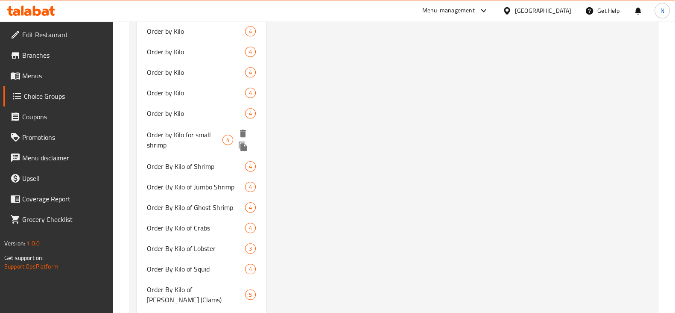
click at [177, 134] on span "Order by Kilo for small shrimp" at bounding box center [185, 139] width 76 height 21
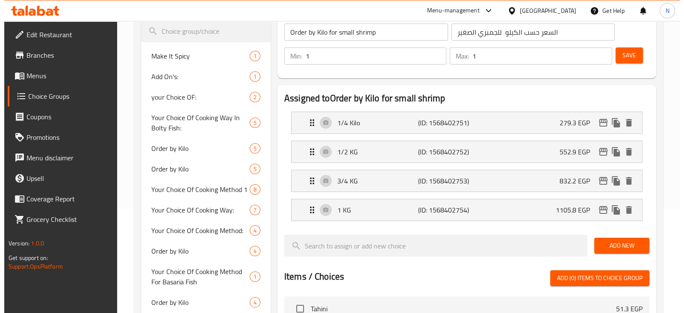
scroll to position [111, 0]
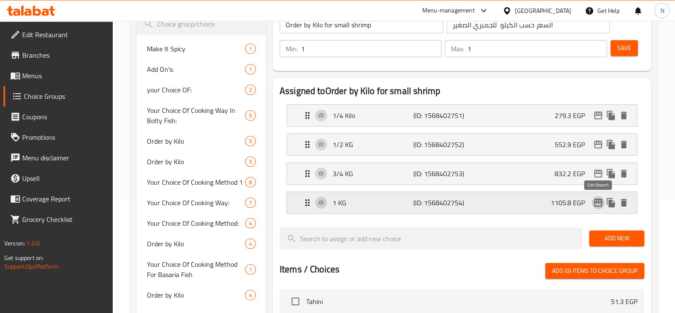
click at [601, 201] on icon "edit" at bounding box center [598, 202] width 10 height 10
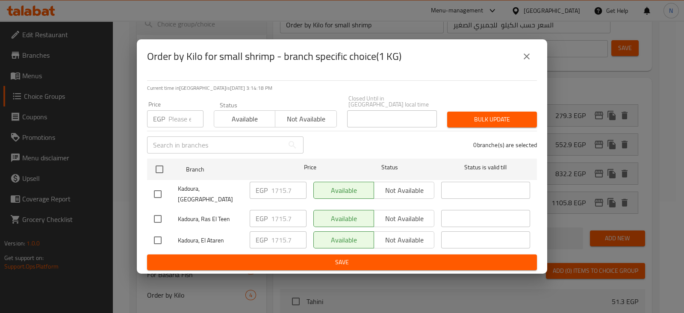
click at [168, 118] on input "number" at bounding box center [185, 118] width 35 height 17
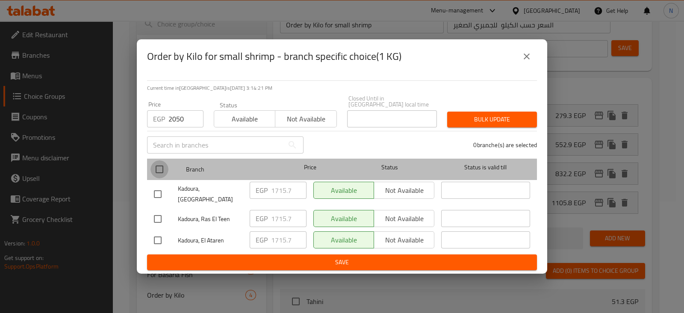
click at [161, 168] on input "checkbox" at bounding box center [159, 169] width 18 height 18
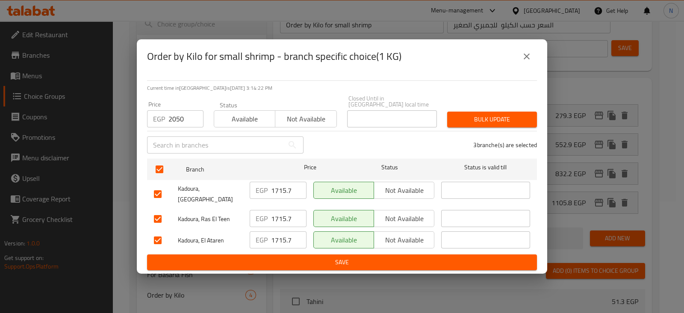
drag, startPoint x: 478, startPoint y: 111, endPoint x: 481, endPoint y: 116, distance: 5.6
click at [481, 116] on div "Bulk update" at bounding box center [492, 119] width 100 height 26
click at [481, 116] on span "Bulk update" at bounding box center [492, 119] width 76 height 11
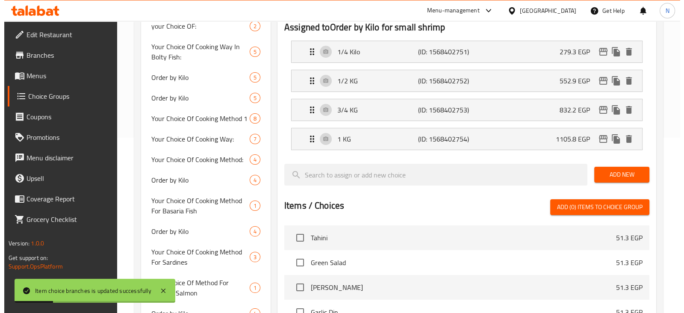
scroll to position [175, 0]
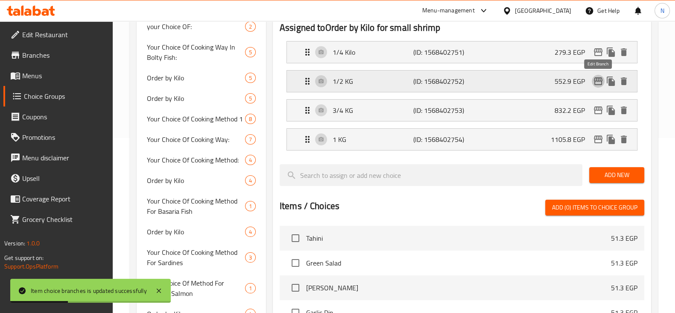
click at [596, 83] on icon "edit" at bounding box center [598, 81] width 10 height 10
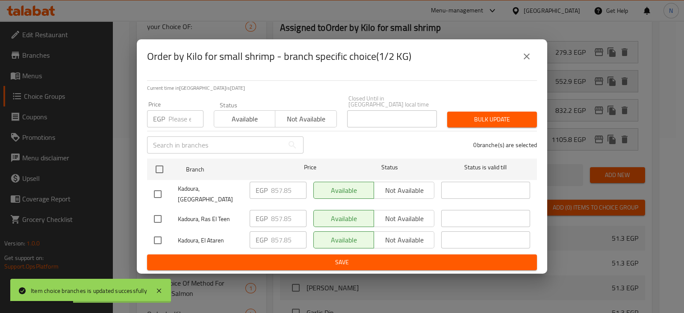
click at [596, 83] on div "Order by Kilo for small shrimp - branch specific choice(1/2 KG) Current time in…" at bounding box center [342, 156] width 684 height 313
click at [180, 112] on input "number" at bounding box center [185, 118] width 35 height 17
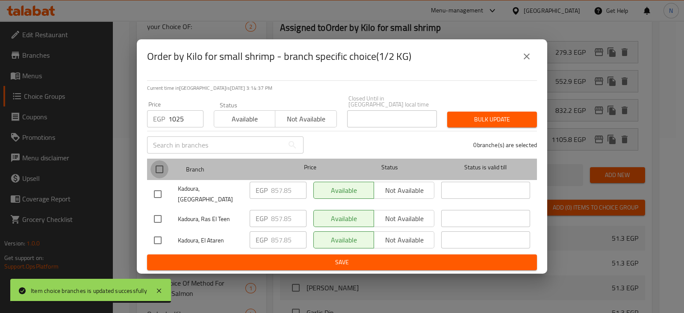
click at [158, 177] on input "checkbox" at bounding box center [159, 169] width 18 height 18
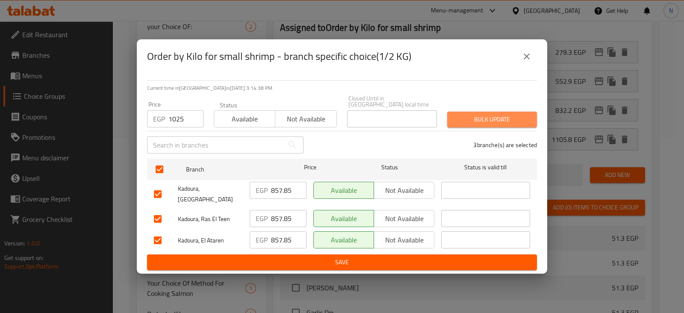
click at [502, 115] on span "Bulk update" at bounding box center [492, 119] width 76 height 11
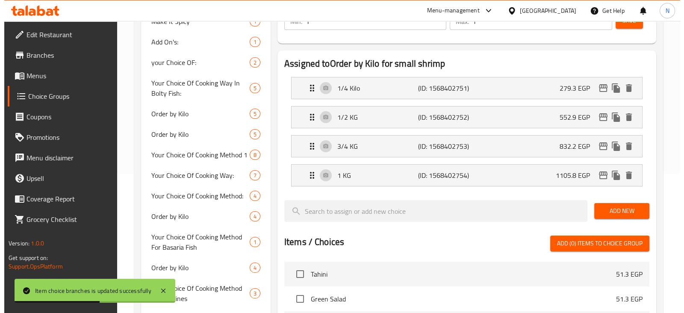
scroll to position [139, 0]
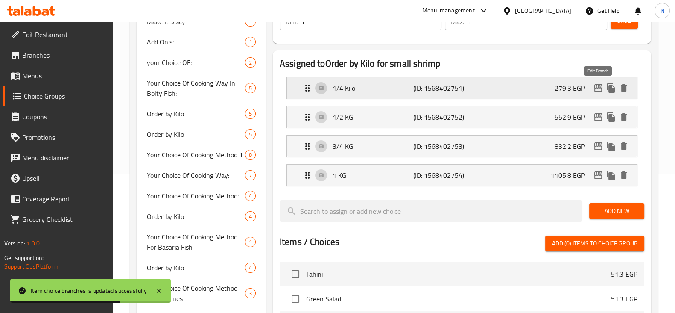
click at [599, 92] on icon "edit" at bounding box center [598, 88] width 10 height 10
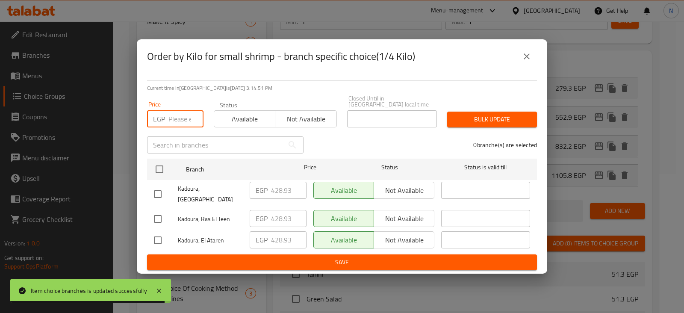
click at [176, 120] on input "number" at bounding box center [185, 118] width 35 height 17
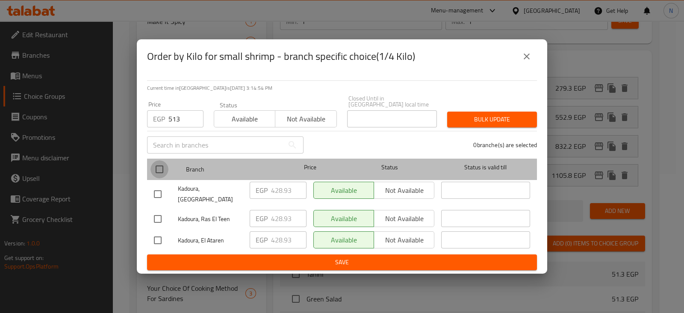
click at [164, 161] on input "checkbox" at bounding box center [159, 169] width 18 height 18
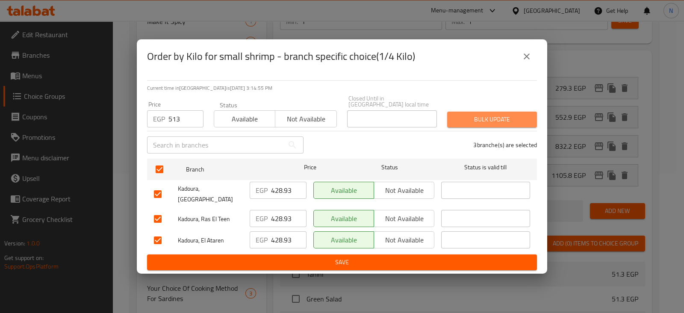
click at [478, 119] on span "Bulk update" at bounding box center [492, 119] width 76 height 11
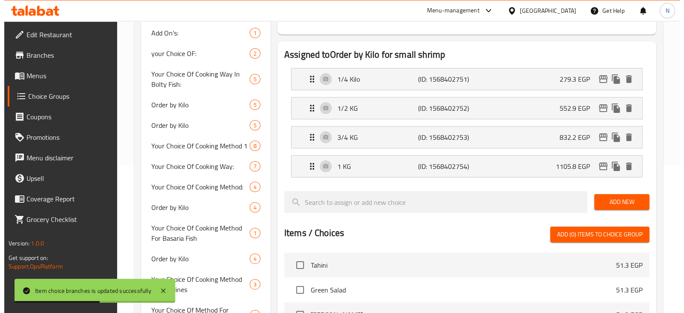
scroll to position [147, 0]
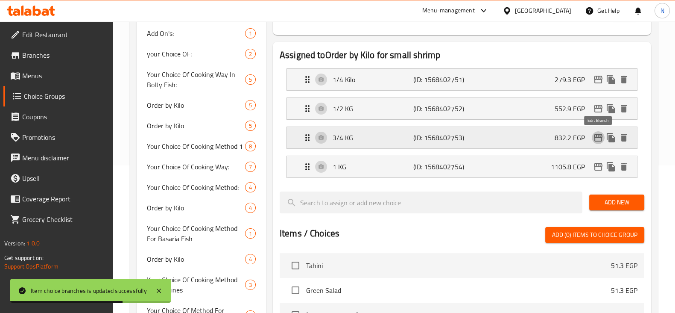
click at [598, 138] on icon "edit" at bounding box center [598, 137] width 10 height 10
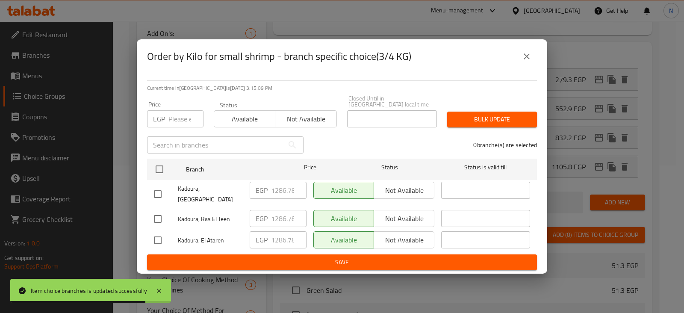
click at [167, 118] on div "EGP Price" at bounding box center [175, 118] width 56 height 17
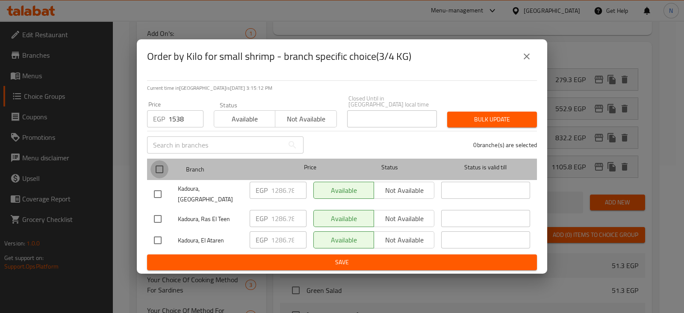
click at [158, 168] on input "checkbox" at bounding box center [159, 169] width 18 height 18
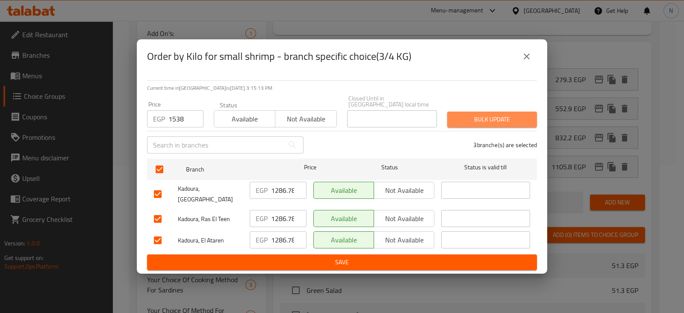
click at [475, 118] on span "Bulk update" at bounding box center [492, 119] width 76 height 11
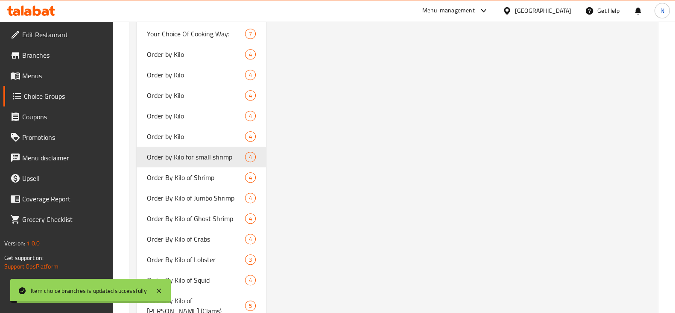
click at [581, 201] on div "Order by Kilo for small shrimp (ID: 853973) Order by Kilo for small shrimp ​ ال…" at bounding box center [460, 235] width 389 height 2538
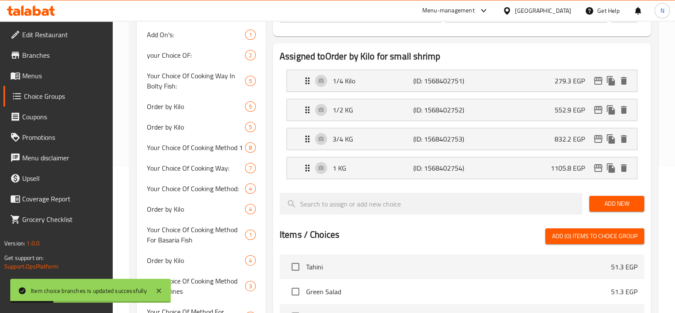
scroll to position [147, 0]
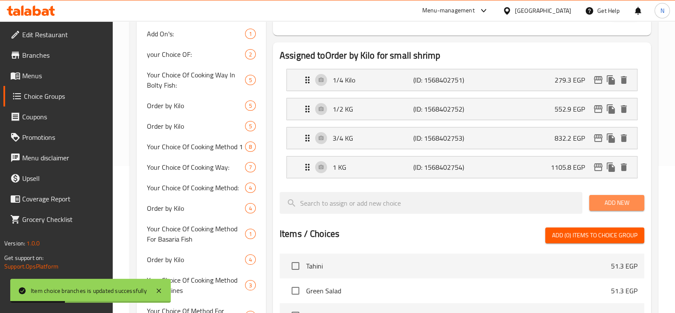
click at [629, 198] on span "Add New" at bounding box center [616, 202] width 41 height 11
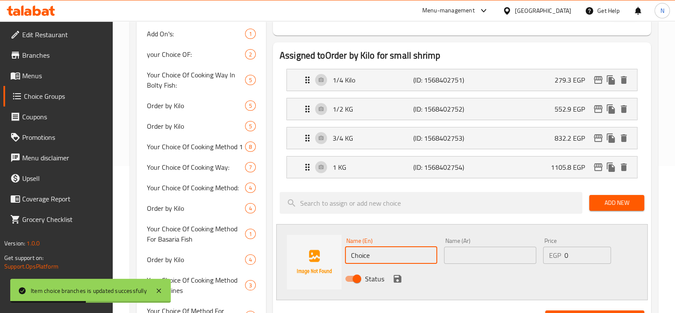
click at [403, 249] on input "Choice" at bounding box center [391, 254] width 92 height 17
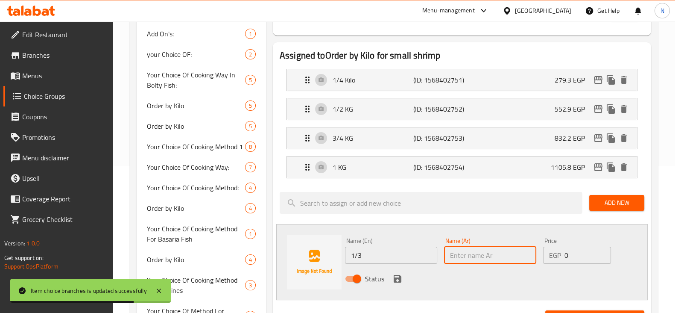
click at [457, 252] on input "text" at bounding box center [490, 254] width 92 height 17
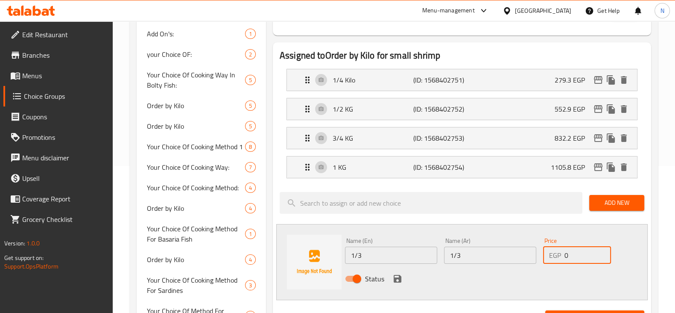
click at [598, 257] on input "0" at bounding box center [588, 254] width 46 height 17
click at [398, 273] on icon "save" at bounding box center [398, 278] width 10 height 10
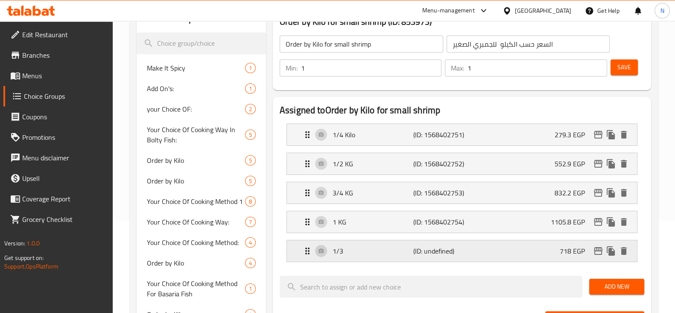
scroll to position [91, 0]
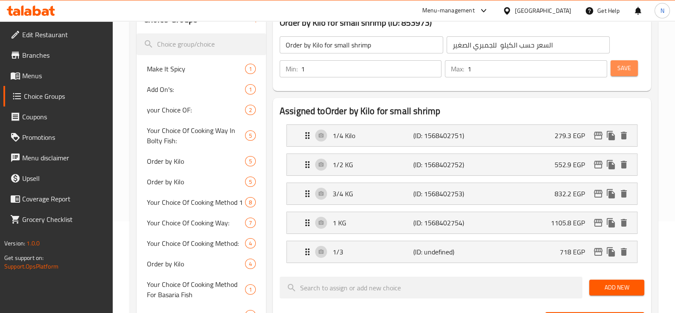
click at [630, 73] on span "Save" at bounding box center [625, 68] width 14 height 11
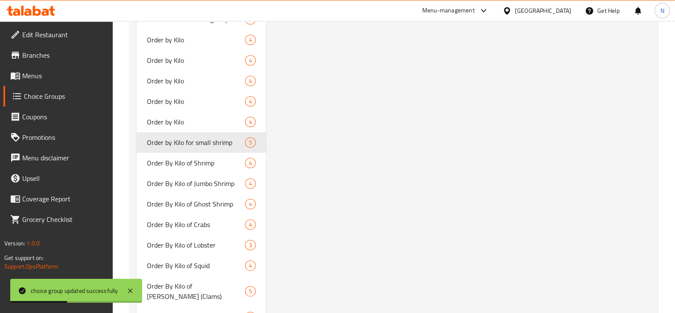
scroll to position [1147, 0]
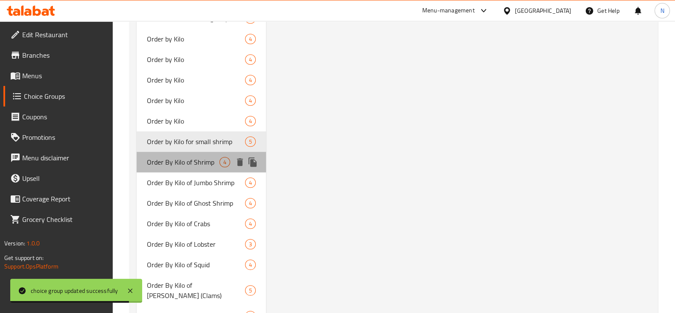
click at [179, 161] on span "Order By Kilo of Shrimp" at bounding box center [183, 162] width 73 height 10
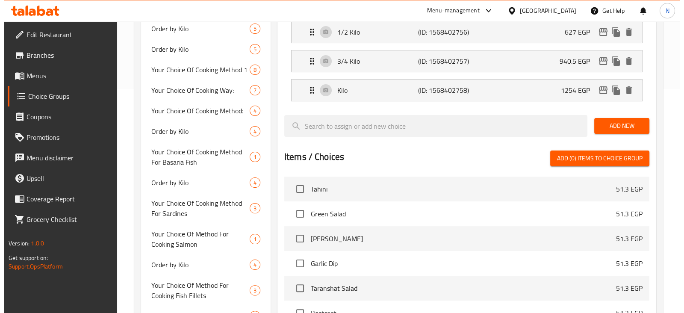
scroll to position [135, 0]
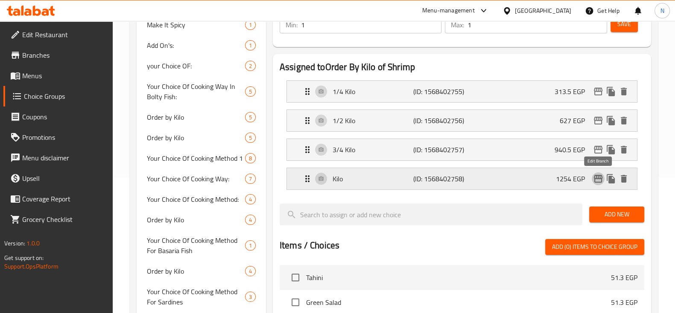
click at [598, 179] on icon "edit" at bounding box center [598, 178] width 10 height 10
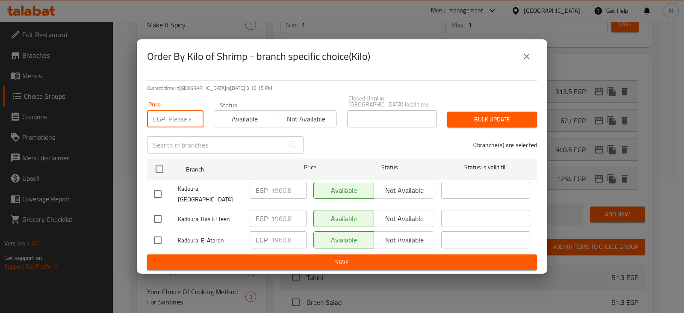
click at [179, 126] on input "number" at bounding box center [185, 118] width 35 height 17
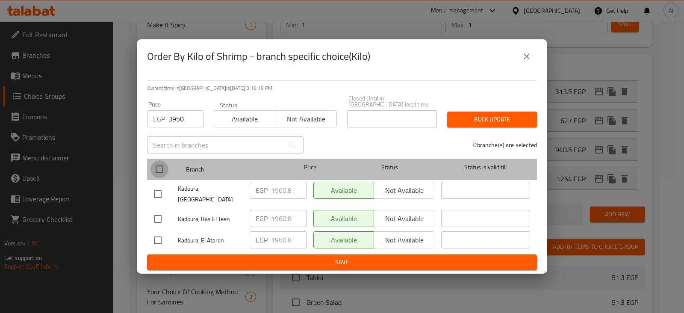
click at [161, 167] on input "checkbox" at bounding box center [159, 169] width 18 height 18
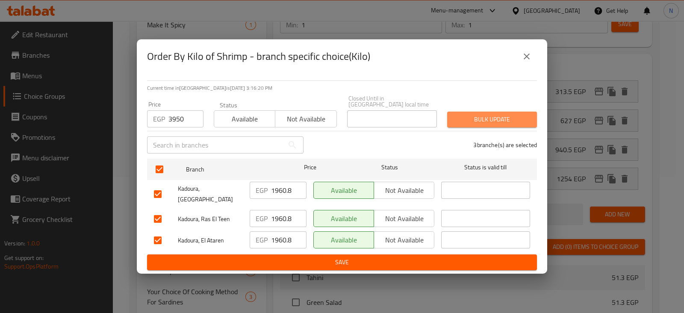
click at [523, 111] on button "Bulk update" at bounding box center [492, 119] width 90 height 16
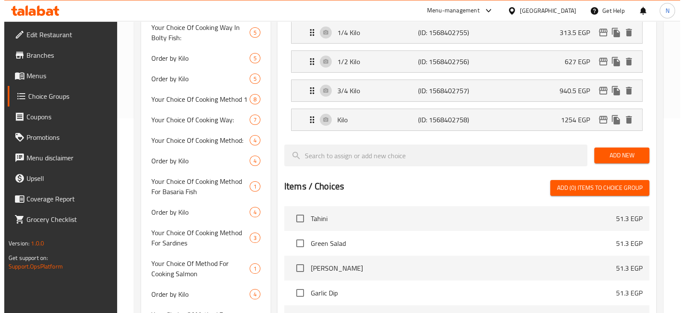
scroll to position [159, 0]
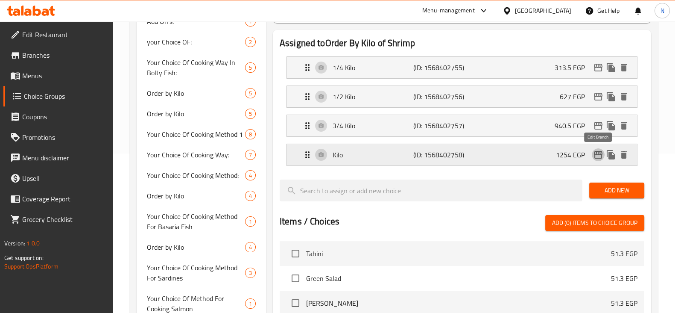
click at [602, 153] on icon "edit" at bounding box center [598, 155] width 9 height 8
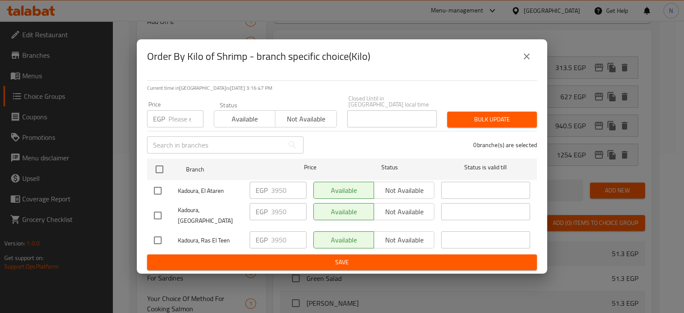
click at [179, 118] on input "number" at bounding box center [185, 118] width 35 height 17
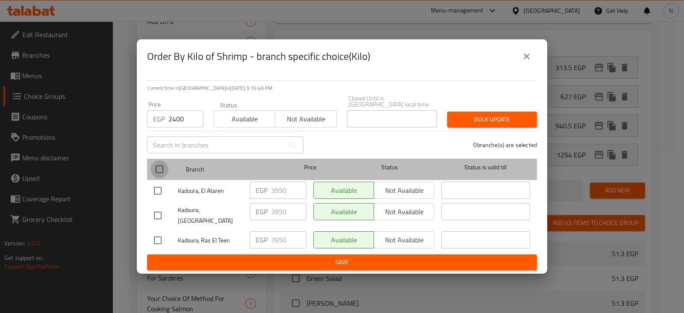
click at [160, 167] on input "checkbox" at bounding box center [159, 169] width 18 height 18
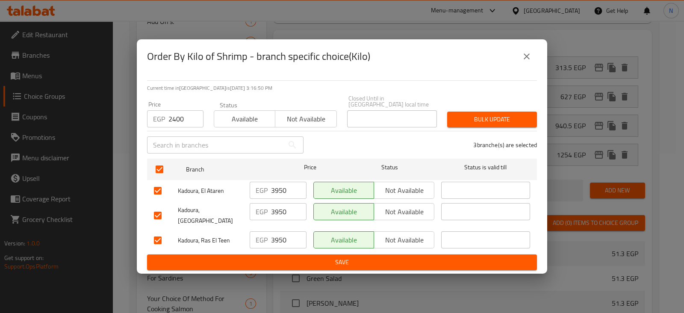
click at [501, 111] on div "Bulk update" at bounding box center [492, 119] width 100 height 26
click at [501, 117] on span "Bulk update" at bounding box center [492, 119] width 76 height 11
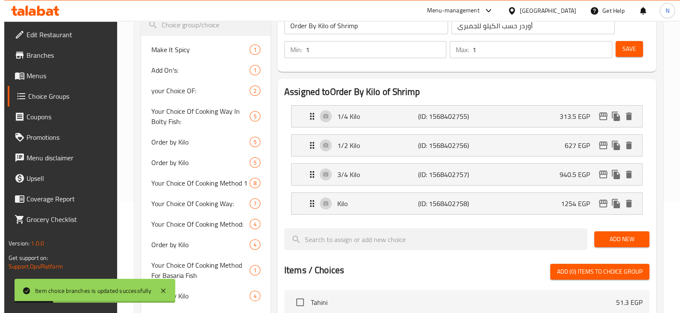
scroll to position [103, 0]
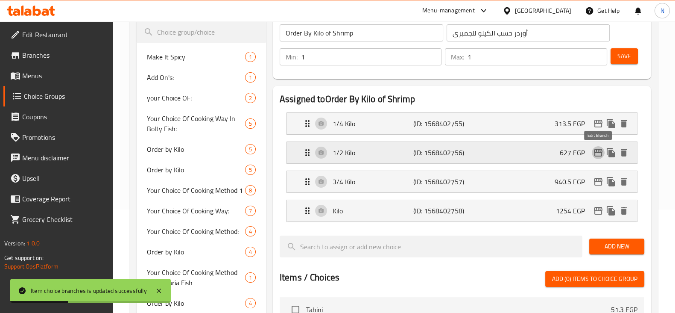
click at [595, 152] on icon "edit" at bounding box center [598, 153] width 9 height 8
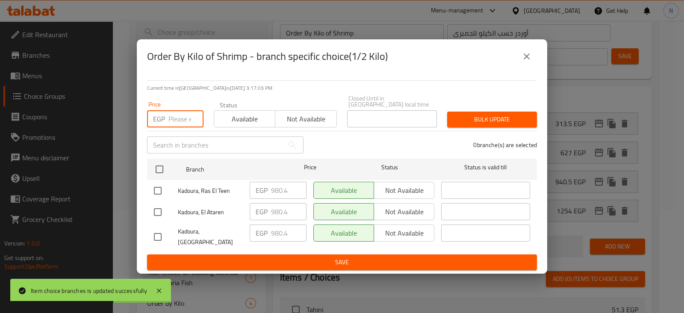
click at [170, 118] on input "number" at bounding box center [185, 118] width 35 height 17
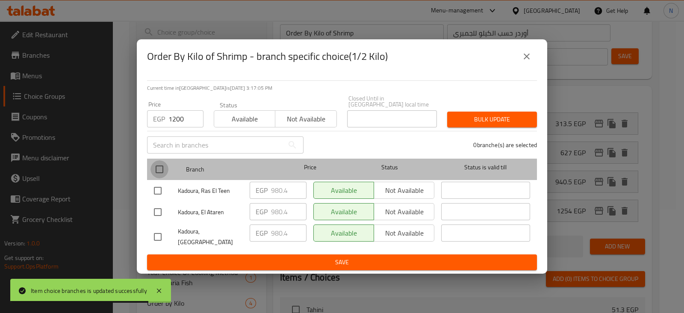
click at [160, 163] on input "checkbox" at bounding box center [159, 169] width 18 height 18
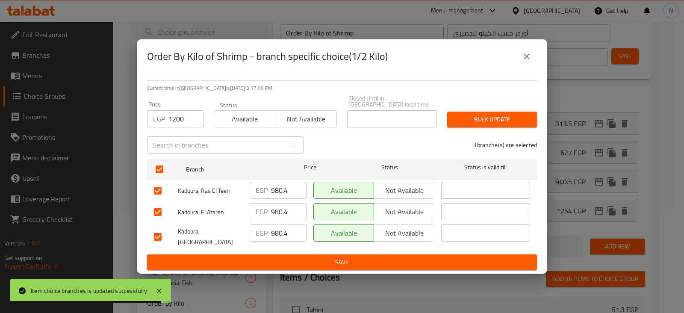
click at [488, 113] on button "Bulk update" at bounding box center [492, 119] width 90 height 16
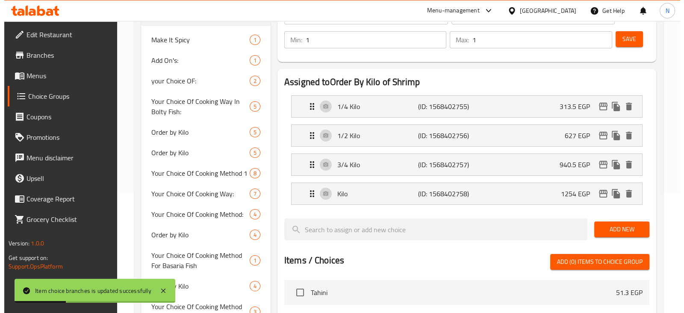
scroll to position [121, 0]
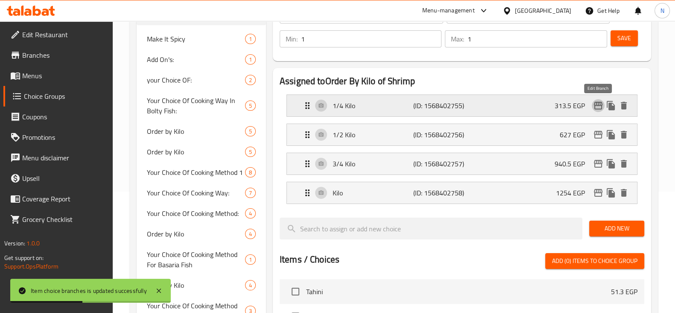
click at [602, 105] on icon "edit" at bounding box center [598, 105] width 10 height 10
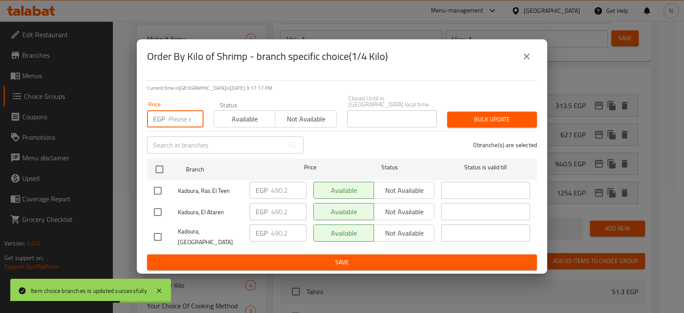
click at [190, 116] on input "number" at bounding box center [185, 118] width 35 height 17
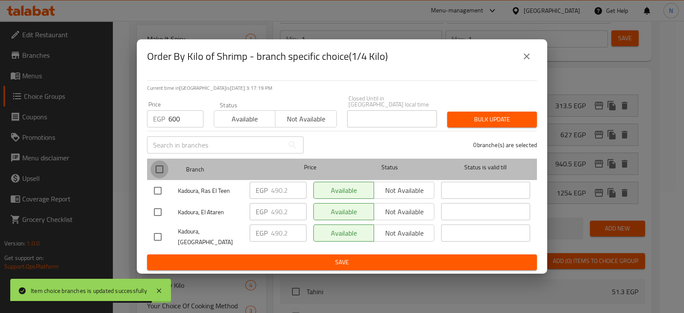
click at [159, 175] on input "checkbox" at bounding box center [159, 169] width 18 height 18
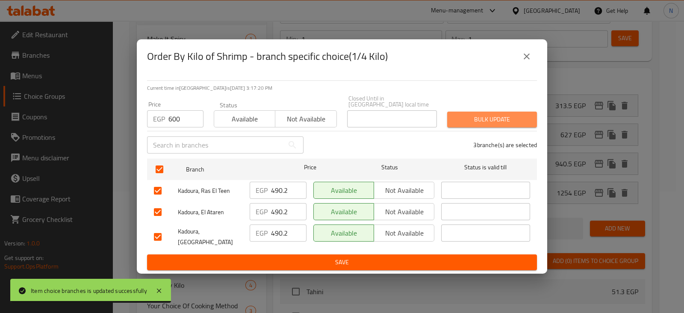
click at [488, 125] on button "Bulk update" at bounding box center [492, 119] width 90 height 16
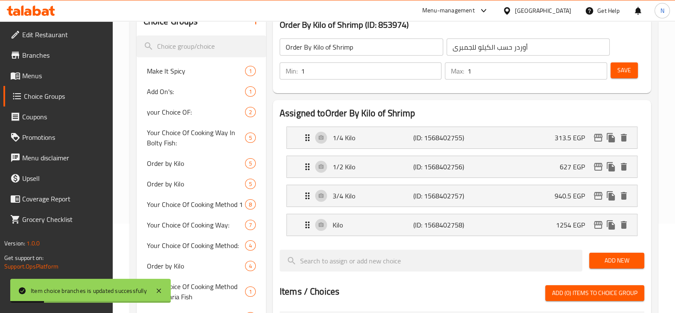
scroll to position [86, 0]
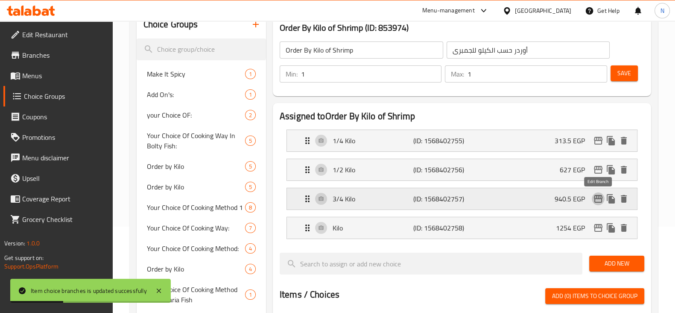
click at [596, 192] on button "edit" at bounding box center [598, 198] width 13 height 13
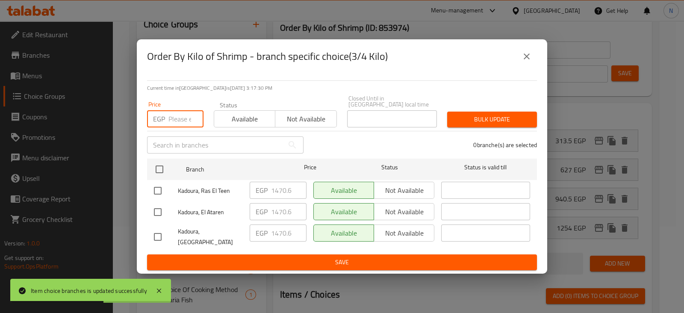
click at [179, 120] on input "number" at bounding box center [185, 118] width 35 height 17
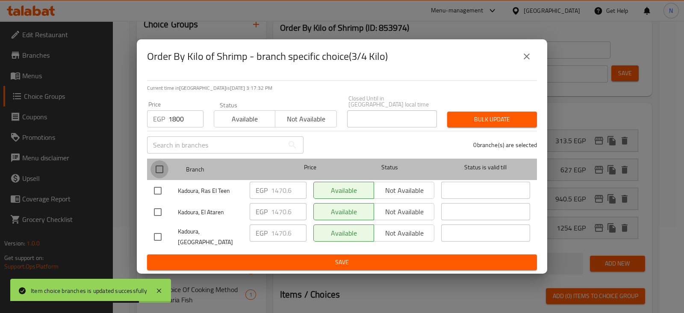
click at [164, 163] on input "checkbox" at bounding box center [159, 169] width 18 height 18
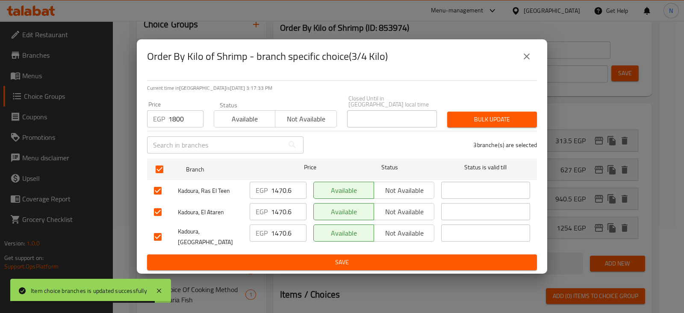
click at [475, 124] on span "Bulk update" at bounding box center [492, 119] width 76 height 11
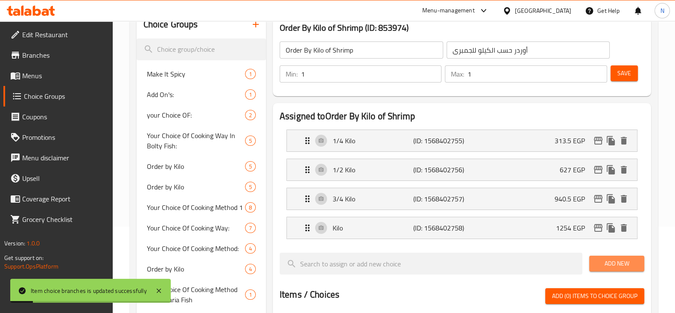
click at [623, 260] on span "Add New" at bounding box center [616, 263] width 41 height 11
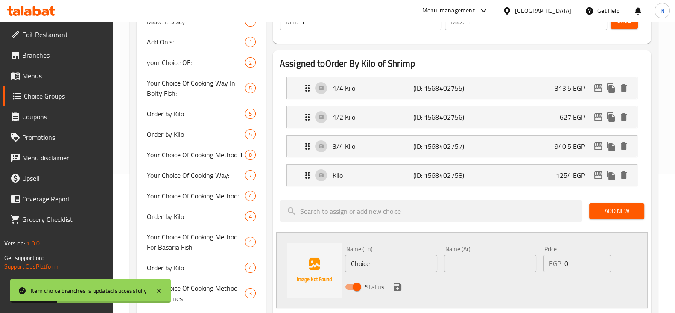
scroll to position [140, 0]
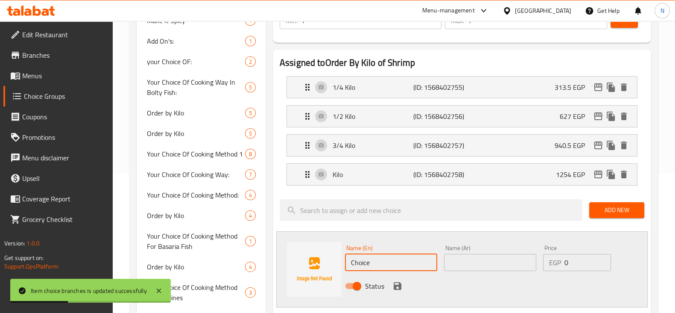
click at [376, 261] on input "Choice" at bounding box center [391, 262] width 92 height 17
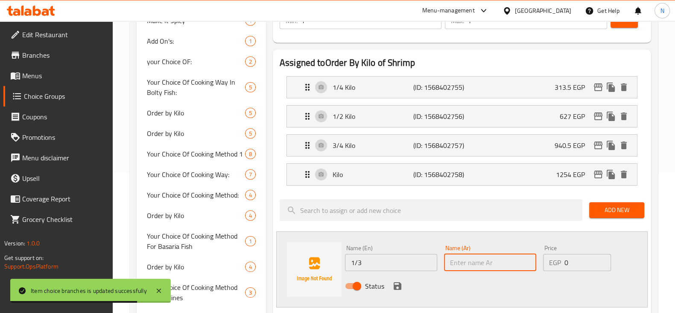
click at [461, 264] on input "text" at bounding box center [490, 262] width 92 height 17
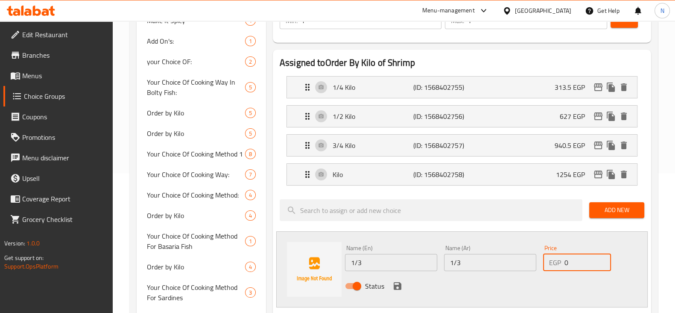
click at [597, 259] on input "0" at bounding box center [588, 262] width 46 height 17
click at [402, 285] on button "save" at bounding box center [397, 285] width 13 height 13
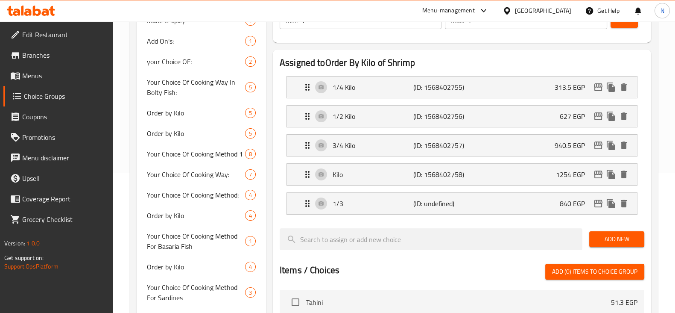
scroll to position [75, 0]
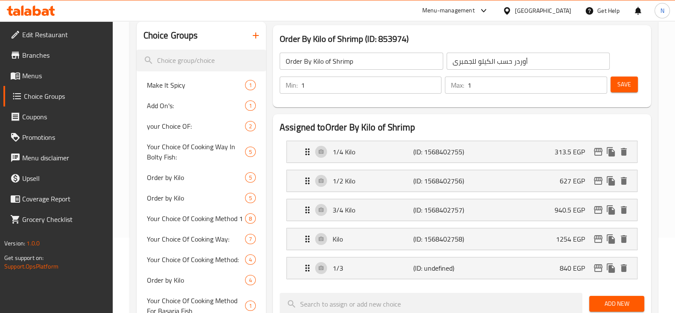
click at [621, 91] on div "Save" at bounding box center [624, 85] width 30 height 21
click at [621, 91] on button "Save" at bounding box center [624, 84] width 27 height 16
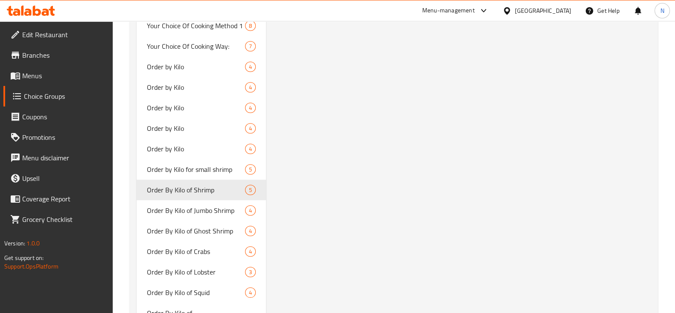
scroll to position [1121, 0]
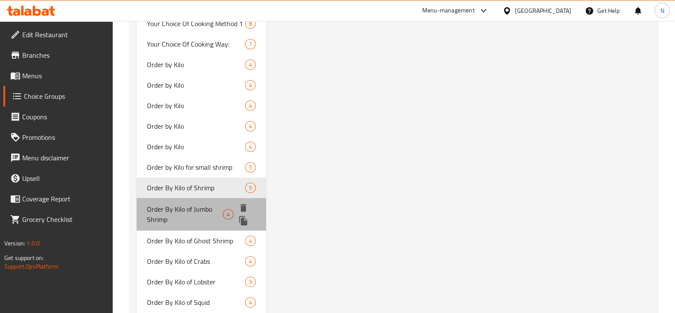
click at [172, 208] on span "Order By Kilo of Jumbo Shrimp" at bounding box center [185, 214] width 76 height 21
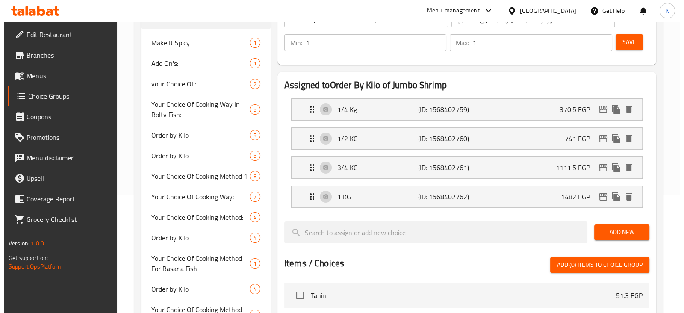
scroll to position [117, 0]
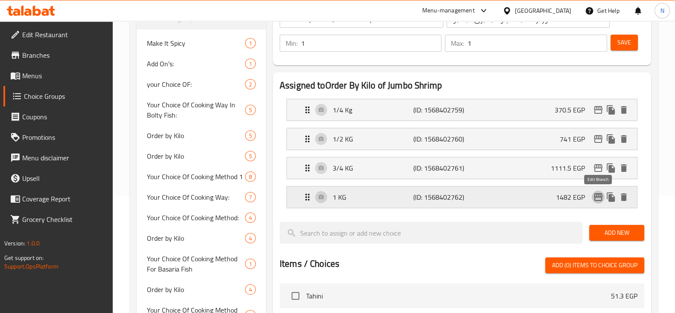
click at [600, 195] on icon "edit" at bounding box center [598, 197] width 10 height 10
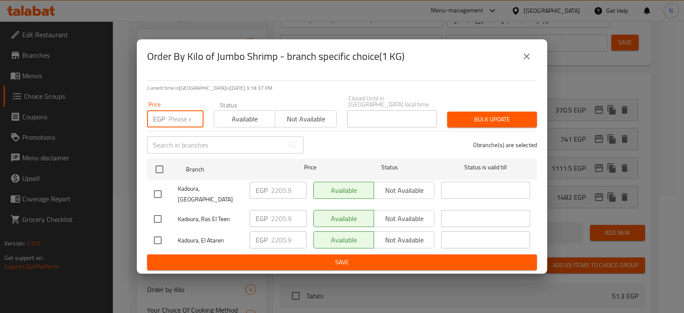
click at [179, 125] on input "number" at bounding box center [185, 118] width 35 height 17
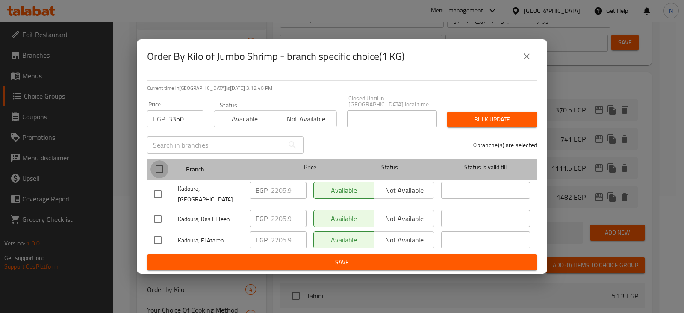
click at [159, 169] on input "checkbox" at bounding box center [159, 169] width 18 height 18
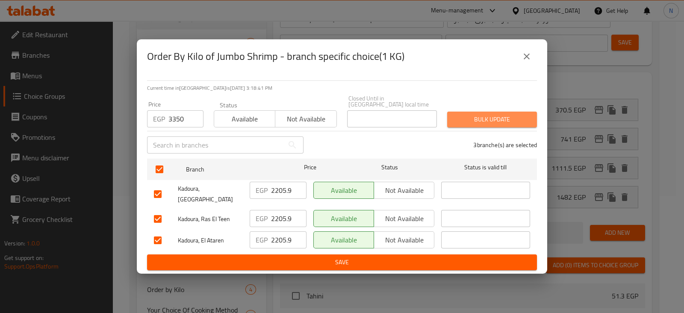
click at [511, 118] on span "Bulk update" at bounding box center [492, 119] width 76 height 11
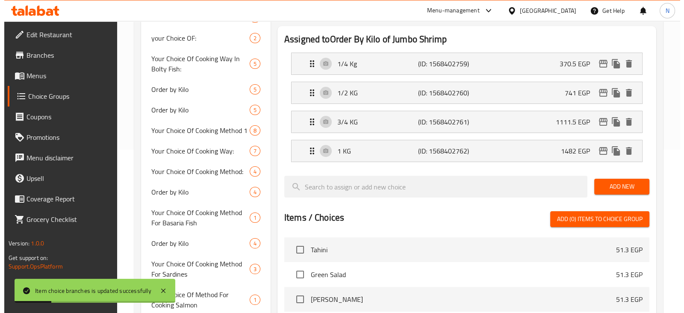
scroll to position [163, 0]
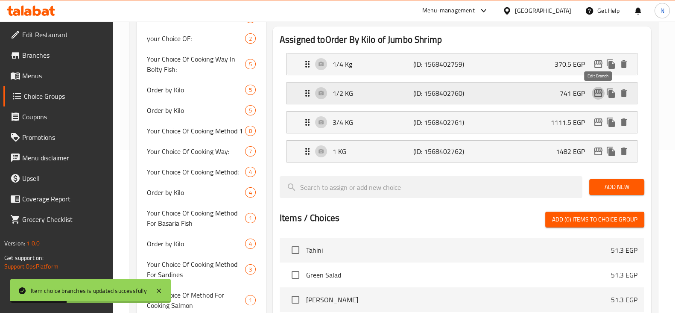
click at [597, 93] on icon "edit" at bounding box center [598, 93] width 10 height 10
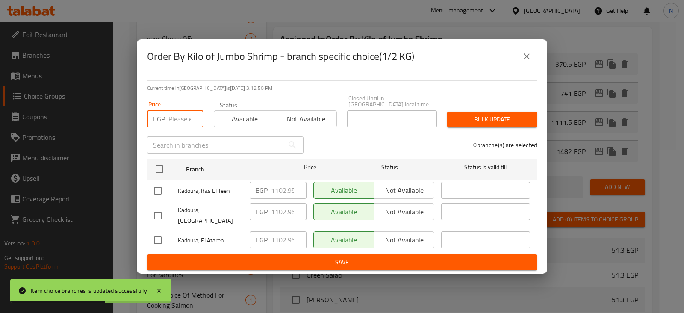
click at [176, 123] on input "number" at bounding box center [185, 118] width 35 height 17
click at [156, 180] on div "Kadoura, Ras El Teen" at bounding box center [198, 190] width 96 height 25
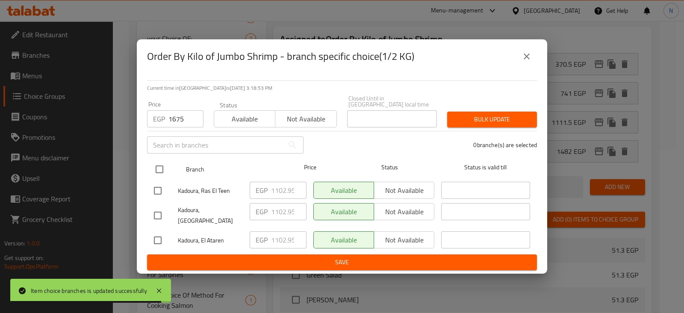
click at [161, 173] on input "checkbox" at bounding box center [159, 169] width 18 height 18
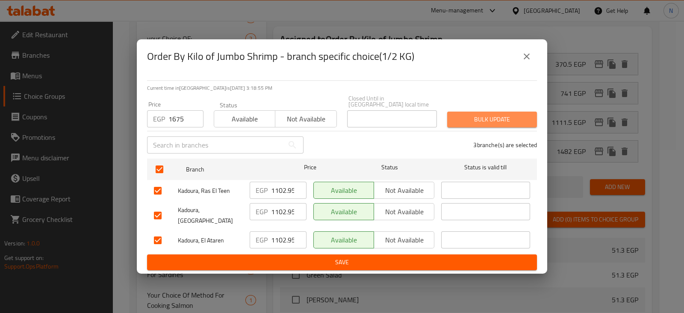
click at [490, 123] on span "Bulk update" at bounding box center [492, 119] width 76 height 11
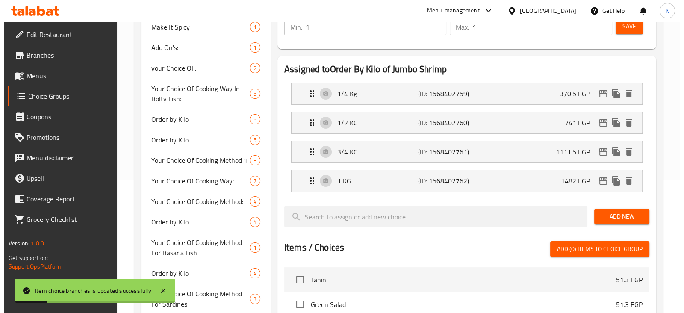
scroll to position [132, 0]
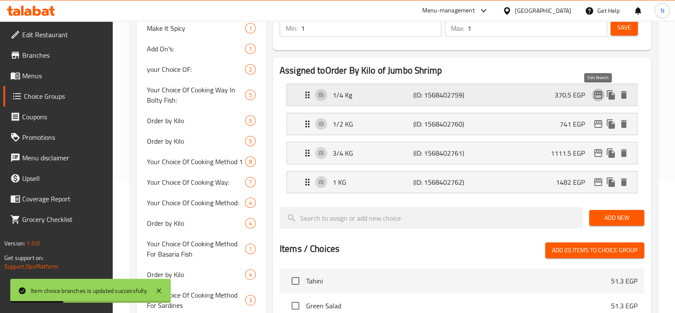
click at [602, 99] on icon "edit" at bounding box center [598, 95] width 10 height 10
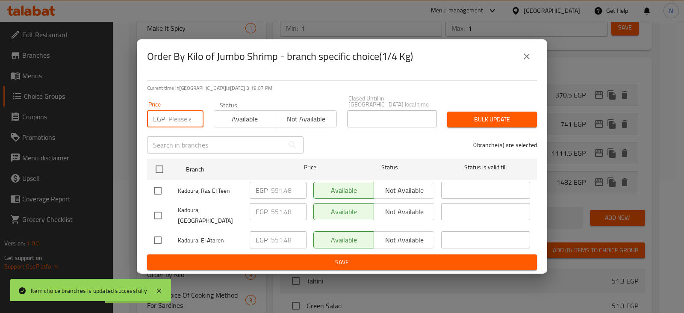
click at [173, 119] on input "number" at bounding box center [185, 118] width 35 height 17
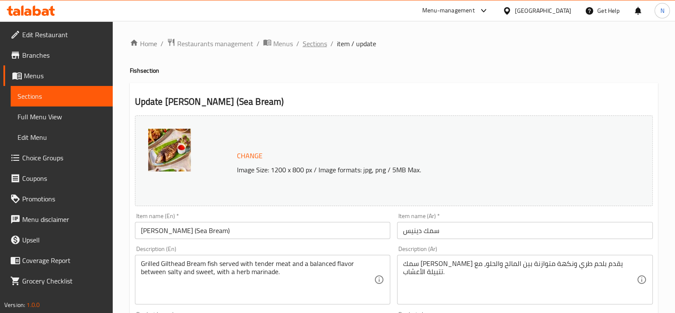
click at [309, 45] on span "Sections" at bounding box center [315, 43] width 24 height 10
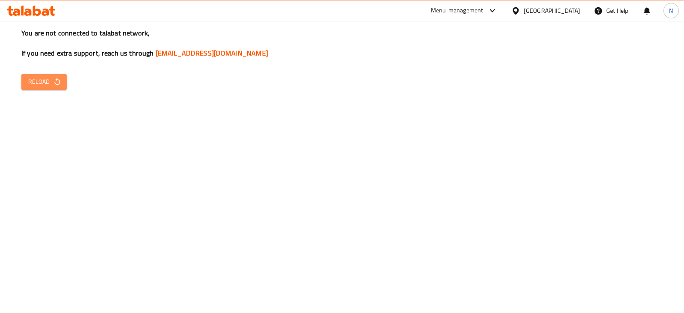
click at [44, 81] on span "Reload" at bounding box center [44, 81] width 32 height 11
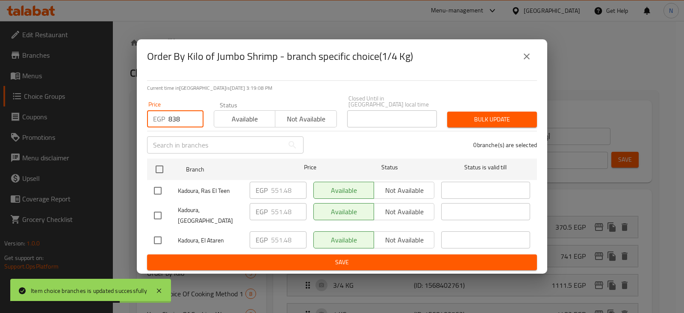
scroll to position [132, 0]
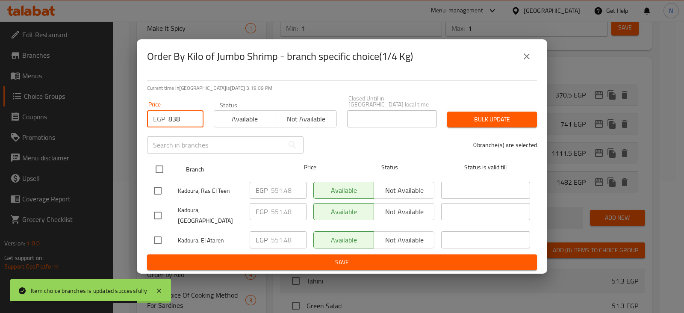
type input "838"
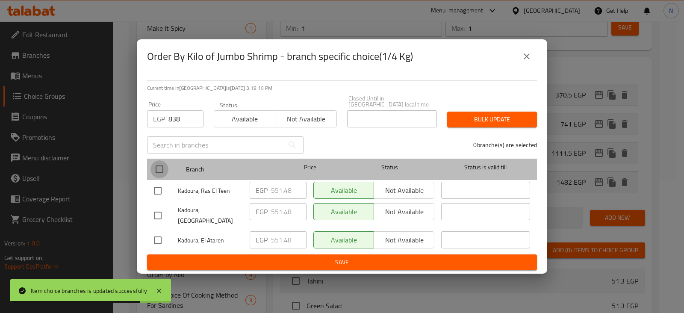
click at [156, 177] on input "checkbox" at bounding box center [159, 169] width 18 height 18
checkbox input "true"
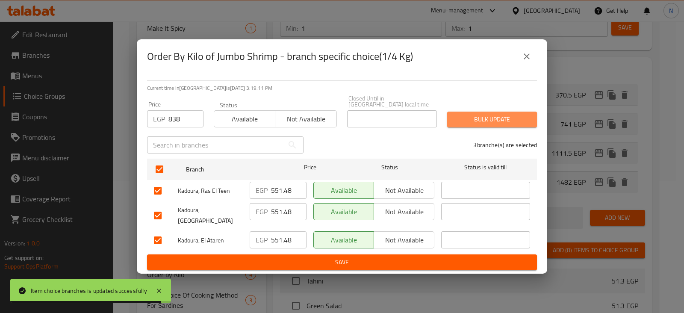
click at [495, 119] on span "Bulk update" at bounding box center [492, 119] width 76 height 11
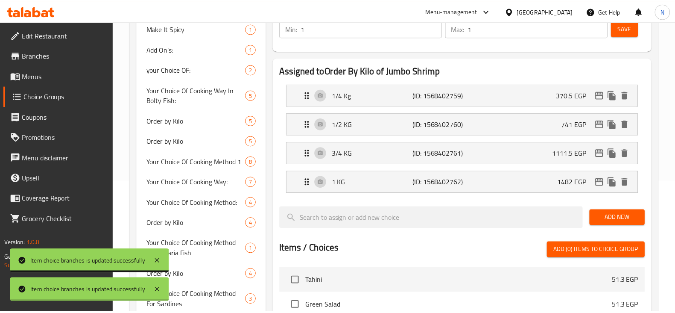
scroll to position [1172, 0]
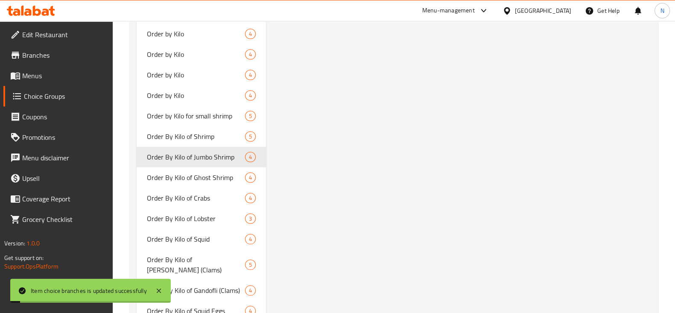
drag, startPoint x: 575, startPoint y: 162, endPoint x: 533, endPoint y: 197, distance: 54.9
click at [533, 197] on div "Order By Kilo of Jumbo Shrimp (ID: 853975) Order By Kilo of Jumbo Shrimp ​ أورد…" at bounding box center [460, 194] width 389 height 2538
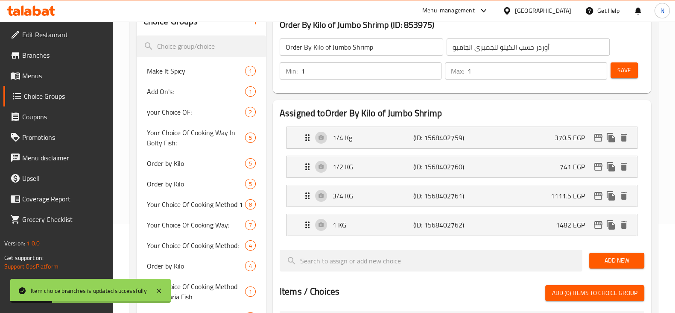
scroll to position [89, 0]
click at [598, 197] on icon "edit" at bounding box center [598, 196] width 10 height 10
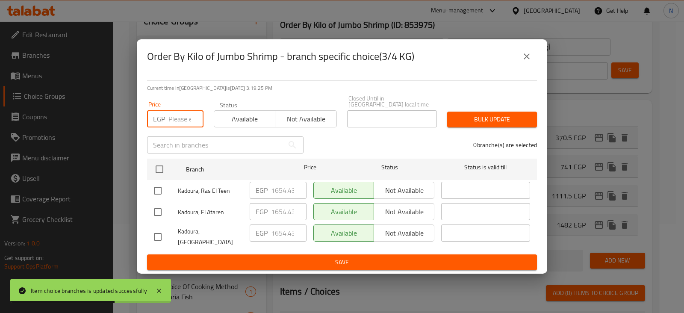
click at [172, 117] on input "number" at bounding box center [185, 118] width 35 height 17
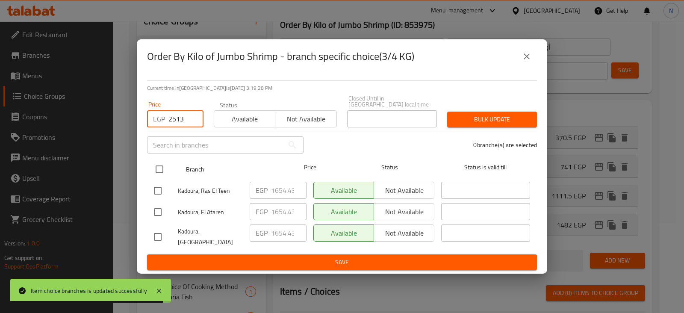
type input "2513"
click at [162, 176] on input "checkbox" at bounding box center [159, 169] width 18 height 18
checkbox input "true"
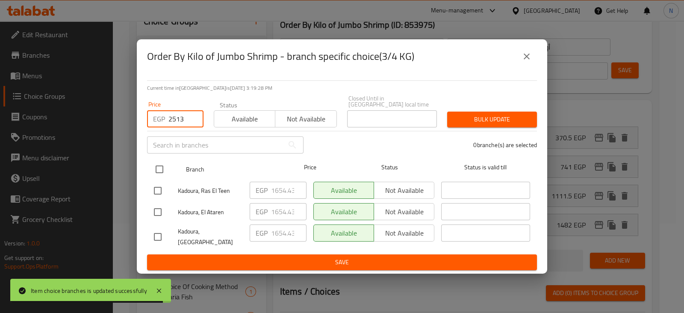
checkbox input "true"
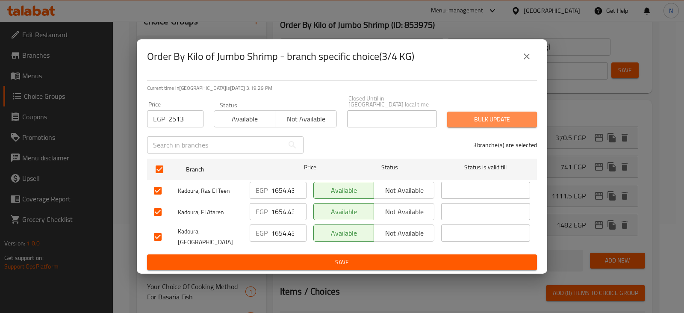
click at [502, 123] on span "Bulk update" at bounding box center [492, 119] width 76 height 11
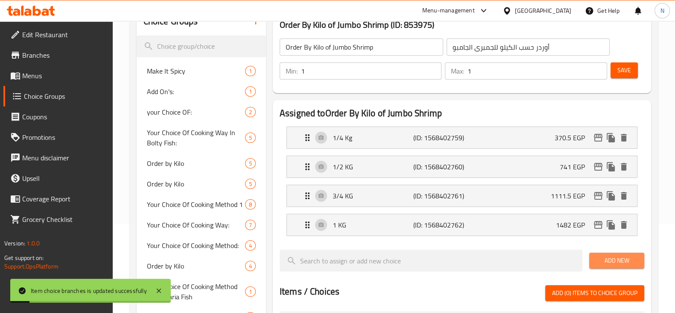
click at [607, 259] on span "Add New" at bounding box center [616, 260] width 41 height 11
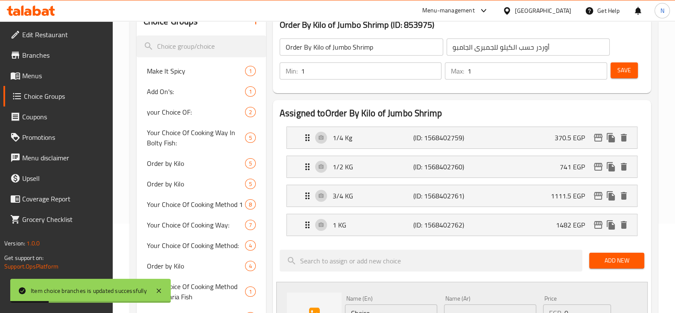
click at [394, 304] on input "Choice" at bounding box center [391, 312] width 92 height 17
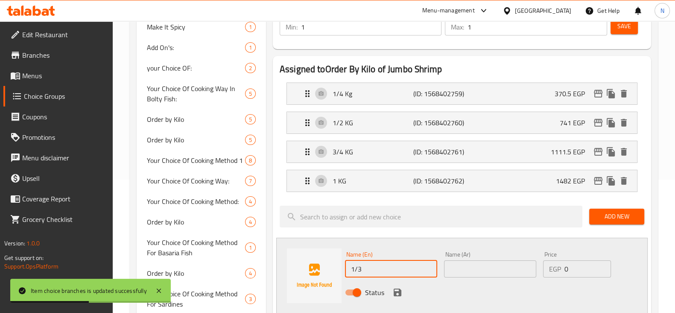
scroll to position [135, 0]
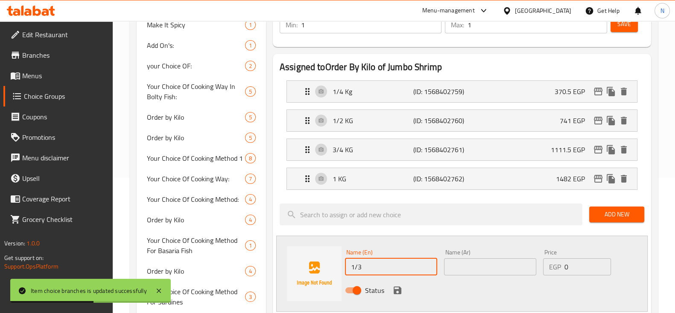
type input "1/3"
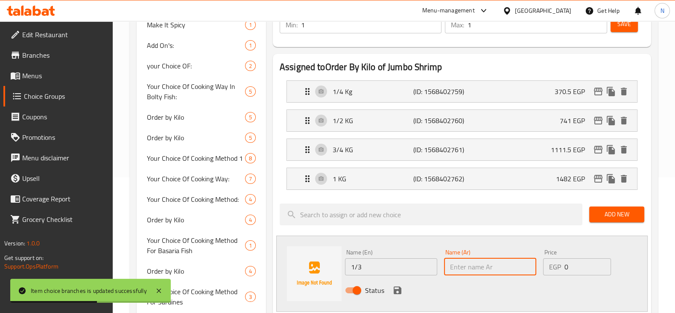
click at [479, 262] on input "text" at bounding box center [490, 266] width 92 height 17
type input "1/3"
click at [569, 265] on input "0" at bounding box center [588, 266] width 46 height 17
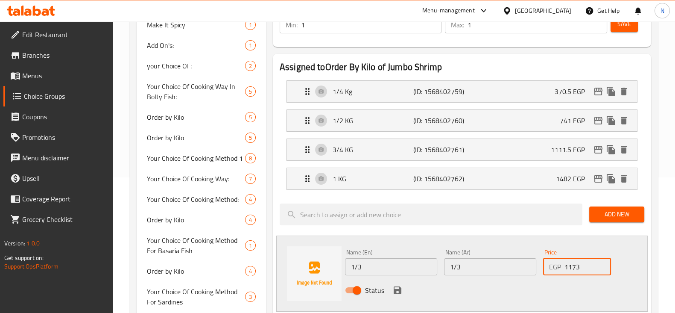
scroll to position [180, 0]
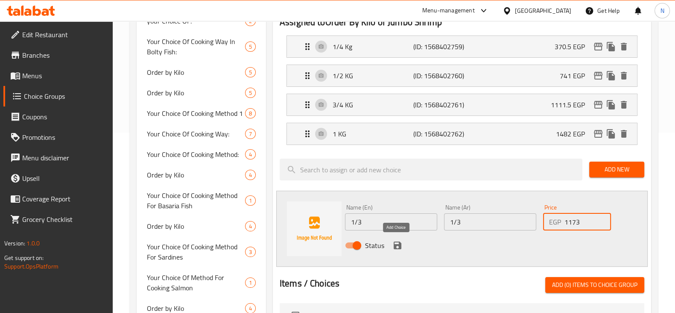
type input "1173"
click at [399, 244] on icon "save" at bounding box center [398, 245] width 8 height 8
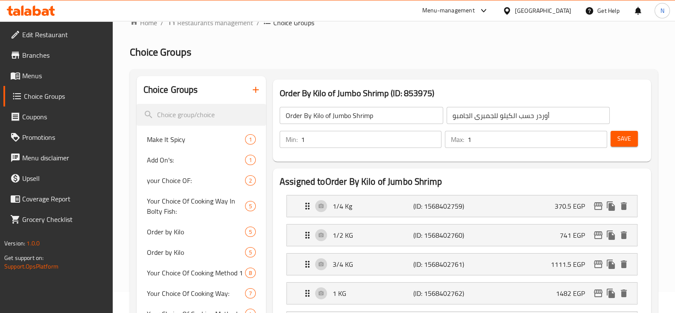
scroll to position [6, 0]
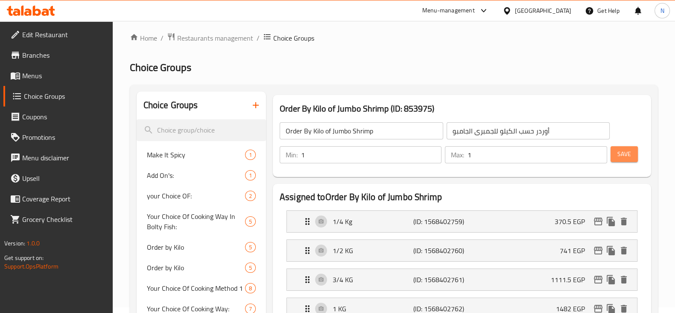
click at [632, 151] on button "Save" at bounding box center [624, 154] width 27 height 16
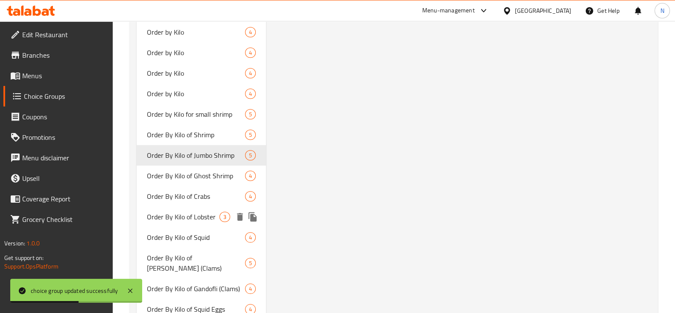
scroll to position [1176, 0]
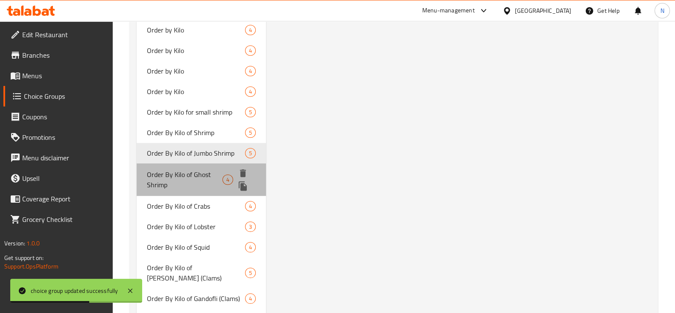
click at [195, 167] on div "Order By Kilo of Ghost Shrimp 4" at bounding box center [201, 179] width 129 height 32
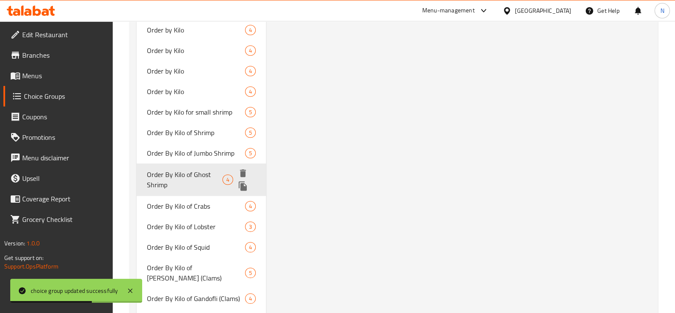
type input "Order By Kilo of Ghost Shrimp"
type input "أوردر حسب الكيلو للجمبرى الشبح"
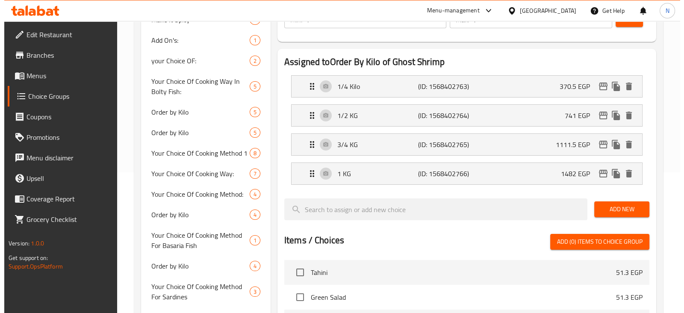
scroll to position [141, 0]
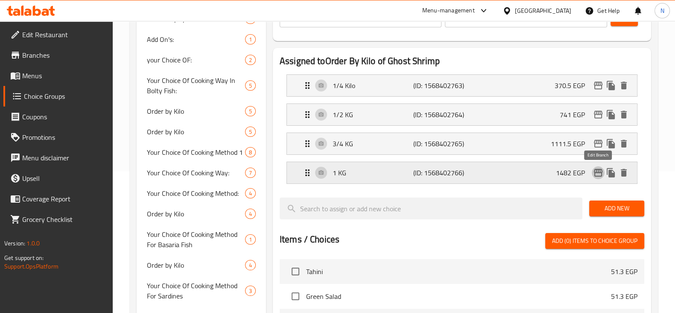
click at [599, 172] on icon "edit" at bounding box center [598, 173] width 9 height 8
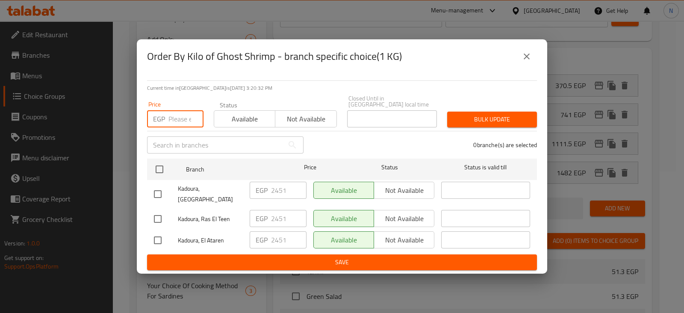
click at [184, 114] on input "number" at bounding box center [185, 118] width 35 height 17
type input "3950"
click at [162, 179] on div "Kadoura, Montazah" at bounding box center [198, 194] width 96 height 32
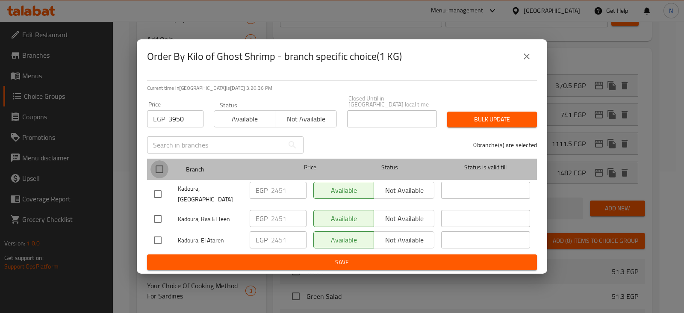
click at [161, 174] on input "checkbox" at bounding box center [159, 169] width 18 height 18
checkbox input "true"
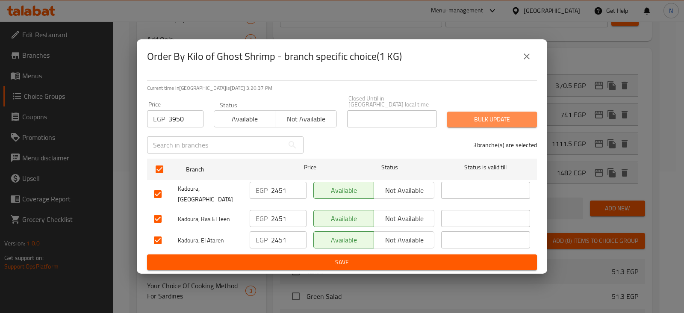
click at [470, 121] on span "Bulk update" at bounding box center [492, 119] width 76 height 11
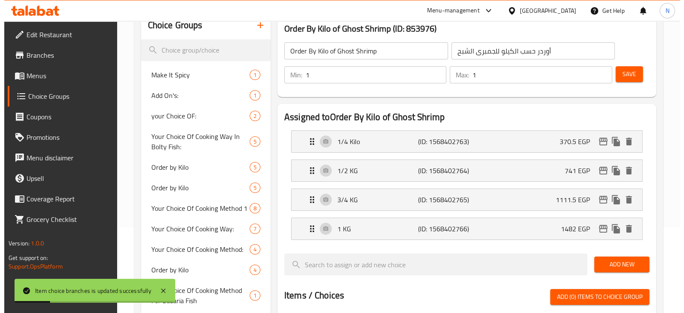
scroll to position [83, 0]
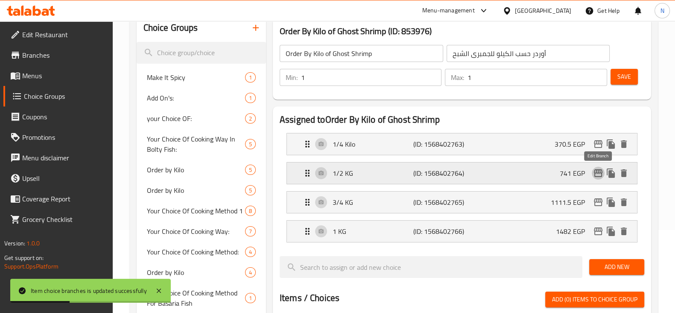
click at [593, 171] on icon "edit" at bounding box center [598, 173] width 10 height 10
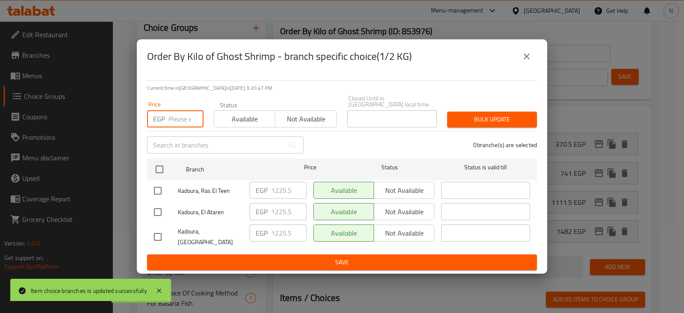
click at [176, 111] on input "number" at bounding box center [185, 118] width 35 height 17
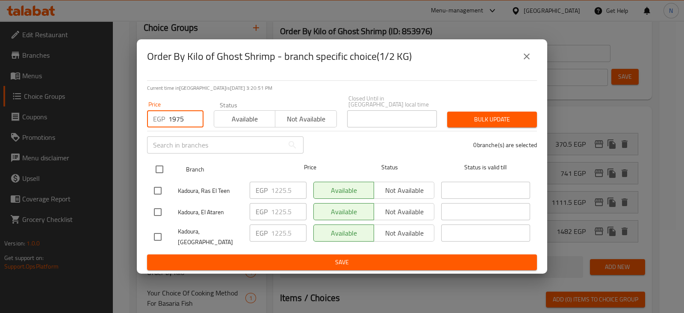
type input "1975"
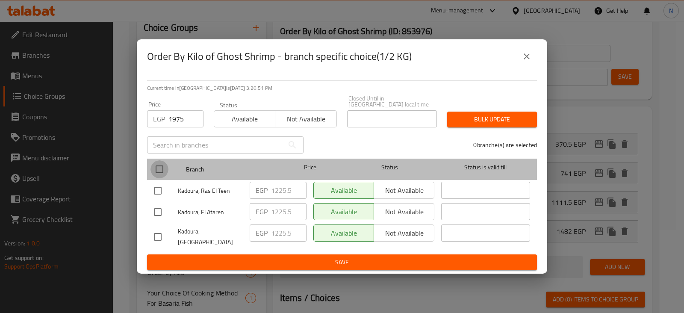
click at [155, 169] on input "checkbox" at bounding box center [159, 169] width 18 height 18
checkbox input "true"
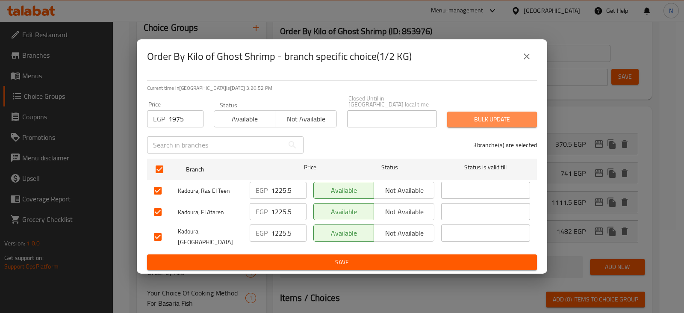
click at [454, 117] on span "Bulk update" at bounding box center [492, 119] width 76 height 11
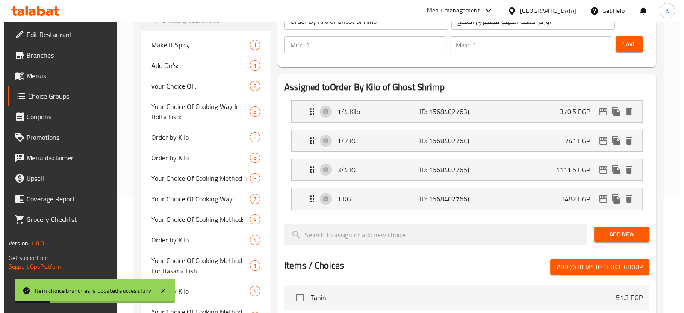
scroll to position [114, 0]
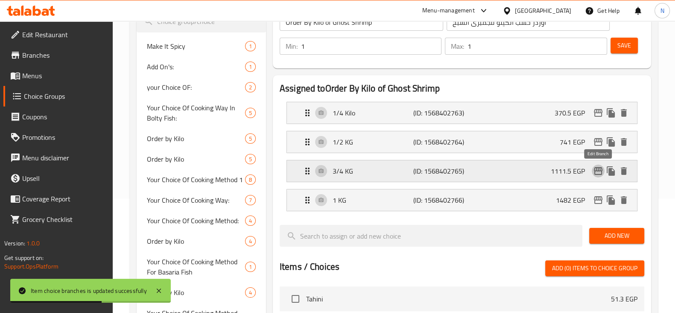
click at [598, 174] on icon "edit" at bounding box center [598, 171] width 9 height 8
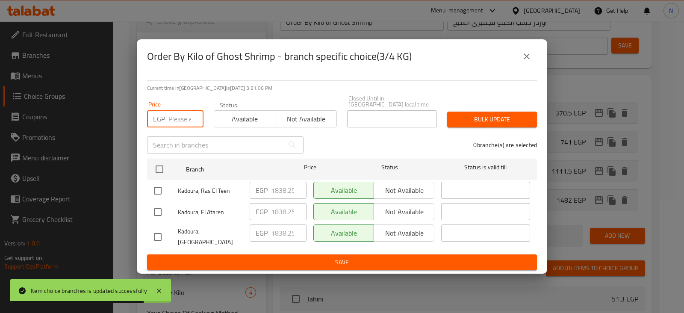
click at [186, 119] on input "number" at bounding box center [185, 118] width 35 height 17
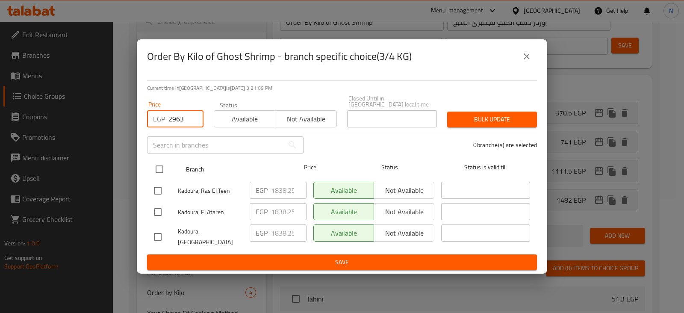
type input "2963"
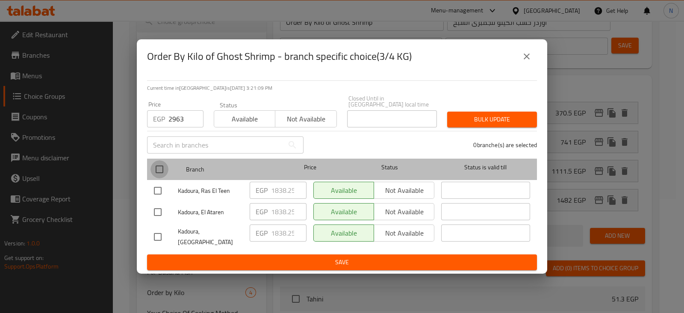
click at [154, 169] on input "checkbox" at bounding box center [159, 169] width 18 height 18
checkbox input "true"
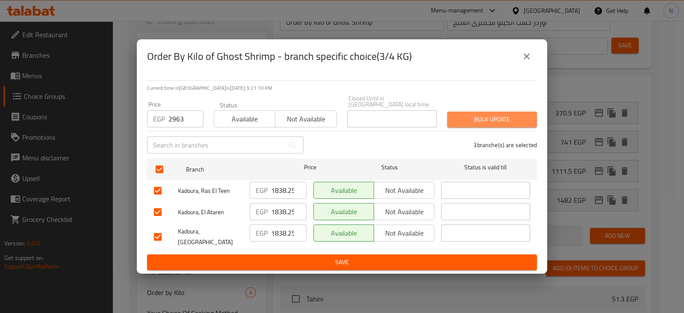
click at [472, 121] on span "Bulk update" at bounding box center [492, 119] width 76 height 11
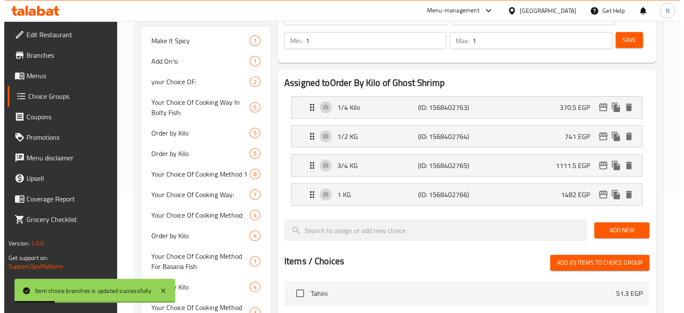
scroll to position [120, 0]
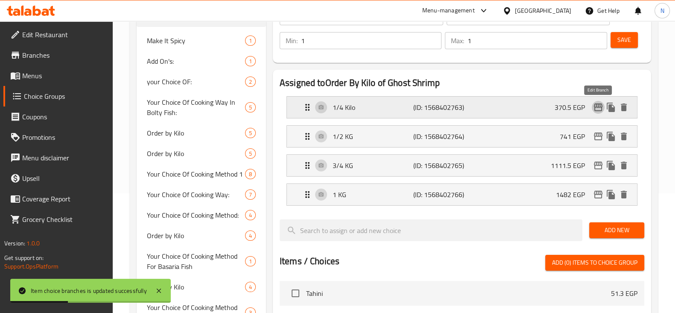
click at [597, 104] on icon "edit" at bounding box center [598, 107] width 10 height 10
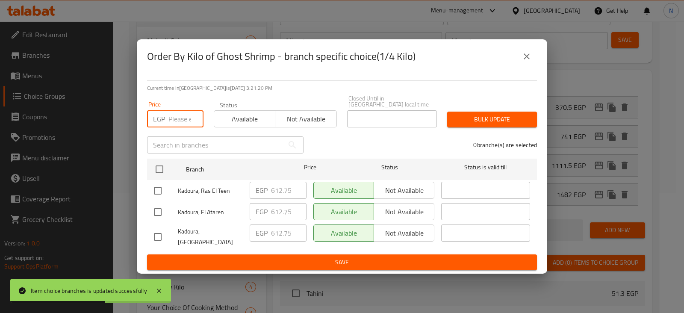
click at [189, 120] on input "number" at bounding box center [185, 118] width 35 height 17
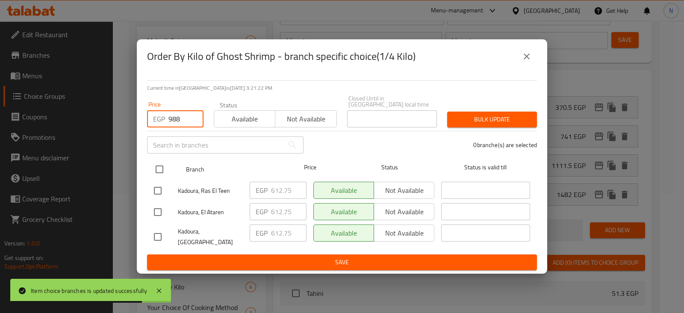
type input "988"
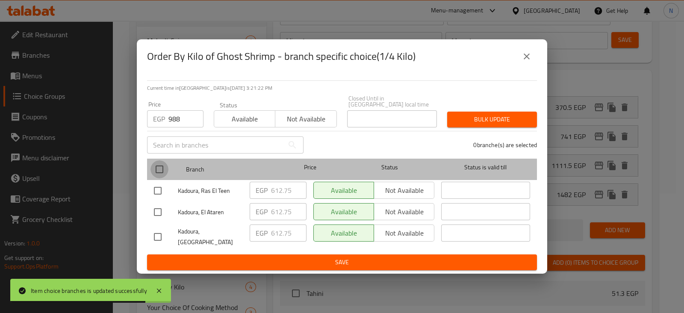
click at [157, 178] on input "checkbox" at bounding box center [159, 169] width 18 height 18
checkbox input "true"
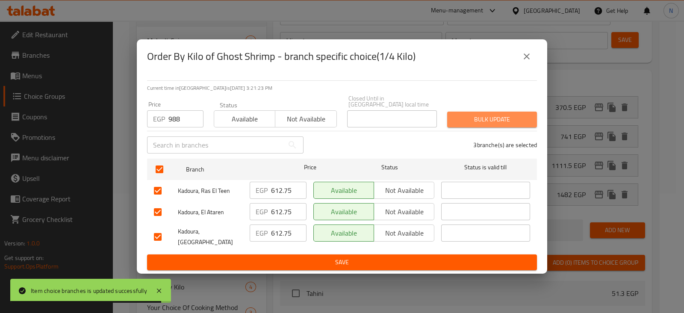
click at [498, 118] on span "Bulk update" at bounding box center [492, 119] width 76 height 11
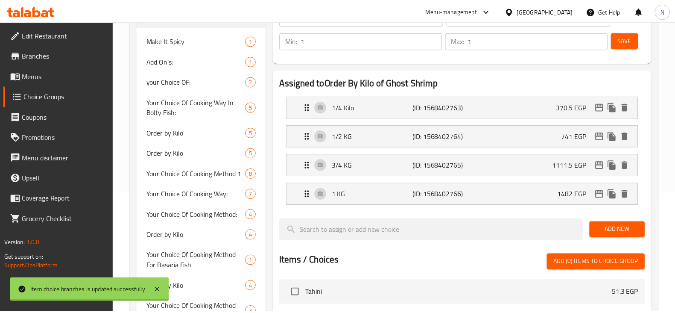
scroll to position [1193, 0]
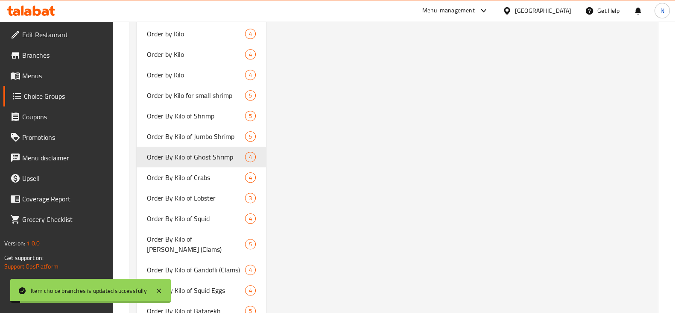
drag, startPoint x: 615, startPoint y: 225, endPoint x: 596, endPoint y: 246, distance: 28.1
click at [596, 246] on div "Order By Kilo of Ghost Shrimp (ID: 853976) Order By Kilo of Ghost Shrimp ​ أورد…" at bounding box center [460, 173] width 389 height 2538
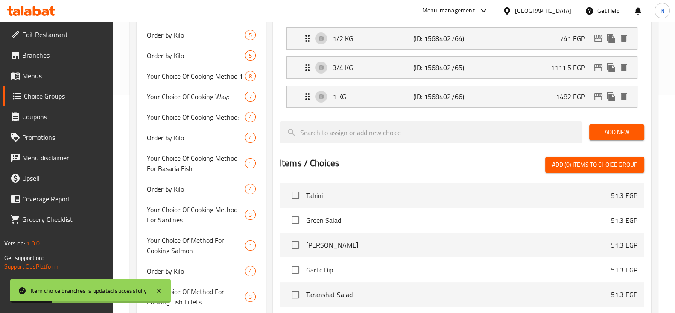
scroll to position [216, 0]
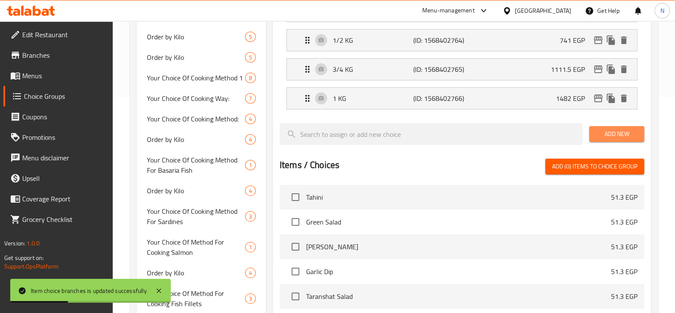
click at [607, 138] on button "Add New" at bounding box center [617, 134] width 55 height 16
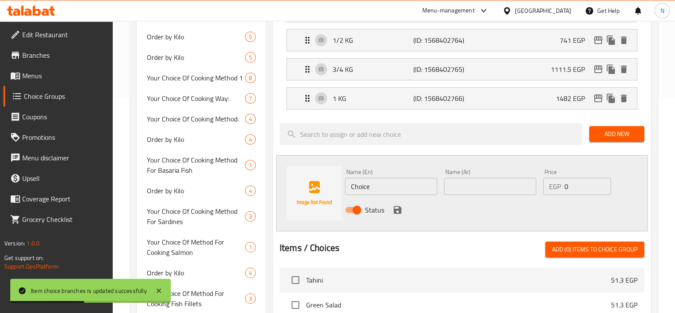
click at [383, 189] on input "Choice" at bounding box center [391, 186] width 92 height 17
type input "1/3"
click at [465, 188] on input "text" at bounding box center [490, 186] width 92 height 17
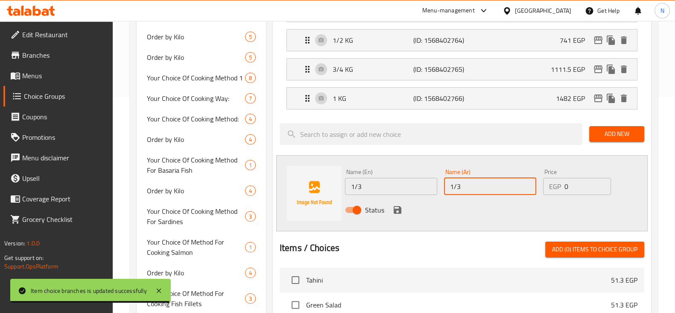
type input "1/3"
click at [581, 181] on input "0" at bounding box center [588, 186] width 46 height 17
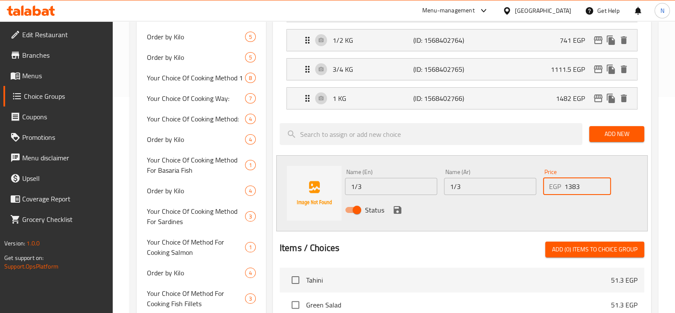
type input "1383"
click at [393, 206] on icon "save" at bounding box center [398, 210] width 10 height 10
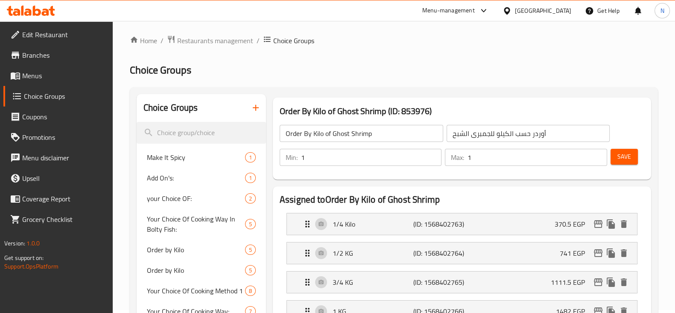
scroll to position [0, 0]
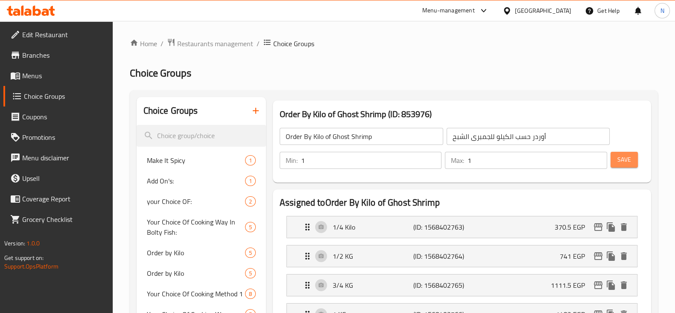
click at [623, 159] on span "Save" at bounding box center [625, 159] width 14 height 11
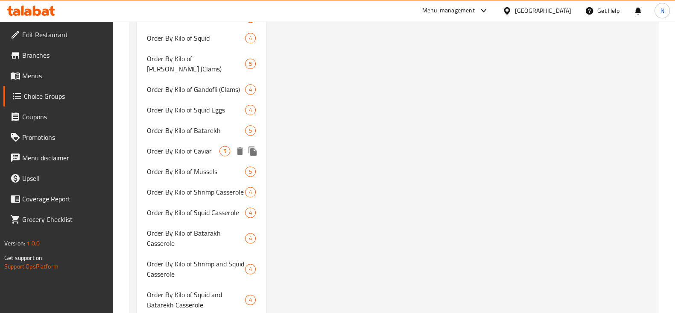
scroll to position [1373, 0]
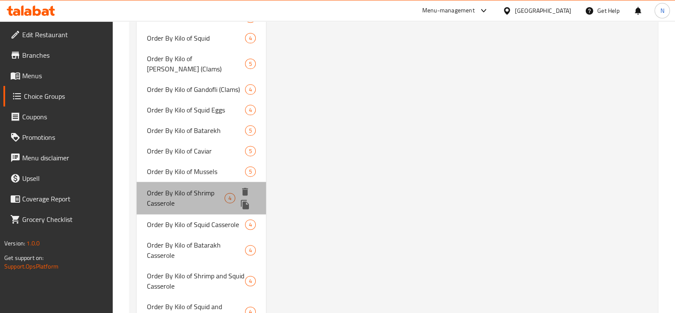
click at [207, 201] on span "Order By Kilo of Shrimp Casserole" at bounding box center [186, 198] width 78 height 21
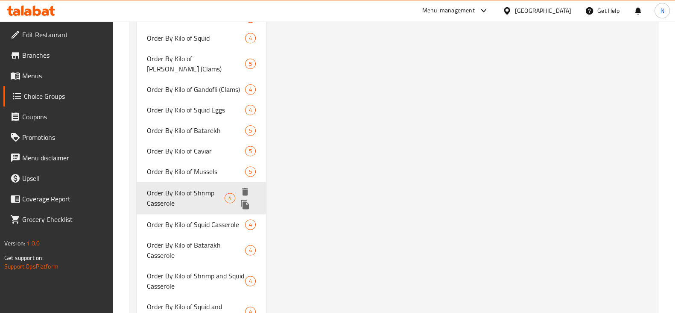
type input "Order By Kilo of Shrimp Casserole"
type input "أوردر حسب الكيلو لطاجن الجمبرى"
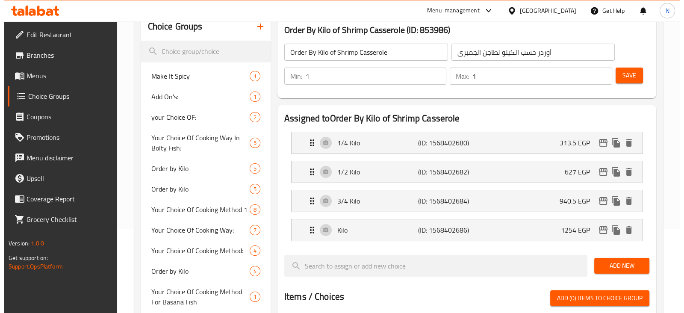
scroll to position [86, 0]
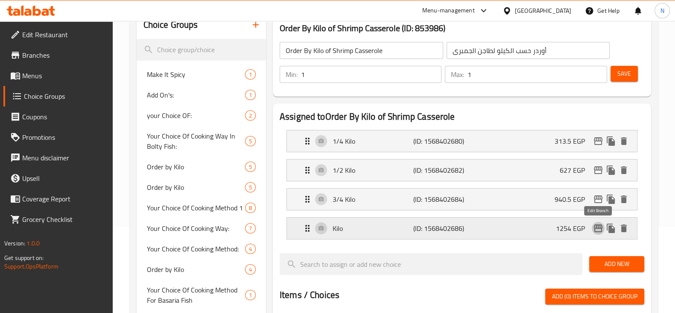
click at [595, 226] on icon "edit" at bounding box center [598, 228] width 9 height 8
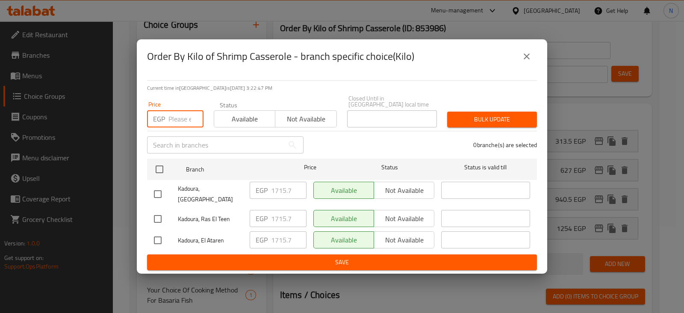
click at [182, 123] on input "number" at bounding box center [185, 118] width 35 height 17
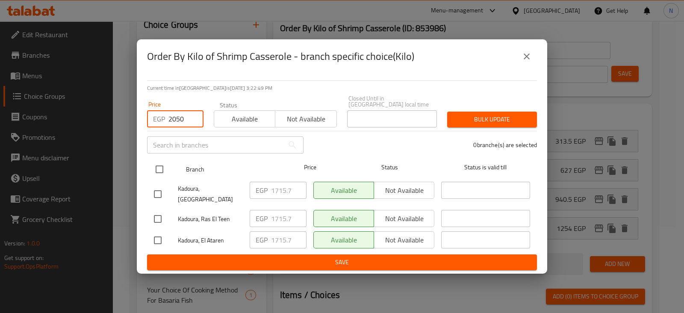
type input "2050"
click at [161, 168] on input "checkbox" at bounding box center [159, 169] width 18 height 18
checkbox input "true"
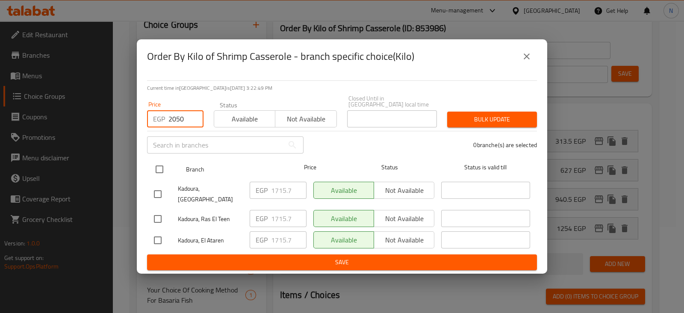
checkbox input "true"
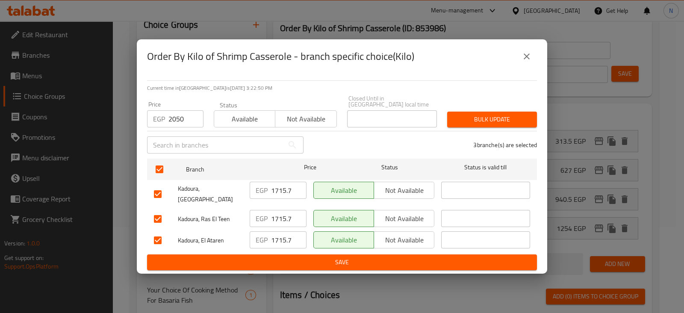
click at [490, 123] on span "Bulk update" at bounding box center [492, 119] width 76 height 11
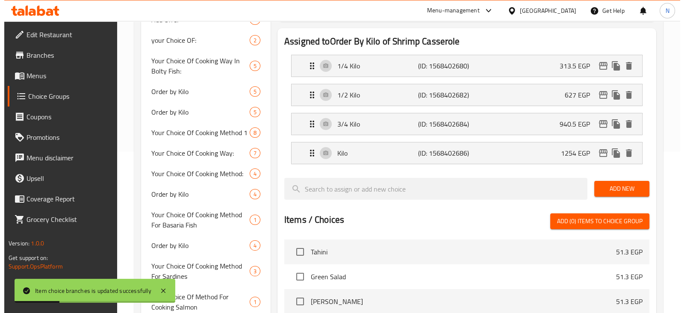
scroll to position [126, 0]
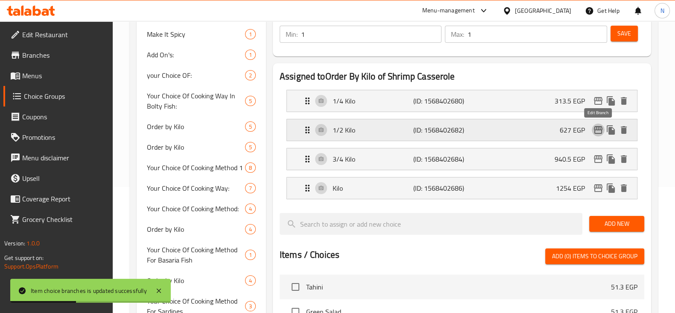
click at [594, 134] on icon "edit" at bounding box center [598, 130] width 10 height 10
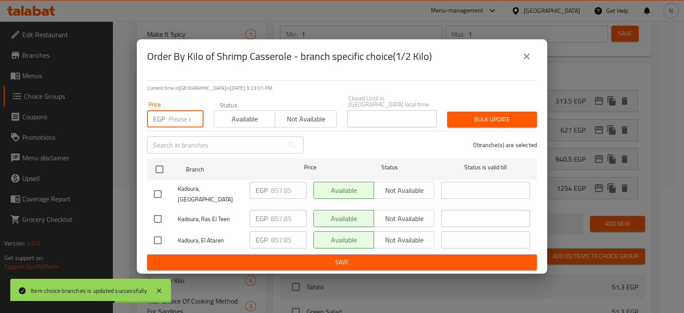
click at [171, 122] on input "number" at bounding box center [185, 118] width 35 height 17
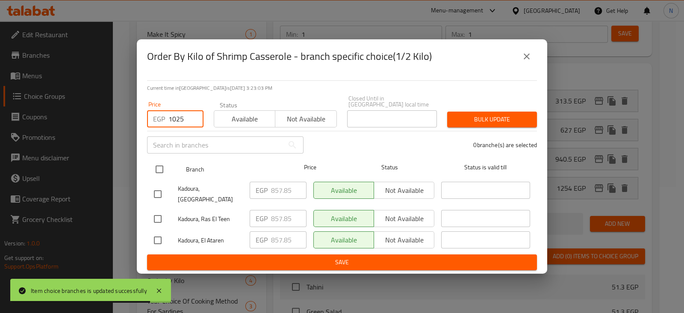
type input "1025"
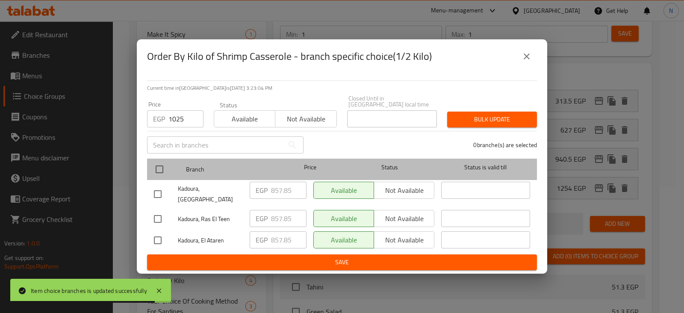
click at [162, 158] on div at bounding box center [166, 169] width 32 height 25
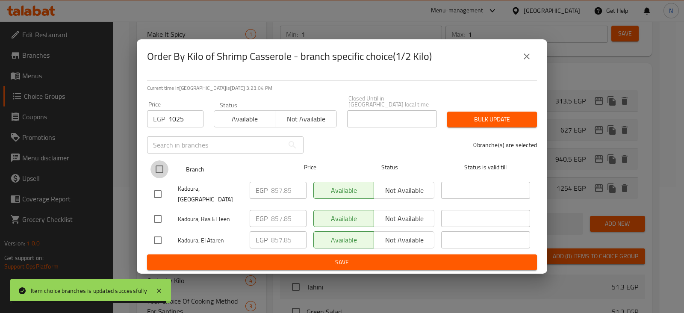
click at [162, 168] on input "checkbox" at bounding box center [159, 169] width 18 height 18
checkbox input "true"
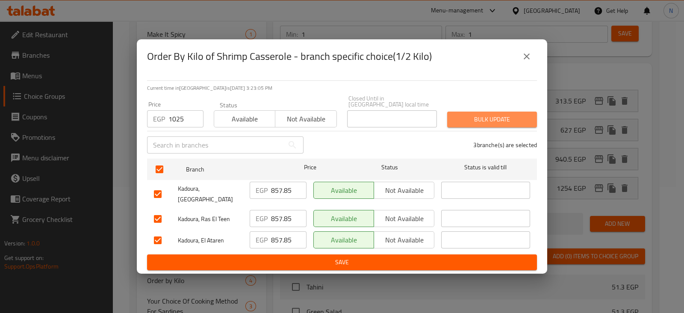
click at [523, 117] on span "Bulk update" at bounding box center [492, 119] width 76 height 11
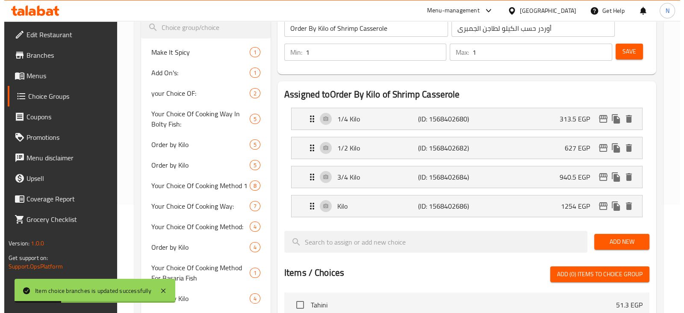
scroll to position [107, 0]
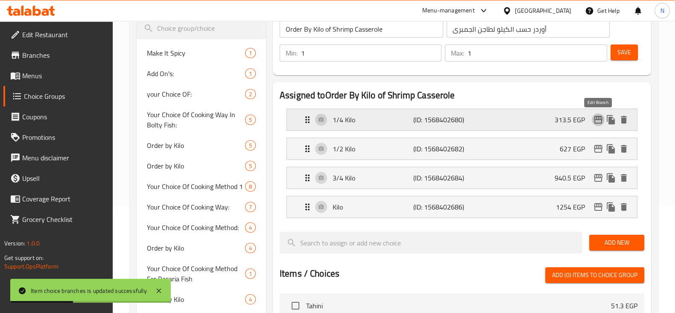
click at [601, 123] on icon "edit" at bounding box center [598, 119] width 10 height 10
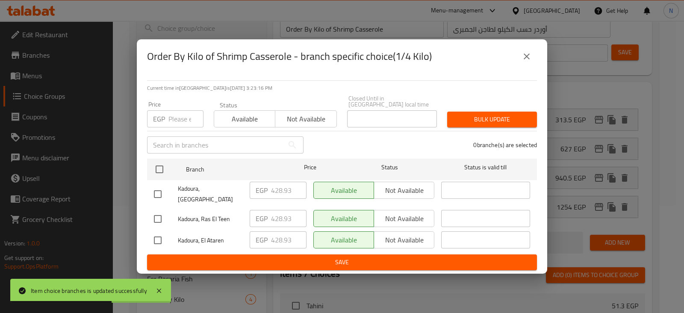
click at [180, 117] on input "number" at bounding box center [185, 118] width 35 height 17
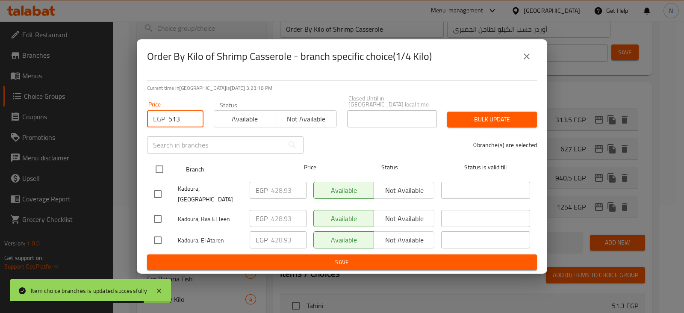
type input "513"
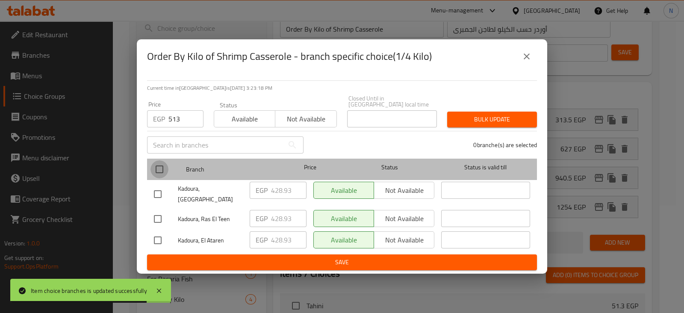
click at [155, 177] on input "checkbox" at bounding box center [159, 169] width 18 height 18
checkbox input "true"
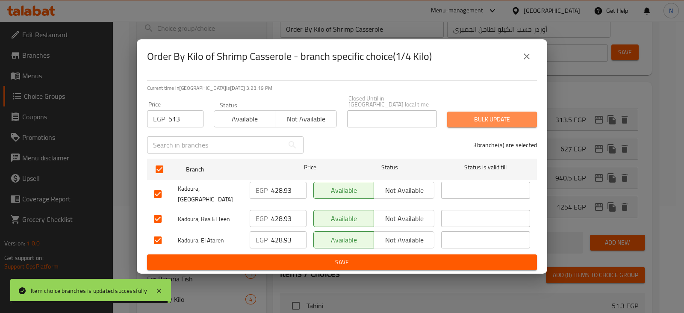
click at [478, 120] on span "Bulk update" at bounding box center [492, 119] width 76 height 11
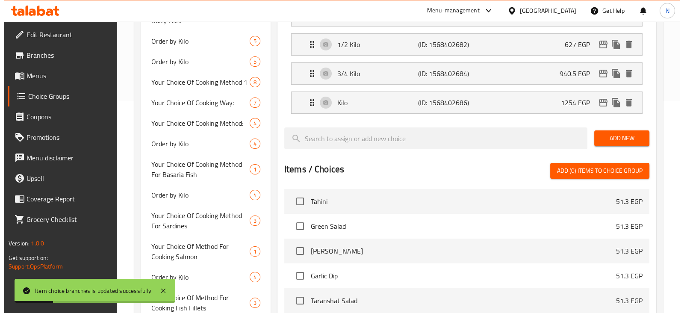
scroll to position [117, 0]
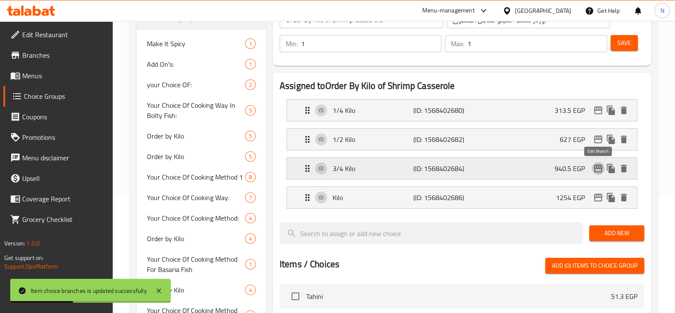
click at [600, 167] on icon "edit" at bounding box center [598, 168] width 9 height 8
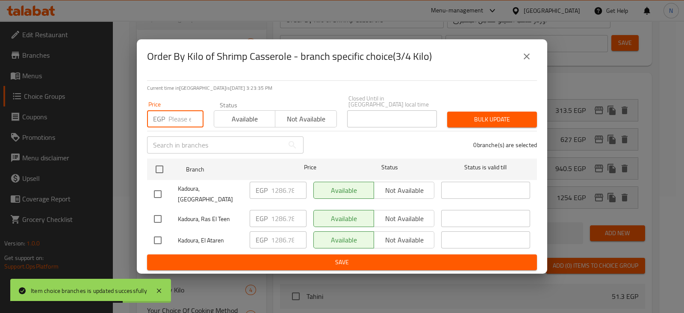
click at [184, 121] on input "number" at bounding box center [185, 118] width 35 height 17
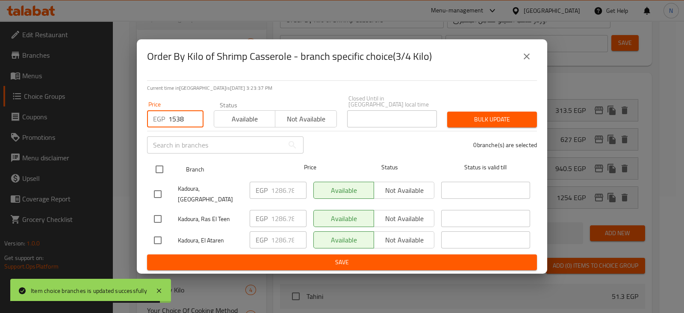
type input "1538"
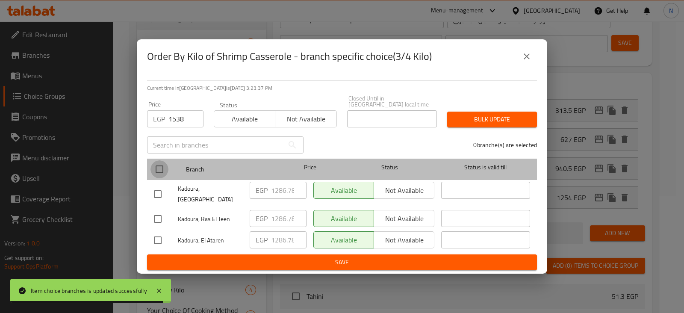
click at [160, 170] on input "checkbox" at bounding box center [159, 169] width 18 height 18
checkbox input "true"
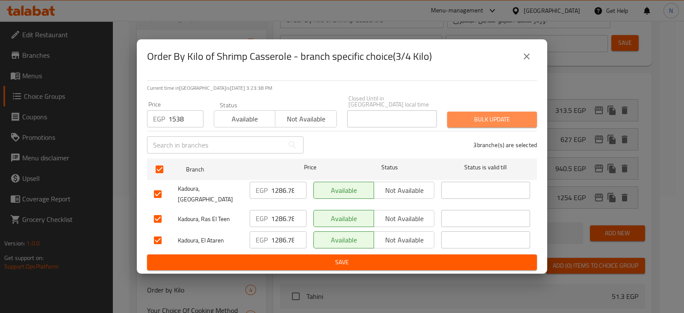
click at [485, 114] on span "Bulk update" at bounding box center [492, 119] width 76 height 11
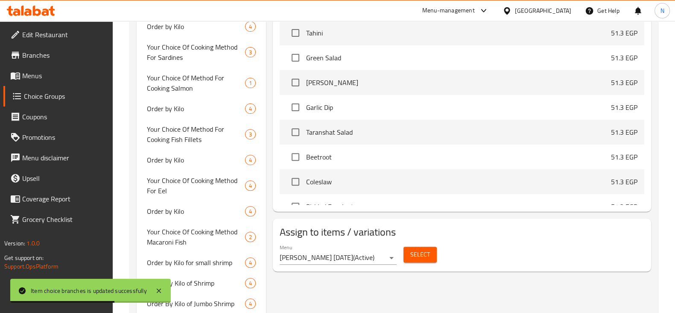
scroll to position [0, 0]
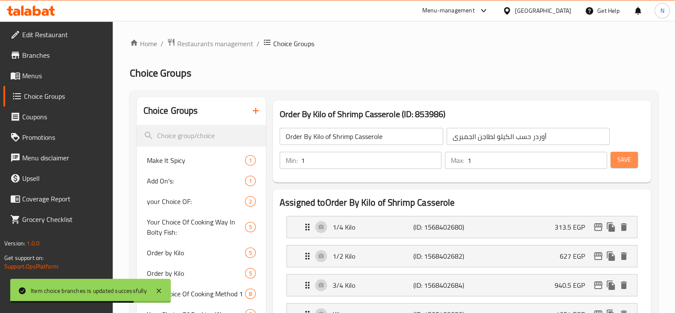
click at [624, 155] on span "Save" at bounding box center [625, 159] width 14 height 11
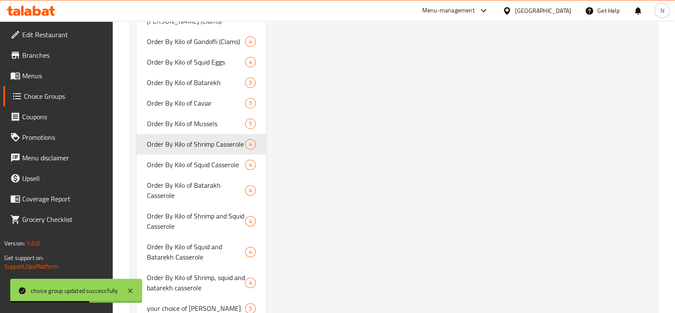
scroll to position [1422, 0]
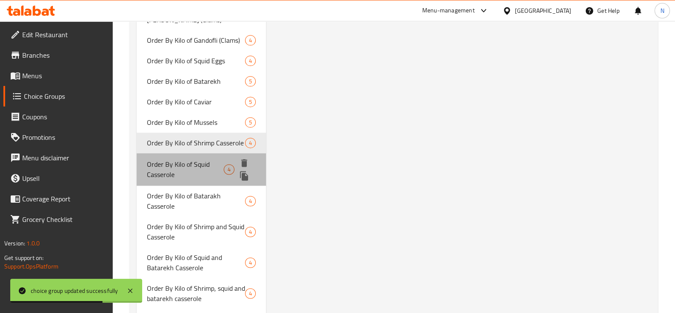
click at [216, 160] on span "Order By Kilo of Squid Casserole" at bounding box center [185, 169] width 77 height 21
type input "Order By Kilo of Squid Casserole"
type input "أوردر حسب الكيلو لطاجن السبيط"
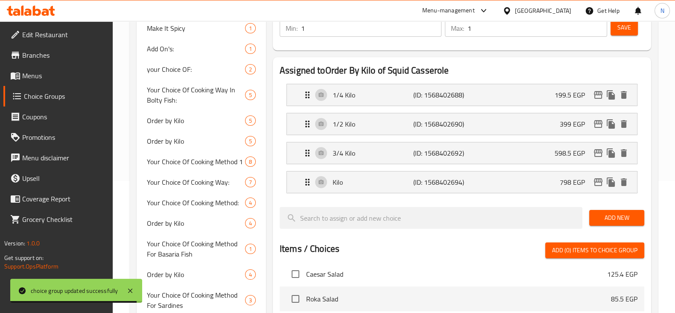
scroll to position [132, 0]
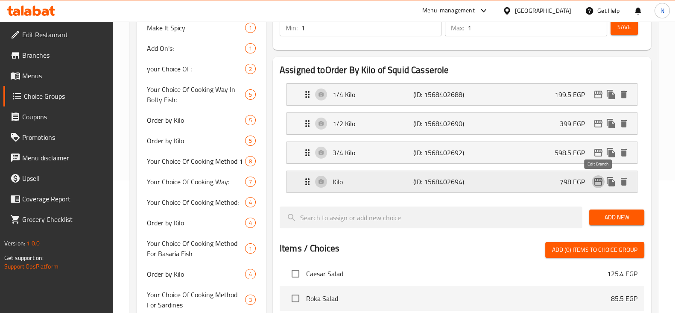
click at [599, 187] on button "edit" at bounding box center [598, 181] width 13 height 13
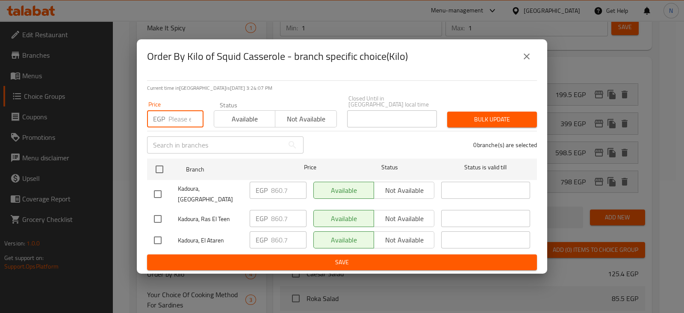
click at [173, 117] on input "number" at bounding box center [185, 118] width 35 height 17
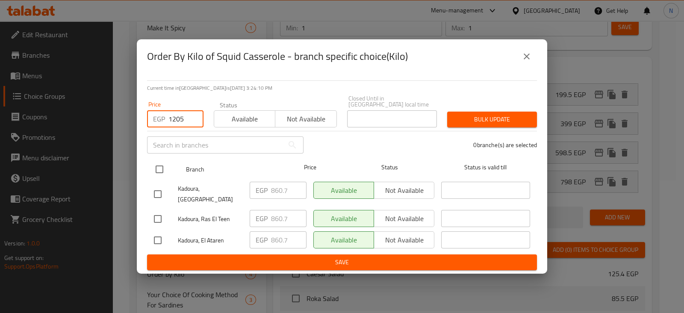
type input "1205"
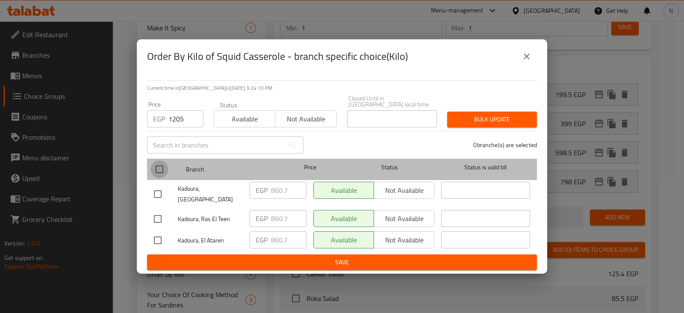
click at [159, 172] on input "checkbox" at bounding box center [159, 169] width 18 height 18
checkbox input "true"
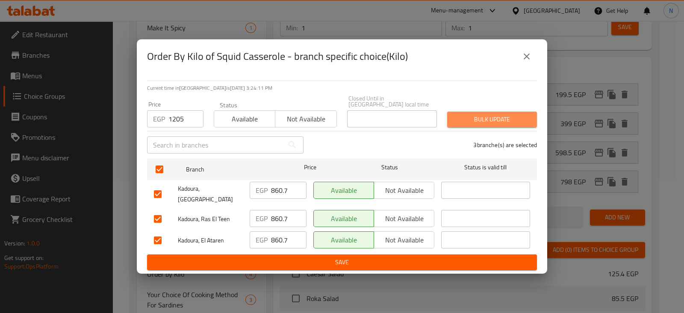
click at [493, 116] on span "Bulk update" at bounding box center [492, 119] width 76 height 11
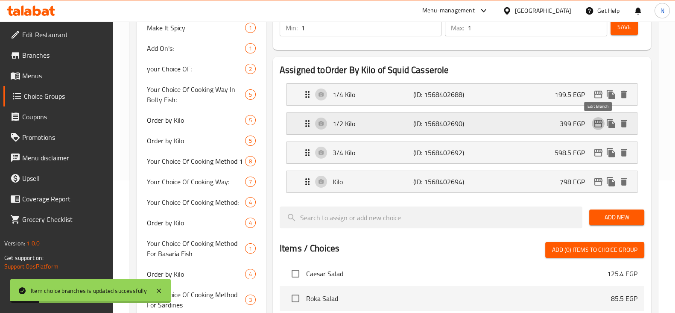
click at [598, 118] on icon "edit" at bounding box center [598, 123] width 10 height 10
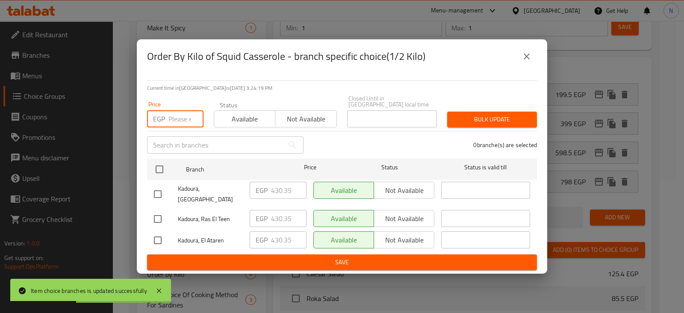
click at [184, 116] on input "number" at bounding box center [185, 118] width 35 height 17
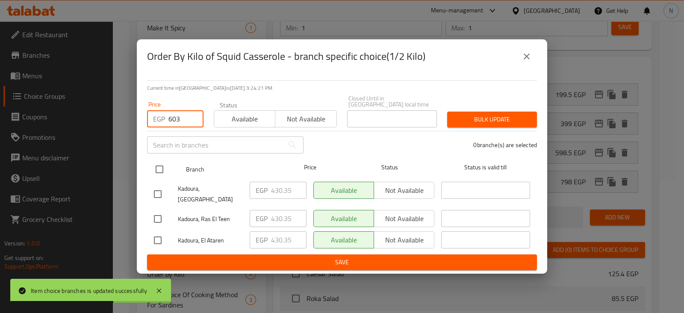
type input "603"
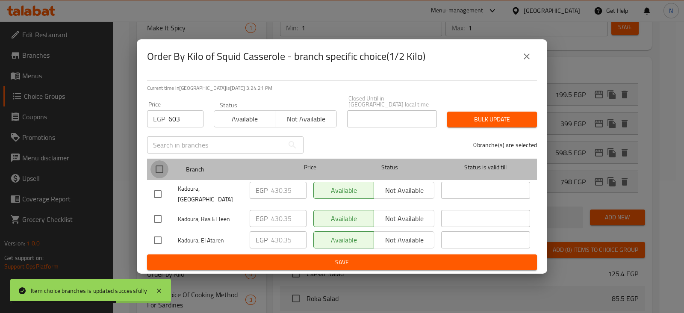
click at [160, 174] on input "checkbox" at bounding box center [159, 169] width 18 height 18
checkbox input "true"
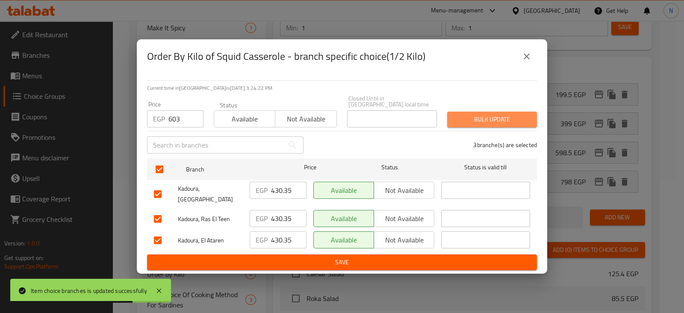
click at [449, 115] on button "Bulk update" at bounding box center [492, 119] width 90 height 16
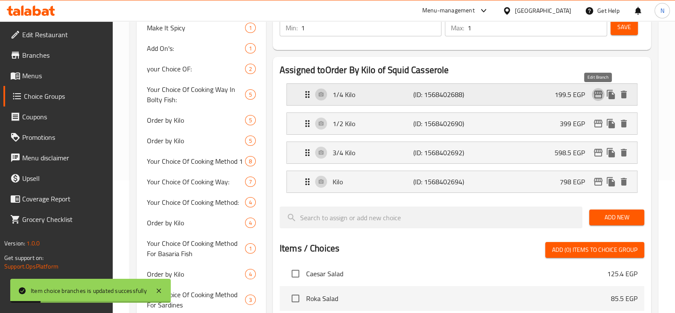
click at [596, 92] on icon "edit" at bounding box center [598, 94] width 10 height 10
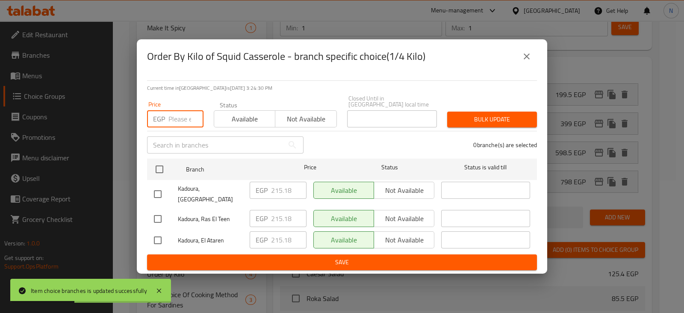
click at [175, 122] on input "number" at bounding box center [185, 118] width 35 height 17
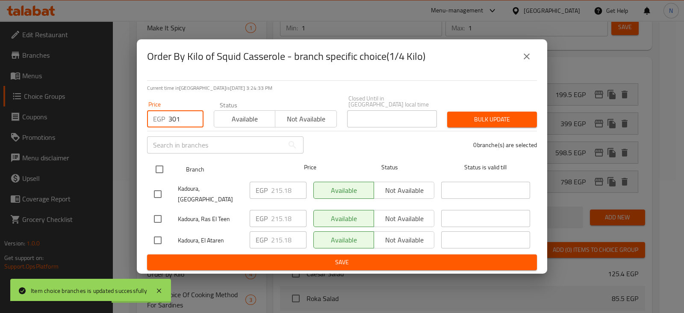
type input "301"
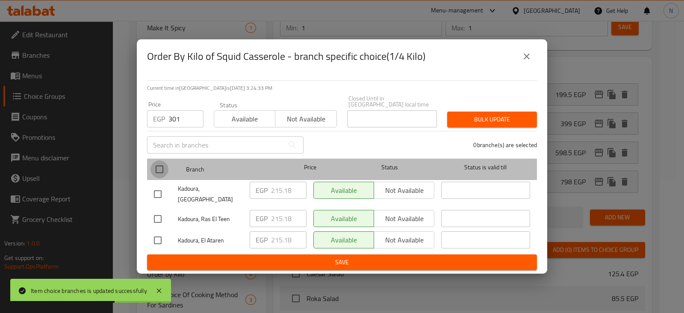
click at [158, 170] on input "checkbox" at bounding box center [159, 169] width 18 height 18
checkbox input "true"
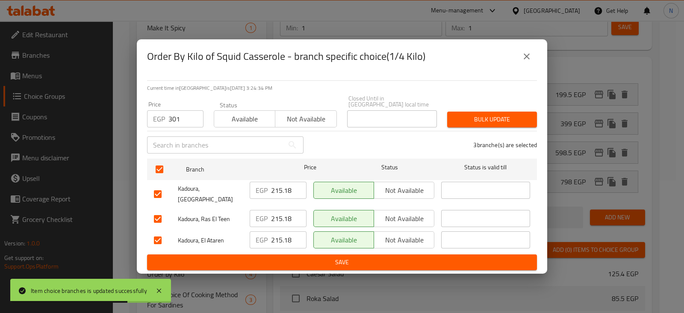
click at [450, 116] on button "Bulk update" at bounding box center [492, 119] width 90 height 16
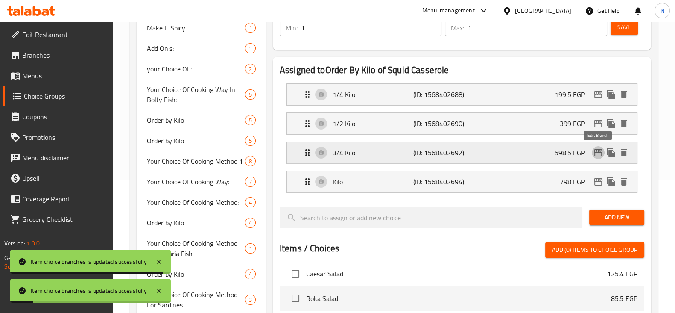
click at [601, 150] on icon "edit" at bounding box center [598, 152] width 10 height 10
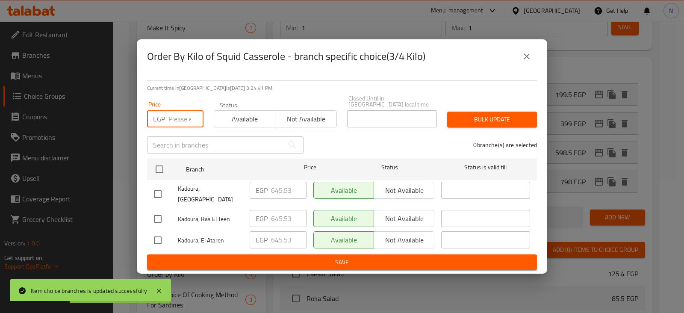
click at [170, 121] on input "number" at bounding box center [185, 118] width 35 height 17
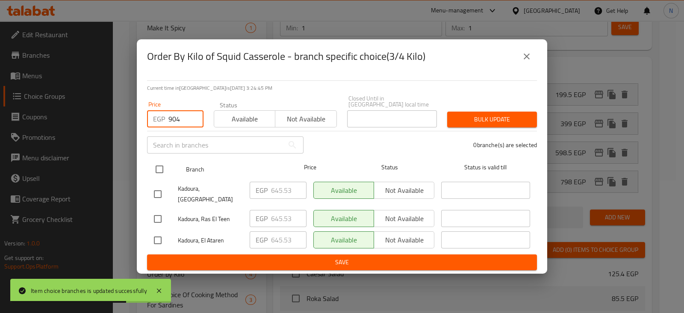
type input "904"
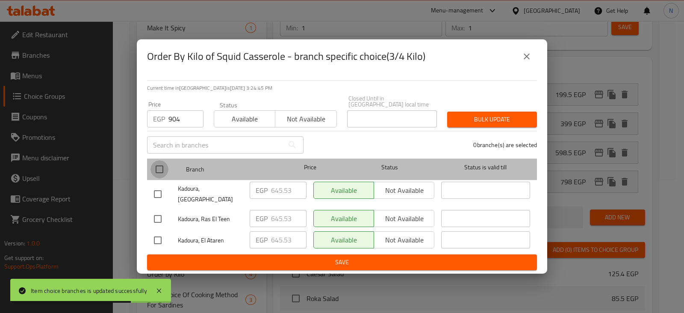
click at [165, 163] on input "checkbox" at bounding box center [159, 169] width 18 height 18
checkbox input "true"
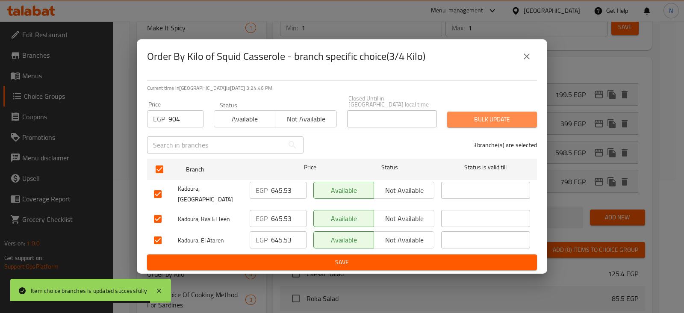
click at [468, 119] on span "Bulk update" at bounding box center [492, 119] width 76 height 11
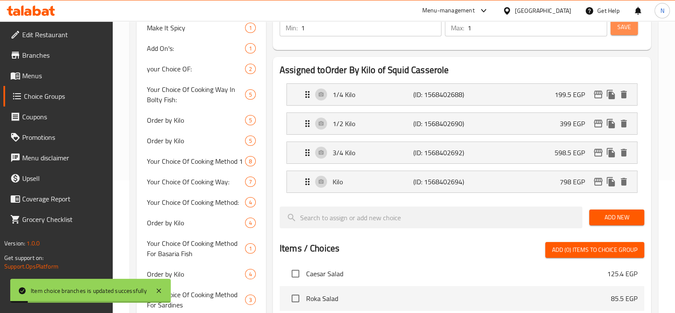
click at [628, 27] on span "Save" at bounding box center [625, 27] width 14 height 11
click at [628, 27] on div at bounding box center [337, 156] width 675 height 313
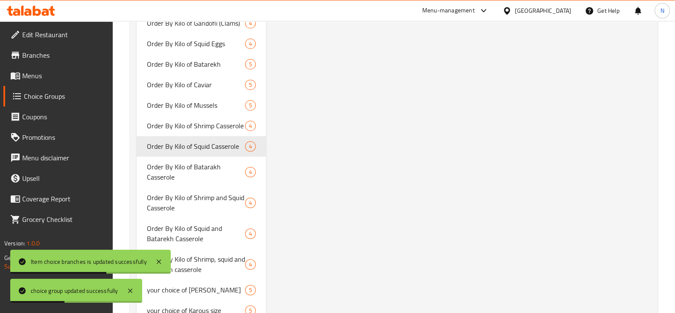
scroll to position [1439, 0]
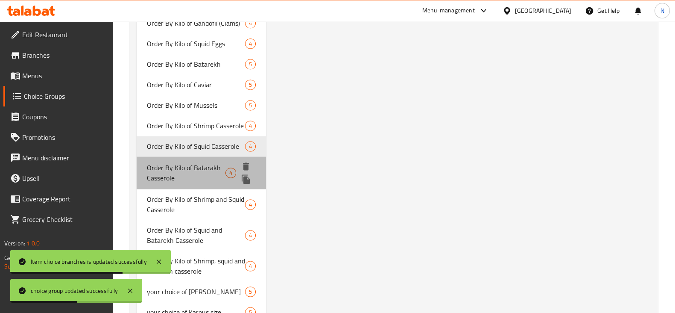
click at [184, 182] on div "Order By Kilo of Batarakh Casserole 4" at bounding box center [201, 172] width 129 height 32
type input "Order By Kilo of Batarakh Casserole"
type input "أوردر حسب الكيلو لطاجن البطارخ"
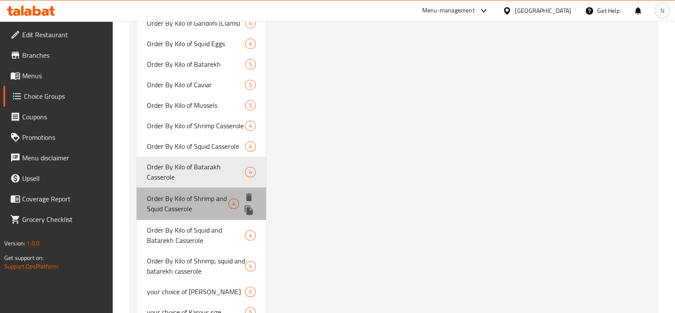
click at [184, 201] on span "Order By Kilo of Shrimp and Squid Casserole" at bounding box center [188, 203] width 82 height 21
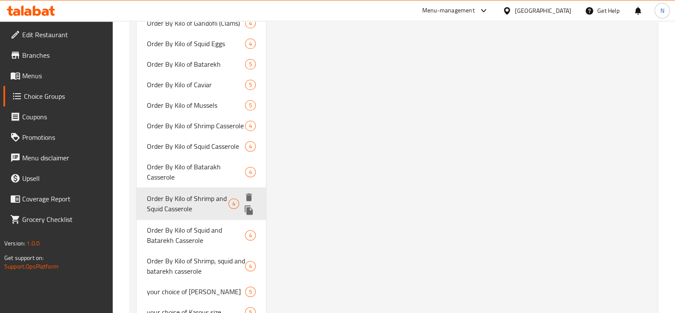
type input "Order By Kilo of Shrimp and Squid Casserole"
type input "أوردر حسب الكيلو لطاجن الجمبرى و السبيط"
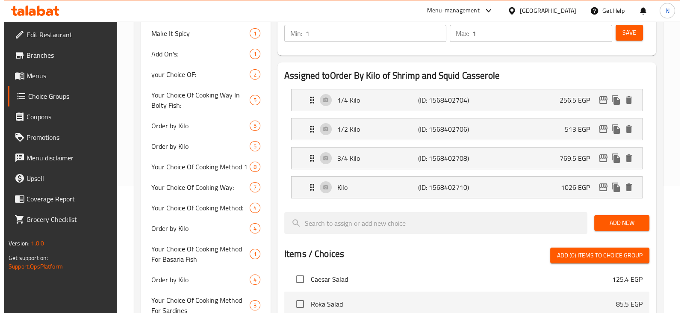
scroll to position [126, 0]
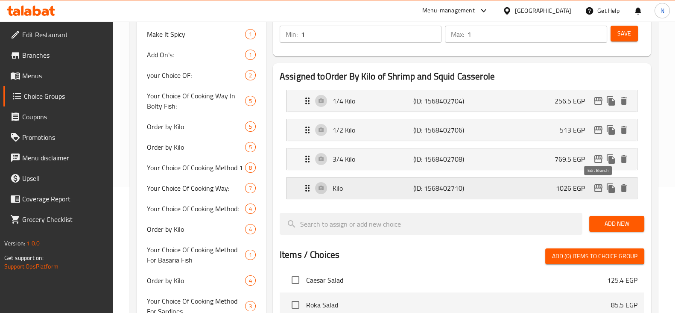
click at [598, 189] on icon "edit" at bounding box center [598, 188] width 10 height 10
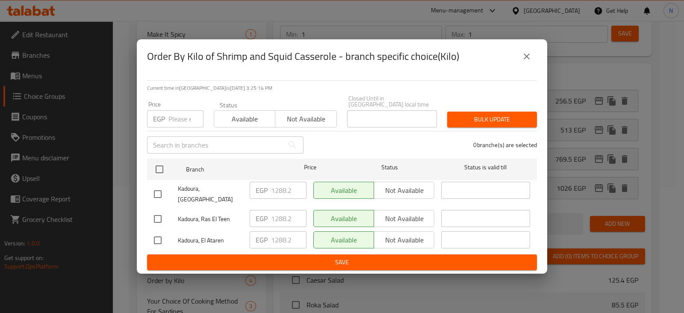
click at [179, 115] on input "number" at bounding box center [185, 118] width 35 height 17
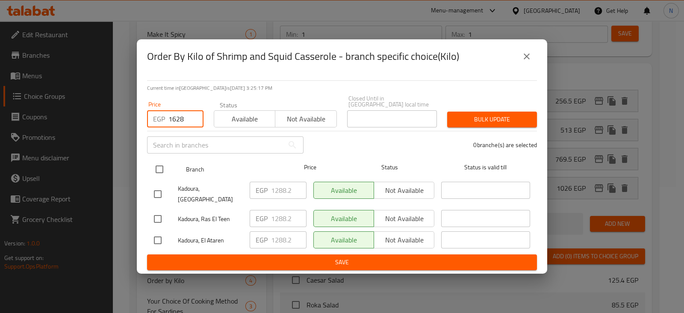
type input "1628"
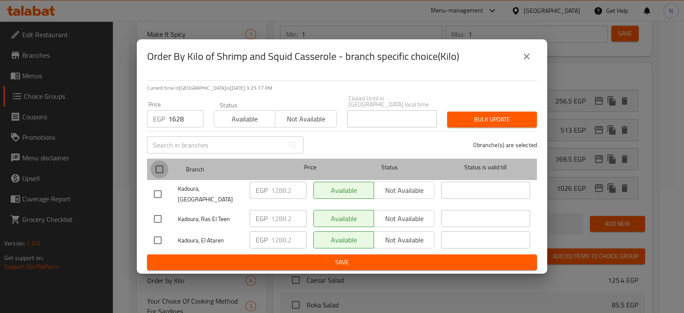
click at [150, 165] on input "checkbox" at bounding box center [159, 169] width 18 height 18
checkbox input "true"
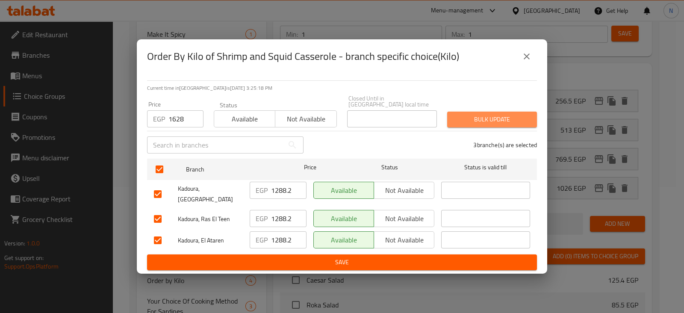
click at [508, 114] on span "Bulk update" at bounding box center [492, 119] width 76 height 11
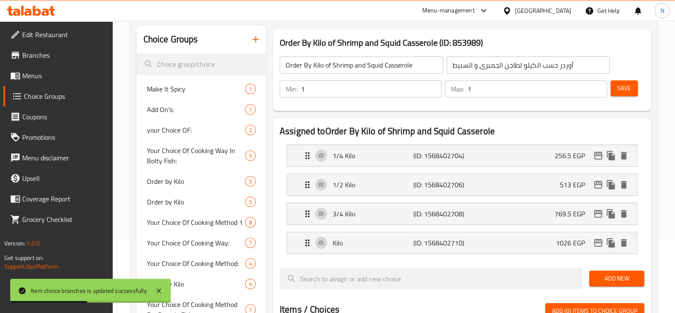
scroll to position [76, 0]
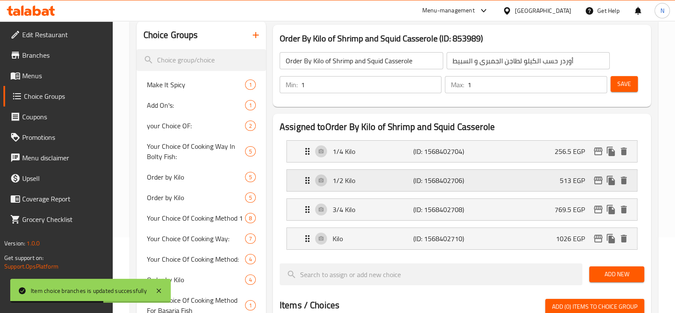
click at [599, 187] on div "1/2 Kilo (ID: 1568402706) 513 EGP" at bounding box center [464, 180] width 325 height 21
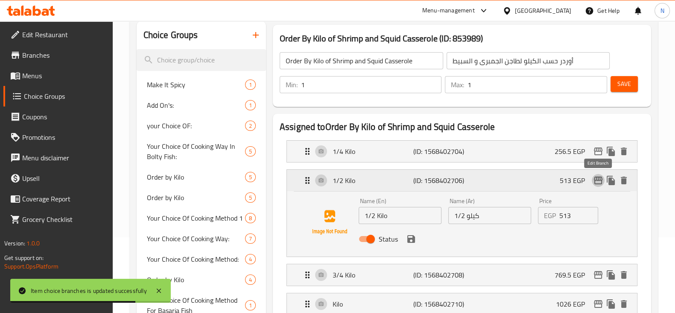
click at [597, 185] on button "edit" at bounding box center [598, 180] width 13 height 13
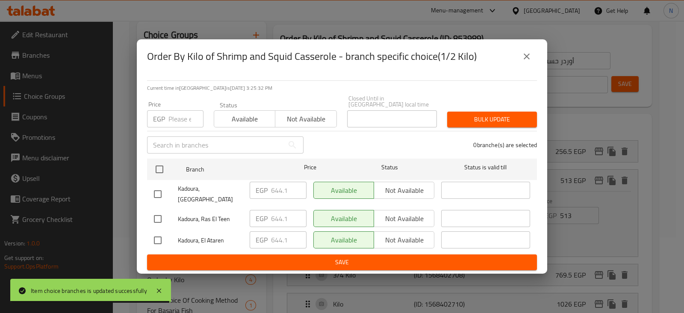
click at [179, 113] on input "number" at bounding box center [185, 118] width 35 height 17
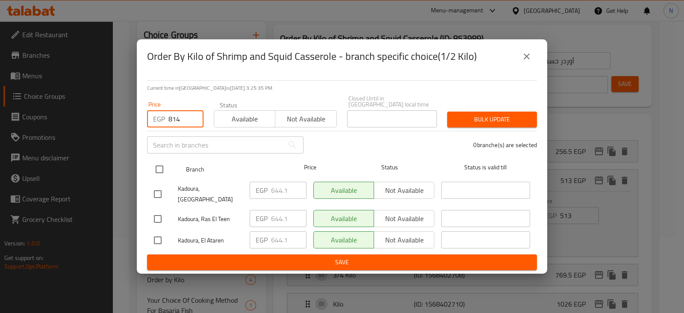
type input "814"
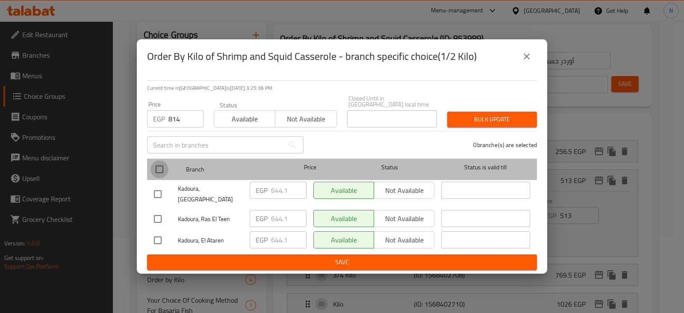
click at [152, 166] on input "checkbox" at bounding box center [159, 169] width 18 height 18
checkbox input "true"
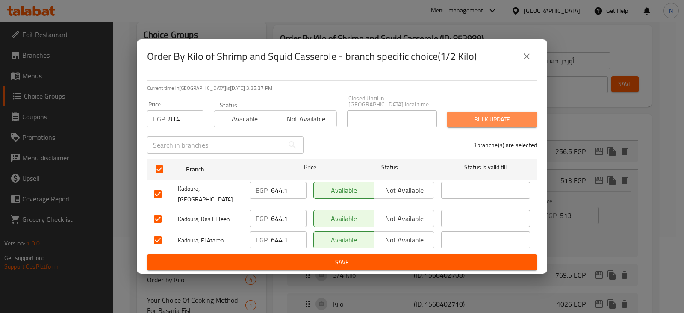
click at [461, 118] on span "Bulk update" at bounding box center [492, 119] width 76 height 11
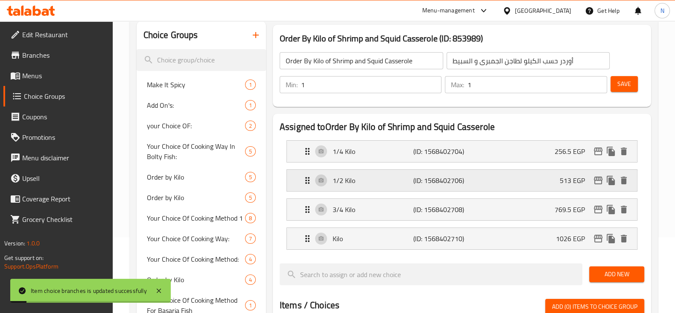
click at [350, 180] on p "1/2 Kilo" at bounding box center [373, 180] width 81 height 10
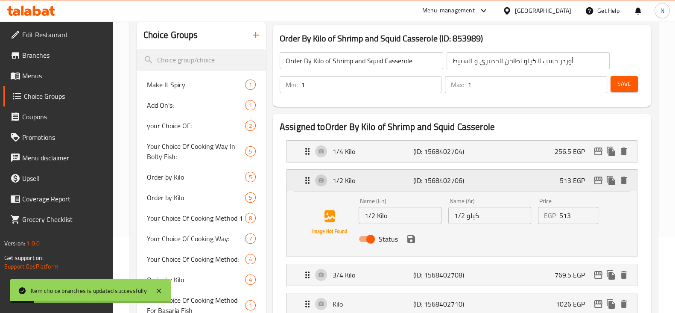
click at [350, 180] on p "1/2 Kilo" at bounding box center [373, 180] width 81 height 10
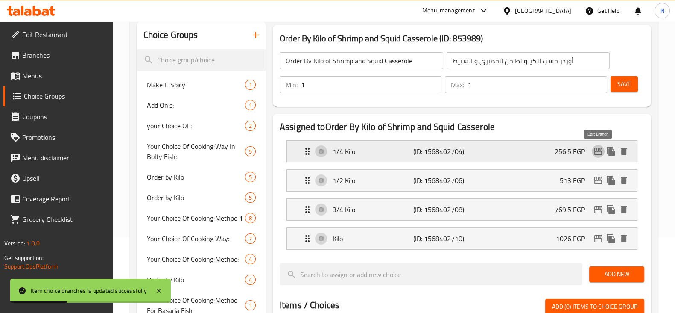
click at [595, 146] on icon "edit" at bounding box center [598, 151] width 10 height 10
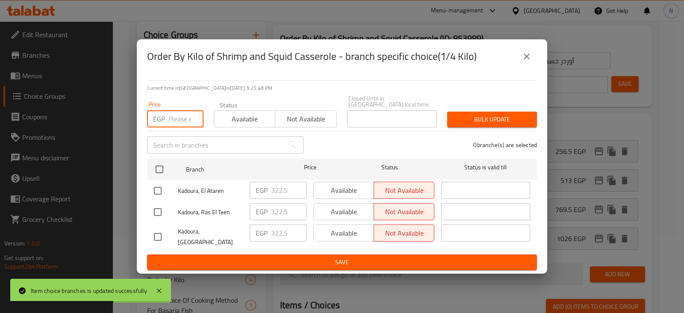
click at [175, 123] on input "number" at bounding box center [185, 118] width 35 height 17
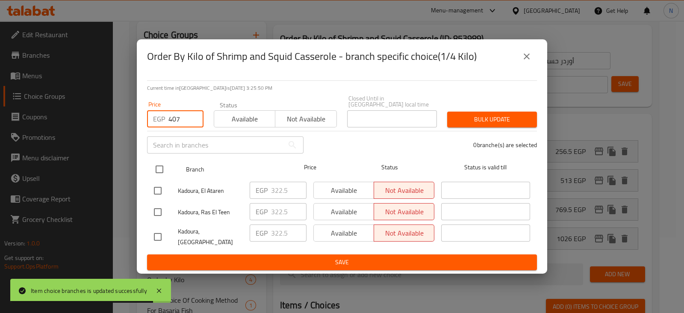
type input "407"
click at [162, 170] on input "checkbox" at bounding box center [159, 169] width 18 height 18
checkbox input "true"
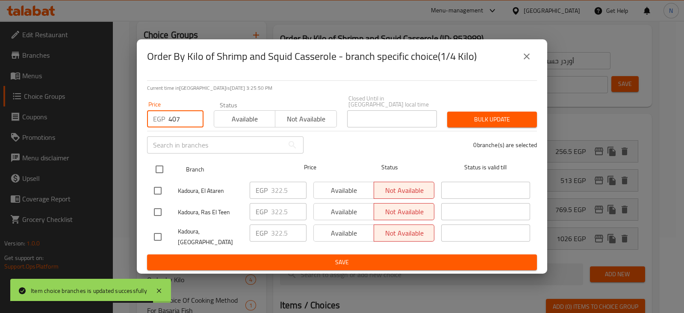
checkbox input "true"
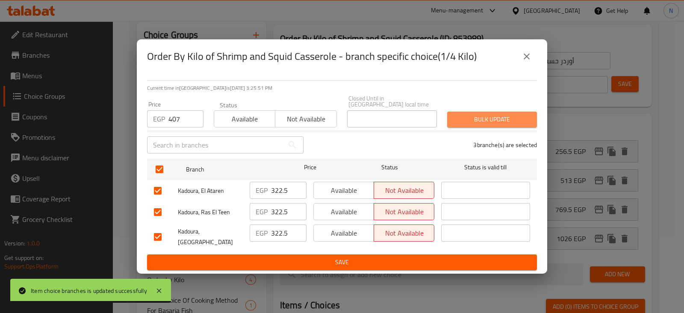
click at [481, 117] on span "Bulk update" at bounding box center [492, 119] width 76 height 11
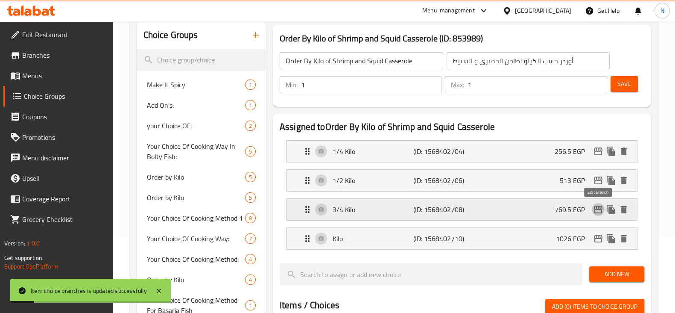
click at [596, 208] on icon "edit" at bounding box center [598, 209] width 10 height 10
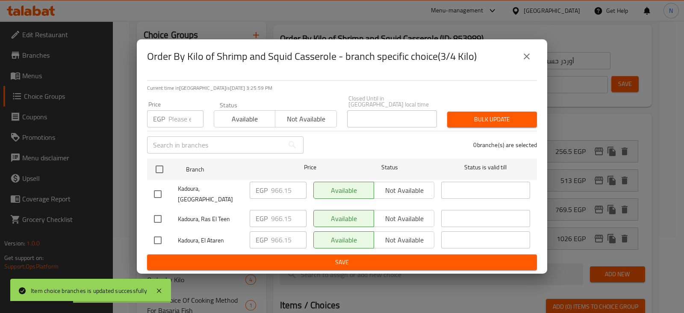
click at [167, 126] on div "EGP Price" at bounding box center [175, 118] width 56 height 17
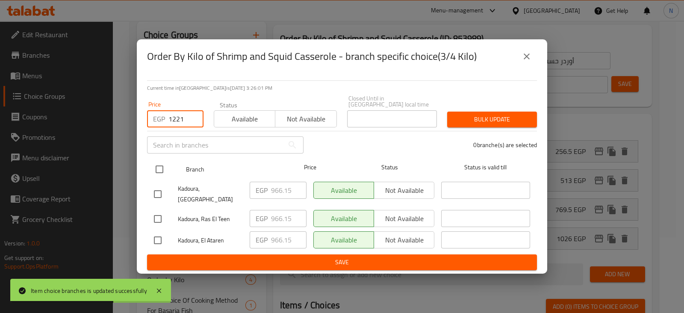
type input "1221"
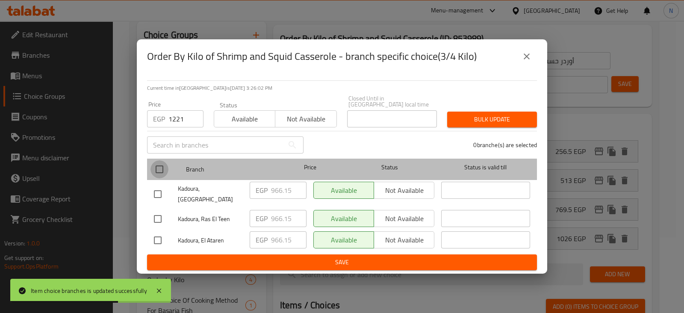
click at [155, 169] on input "checkbox" at bounding box center [159, 169] width 18 height 18
checkbox input "true"
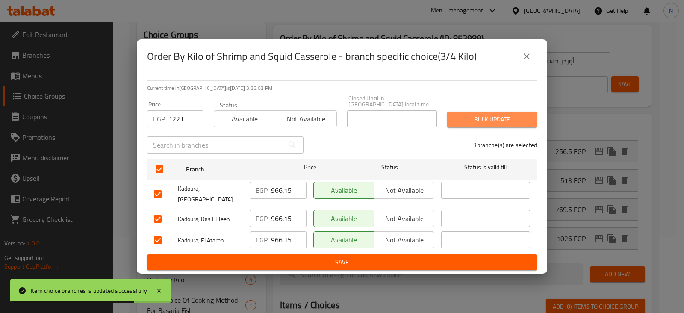
click at [505, 114] on span "Bulk update" at bounding box center [492, 119] width 76 height 11
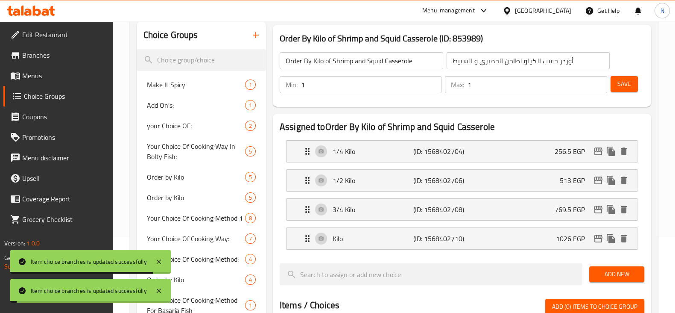
drag, startPoint x: 626, startPoint y: 95, endPoint x: 624, endPoint y: 85, distance: 9.6
click at [624, 85] on div "Save" at bounding box center [624, 84] width 30 height 21
click at [624, 85] on span "Save" at bounding box center [625, 84] width 14 height 11
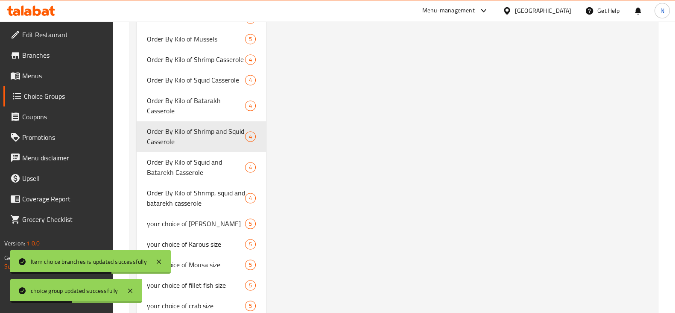
scroll to position [1506, 0]
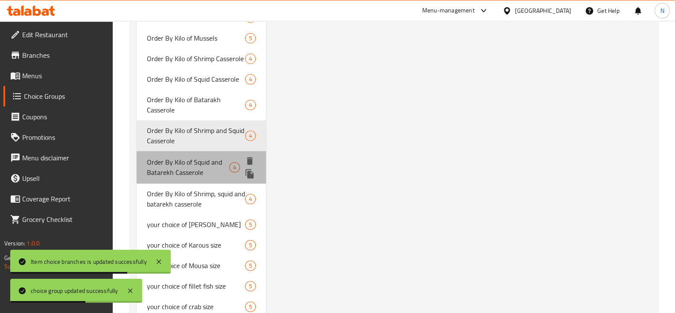
click at [165, 165] on span "Order By Kilo of Squid and Batarekh Casserole" at bounding box center [188, 167] width 82 height 21
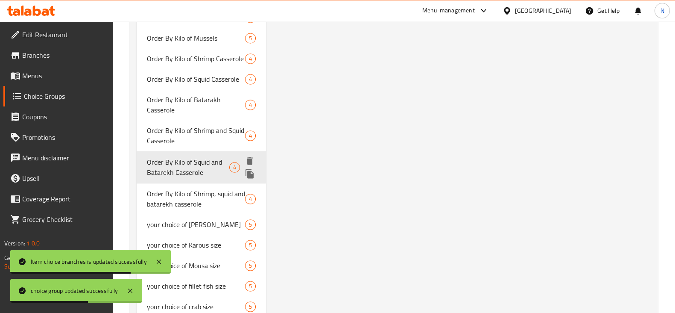
type input "Order By Kilo of Squid and Batarekh Casserole"
type input "أوردر حسب الكيلو لطاجن البطارخ و السبيط"
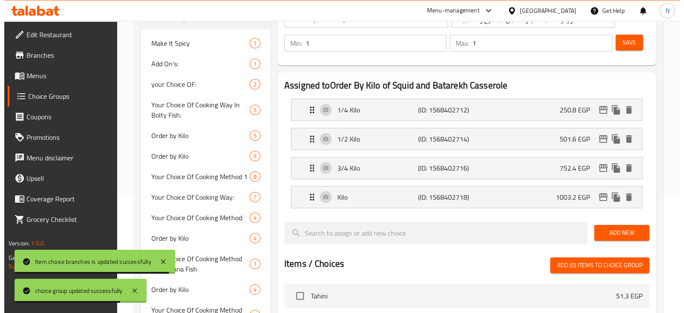
scroll to position [115, 0]
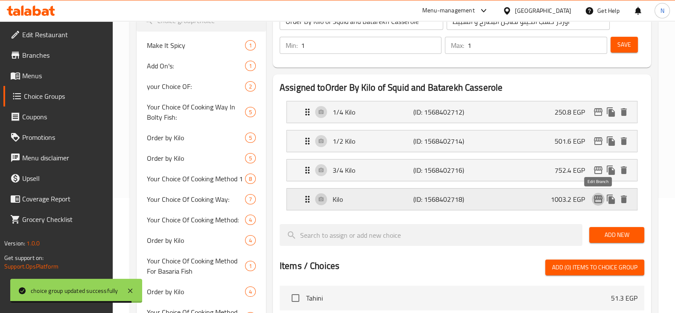
click at [598, 194] on icon "edit" at bounding box center [598, 199] width 10 height 10
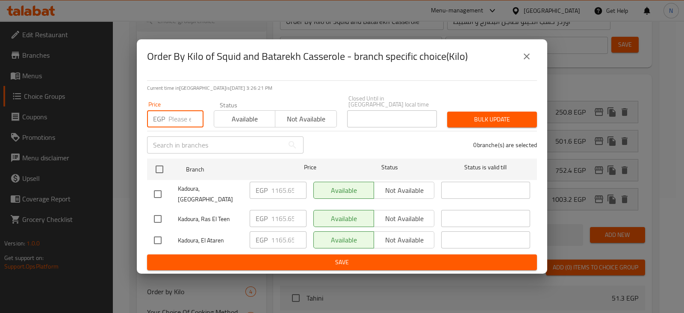
click at [185, 121] on input "number" at bounding box center [185, 118] width 35 height 17
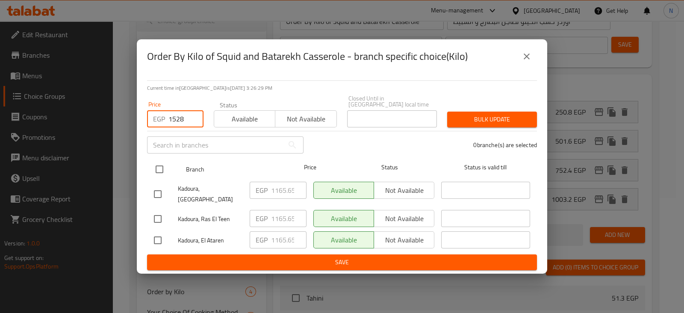
type input "1528"
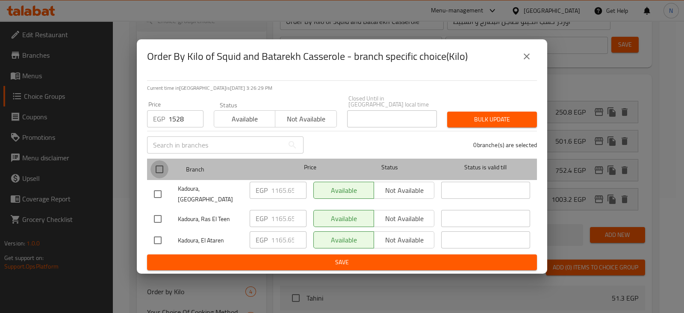
click at [160, 165] on input "checkbox" at bounding box center [159, 169] width 18 height 18
checkbox input "true"
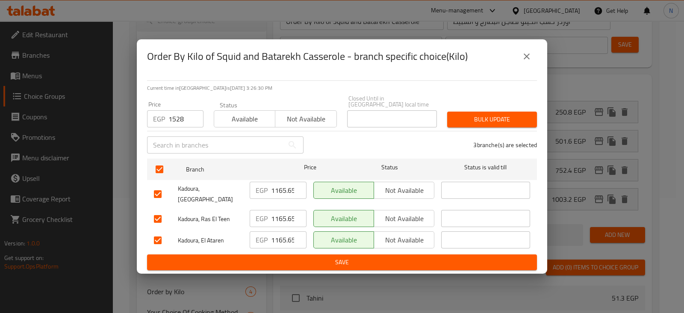
drag, startPoint x: 485, startPoint y: 111, endPoint x: 488, endPoint y: 119, distance: 8.5
click at [488, 119] on div "Bulk update" at bounding box center [492, 119] width 100 height 26
click at [488, 119] on span "Bulk update" at bounding box center [492, 119] width 76 height 11
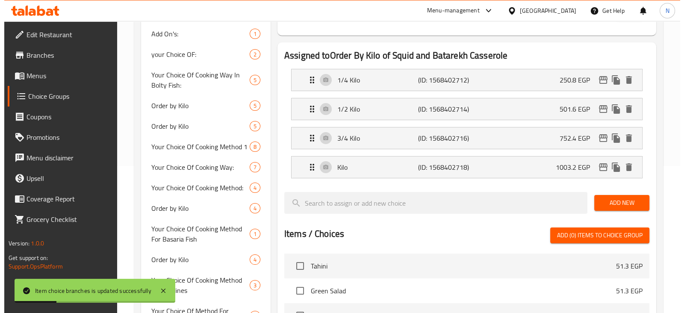
scroll to position [119, 0]
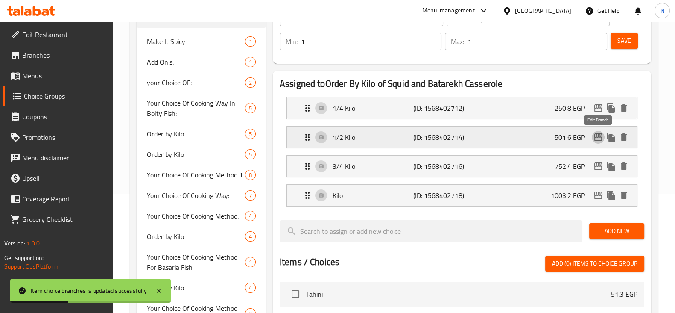
click at [603, 135] on icon "edit" at bounding box center [598, 137] width 10 height 10
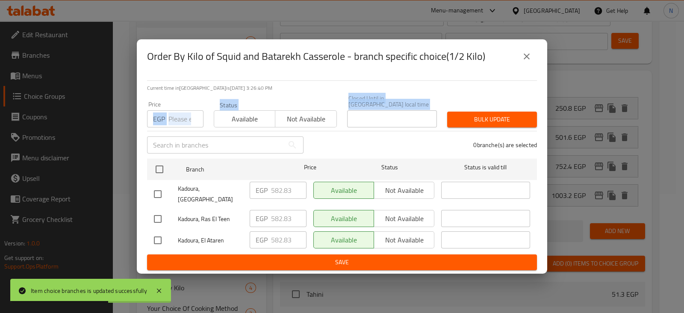
drag, startPoint x: 177, startPoint y: 132, endPoint x: 179, endPoint y: 123, distance: 8.8
click at [179, 123] on div "Current time in Egypt is 06 Oct 2025 3:26:40 PM Price EGP Price Status Availabl…" at bounding box center [342, 173] width 410 height 200
click at [179, 123] on input "number" at bounding box center [185, 118] width 35 height 17
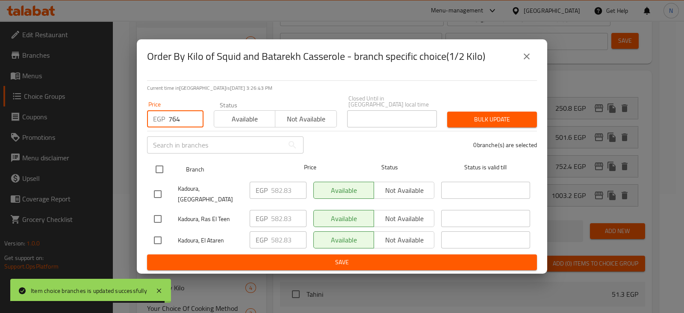
type input "764"
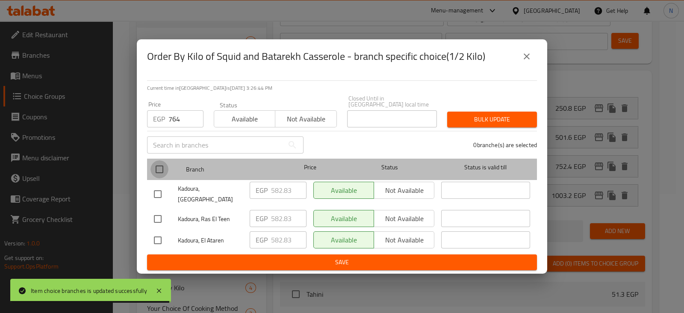
click at [160, 168] on input "checkbox" at bounding box center [159, 169] width 18 height 18
checkbox input "true"
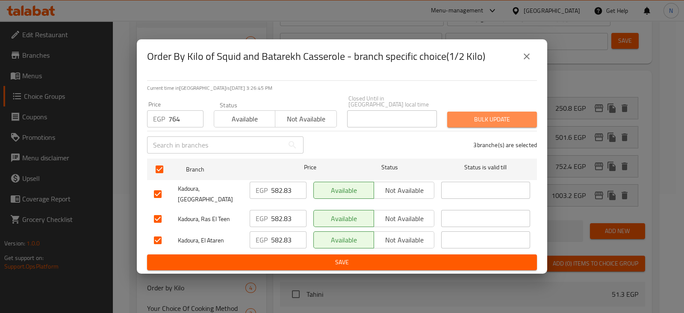
click at [462, 120] on span "Bulk update" at bounding box center [492, 119] width 76 height 11
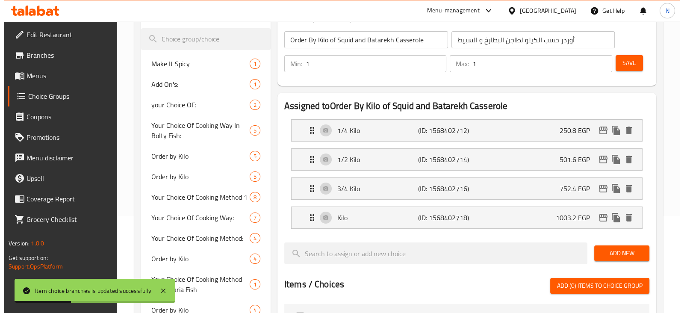
scroll to position [98, 0]
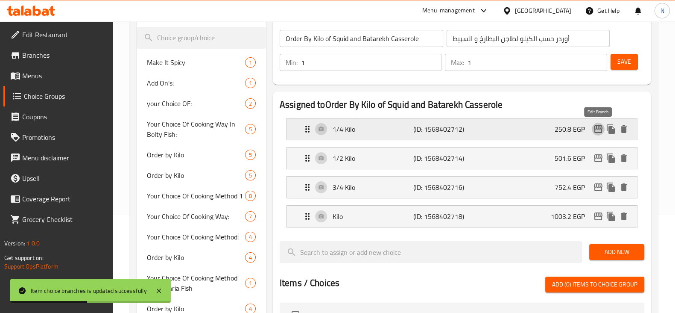
click at [601, 129] on icon "edit" at bounding box center [598, 129] width 10 height 10
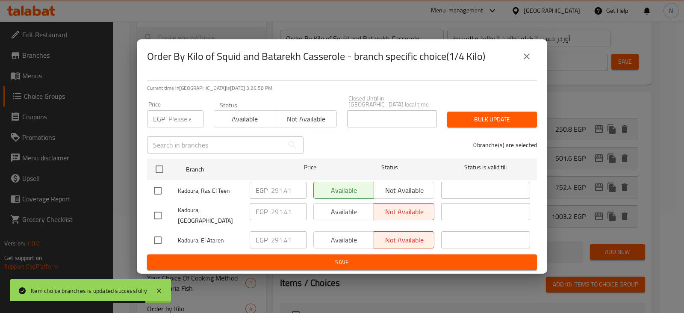
click at [176, 121] on input "number" at bounding box center [185, 118] width 35 height 17
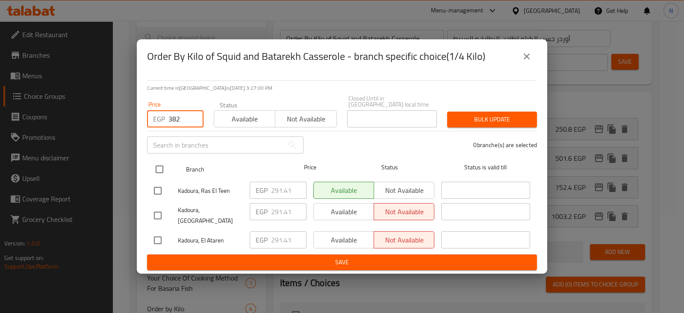
type input "382"
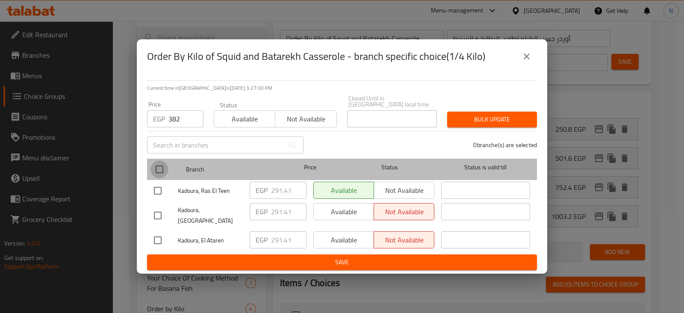
click at [160, 172] on input "checkbox" at bounding box center [159, 169] width 18 height 18
checkbox input "true"
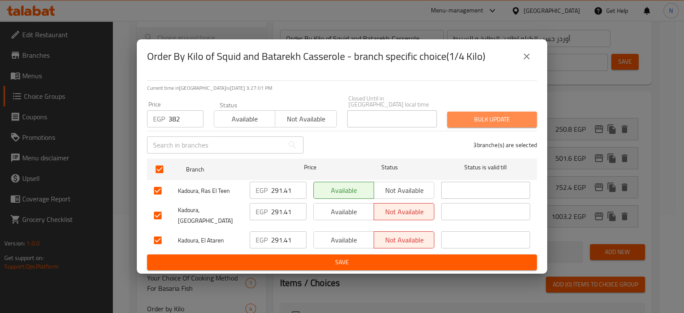
click at [478, 123] on span "Bulk update" at bounding box center [492, 119] width 76 height 11
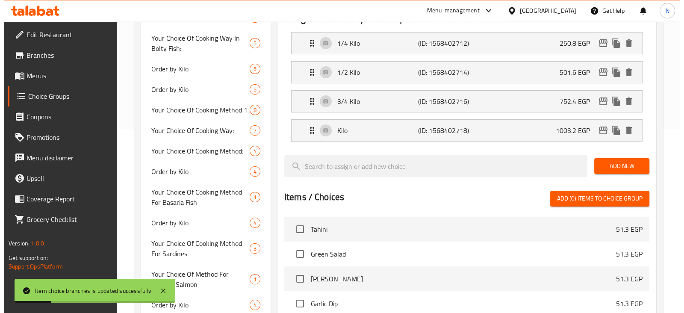
scroll to position [126, 0]
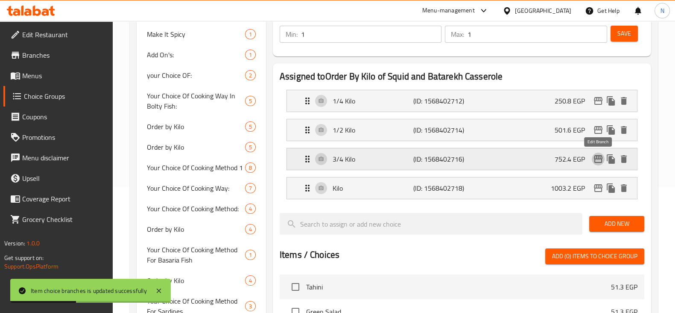
click at [598, 157] on icon "edit" at bounding box center [598, 159] width 10 height 10
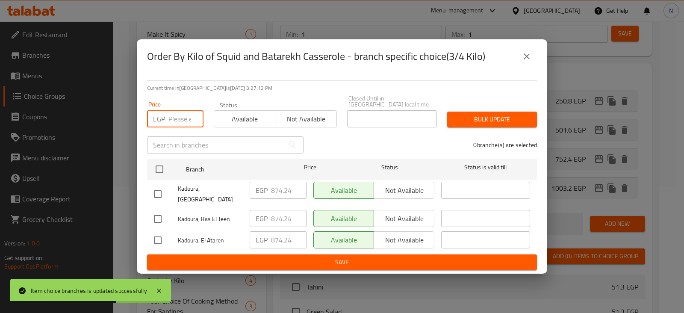
click at [173, 118] on input "number" at bounding box center [185, 118] width 35 height 17
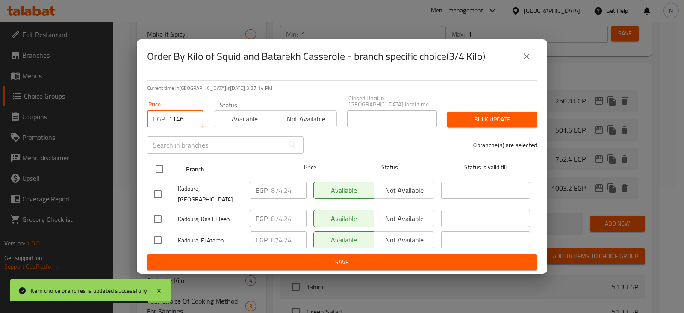
type input "1146"
click at [162, 167] on input "checkbox" at bounding box center [159, 169] width 18 height 18
checkbox input "true"
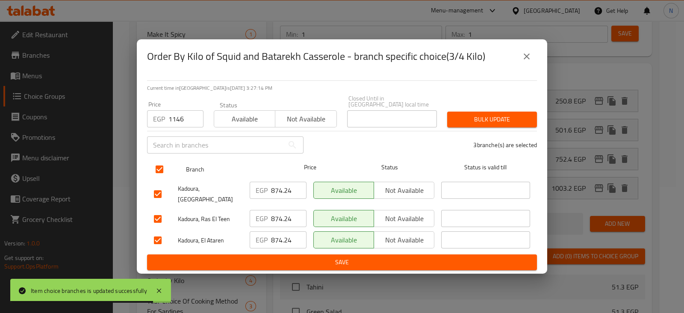
checkbox input "true"
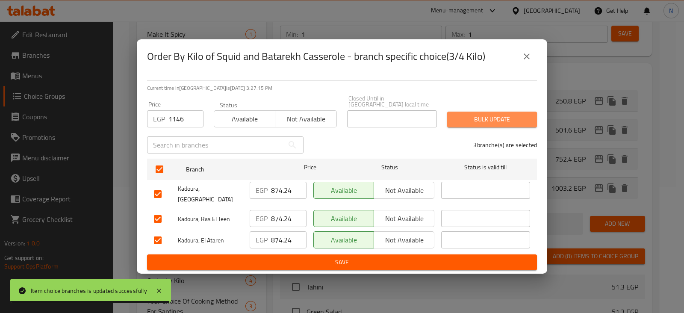
click at [465, 123] on span "Bulk update" at bounding box center [492, 119] width 76 height 11
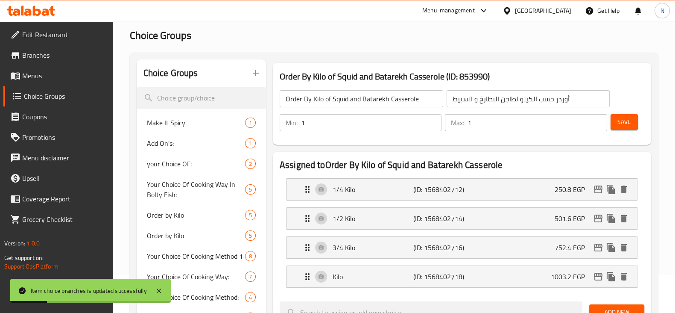
scroll to position [34, 0]
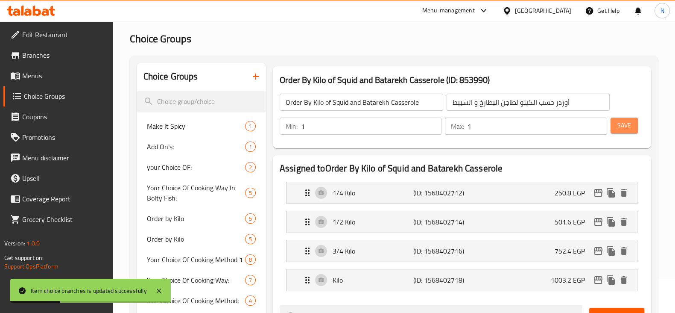
click at [626, 120] on span "Save" at bounding box center [625, 125] width 14 height 11
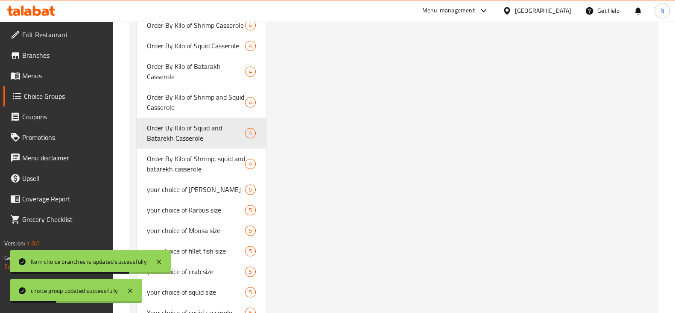
scroll to position [1540, 0]
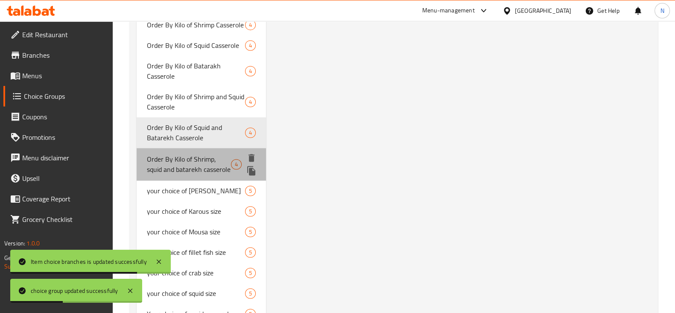
click at [168, 167] on span "Order By Kilo of Shrimp, squid and batarekh casserole" at bounding box center [189, 164] width 84 height 21
type input "Order By Kilo of Shrimp, squid and batarekh casserole"
type input "أوردر حسب الكيلو لطاجن الجمبرى و السبيط و البطارخ"
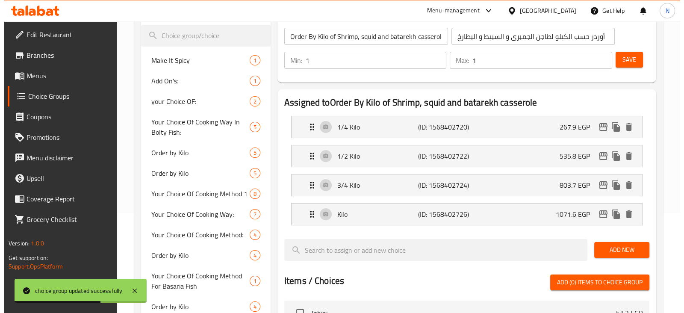
scroll to position [100, 0]
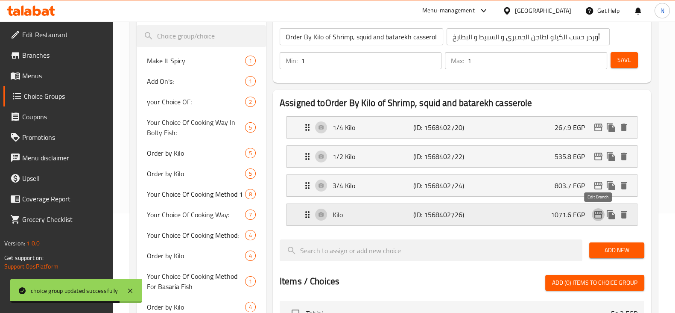
click at [596, 213] on icon "edit" at bounding box center [598, 215] width 9 height 8
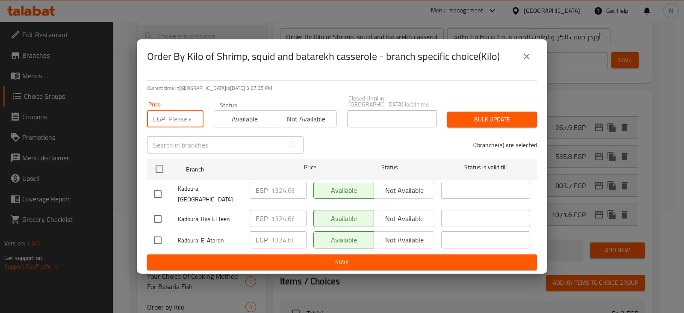
click at [179, 124] on input "number" at bounding box center [185, 118] width 35 height 17
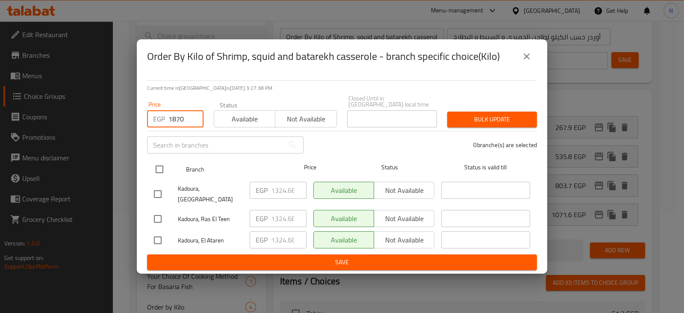
type input "1870"
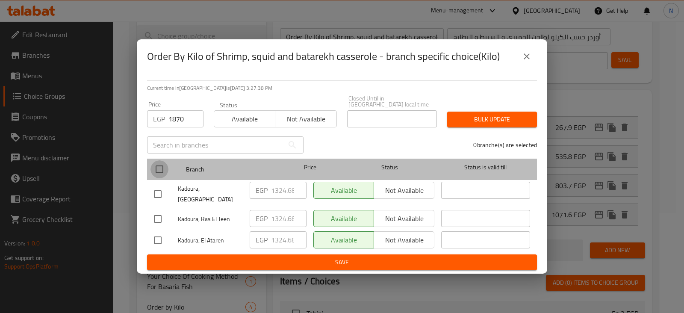
click at [164, 165] on input "checkbox" at bounding box center [159, 169] width 18 height 18
checkbox input "true"
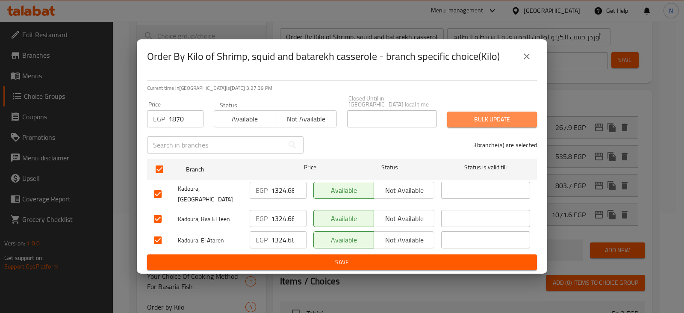
click at [491, 114] on span "Bulk update" at bounding box center [492, 119] width 76 height 11
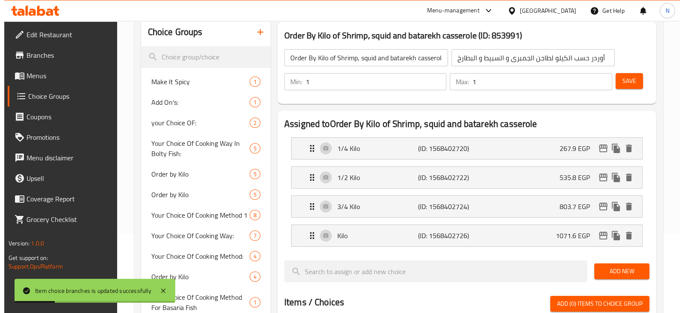
scroll to position [76, 0]
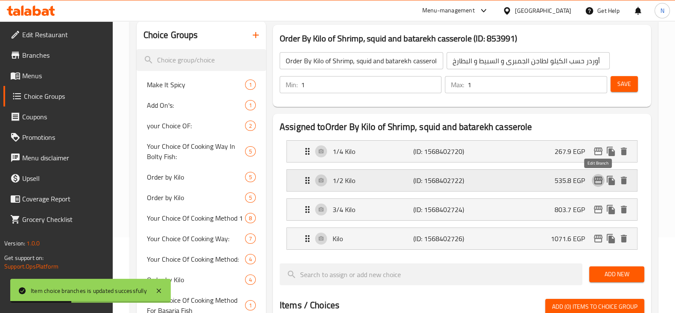
click at [595, 180] on icon "edit" at bounding box center [598, 180] width 9 height 8
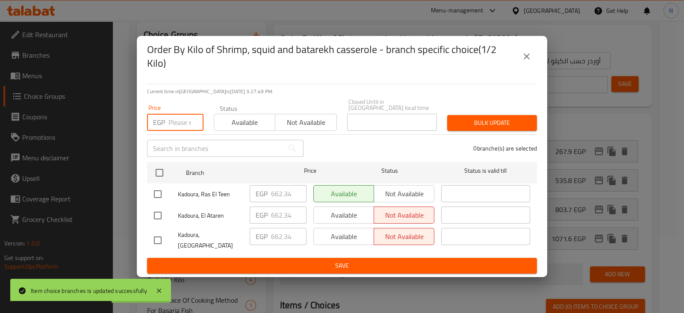
click at [184, 117] on input "number" at bounding box center [185, 122] width 35 height 17
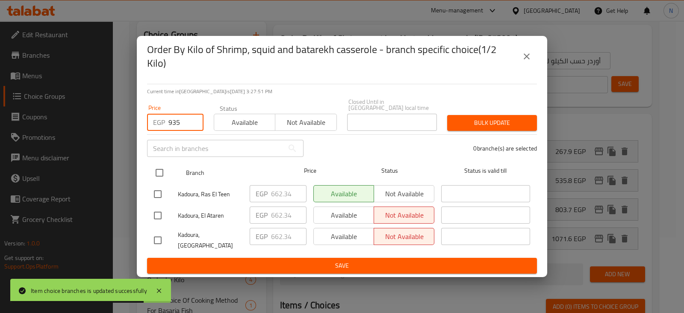
type input "935"
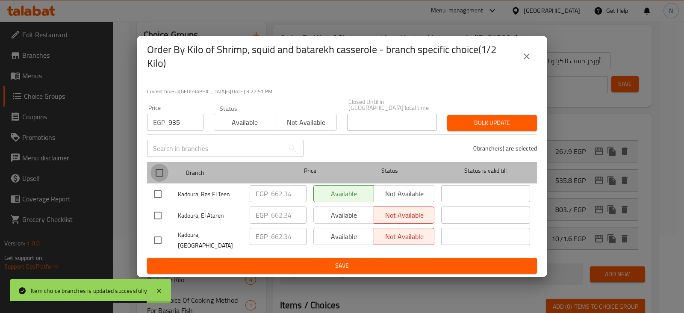
click at [158, 175] on input "checkbox" at bounding box center [159, 173] width 18 height 18
checkbox input "true"
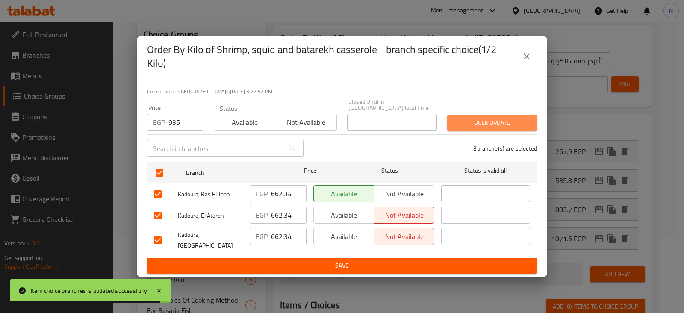
click at [472, 117] on span "Bulk update" at bounding box center [492, 122] width 76 height 11
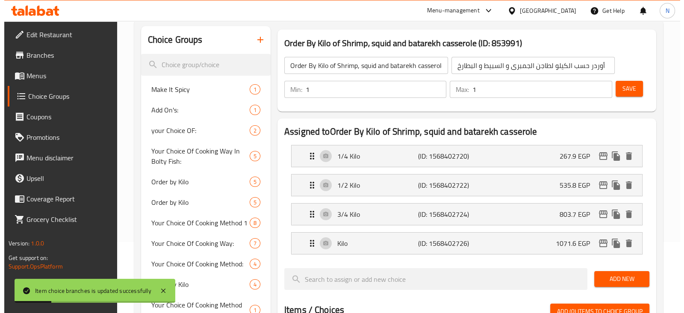
scroll to position [70, 0]
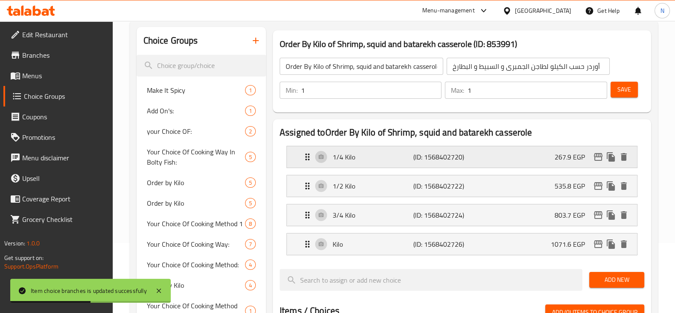
click at [599, 166] on div "1/4 Kilo (ID: 1568402720) 267.9 EGP" at bounding box center [464, 156] width 325 height 21
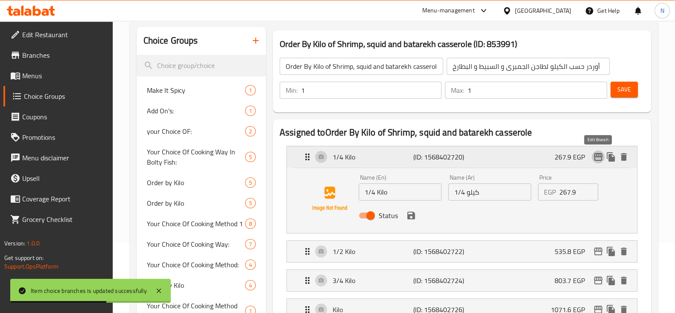
click at [597, 157] on icon "edit" at bounding box center [598, 157] width 10 height 10
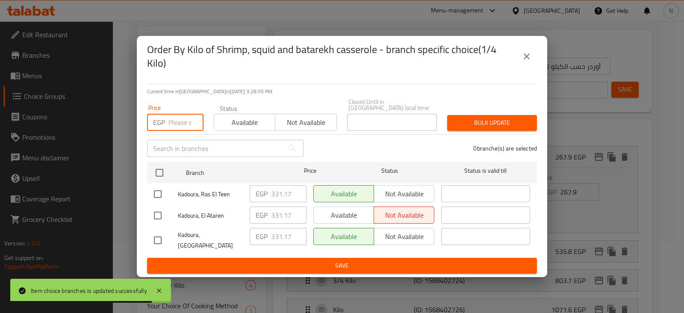
click at [182, 123] on input "number" at bounding box center [185, 122] width 35 height 17
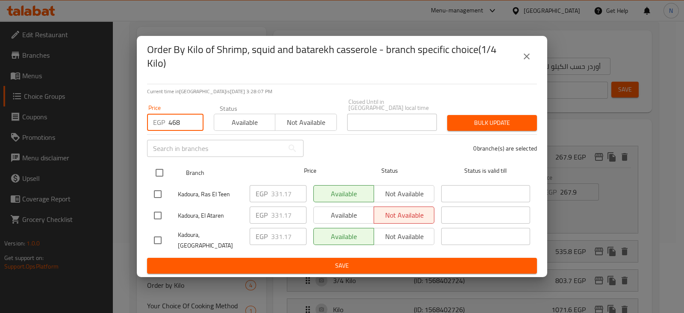
type input "468"
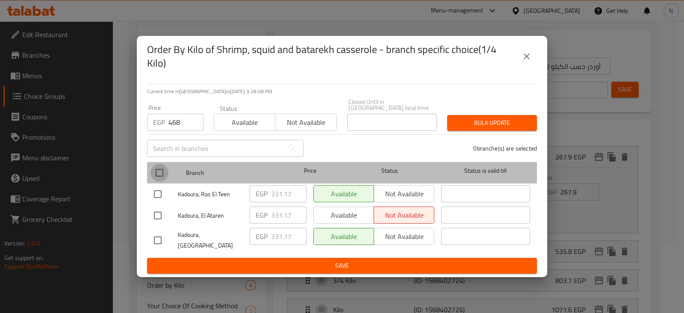
click at [161, 178] on input "checkbox" at bounding box center [159, 173] width 18 height 18
checkbox input "true"
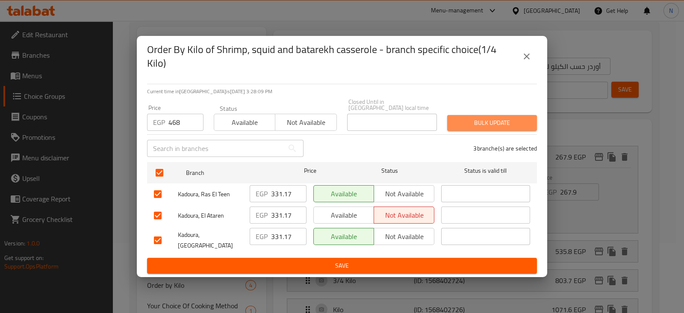
click at [469, 124] on span "Bulk update" at bounding box center [492, 122] width 76 height 11
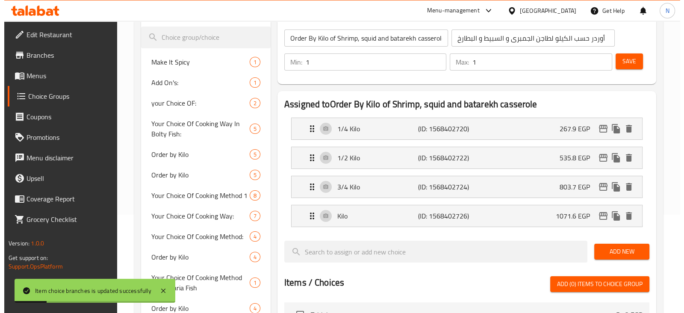
scroll to position [98, 0]
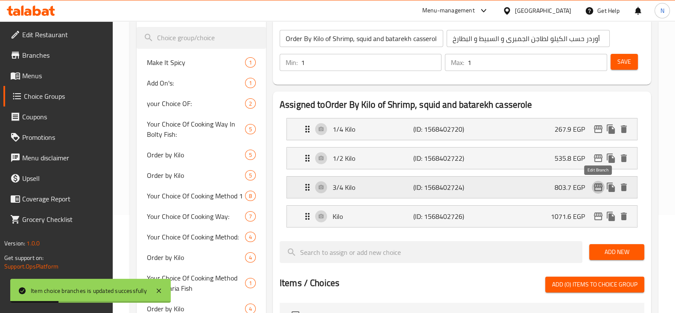
click at [600, 188] on icon "edit" at bounding box center [598, 187] width 10 height 10
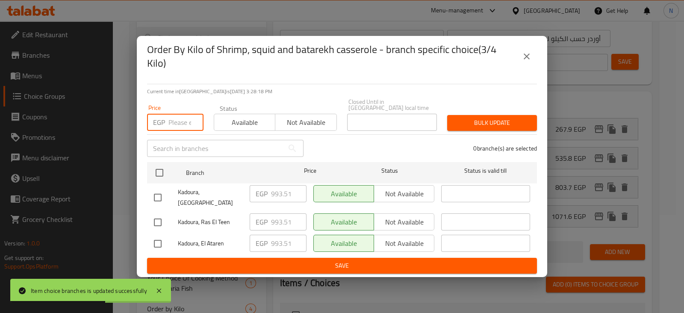
click at [170, 125] on input "number" at bounding box center [185, 122] width 35 height 17
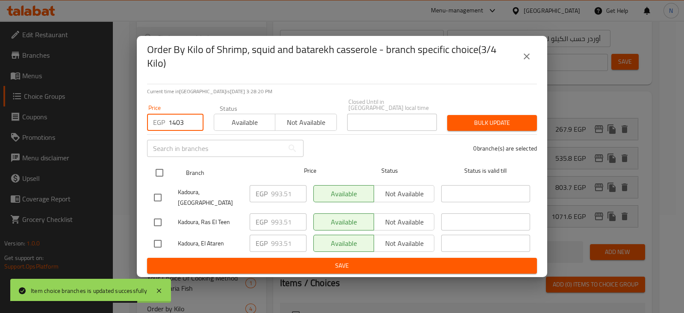
type input "1403"
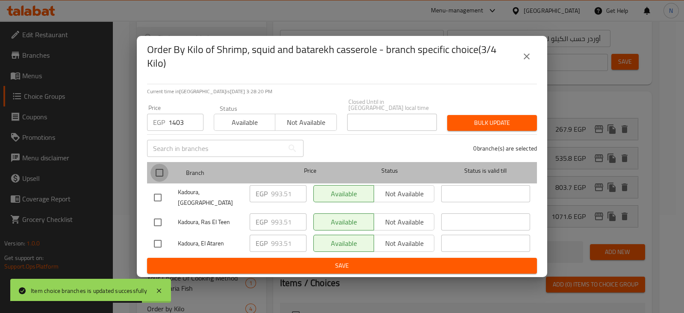
click at [159, 165] on input "checkbox" at bounding box center [159, 173] width 18 height 18
checkbox input "true"
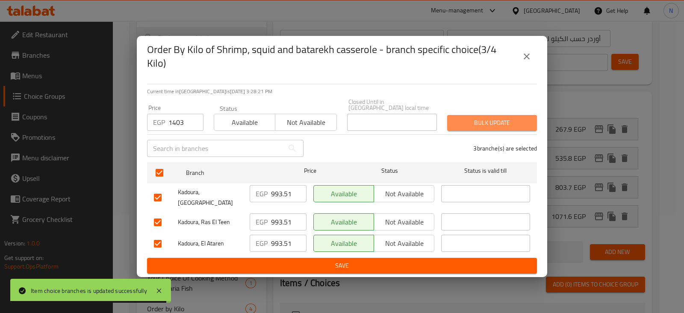
click at [457, 121] on span "Bulk update" at bounding box center [492, 122] width 76 height 11
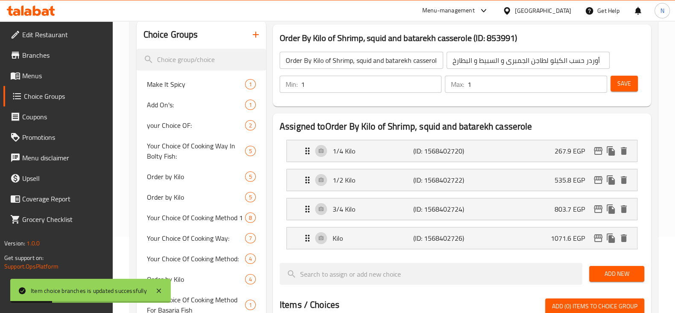
scroll to position [76, 0]
click at [630, 86] on span "Save" at bounding box center [625, 84] width 14 height 11
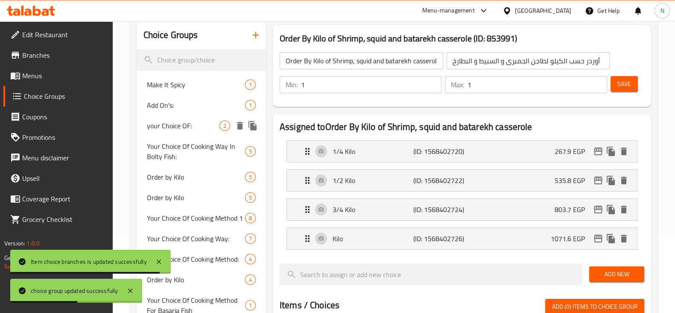
scroll to position [0, 0]
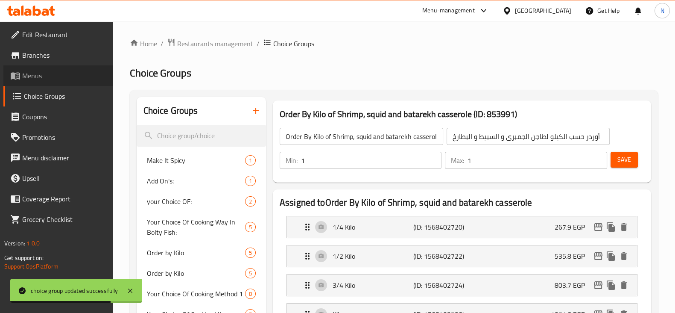
click at [56, 70] on link "Menus" at bounding box center [57, 75] width 109 height 21
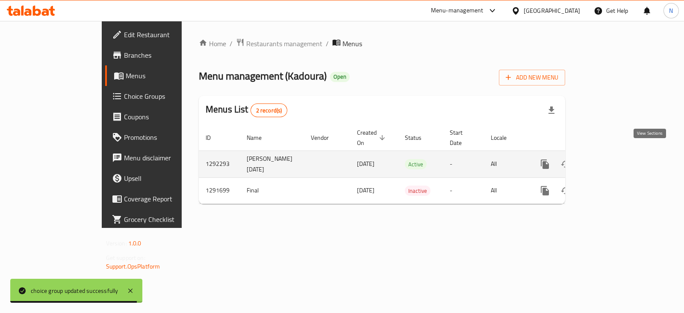
click at [611, 159] on icon "enhanced table" at bounding box center [606, 164] width 10 height 10
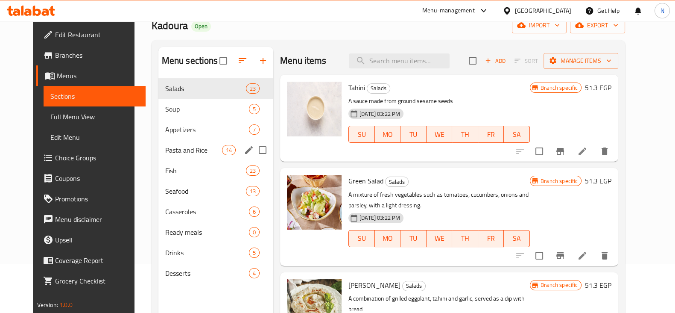
scroll to position [50, 0]
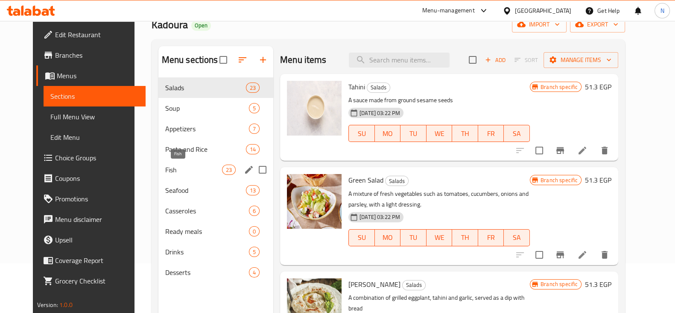
drag, startPoint x: 183, startPoint y: 192, endPoint x: 184, endPoint y: 167, distance: 24.4
click at [184, 167] on div "Salads 23 Soup 5 Appetizers 7 Pasta and Rice 14 Fish 23 Seafood 13 Casseroles 6…" at bounding box center [215, 179] width 115 height 205
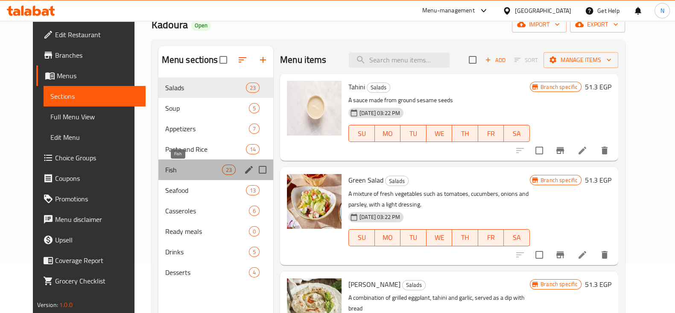
click at [184, 167] on span "Fish" at bounding box center [193, 169] width 57 height 10
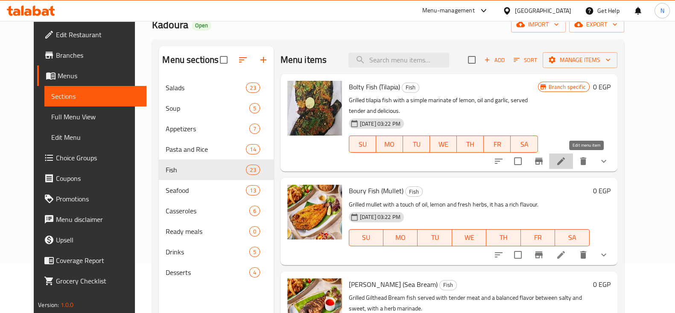
click at [566, 163] on icon at bounding box center [561, 161] width 10 height 10
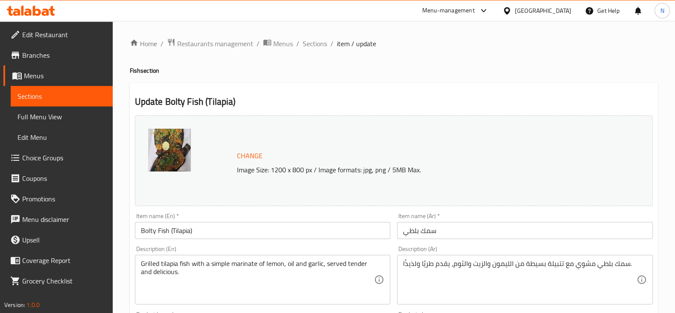
scroll to position [387, 0]
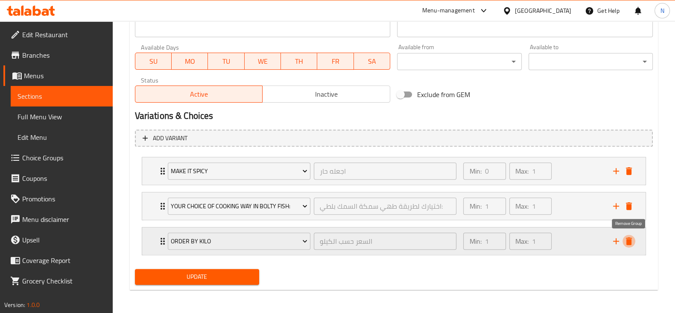
click at [630, 241] on icon "delete" at bounding box center [629, 241] width 6 height 8
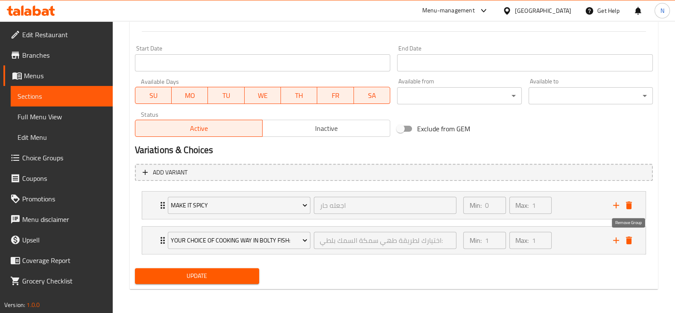
scroll to position [352, 0]
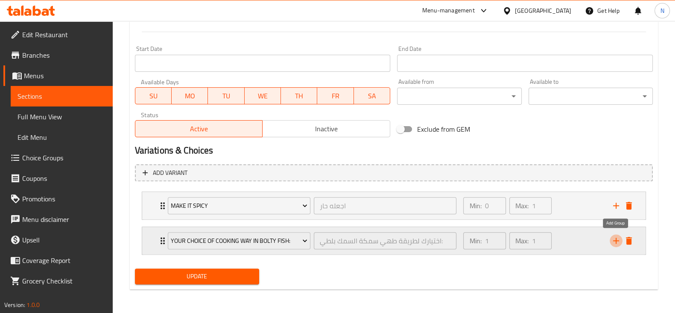
click at [618, 242] on icon "add" at bounding box center [616, 240] width 10 height 10
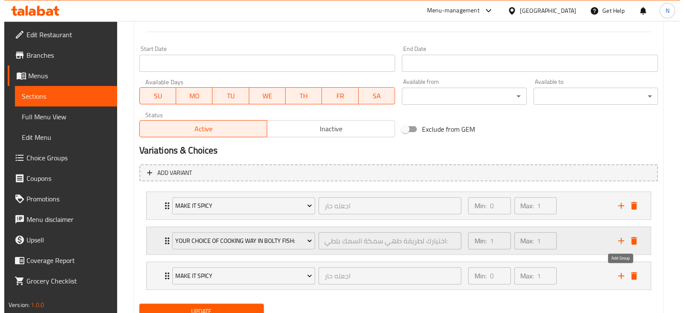
scroll to position [387, 0]
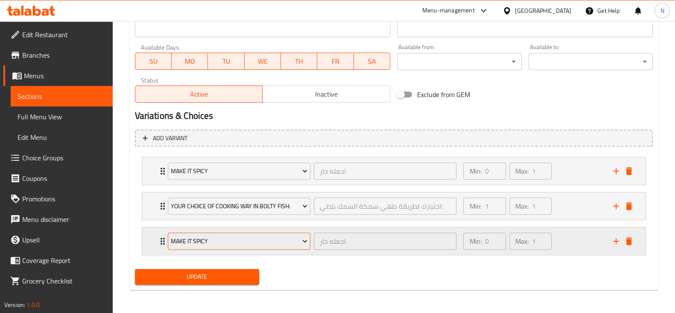
click at [244, 232] on button "Make It Spicy" at bounding box center [239, 240] width 143 height 17
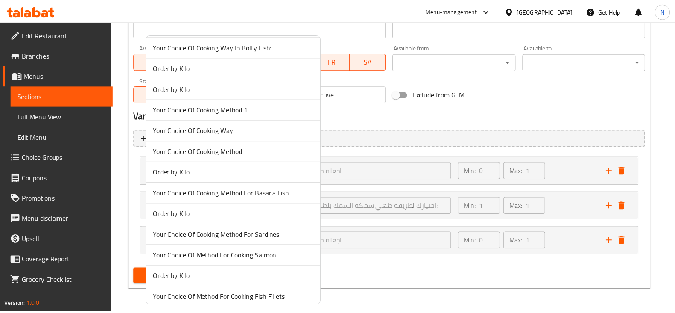
scroll to position [0, 0]
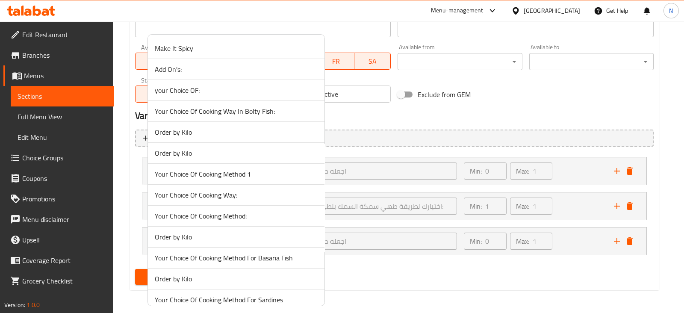
click at [191, 130] on span "Order by Kilo" at bounding box center [236, 132] width 163 height 10
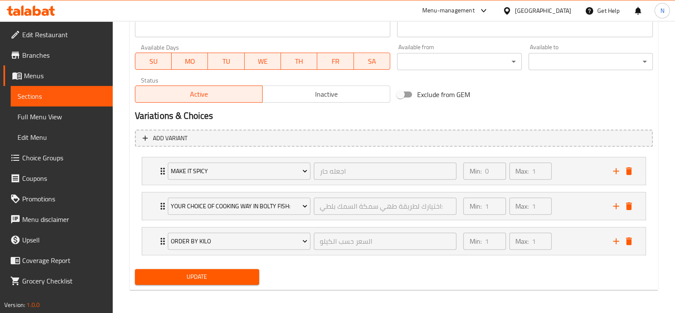
click at [182, 272] on span "Update" at bounding box center [197, 276] width 111 height 11
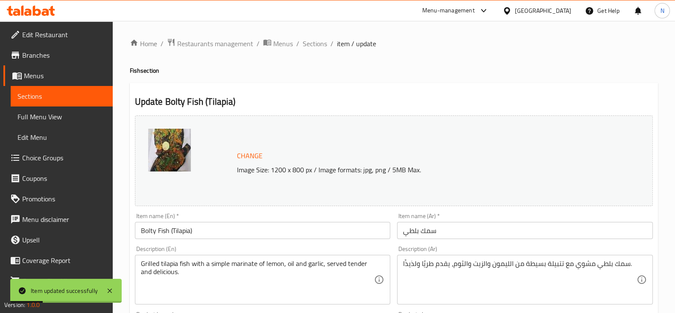
click at [314, 38] on span "Sections" at bounding box center [315, 43] width 24 height 10
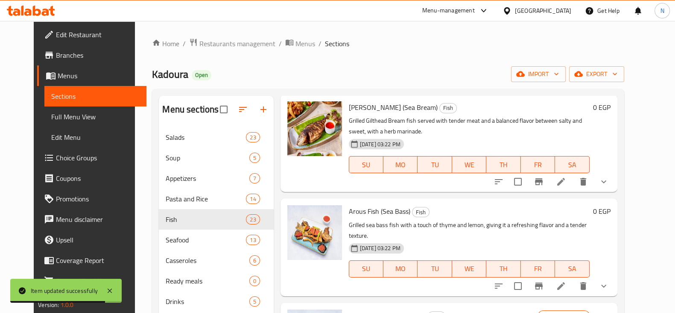
scroll to position [229, 0]
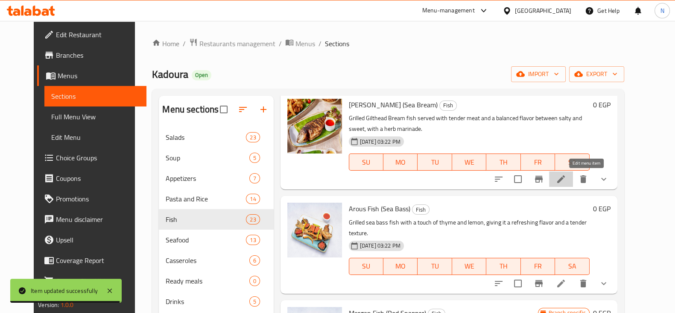
click at [566, 175] on icon at bounding box center [561, 179] width 10 height 10
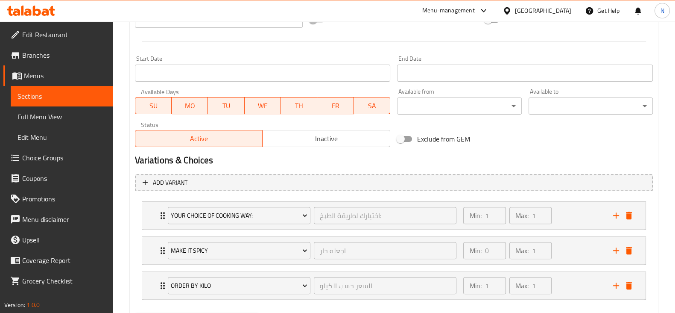
scroll to position [387, 0]
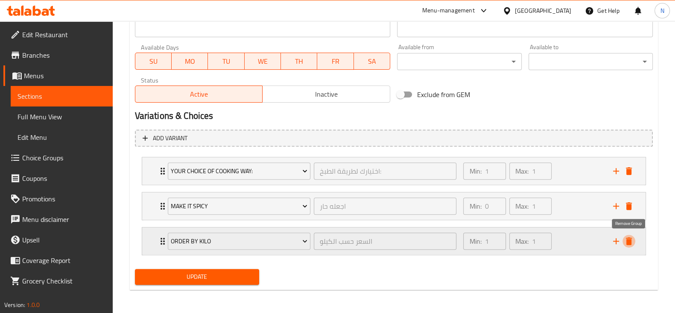
click at [630, 246] on button "delete" at bounding box center [629, 241] width 13 height 13
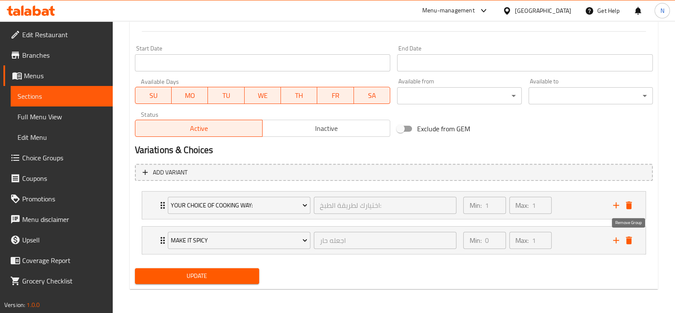
scroll to position [352, 0]
click at [612, 240] on icon "add" at bounding box center [616, 240] width 10 height 10
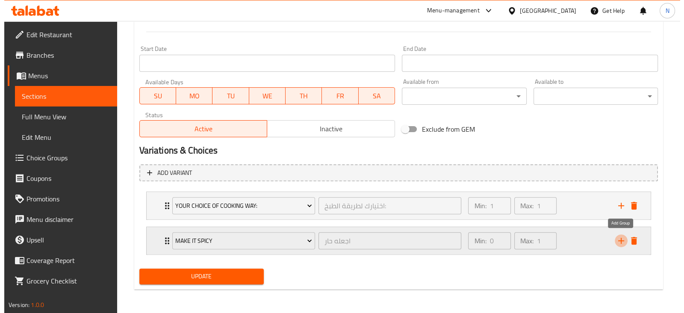
scroll to position [387, 0]
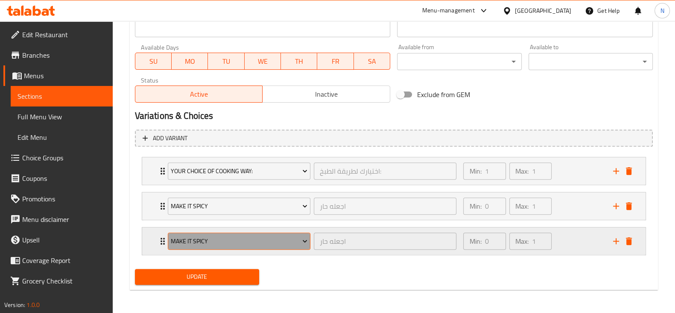
click at [228, 236] on span "Make It Spicy" at bounding box center [239, 241] width 137 height 11
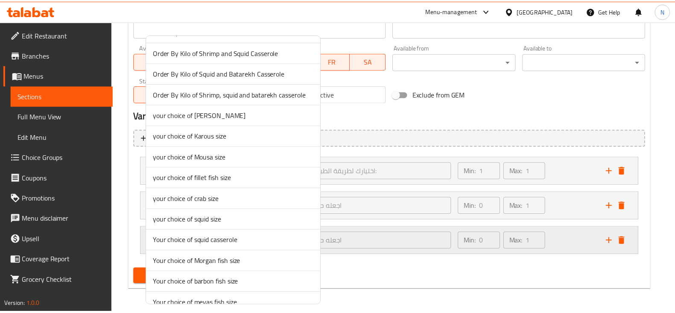
scroll to position [1357, 0]
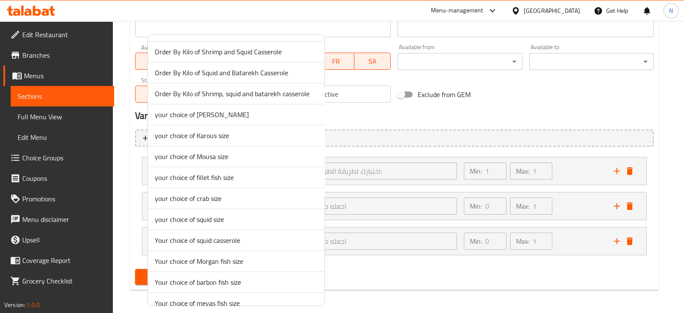
click at [224, 115] on li "your choice of Denis size" at bounding box center [236, 114] width 176 height 21
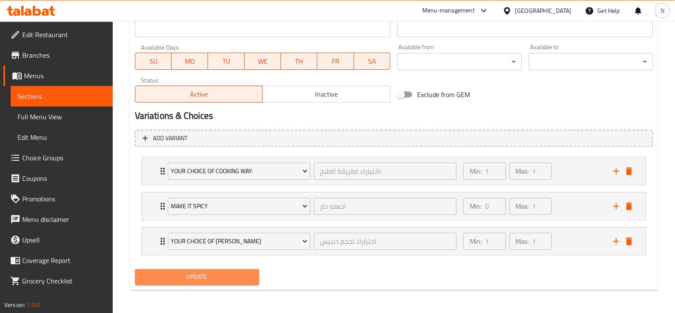
click at [218, 273] on span "Update" at bounding box center [197, 276] width 111 height 11
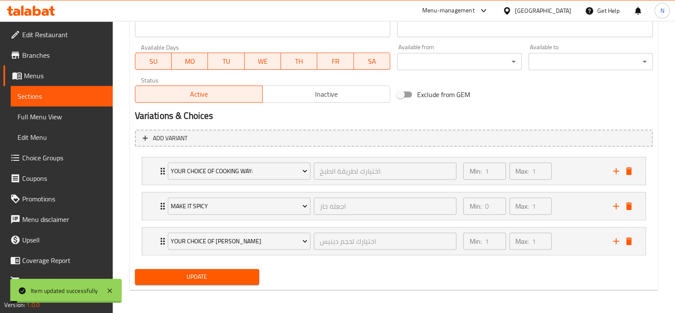
scroll to position [0, 0]
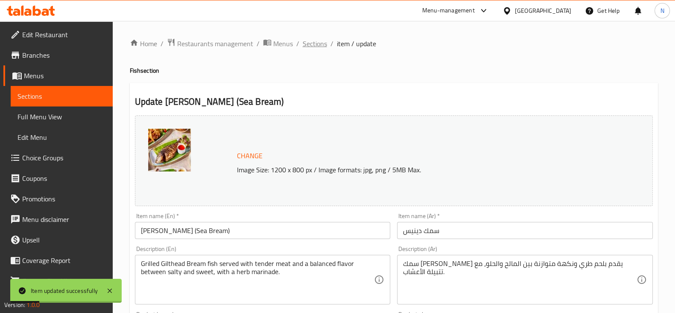
click at [316, 45] on span "Sections" at bounding box center [315, 43] width 24 height 10
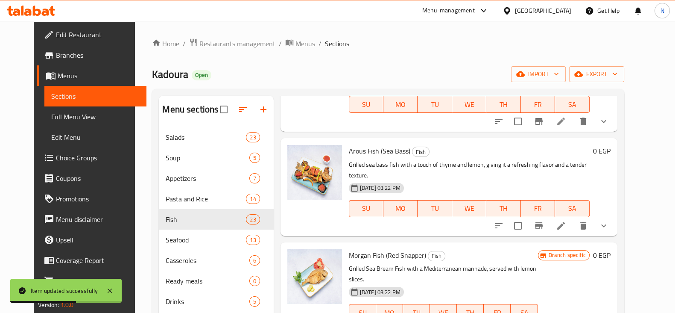
scroll to position [294, 0]
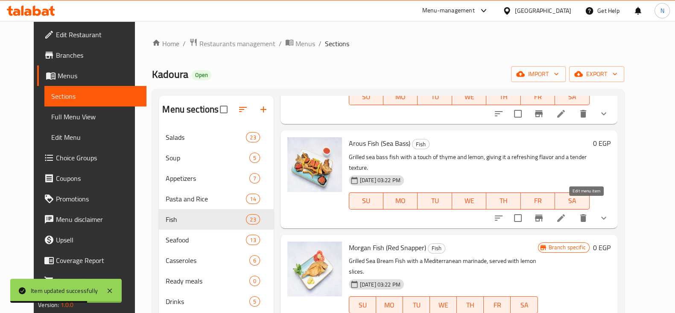
click at [566, 213] on icon at bounding box center [561, 218] width 10 height 10
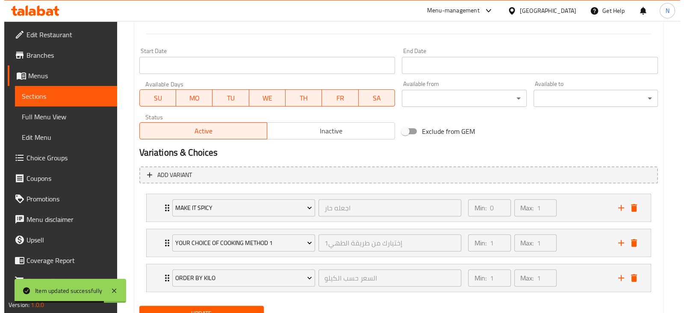
scroll to position [387, 0]
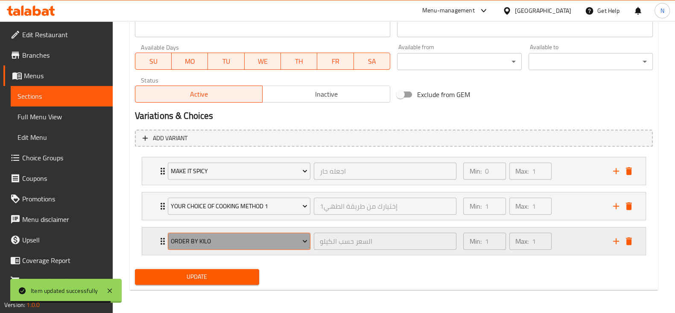
click at [241, 238] on span "Order by Kilo" at bounding box center [239, 241] width 137 height 11
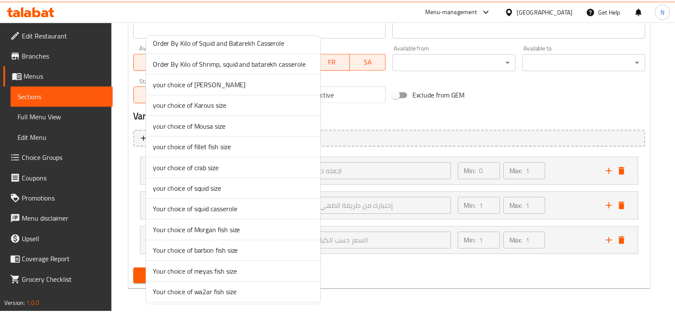
scroll to position [1389, 0]
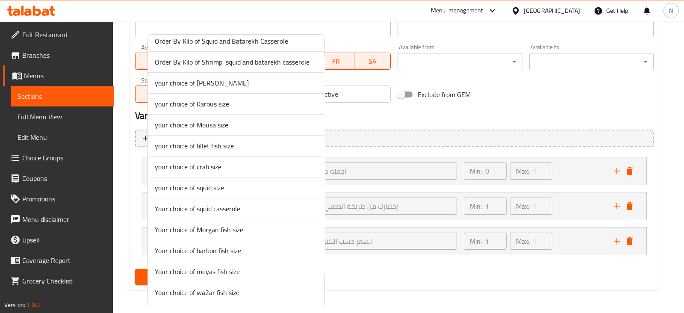
click at [218, 99] on span "your choice of Karous size" at bounding box center [236, 104] width 163 height 10
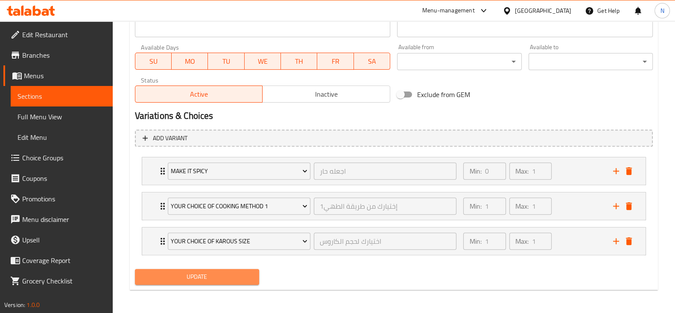
click at [229, 276] on span "Update" at bounding box center [197, 276] width 111 height 11
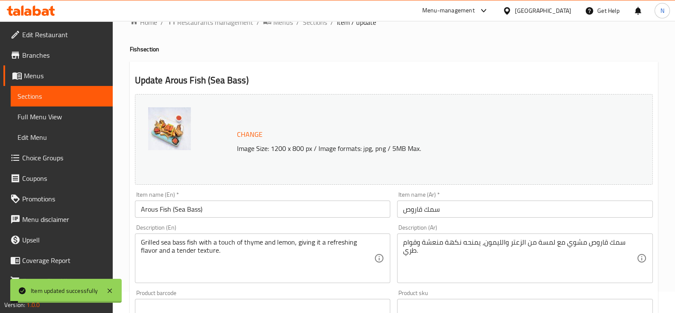
scroll to position [0, 0]
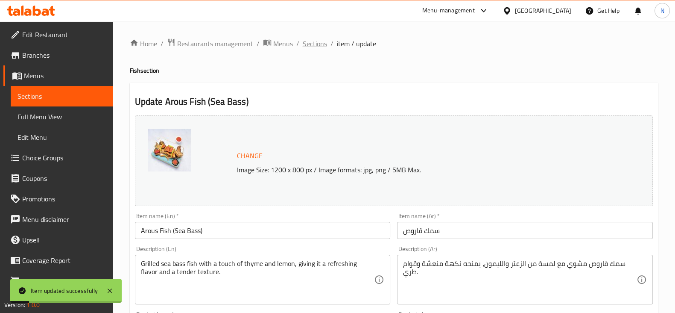
click at [317, 45] on span "Sections" at bounding box center [315, 43] width 24 height 10
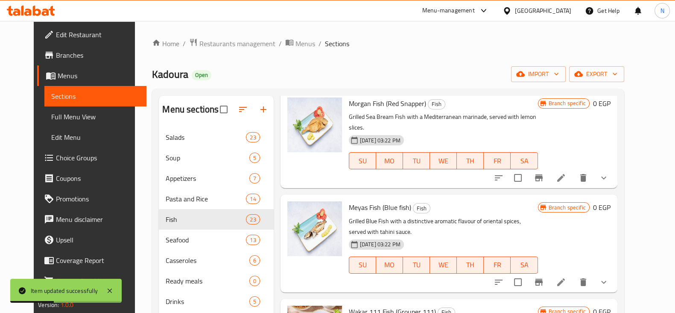
scroll to position [439, 0]
click at [573, 170] on li at bounding box center [561, 177] width 24 height 15
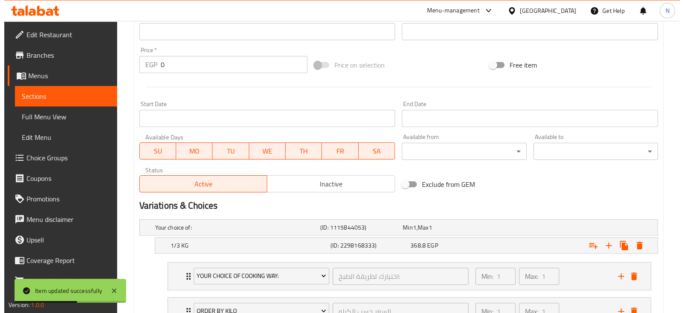
scroll to position [475, 0]
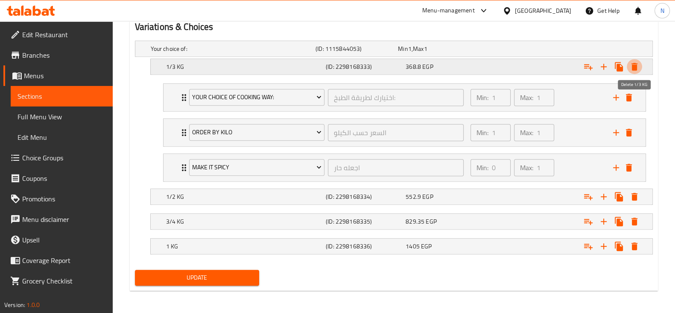
click at [634, 63] on icon "Expand" at bounding box center [635, 67] width 6 height 8
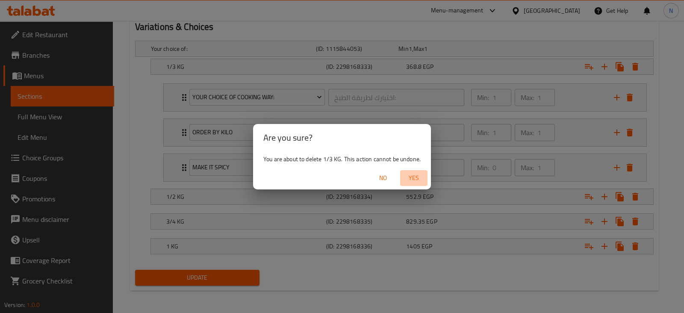
click at [416, 176] on span "Yes" at bounding box center [413, 178] width 21 height 11
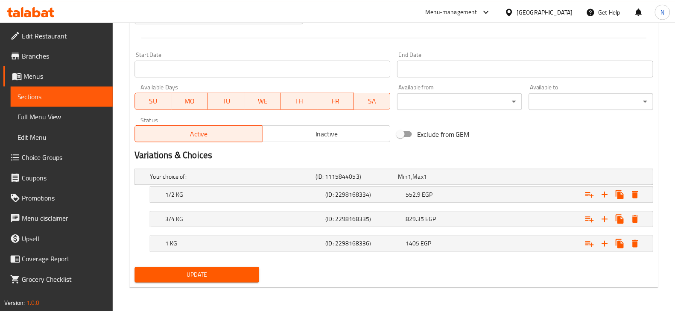
scroll to position [346, 0]
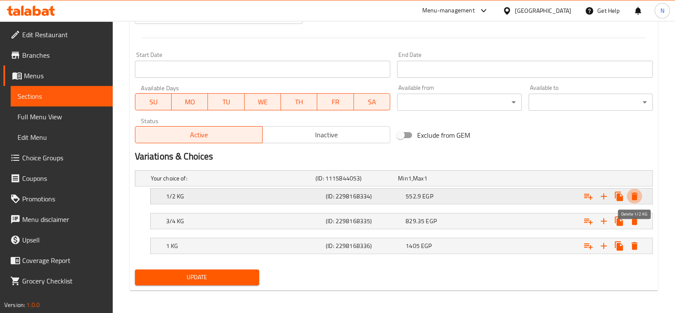
click at [634, 194] on icon "Expand" at bounding box center [635, 196] width 6 height 8
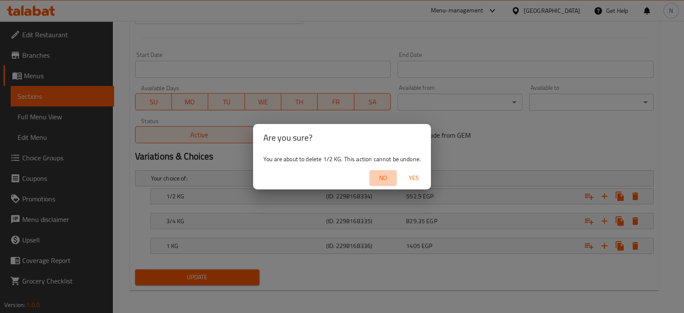
click at [384, 176] on span "No" at bounding box center [383, 178] width 21 height 11
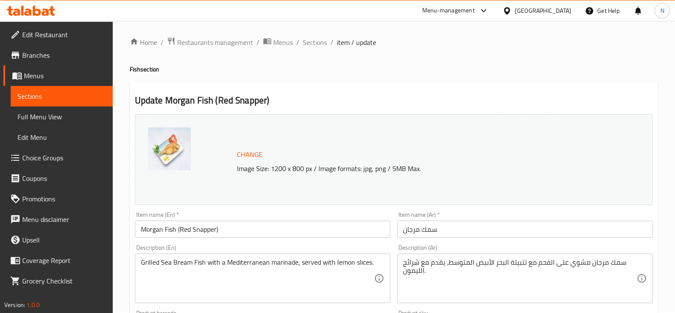
scroll to position [0, 0]
click at [314, 46] on span "Sections" at bounding box center [315, 43] width 24 height 10
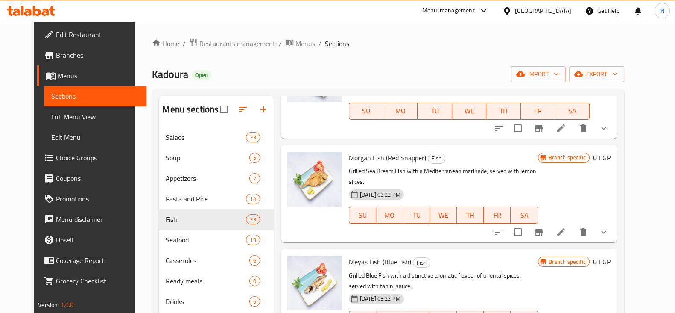
scroll to position [387, 0]
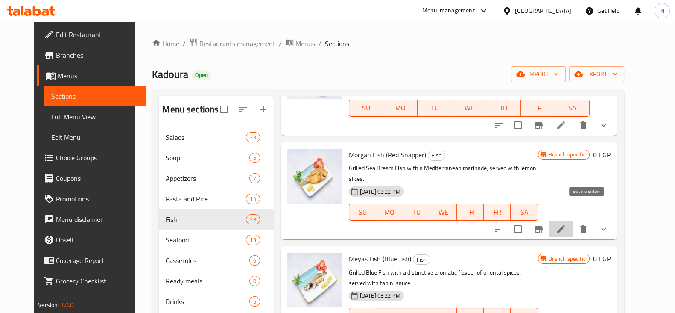
click at [565, 225] on icon at bounding box center [561, 229] width 8 height 8
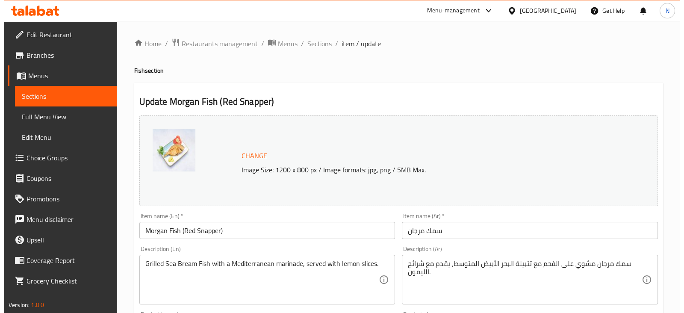
scroll to position [475, 0]
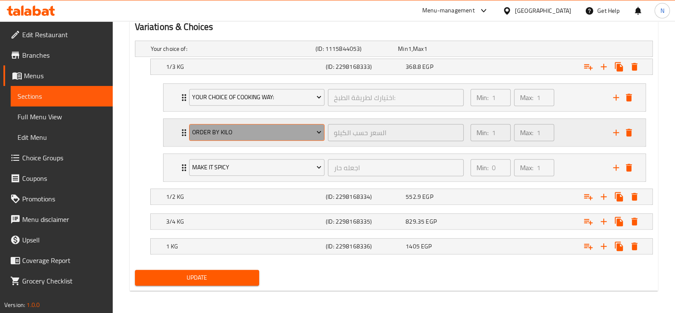
click at [293, 139] on button "Order by Kilo" at bounding box center [257, 132] width 136 height 17
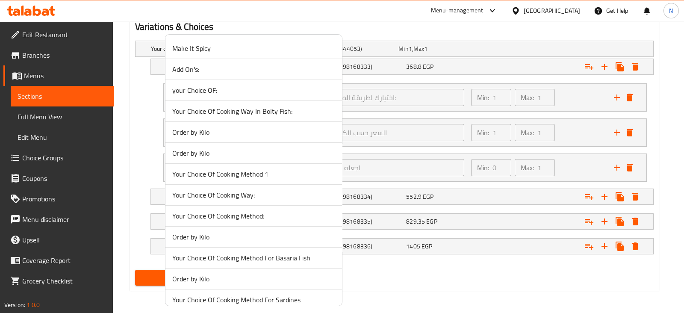
click at [375, 281] on div at bounding box center [342, 156] width 684 height 313
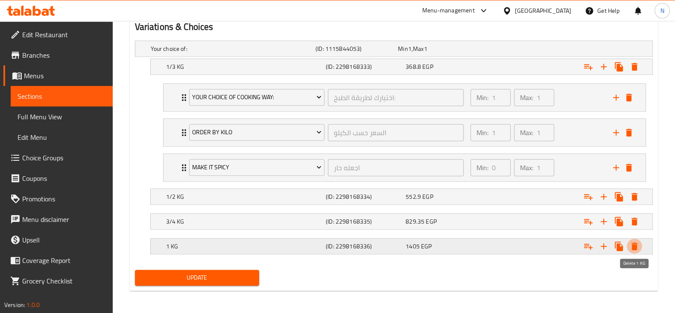
click at [632, 247] on icon "Expand" at bounding box center [635, 246] width 6 height 8
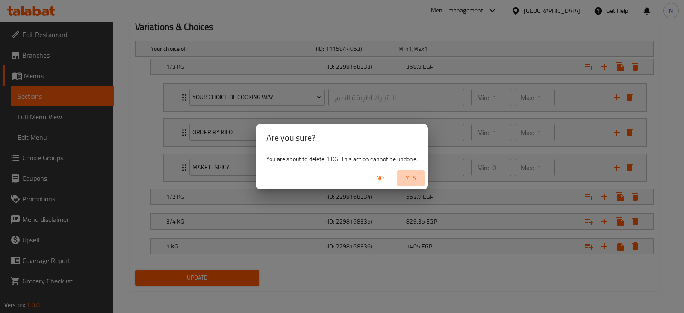
click at [412, 176] on span "Yes" at bounding box center [410, 178] width 21 height 11
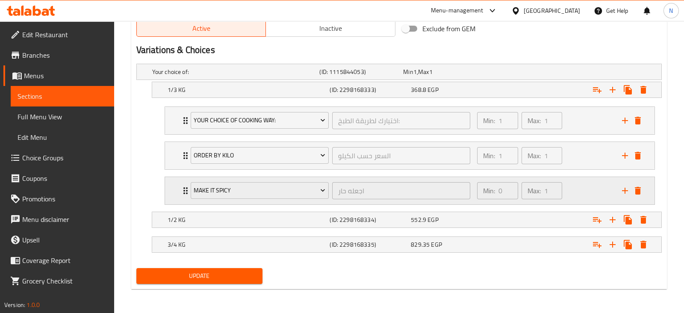
scroll to position [451, 0]
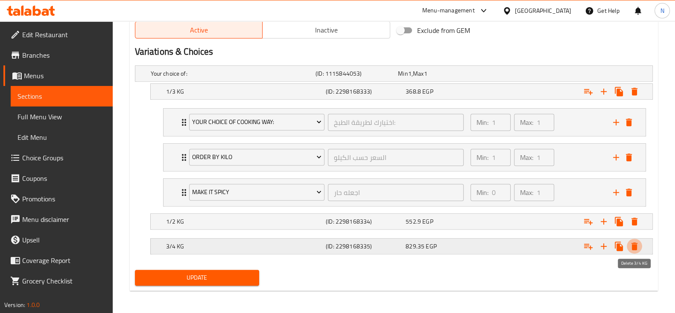
click at [637, 248] on icon "Expand" at bounding box center [635, 246] width 10 height 10
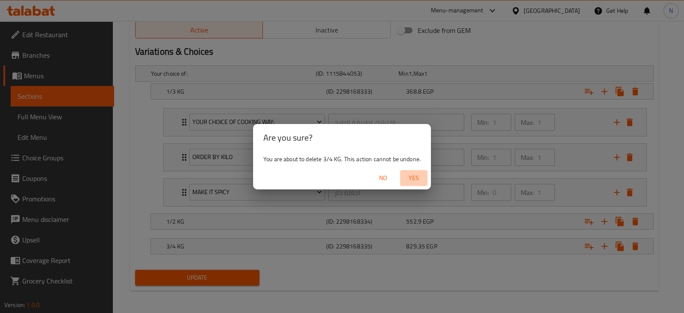
click at [409, 175] on span "Yes" at bounding box center [413, 178] width 21 height 11
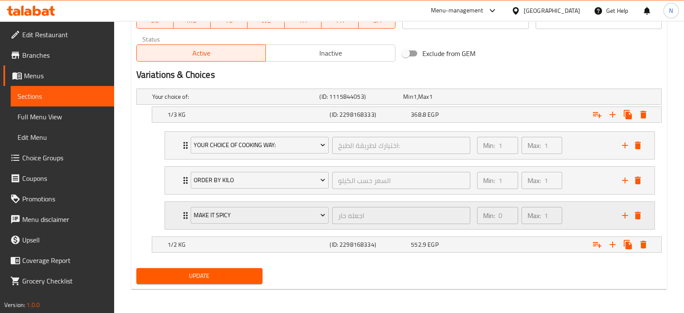
scroll to position [426, 0]
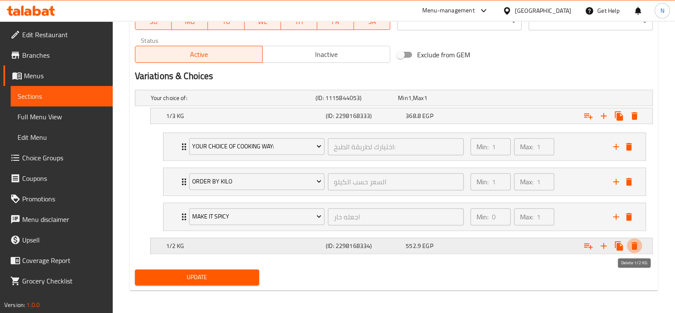
click at [639, 248] on icon "Expand" at bounding box center [635, 246] width 10 height 10
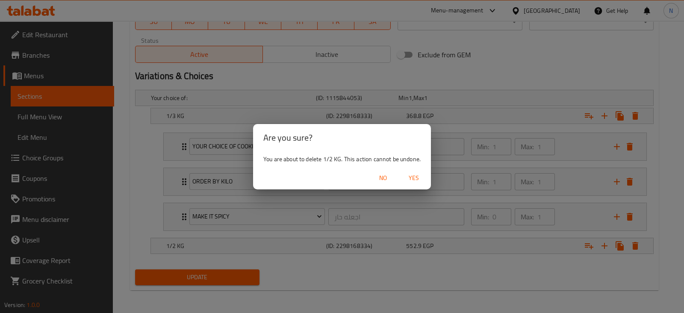
click at [419, 173] on span "Yes" at bounding box center [413, 178] width 21 height 11
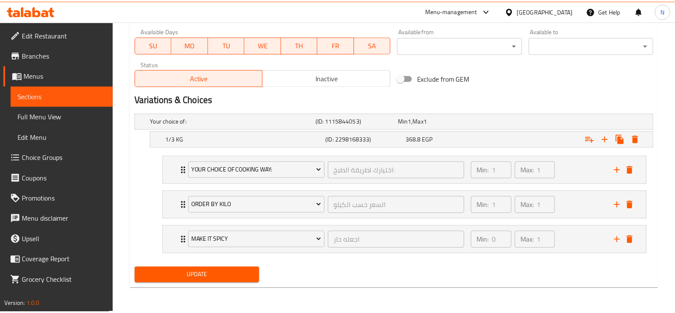
scroll to position [402, 0]
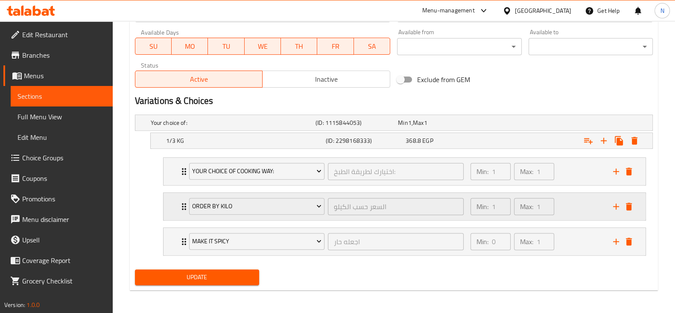
click at [262, 217] on div "Order by Kilo السعر حسب الكيلو ​" at bounding box center [326, 206] width 285 height 27
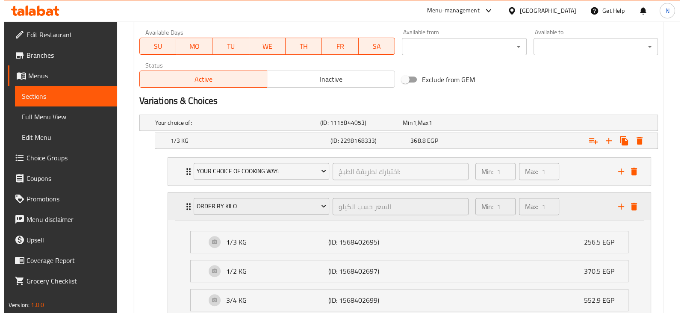
scroll to position [426, 0]
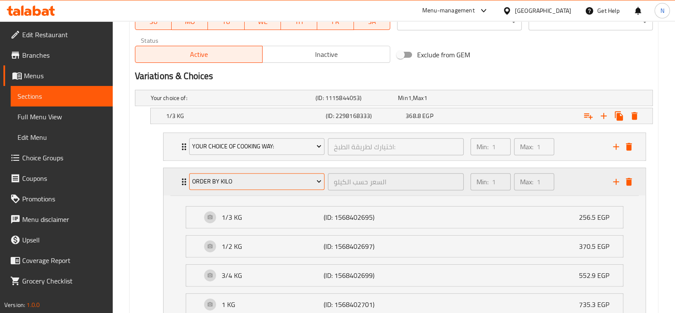
click at [264, 185] on span "Order by Kilo" at bounding box center [256, 181] width 129 height 11
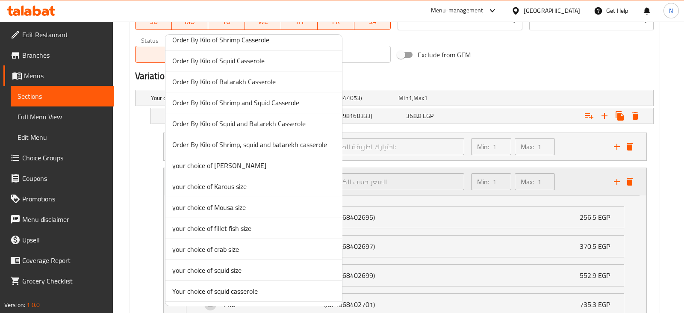
scroll to position [1303, 0]
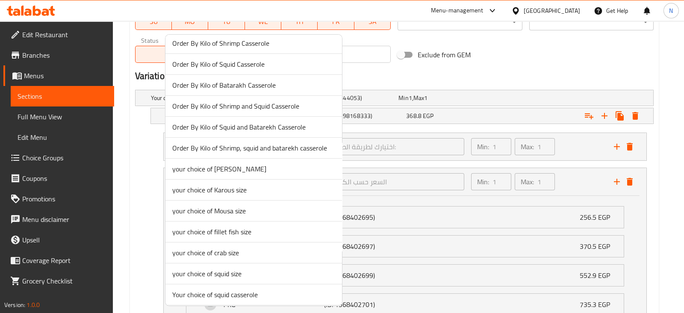
click at [229, 206] on span "your choice of Mousa size" at bounding box center [253, 210] width 163 height 10
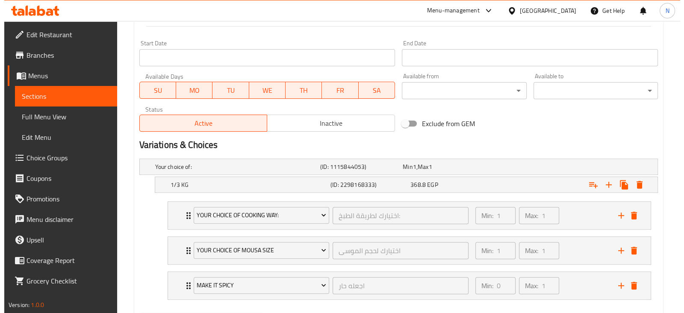
scroll to position [402, 0]
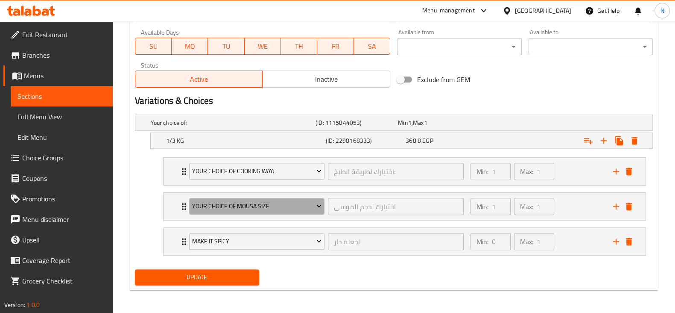
click at [229, 206] on span "your choice of Mousa size" at bounding box center [256, 206] width 129 height 11
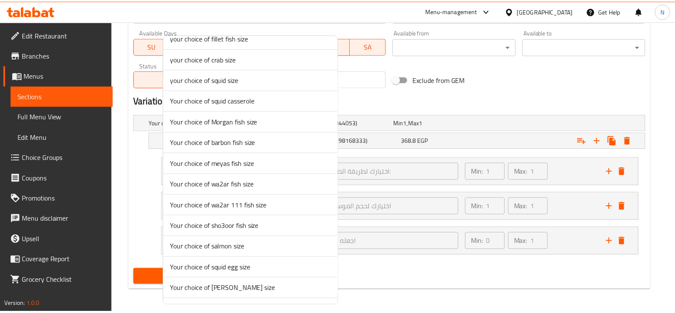
scroll to position [1496, 0]
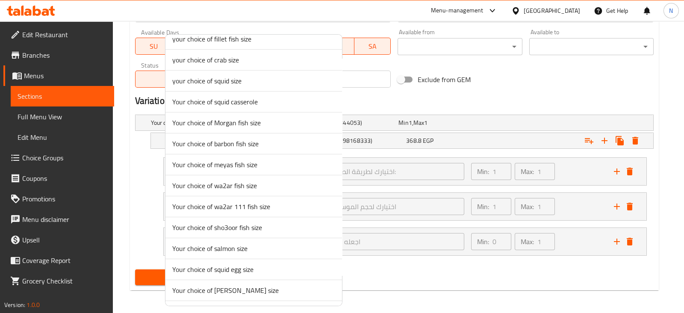
click at [229, 118] on span "Your choice of Morgan fish size" at bounding box center [253, 122] width 163 height 10
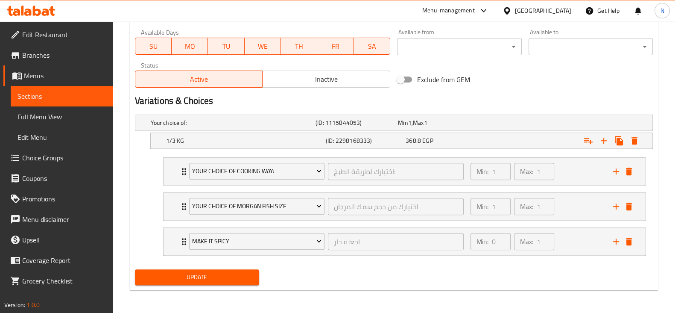
click at [199, 272] on span "Update" at bounding box center [197, 277] width 111 height 11
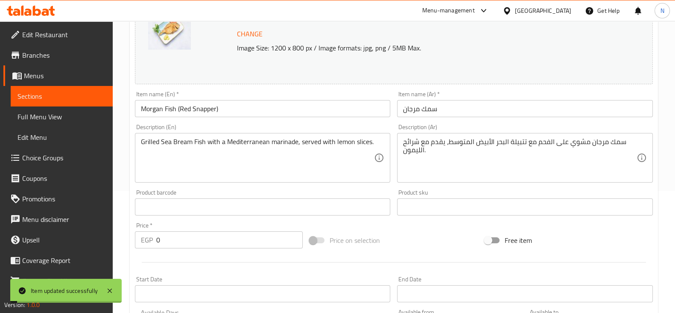
scroll to position [0, 0]
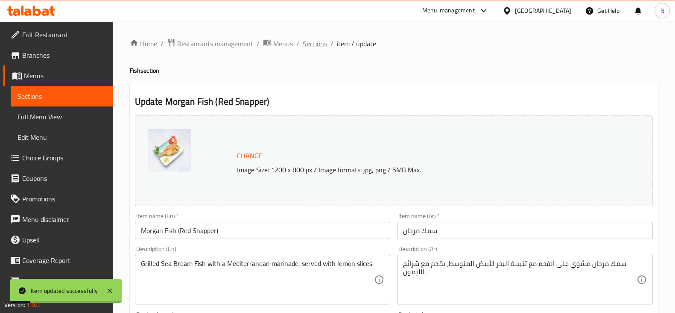
click at [311, 46] on span "Sections" at bounding box center [315, 43] width 24 height 10
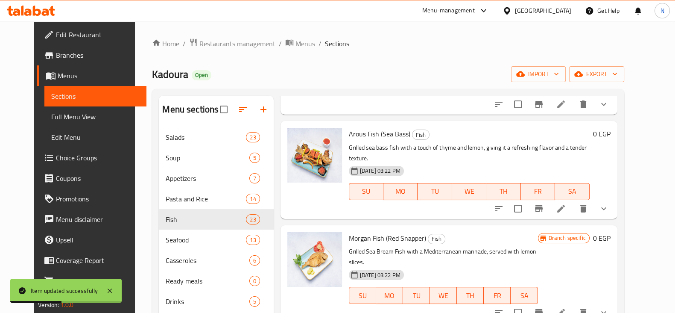
scroll to position [304, 0]
click at [566, 203] on icon at bounding box center [561, 208] width 10 height 10
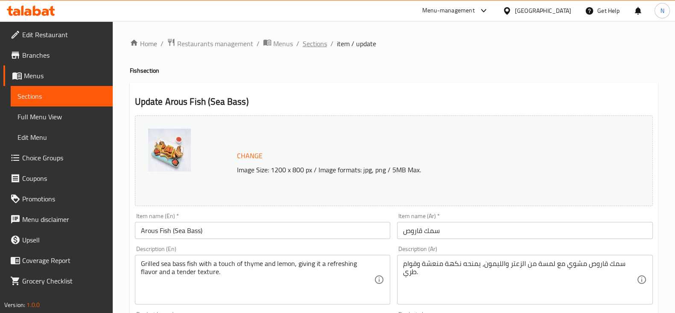
drag, startPoint x: 318, startPoint y: 35, endPoint x: 318, endPoint y: 42, distance: 6.4
click at [318, 42] on span "Sections" at bounding box center [315, 43] width 24 height 10
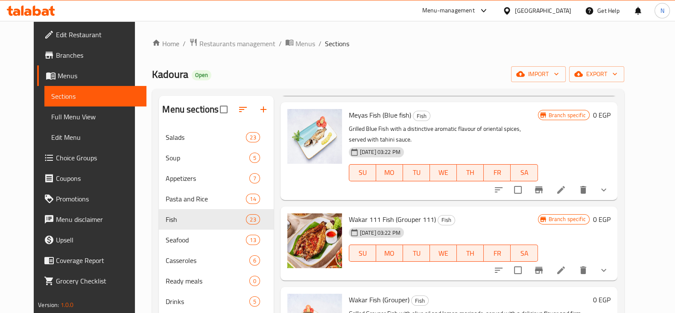
scroll to position [465, 0]
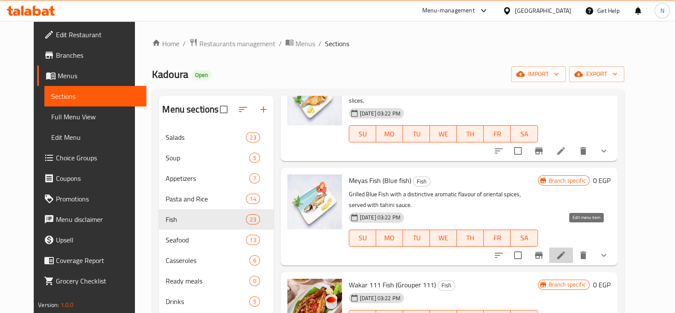
click at [566, 250] on icon at bounding box center [561, 255] width 10 height 10
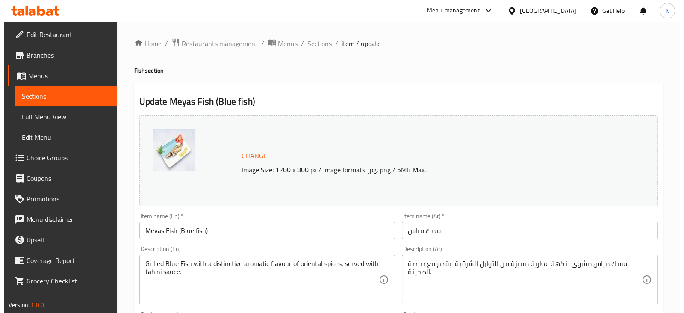
scroll to position [387, 0]
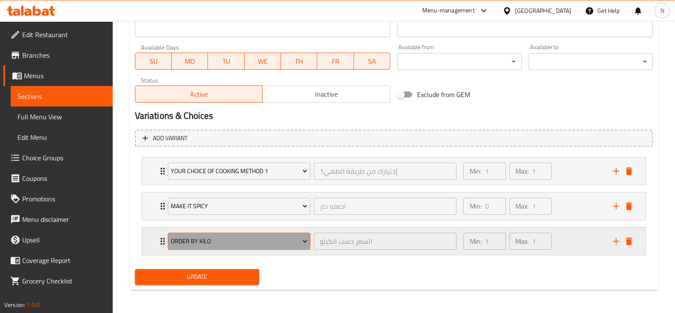
click at [240, 242] on span "Order by Kilo" at bounding box center [239, 241] width 137 height 11
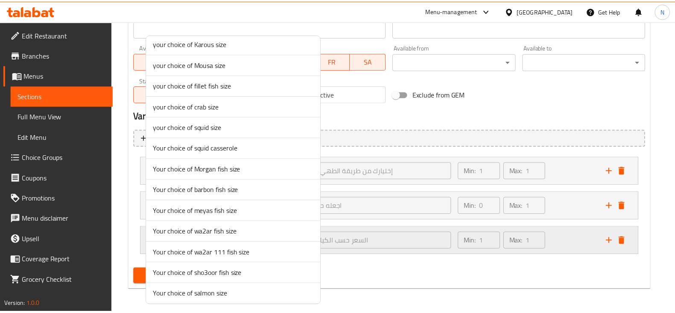
scroll to position [1447, 0]
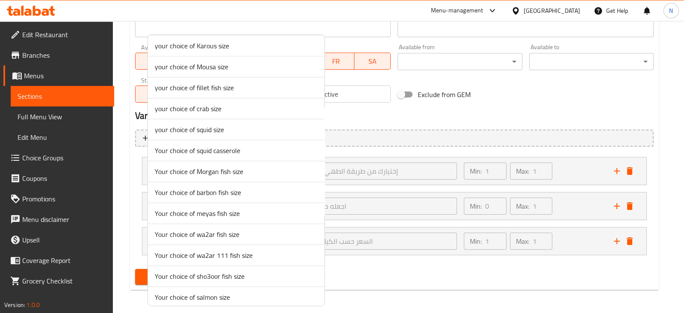
click at [222, 208] on span "Your choice of meyas fish size" at bounding box center [236, 213] width 163 height 10
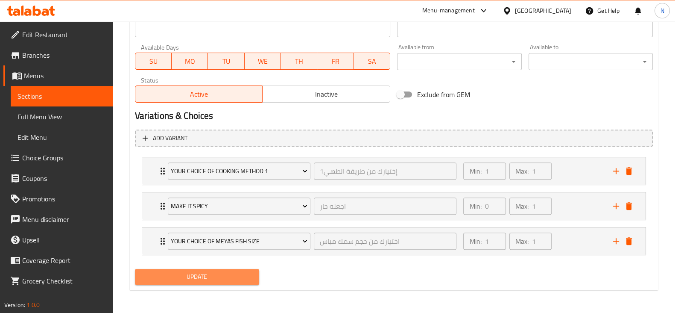
click at [219, 276] on span "Update" at bounding box center [197, 276] width 111 height 11
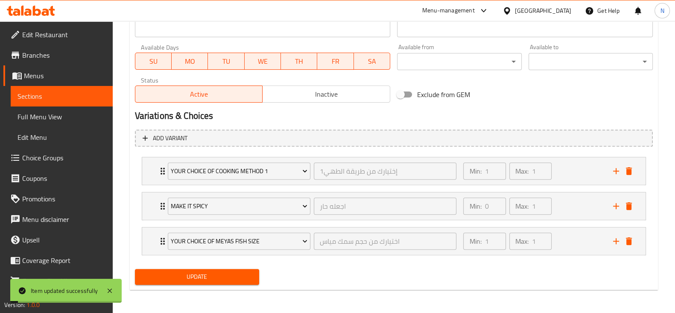
scroll to position [0, 0]
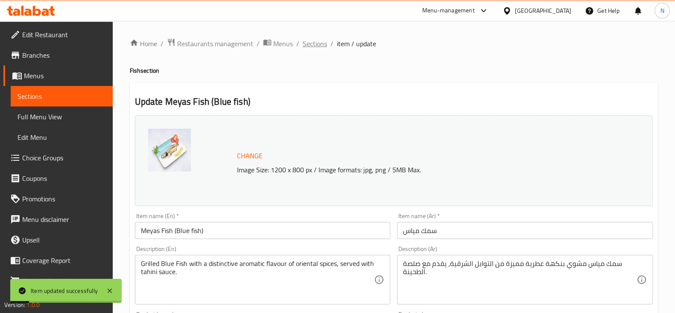
click at [320, 47] on span "Sections" at bounding box center [315, 43] width 24 height 10
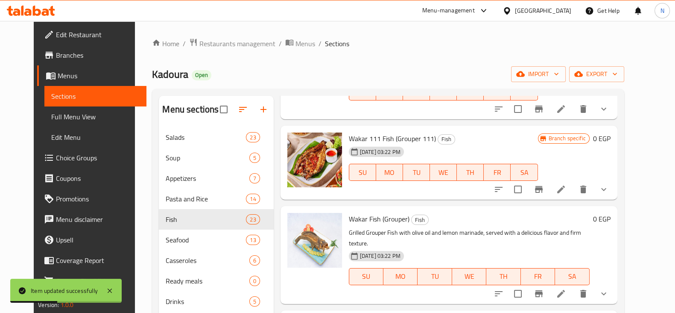
scroll to position [613, 0]
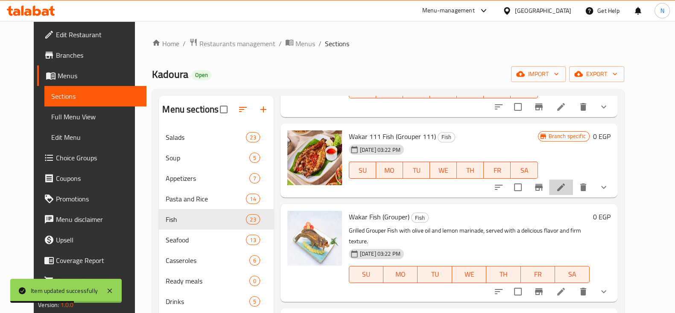
click at [573, 179] on li at bounding box center [561, 186] width 24 height 15
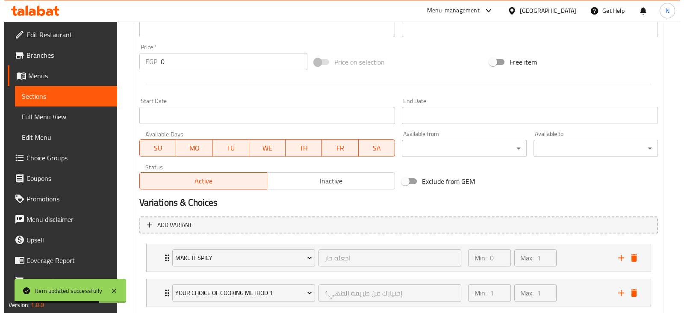
scroll to position [387, 0]
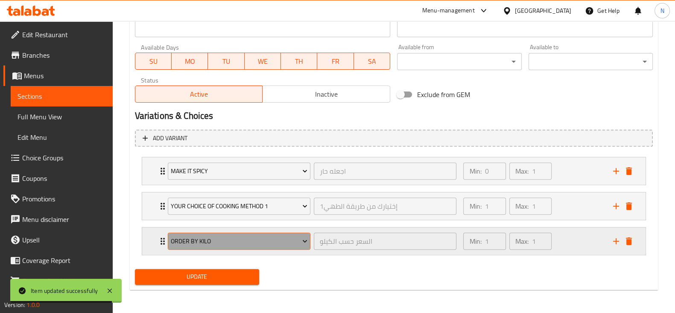
click at [260, 244] on span "Order by Kilo" at bounding box center [239, 241] width 137 height 11
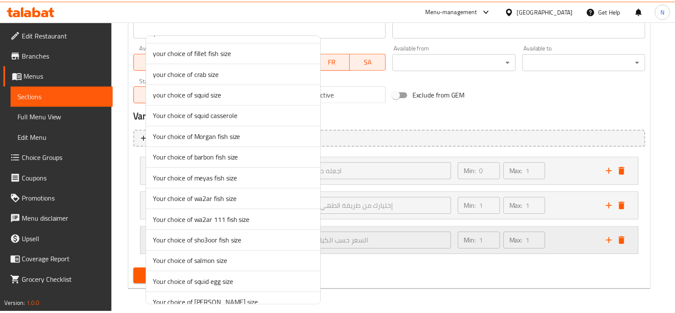
scroll to position [1482, 0]
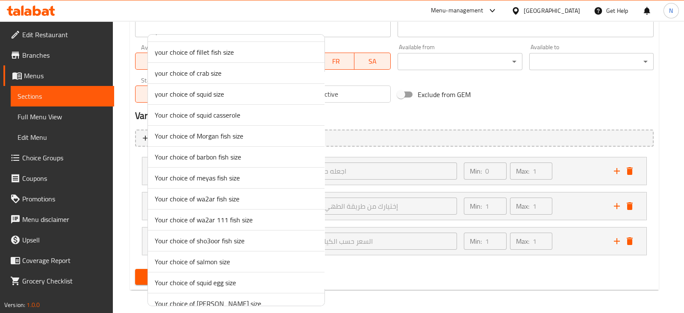
click at [246, 214] on span "Your choice of wa2ar 111 fish size" at bounding box center [236, 219] width 163 height 10
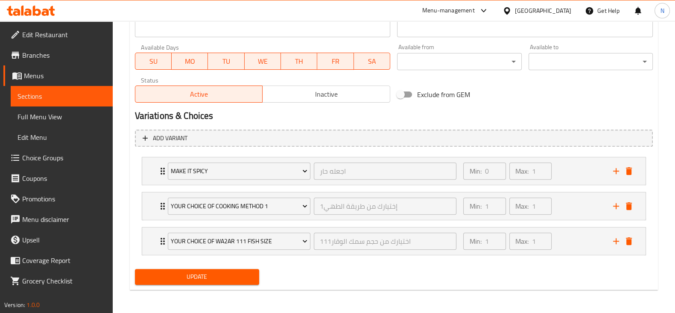
click at [224, 284] on div "Update" at bounding box center [197, 276] width 131 height 23
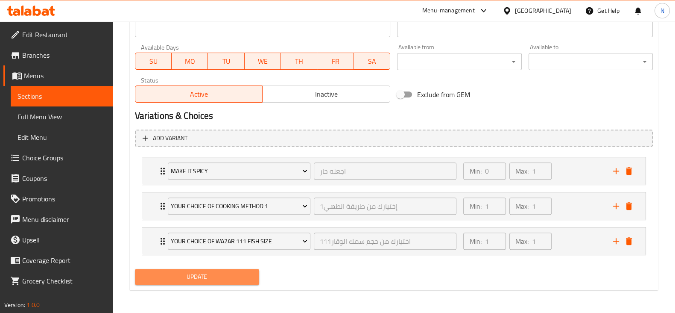
click at [230, 276] on span "Update" at bounding box center [197, 276] width 111 height 11
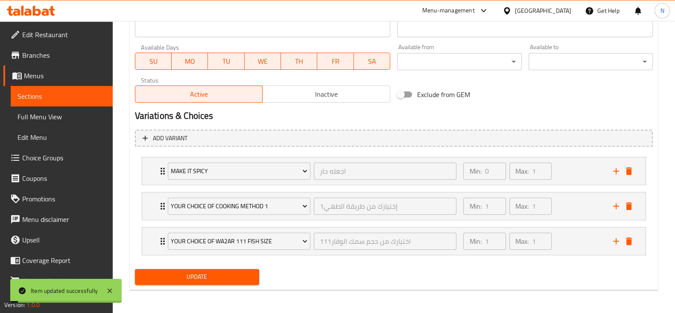
scroll to position [0, 0]
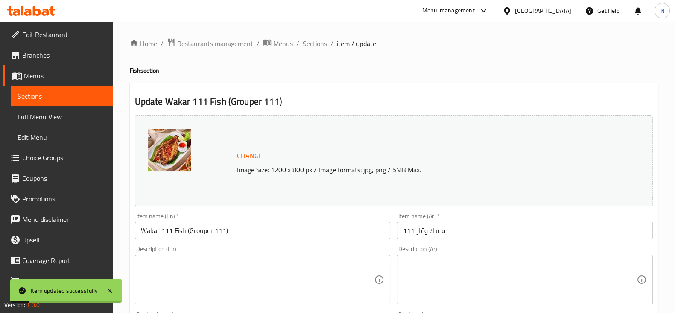
click at [315, 48] on span "Sections" at bounding box center [315, 43] width 24 height 10
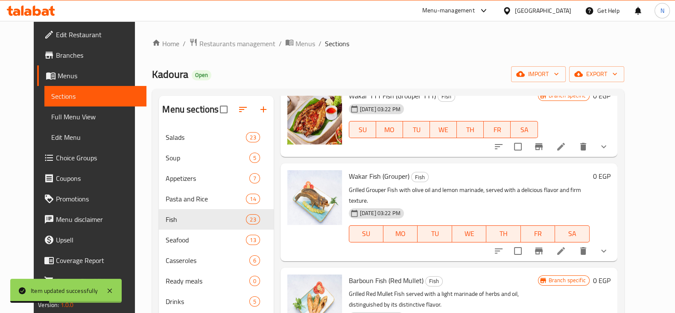
scroll to position [656, 0]
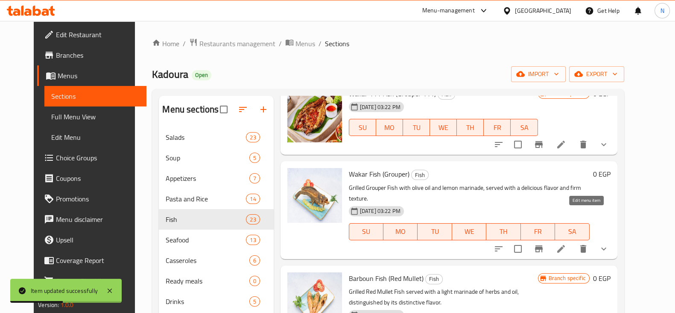
click at [566, 244] on icon at bounding box center [561, 249] width 10 height 10
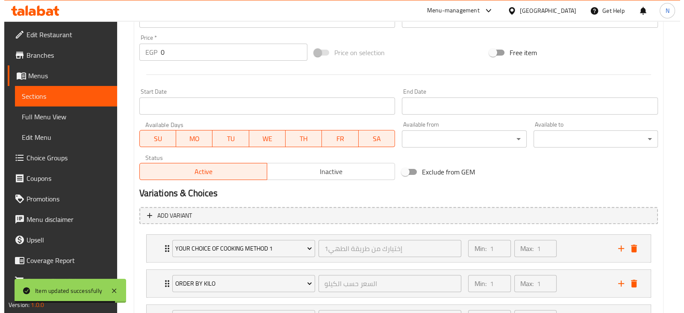
scroll to position [387, 0]
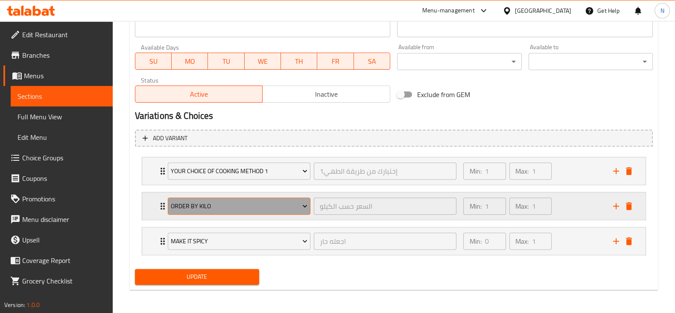
click at [261, 208] on span "Order by Kilo" at bounding box center [239, 206] width 137 height 11
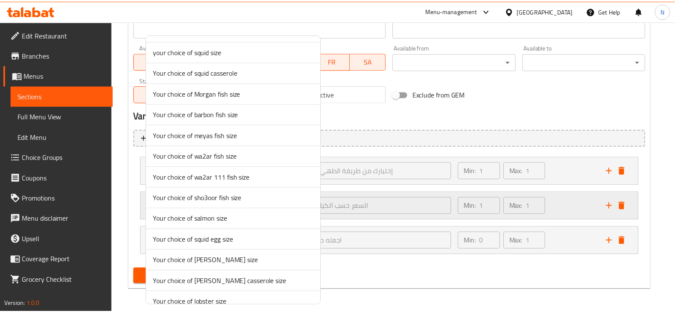
scroll to position [1510, 0]
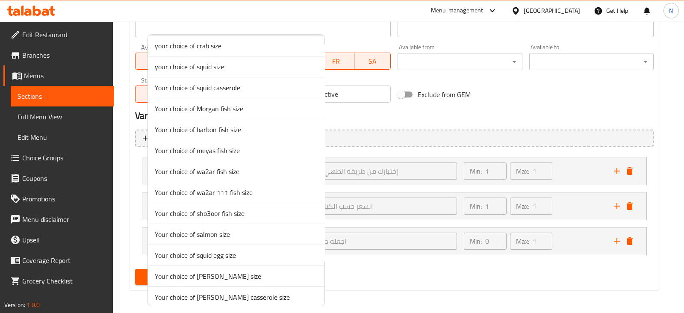
click at [237, 166] on span "Your choice of wa2ar fish size" at bounding box center [236, 171] width 163 height 10
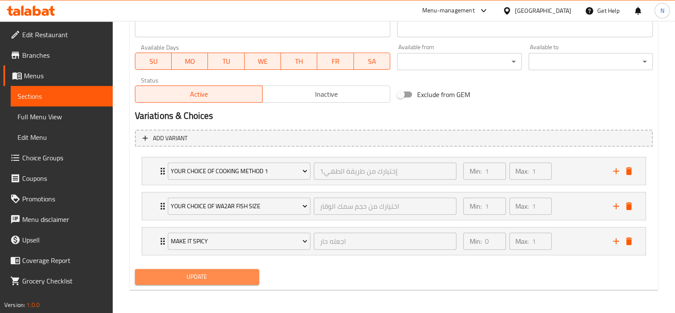
click at [218, 279] on span "Update" at bounding box center [197, 276] width 111 height 11
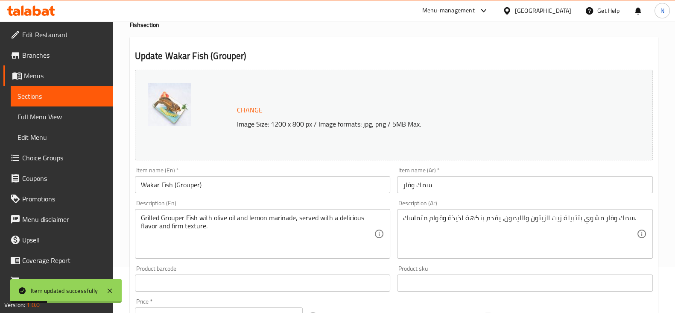
scroll to position [0, 0]
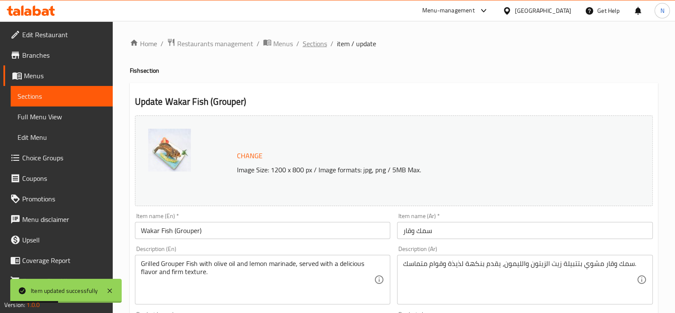
click at [319, 44] on span "Sections" at bounding box center [315, 43] width 24 height 10
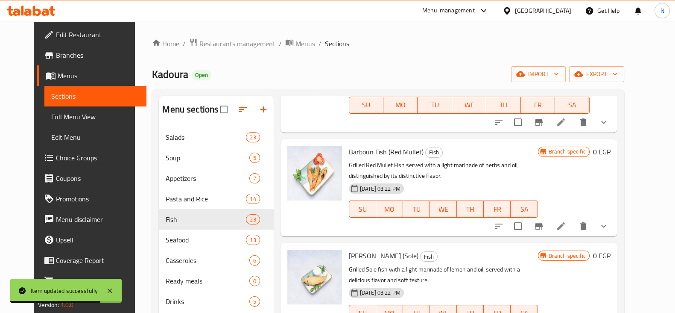
scroll to position [783, 0]
click at [573, 217] on li at bounding box center [561, 224] width 24 height 15
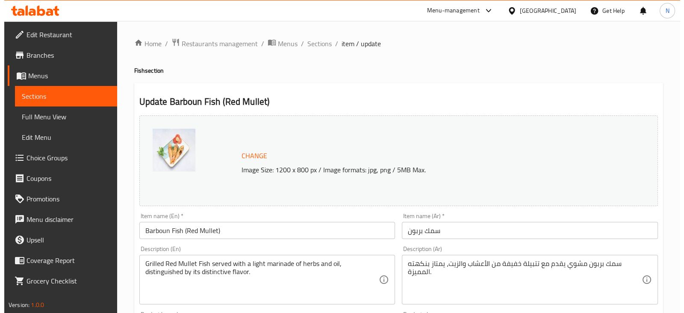
scroll to position [387, 0]
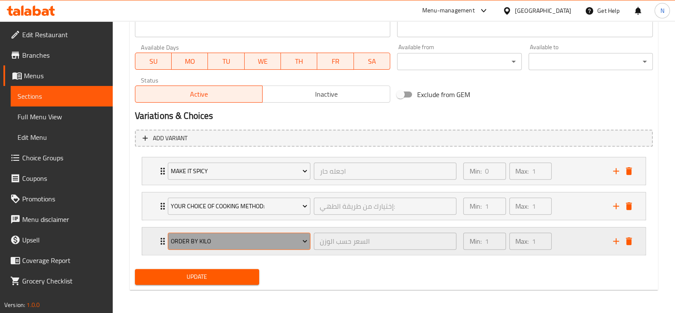
click at [258, 240] on span "Order By Kilo" at bounding box center [239, 241] width 137 height 11
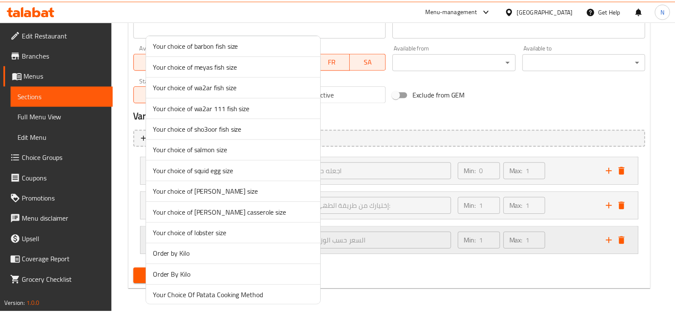
scroll to position [1595, 0]
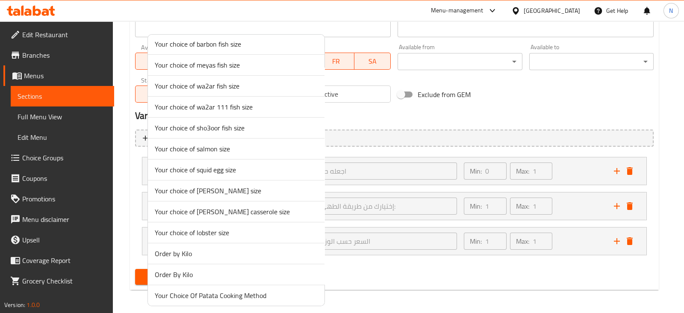
click at [357, 275] on div at bounding box center [342, 156] width 684 height 313
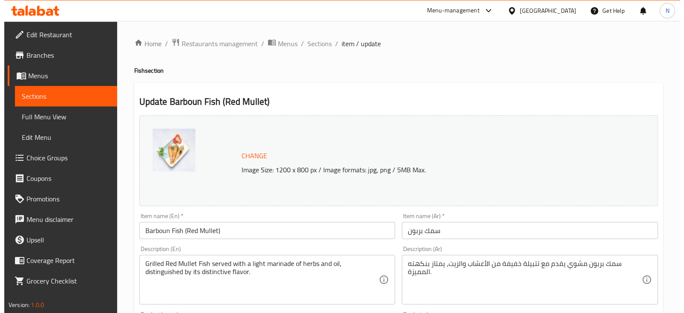
scroll to position [387, 0]
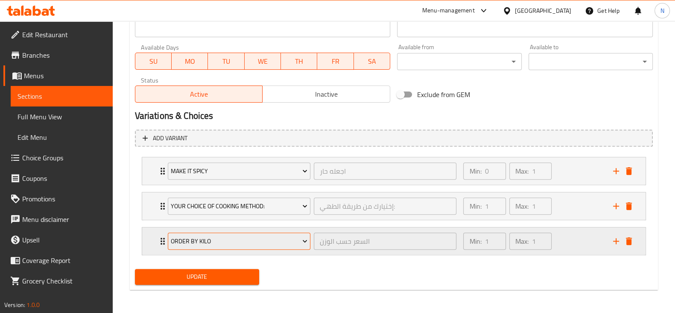
click at [291, 244] on span "Order By Kilo" at bounding box center [239, 241] width 137 height 11
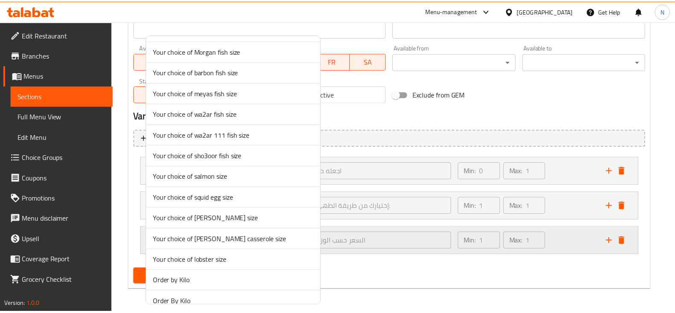
scroll to position [1532, 0]
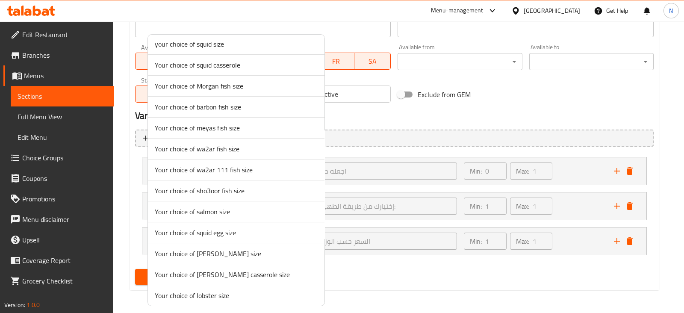
click at [235, 102] on span "Your choice of barbon fish size" at bounding box center [236, 107] width 163 height 10
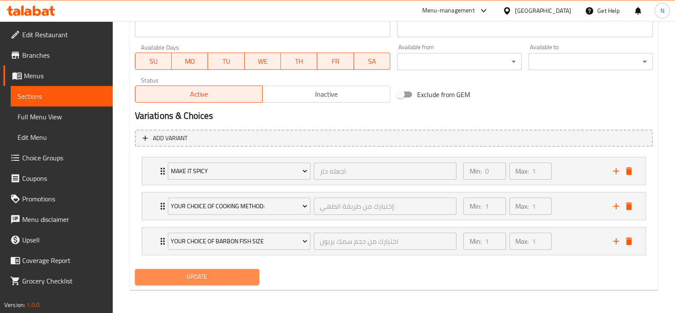
click at [205, 274] on span "Update" at bounding box center [197, 276] width 111 height 11
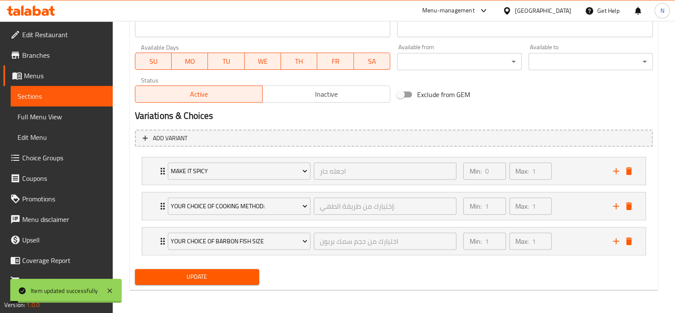
scroll to position [0, 0]
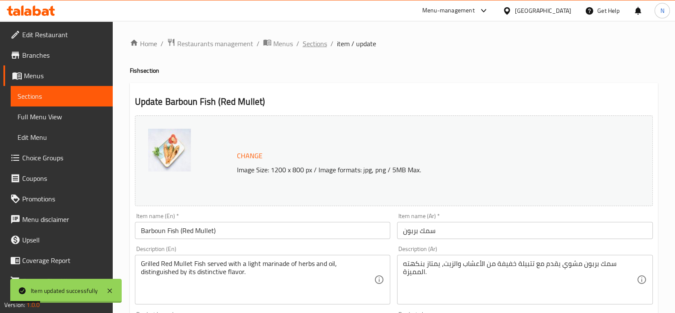
click at [315, 46] on span "Sections" at bounding box center [315, 43] width 24 height 10
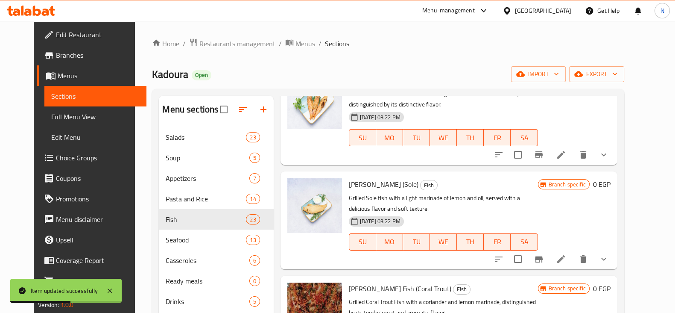
scroll to position [855, 0]
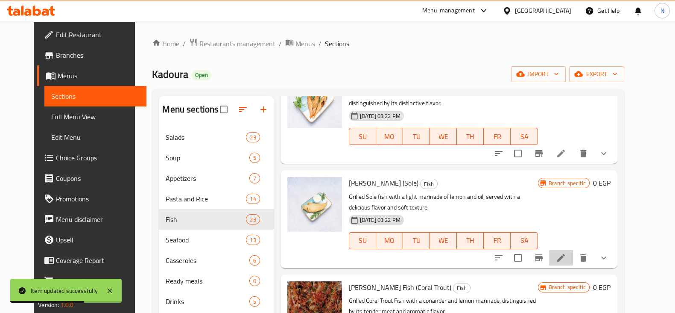
click at [573, 250] on li at bounding box center [561, 257] width 24 height 15
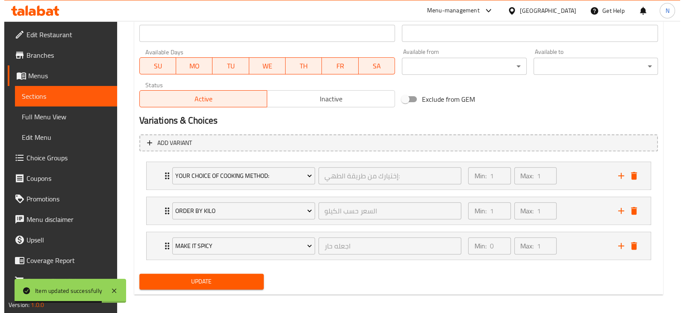
scroll to position [387, 0]
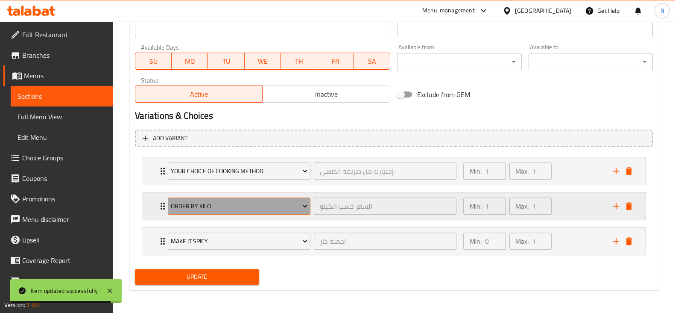
click at [242, 205] on span "Order by Kilo" at bounding box center [239, 206] width 137 height 11
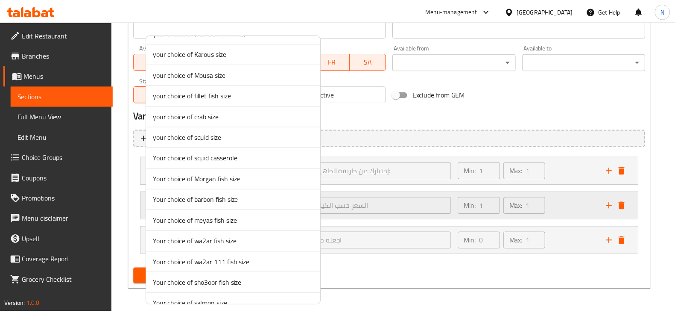
scroll to position [1436, 0]
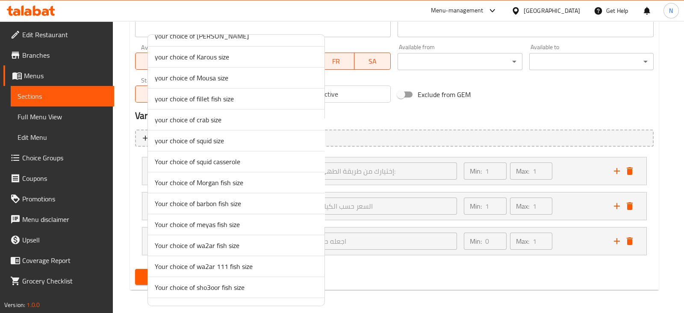
click at [225, 78] on span "your choice of Mousa size" at bounding box center [236, 78] width 163 height 10
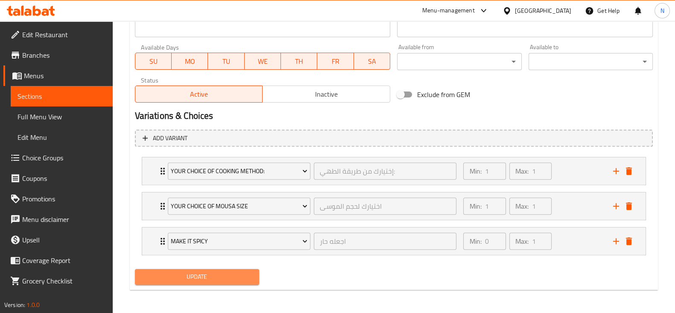
click at [207, 274] on span "Update" at bounding box center [197, 276] width 111 height 11
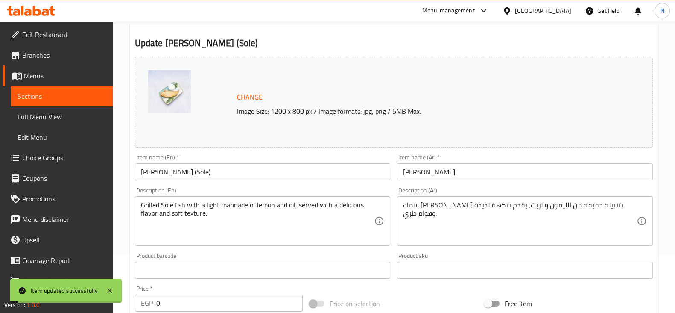
scroll to position [0, 0]
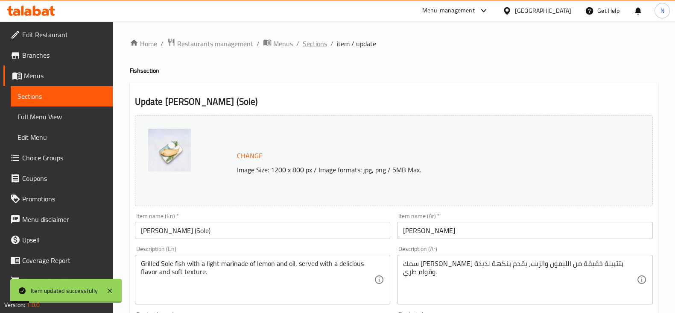
drag, startPoint x: 323, startPoint y: 35, endPoint x: 322, endPoint y: 40, distance: 4.8
click at [322, 40] on span "Sections" at bounding box center [315, 43] width 24 height 10
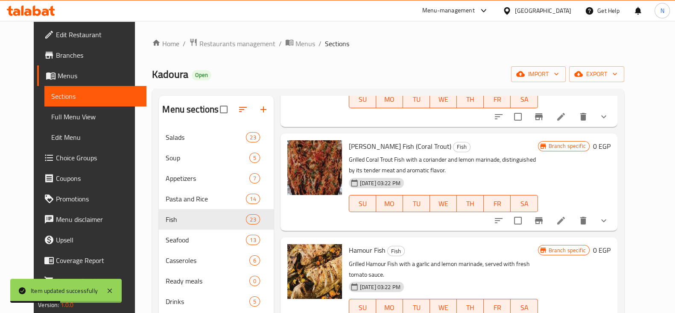
scroll to position [1000, 0]
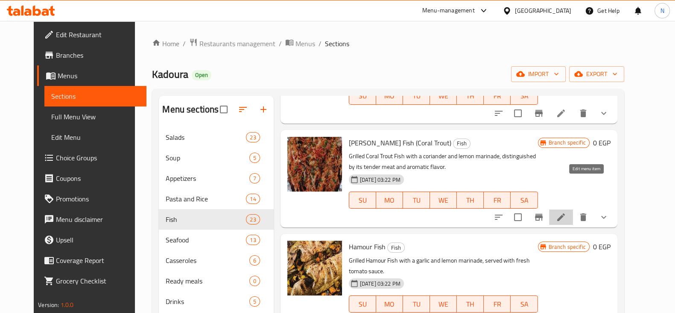
click at [566, 212] on icon at bounding box center [561, 217] width 10 height 10
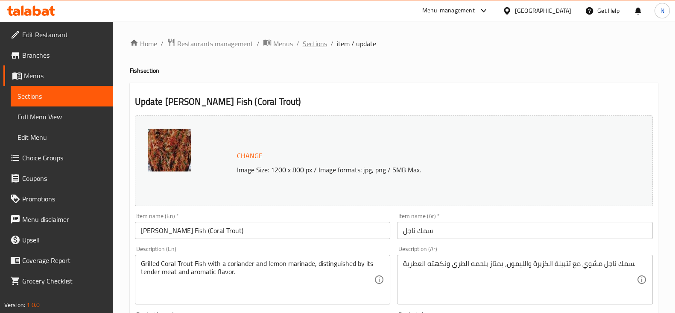
click at [317, 44] on span "Sections" at bounding box center [315, 43] width 24 height 10
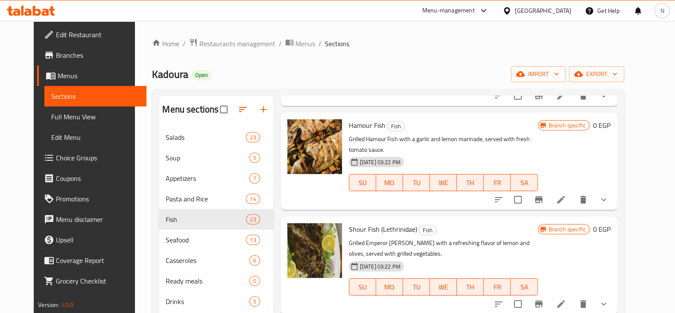
scroll to position [1120, 0]
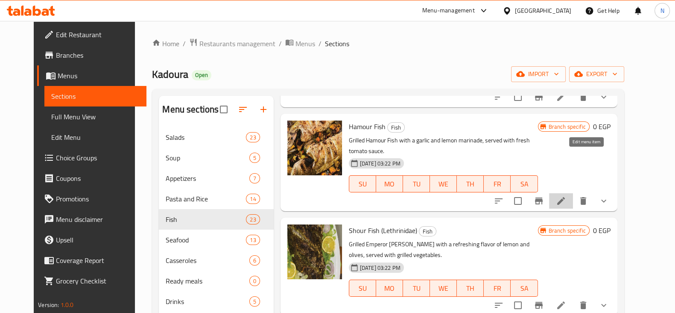
click at [566, 196] on icon at bounding box center [561, 201] width 10 height 10
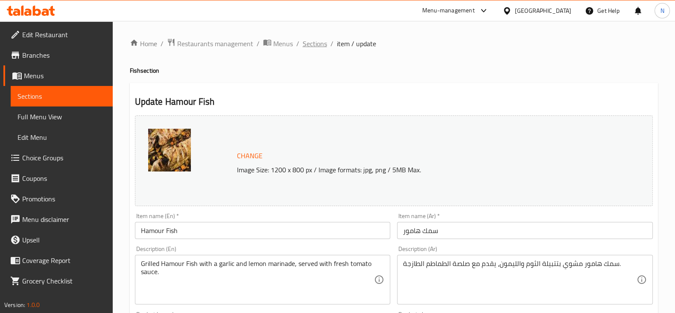
click at [318, 39] on span "Sections" at bounding box center [315, 43] width 24 height 10
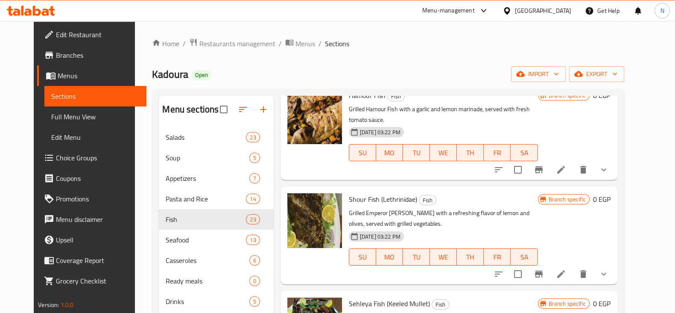
scroll to position [1149, 0]
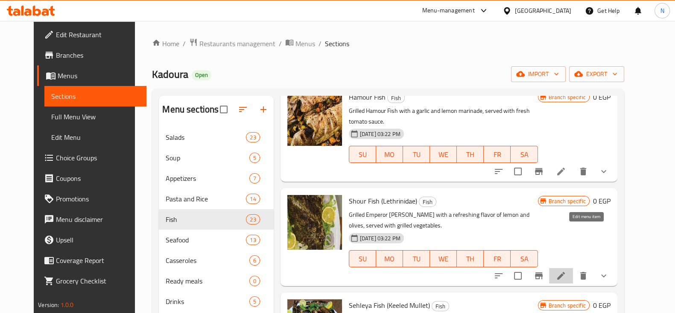
click at [566, 270] on icon at bounding box center [561, 275] width 10 height 10
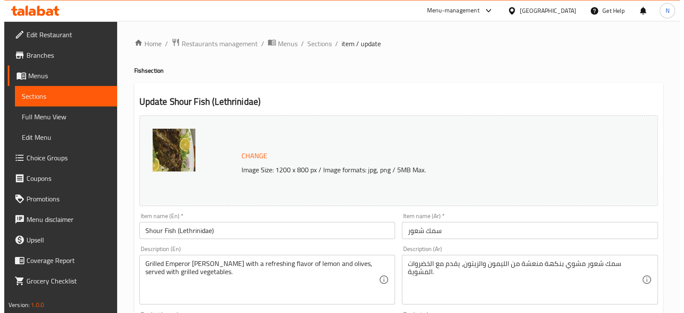
scroll to position [387, 0]
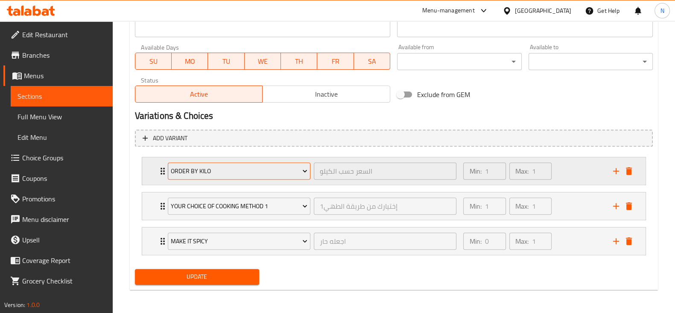
click at [273, 176] on button "Order by Kilo" at bounding box center [239, 170] width 143 height 17
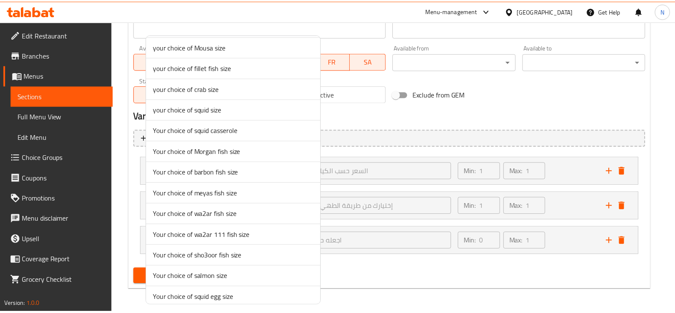
scroll to position [1468, 0]
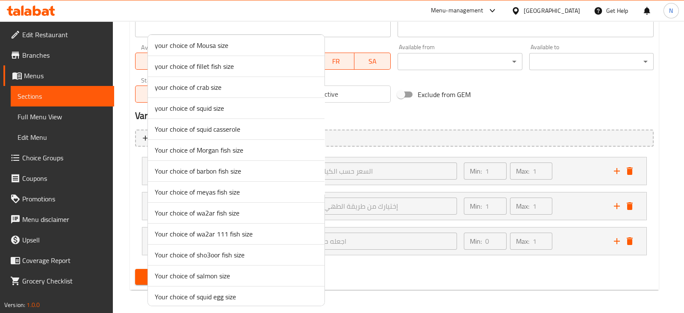
click at [217, 252] on span "Your choice of sho3oor fish size" at bounding box center [236, 254] width 163 height 10
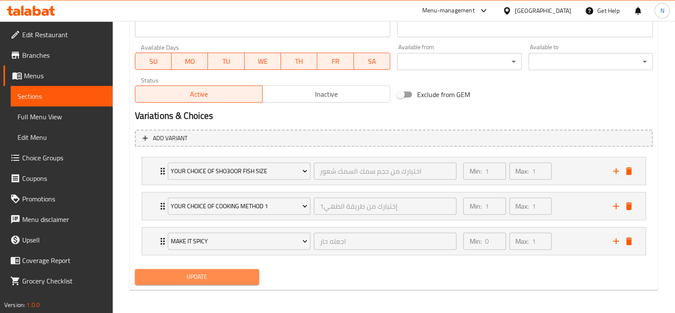
click at [223, 274] on span "Update" at bounding box center [197, 276] width 111 height 11
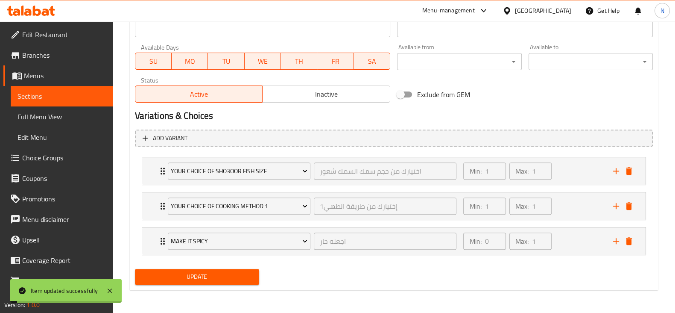
scroll to position [0, 0]
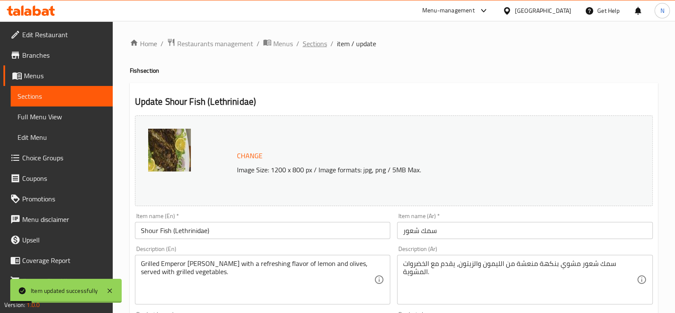
click at [316, 44] on span "Sections" at bounding box center [315, 43] width 24 height 10
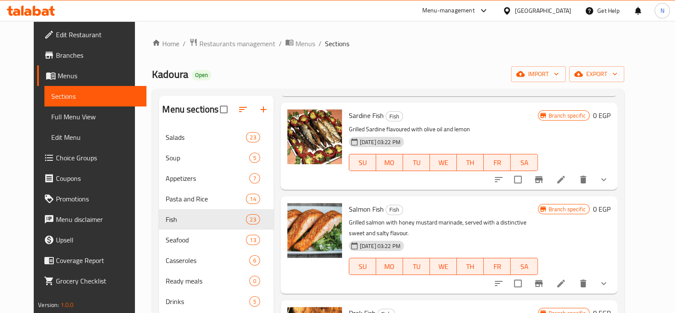
scroll to position [1628, 0]
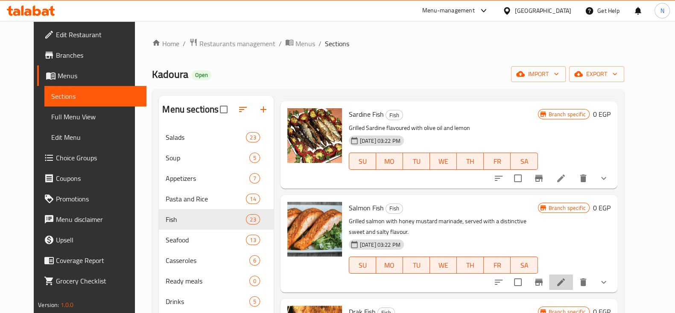
click at [573, 274] on li at bounding box center [561, 281] width 24 height 15
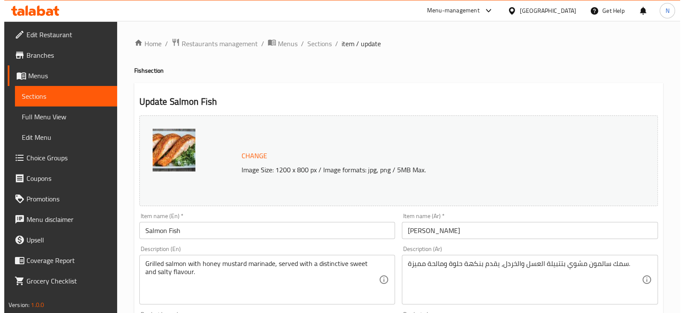
scroll to position [397, 0]
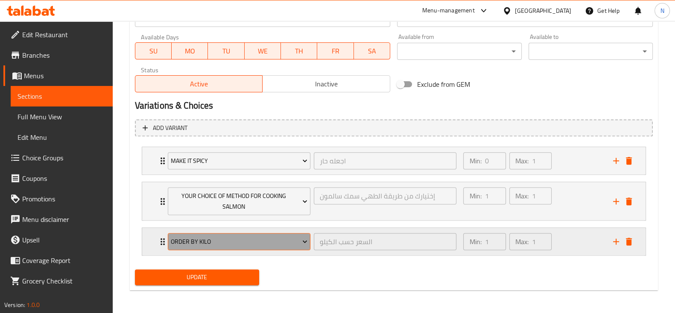
click at [279, 236] on span "Order by Kilo" at bounding box center [239, 241] width 137 height 11
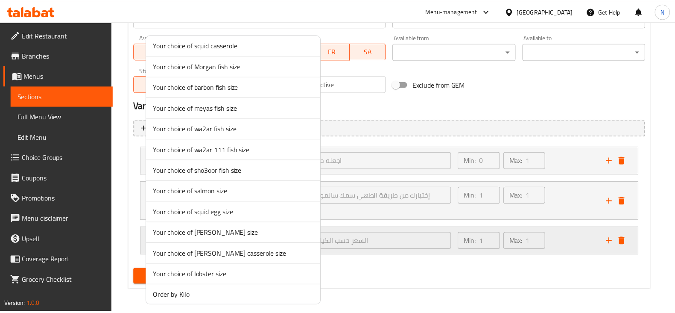
scroll to position [1552, 0]
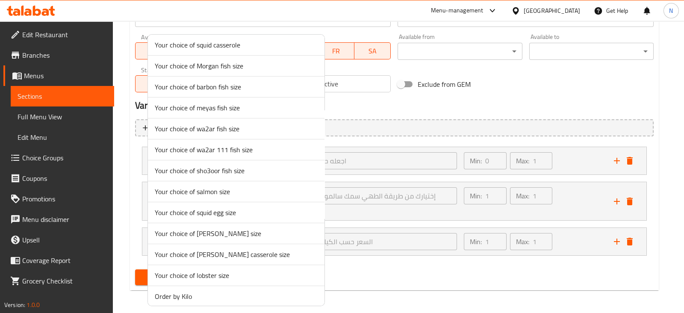
click at [249, 187] on span "Your choice of salmon size" at bounding box center [236, 191] width 163 height 10
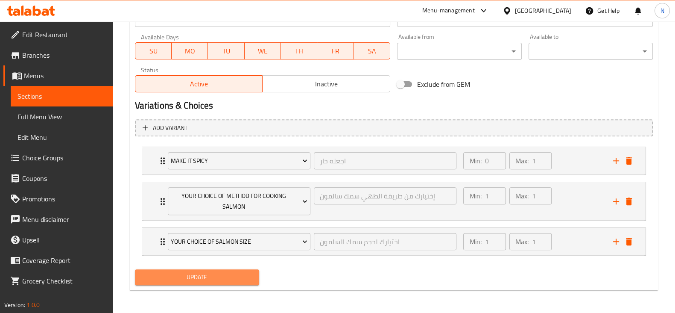
click at [224, 272] on span "Update" at bounding box center [197, 277] width 111 height 11
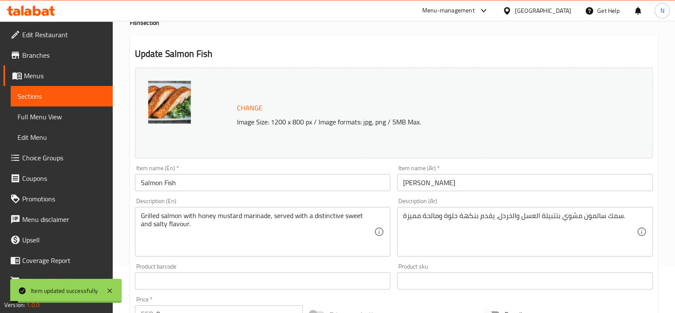
scroll to position [0, 0]
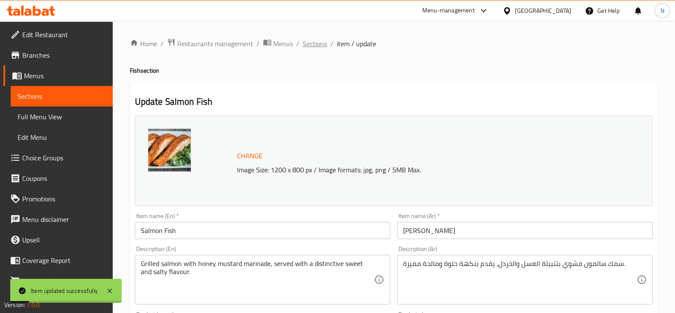
click at [322, 46] on span "Sections" at bounding box center [315, 43] width 24 height 10
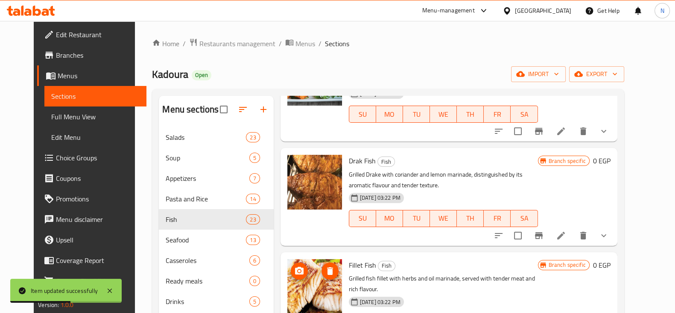
scroll to position [1780, 0]
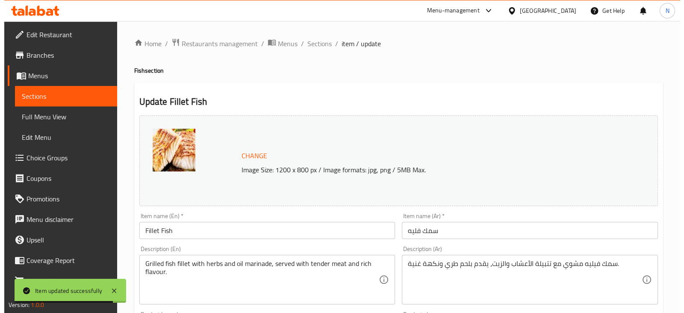
scroll to position [397, 0]
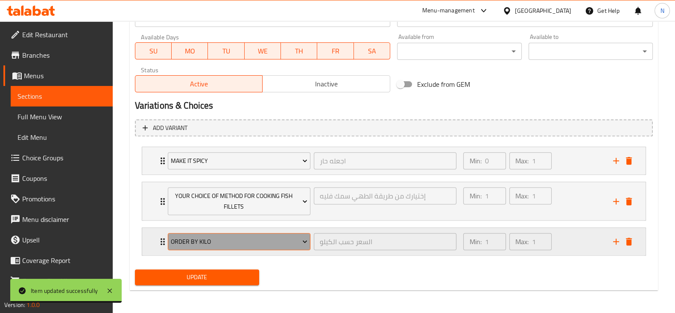
click at [258, 241] on span "Order by Kilo" at bounding box center [239, 241] width 137 height 11
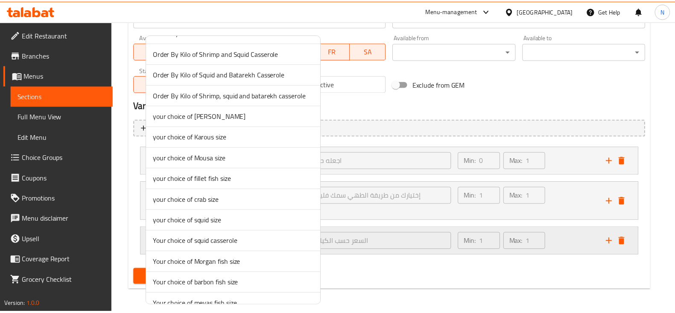
scroll to position [1330, 0]
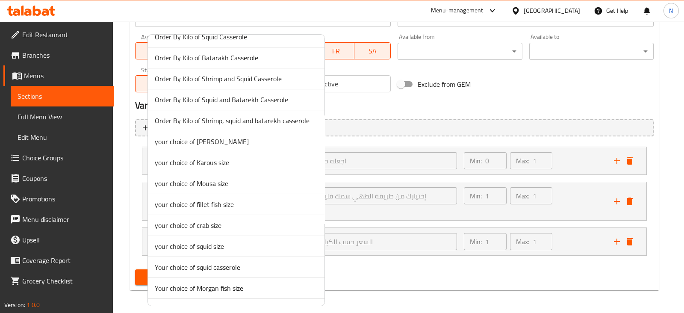
click at [241, 199] on span "your choice of fillet fish size" at bounding box center [236, 204] width 163 height 10
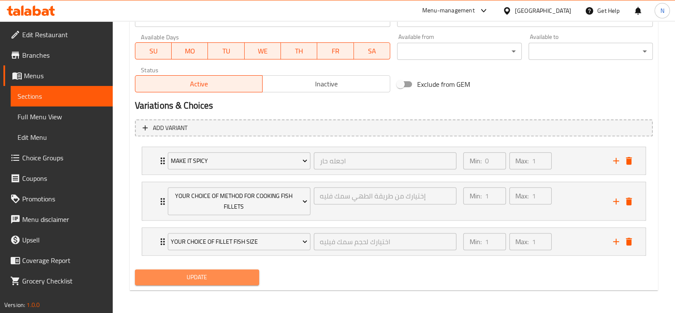
click at [241, 272] on span "Update" at bounding box center [197, 277] width 111 height 11
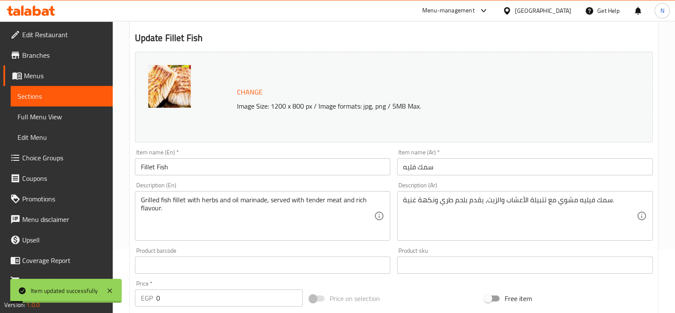
scroll to position [0, 0]
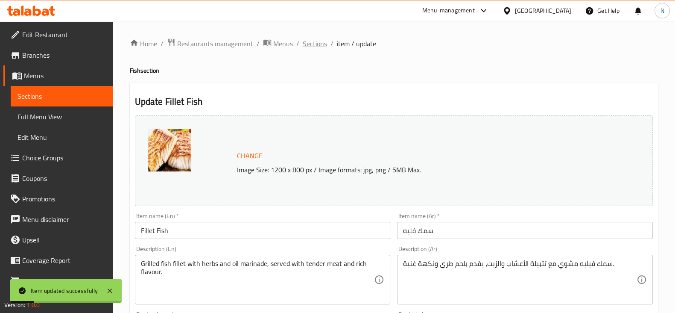
click at [314, 39] on span "Sections" at bounding box center [315, 43] width 24 height 10
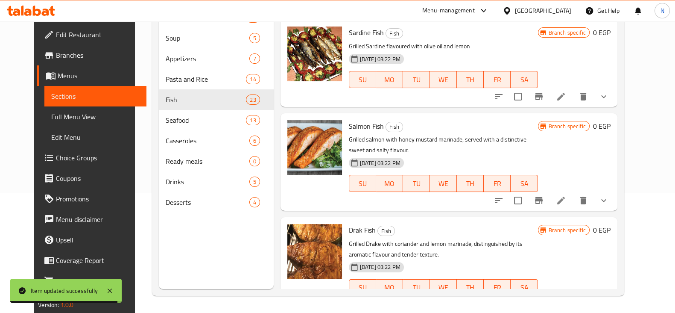
scroll to position [1567, 0]
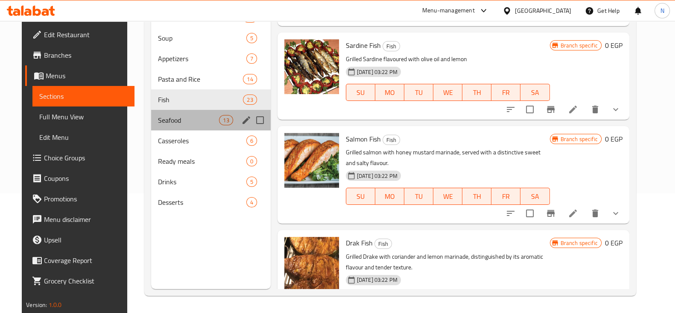
click at [193, 111] on div "Seafood 13" at bounding box center [211, 120] width 120 height 21
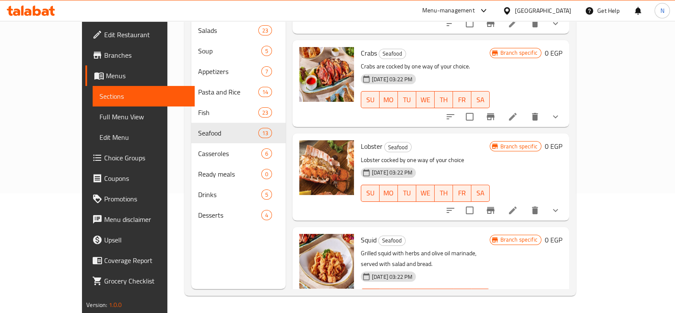
scroll to position [299, 0]
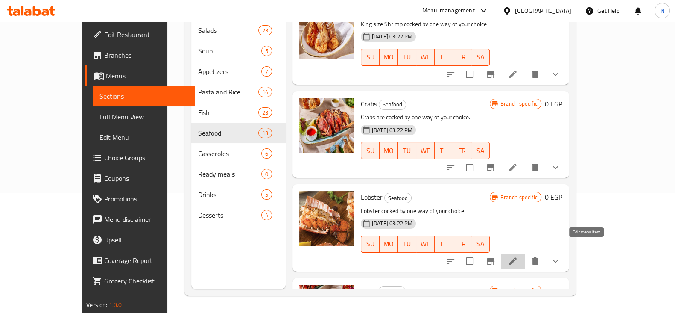
click at [518, 256] on icon at bounding box center [513, 261] width 10 height 10
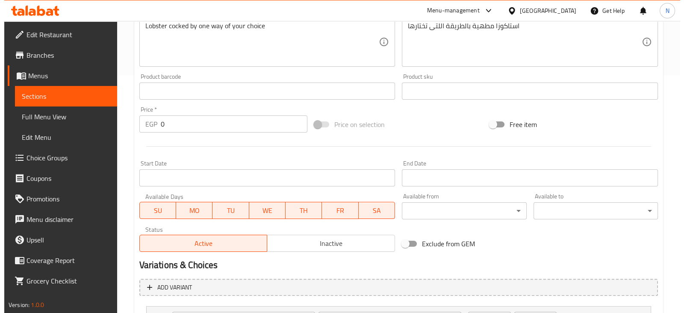
scroll to position [387, 0]
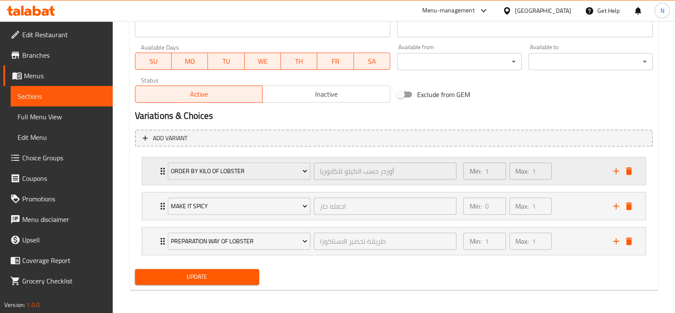
click at [163, 170] on div "Order By Kilo of Lobster أوردر حسب الكيلو للكابوريا ​" at bounding box center [312, 170] width 299 height 27
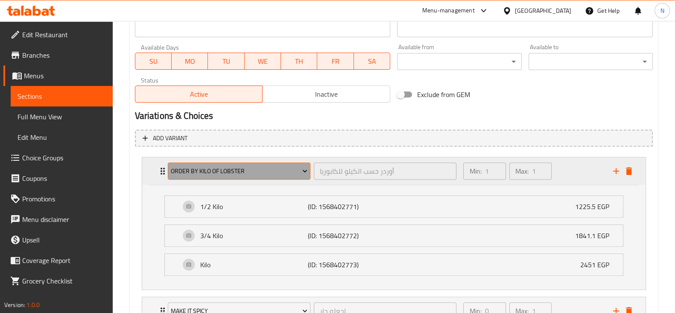
click at [227, 167] on span "Order By Kilo of Lobster" at bounding box center [239, 171] width 137 height 11
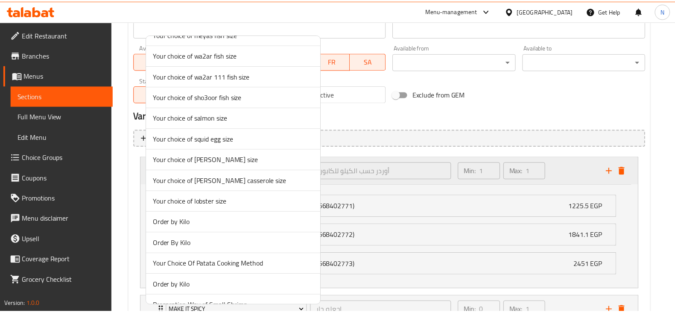
scroll to position [1626, 0]
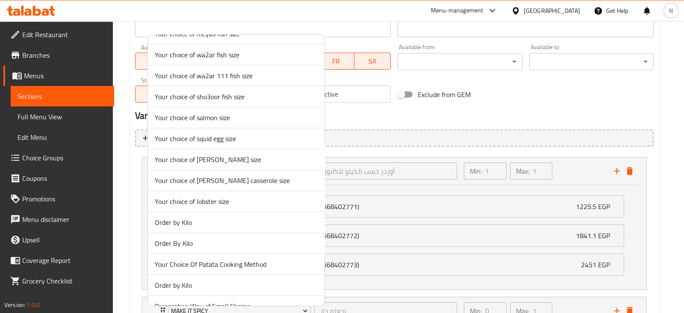
click at [215, 196] on span "Your choice of lobster size" at bounding box center [236, 201] width 163 height 10
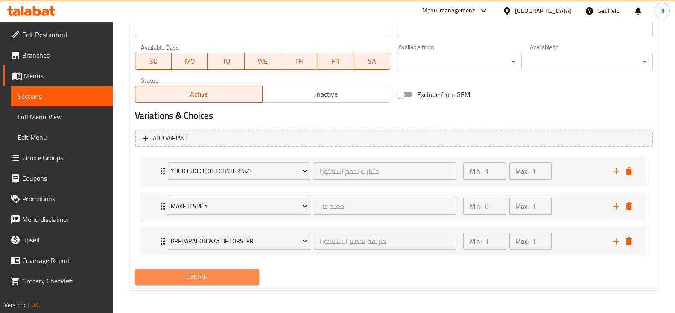
click at [217, 273] on span "Update" at bounding box center [197, 276] width 111 height 11
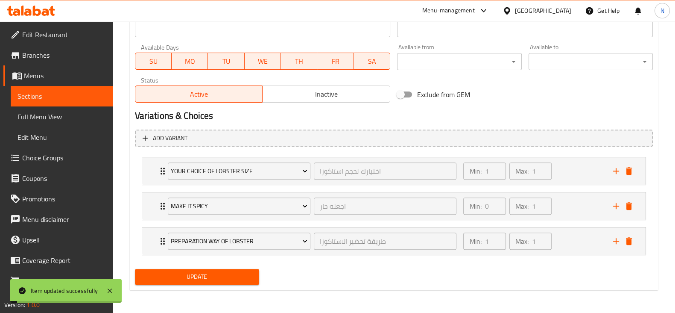
scroll to position [0, 0]
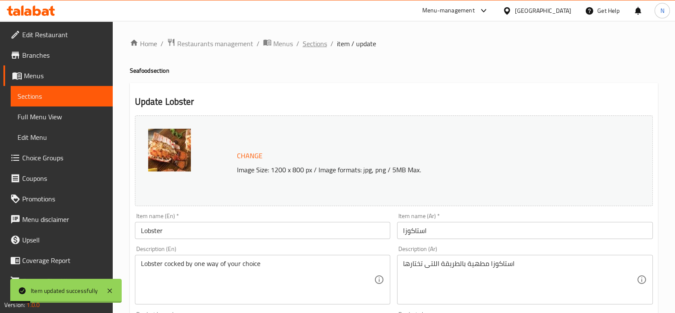
click at [310, 45] on span "Sections" at bounding box center [315, 43] width 24 height 10
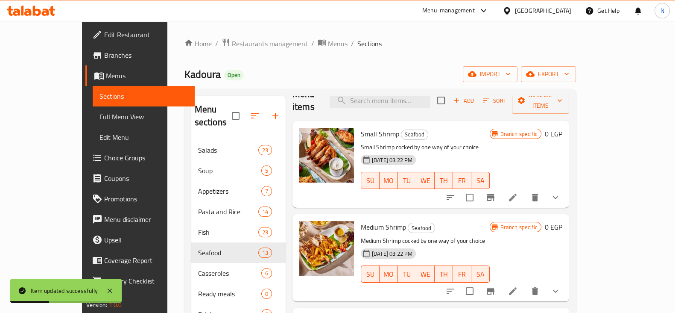
scroll to position [12, 0]
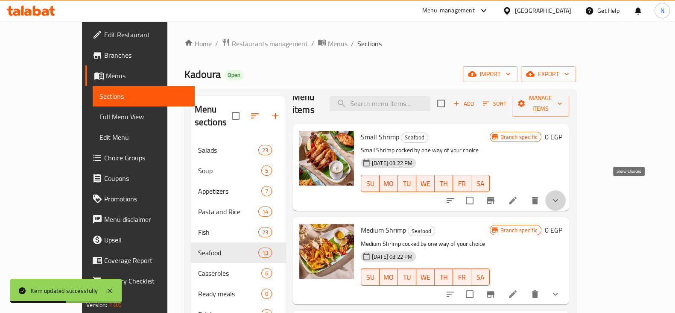
click at [561, 195] on icon "show more" at bounding box center [556, 200] width 10 height 10
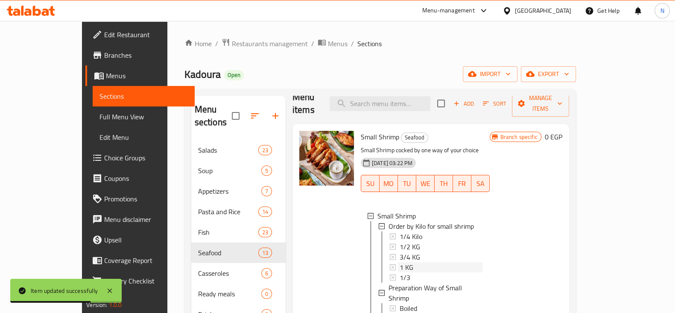
click at [407, 262] on div "1 KG" at bounding box center [441, 267] width 83 height 10
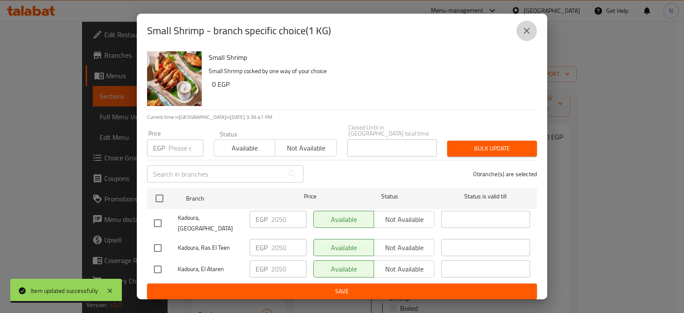
click at [526, 32] on icon "close" at bounding box center [526, 31] width 10 height 10
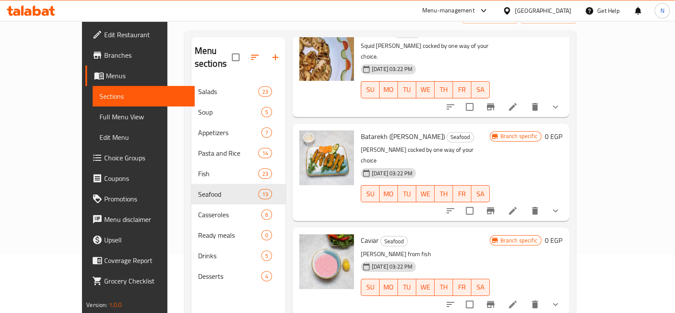
scroll to position [62, 0]
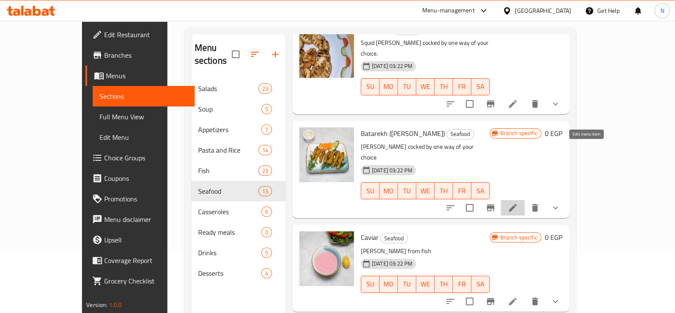
click at [518, 202] on icon at bounding box center [513, 207] width 10 height 10
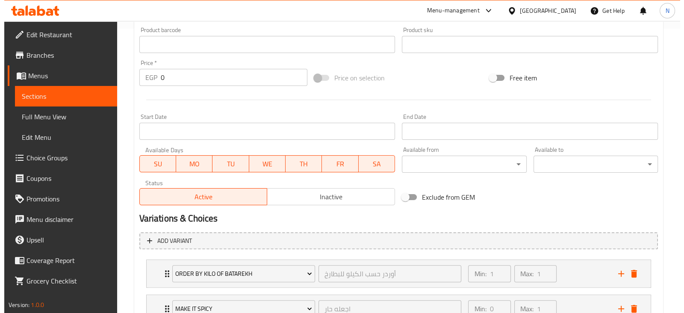
scroll to position [387, 0]
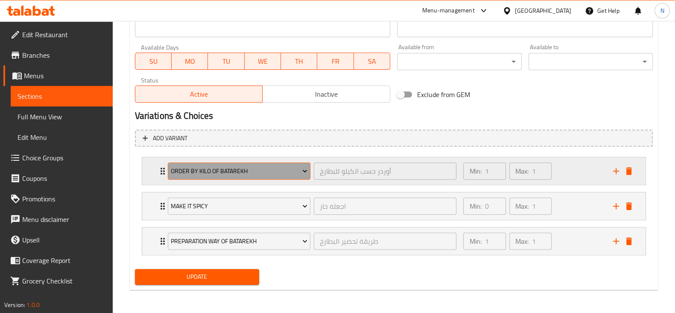
click at [243, 170] on span "Order By Kilo of Batarekh" at bounding box center [239, 171] width 137 height 11
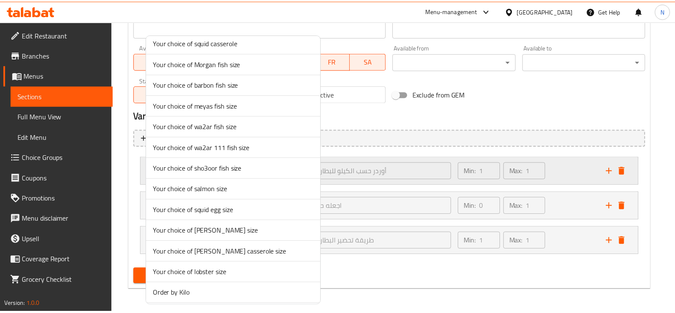
scroll to position [1590, 0]
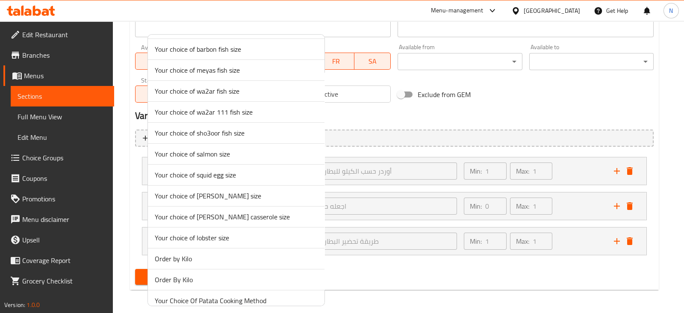
click at [235, 191] on span "Your choice of roe size" at bounding box center [236, 196] width 163 height 10
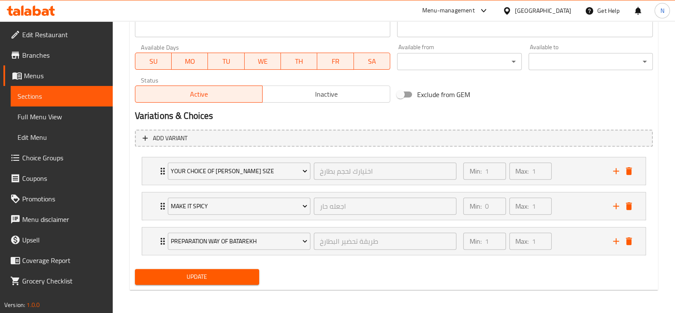
drag, startPoint x: 226, startPoint y: 264, endPoint x: 226, endPoint y: 272, distance: 8.1
click at [226, 272] on div "Update" at bounding box center [197, 276] width 131 height 23
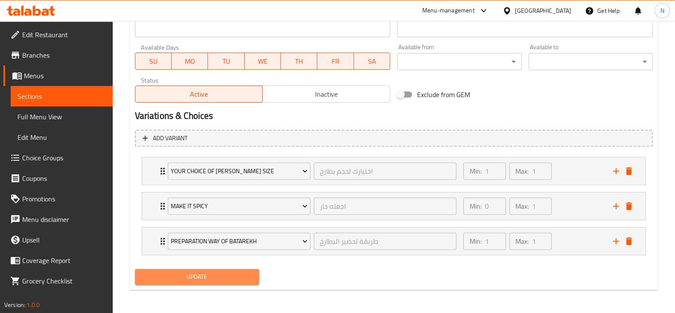
click at [226, 272] on span "Update" at bounding box center [197, 276] width 111 height 11
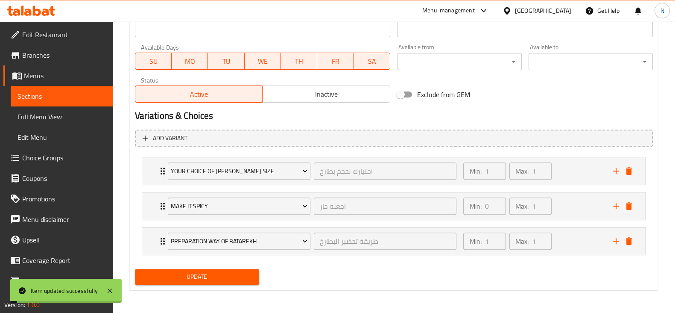
scroll to position [0, 0]
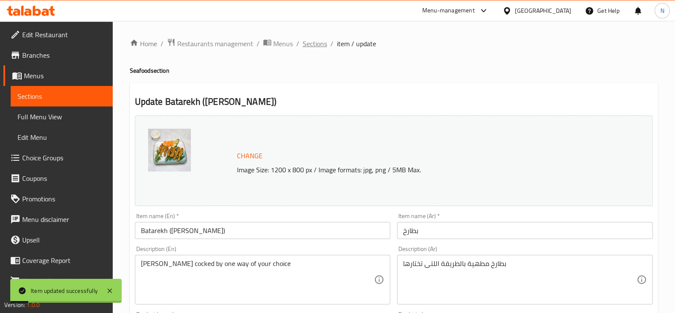
click at [312, 44] on span "Sections" at bounding box center [315, 43] width 24 height 10
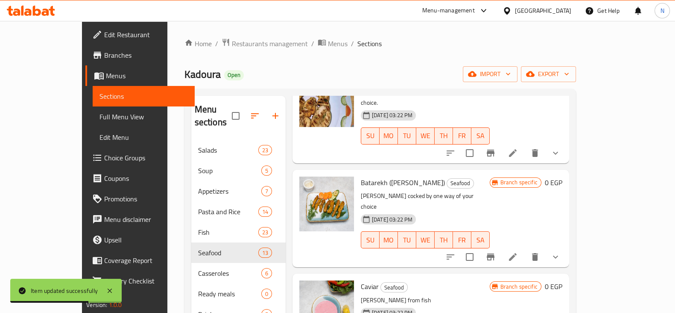
scroll to position [120, 0]
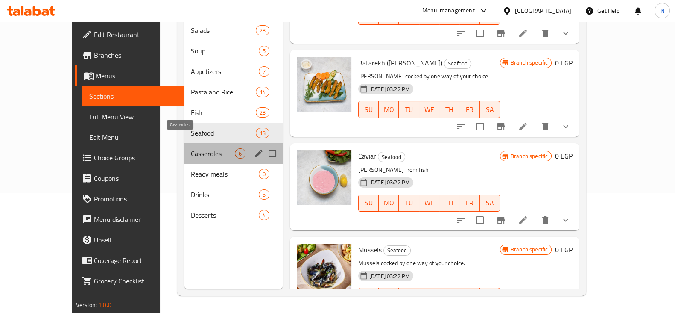
click at [191, 148] on span "Casseroles" at bounding box center [213, 153] width 44 height 10
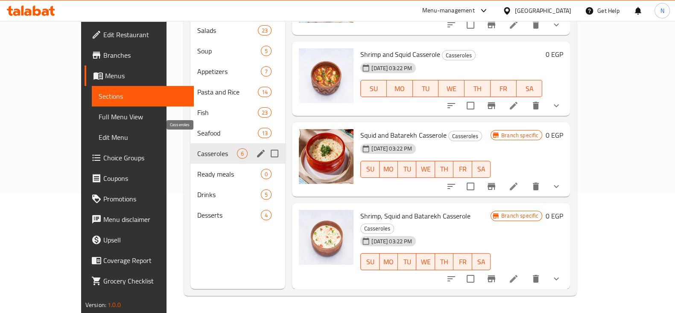
scroll to position [217, 0]
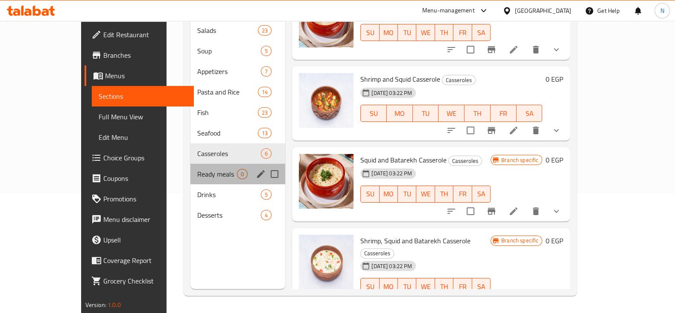
click at [191, 167] on div "Ready meals 0" at bounding box center [238, 174] width 95 height 21
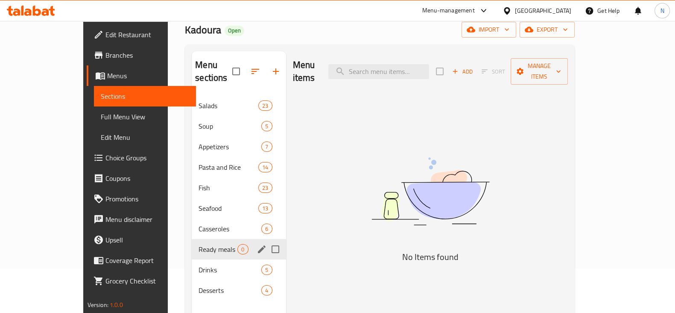
scroll to position [42, 0]
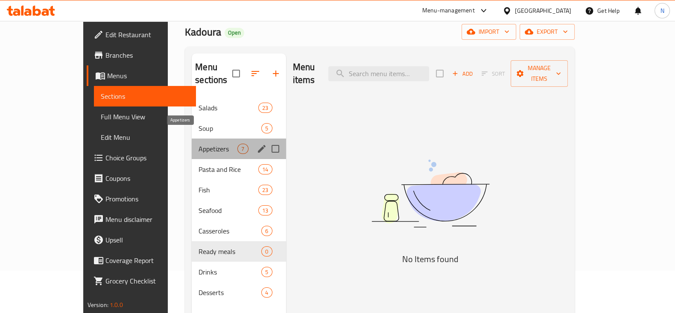
click at [199, 144] on span "Appetizers" at bounding box center [218, 149] width 39 height 10
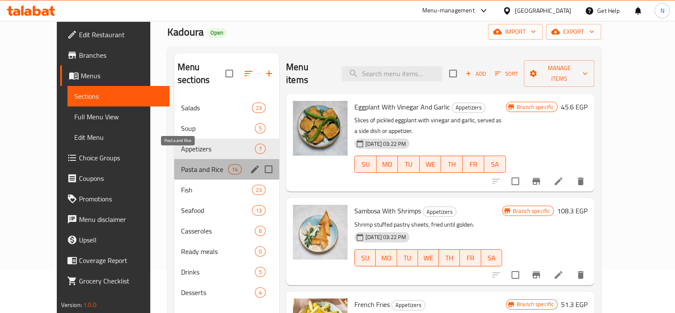
click at [182, 164] on span "Pasta and Rice" at bounding box center [204, 169] width 47 height 10
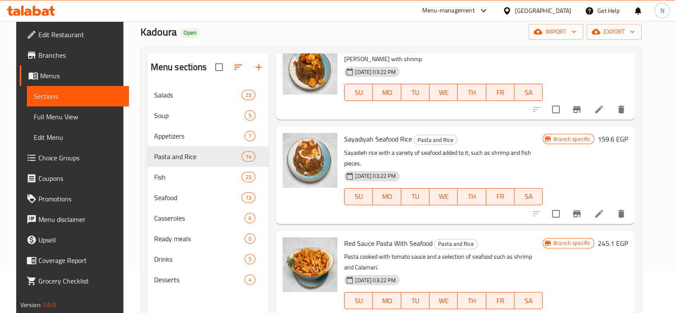
scroll to position [631, 0]
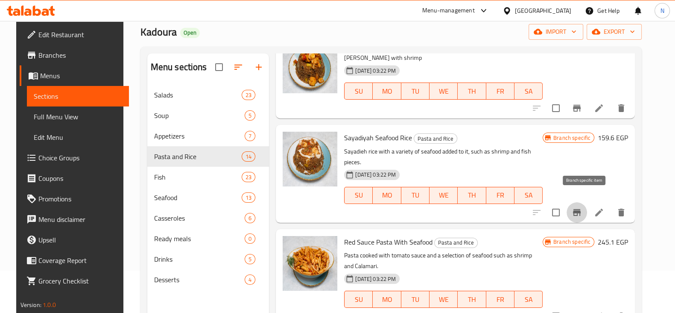
click at [576, 202] on button "Branch-specific-item" at bounding box center [577, 212] width 21 height 21
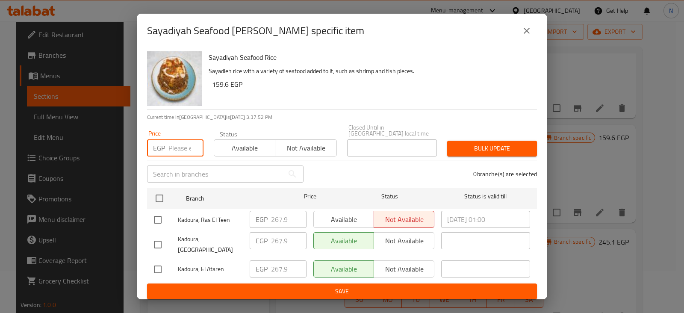
click at [185, 139] on input "number" at bounding box center [185, 147] width 35 height 17
click at [173, 146] on input "2288" at bounding box center [185, 147] width 35 height 17
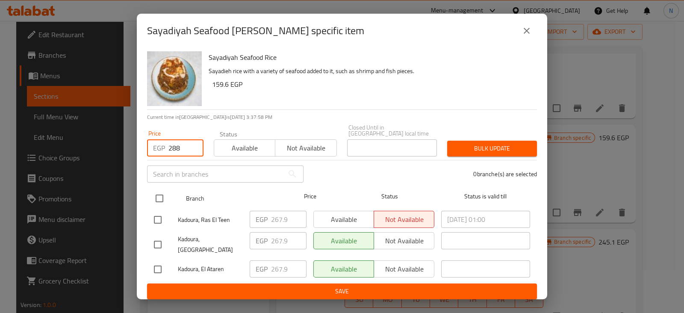
type input "288"
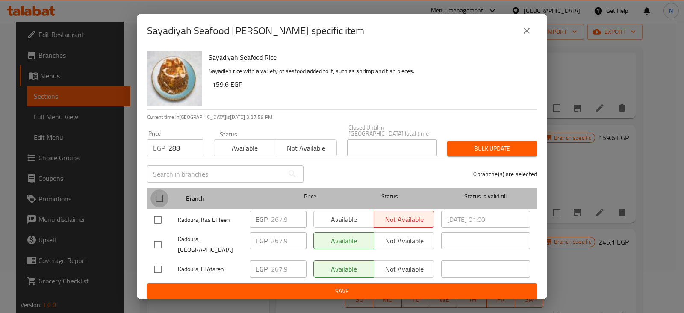
click at [160, 200] on input "checkbox" at bounding box center [159, 198] width 18 height 18
checkbox input "true"
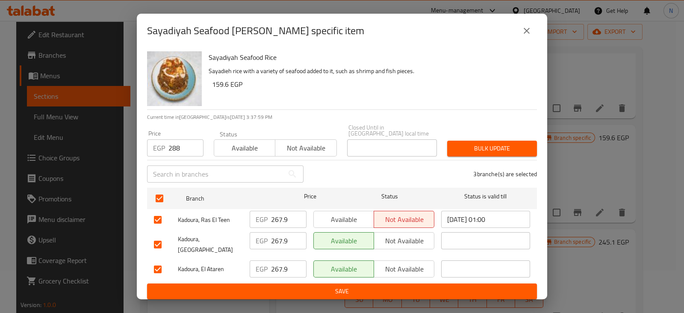
click at [498, 144] on span "Bulk update" at bounding box center [492, 148] width 76 height 11
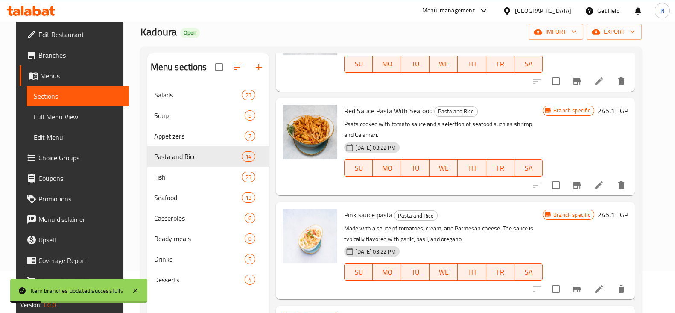
scroll to position [763, 0]
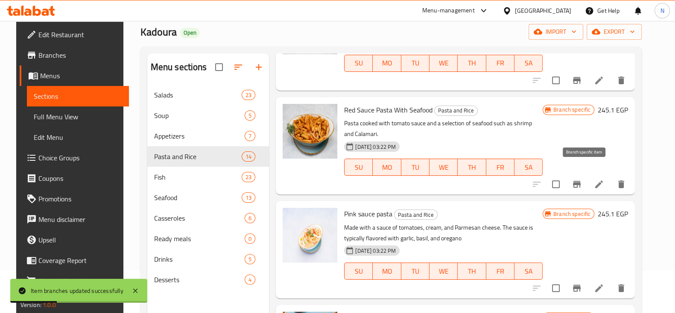
click at [585, 178] on button "Branch-specific-item" at bounding box center [577, 184] width 21 height 21
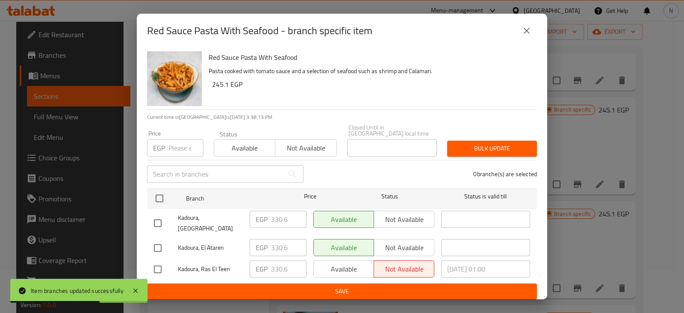
drag, startPoint x: 177, startPoint y: 135, endPoint x: 177, endPoint y: 144, distance: 9.0
click at [177, 144] on div "Price EGP Price" at bounding box center [175, 143] width 56 height 26
click at [177, 144] on input "number" at bounding box center [185, 147] width 35 height 17
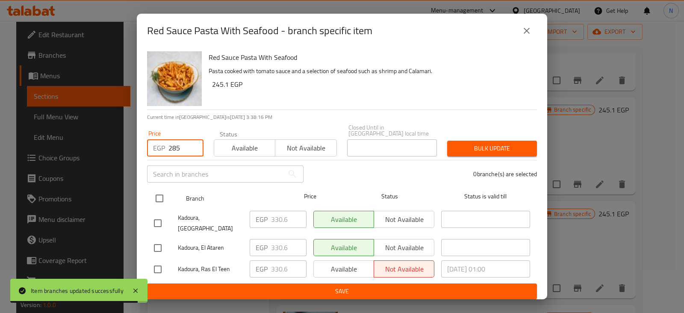
type input "285"
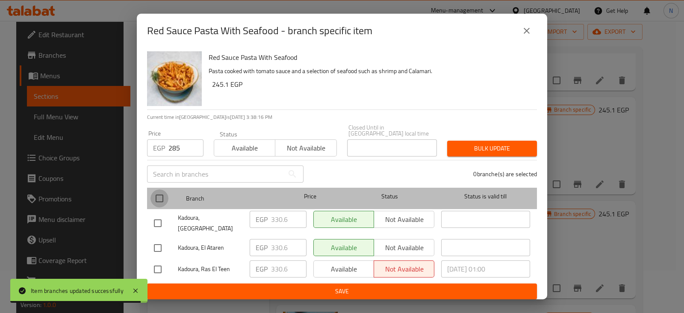
click at [161, 200] on input "checkbox" at bounding box center [159, 198] width 18 height 18
checkbox input "true"
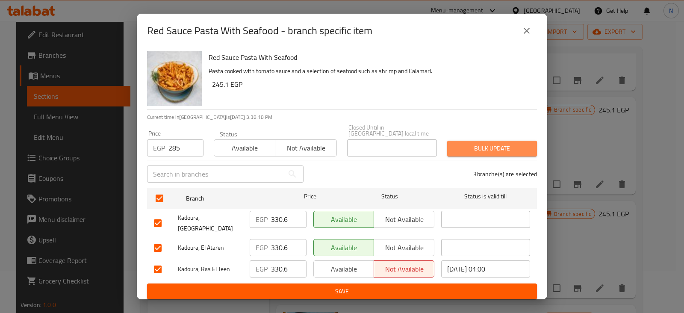
click at [464, 145] on span "Bulk update" at bounding box center [492, 148] width 76 height 11
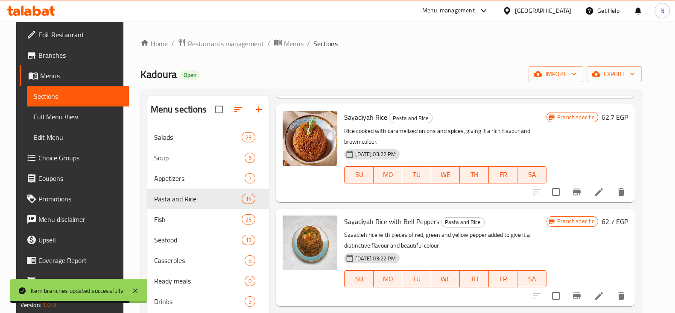
scroll to position [300, 0]
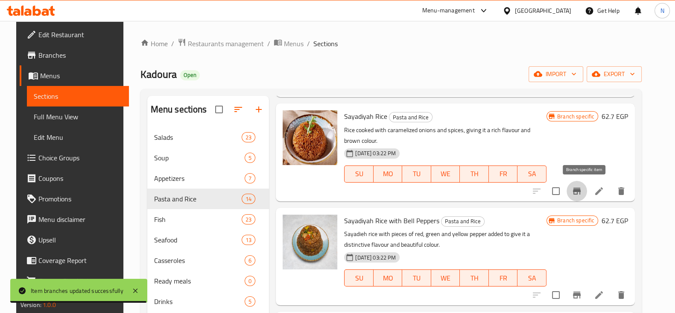
click at [581, 189] on icon "Branch-specific-item" at bounding box center [577, 191] width 8 height 7
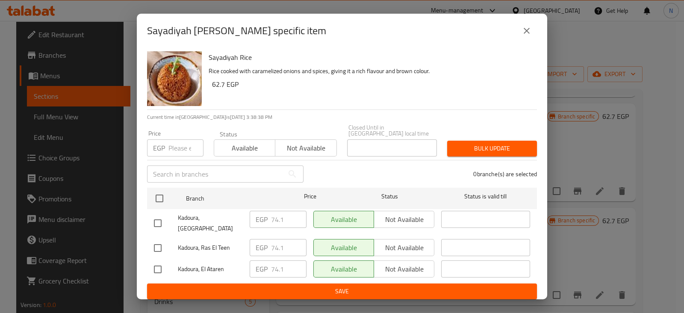
click at [177, 146] on input "number" at bounding box center [185, 147] width 35 height 17
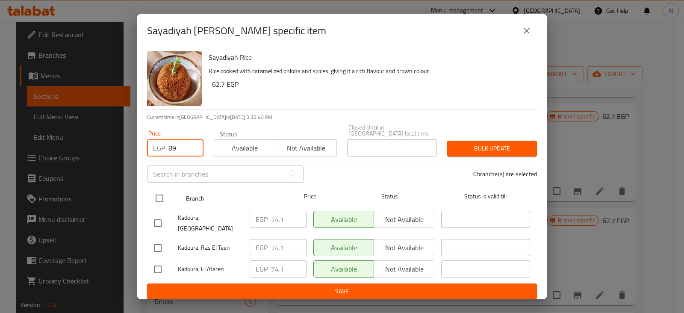
type input "89"
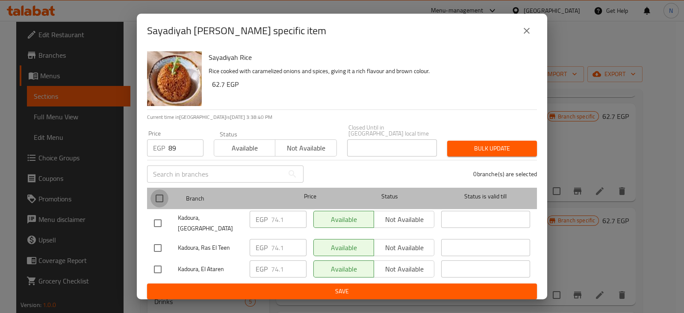
click at [157, 202] on input "checkbox" at bounding box center [159, 198] width 18 height 18
checkbox input "true"
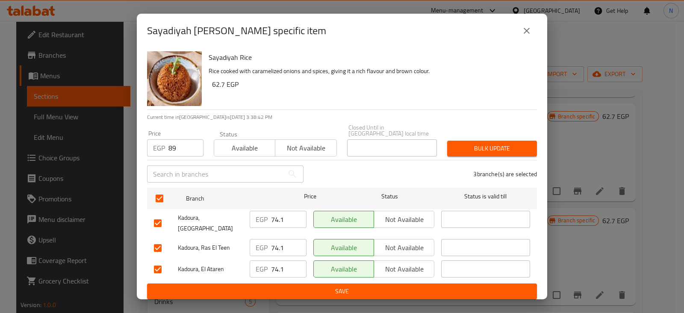
click at [496, 156] on div "Bulk update" at bounding box center [492, 148] width 100 height 26
click at [496, 155] on button "Bulk update" at bounding box center [492, 149] width 90 height 16
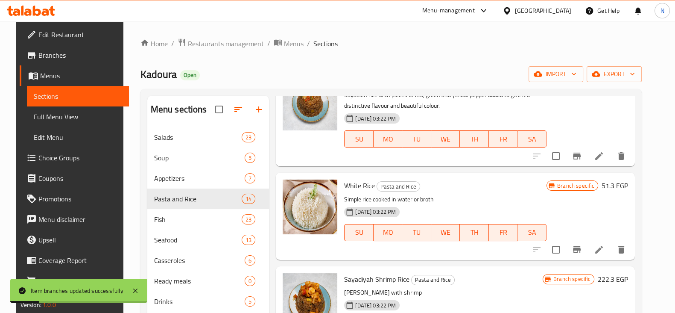
scroll to position [485, 0]
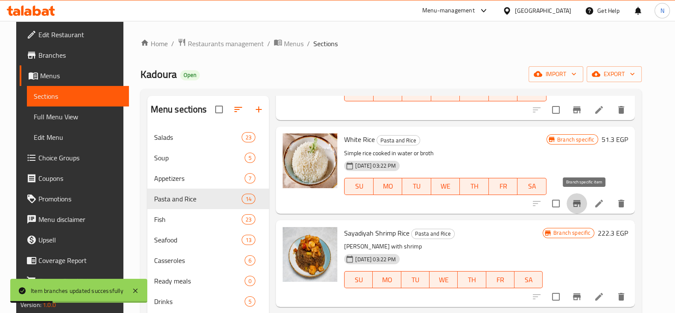
click at [581, 203] on icon "Branch-specific-item" at bounding box center [577, 203] width 8 height 7
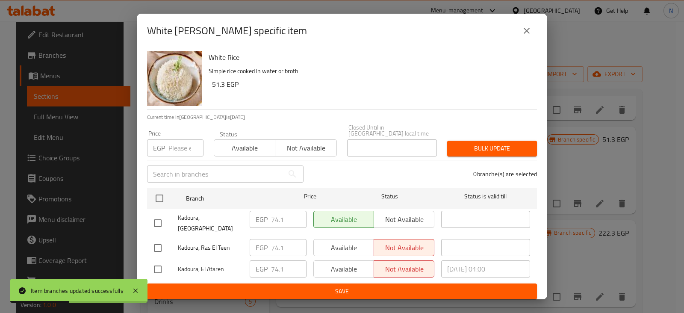
click at [181, 146] on input "number" at bounding box center [185, 147] width 35 height 17
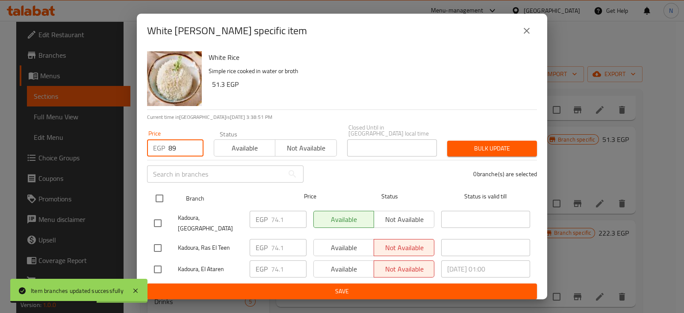
type input "89"
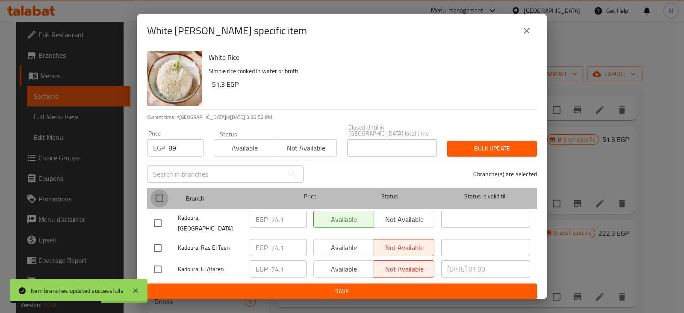
click at [158, 194] on input "checkbox" at bounding box center [159, 198] width 18 height 18
checkbox input "true"
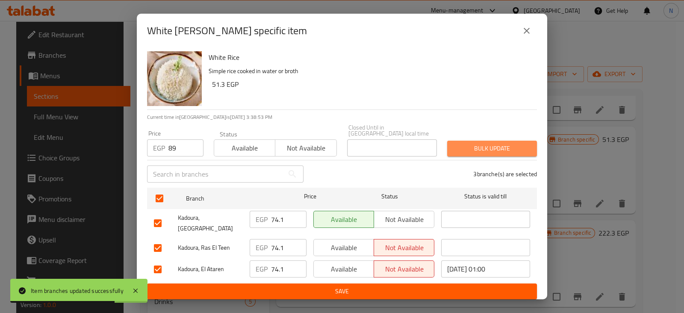
click at [462, 146] on span "Bulk update" at bounding box center [492, 148] width 76 height 11
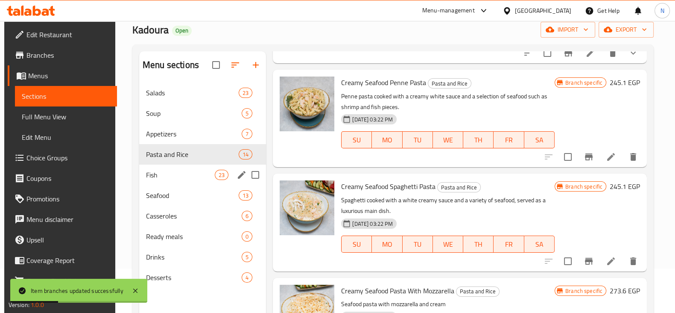
scroll to position [42, 0]
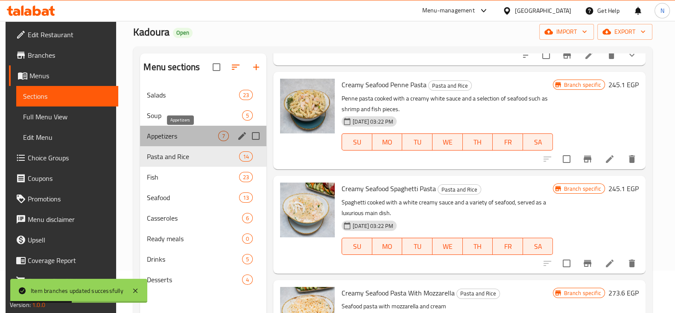
click at [199, 131] on span "Appetizers" at bounding box center [182, 136] width 71 height 10
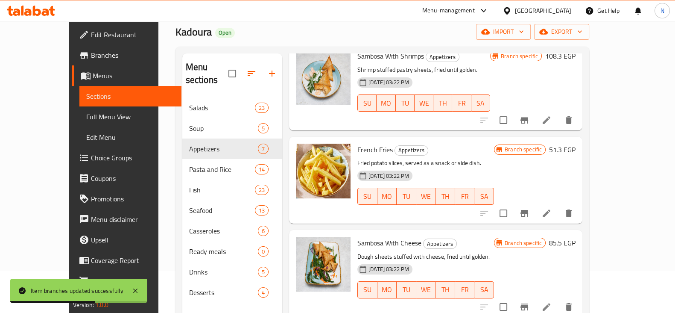
scroll to position [154, 0]
click at [535, 204] on button "Branch-specific-item" at bounding box center [524, 214] width 21 height 21
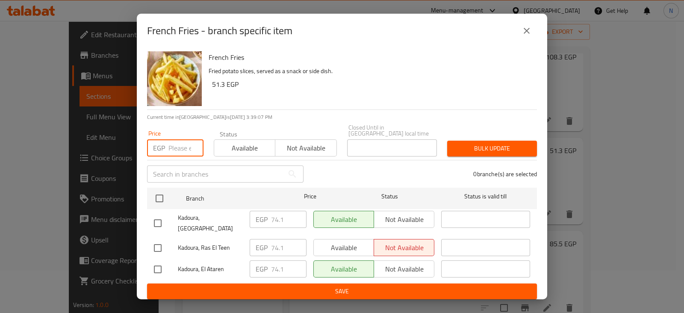
click at [179, 144] on input "number" at bounding box center [185, 147] width 35 height 17
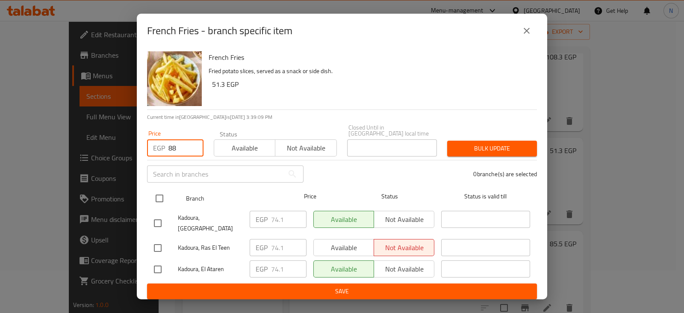
type input "88"
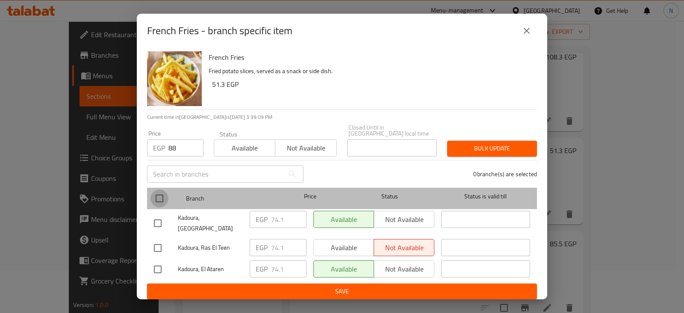
click at [158, 205] on input "checkbox" at bounding box center [159, 198] width 18 height 18
checkbox input "true"
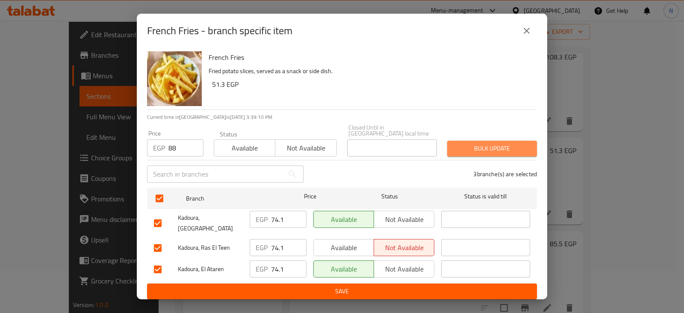
click at [467, 149] on span "Bulk update" at bounding box center [492, 148] width 76 height 11
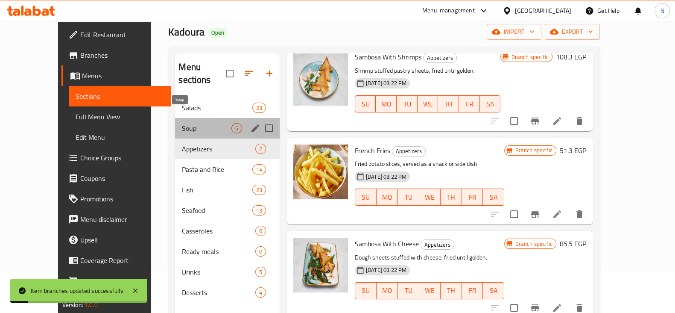
click at [182, 123] on span "Soup" at bounding box center [206, 128] width 49 height 10
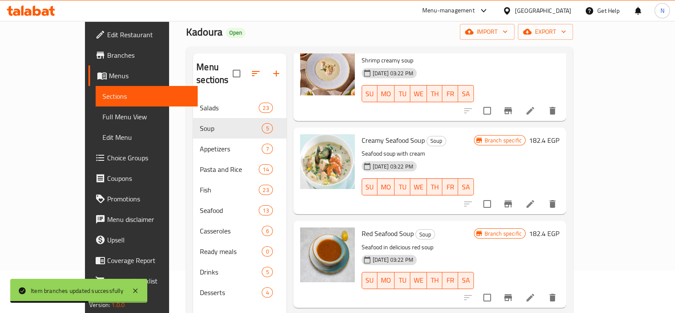
scroll to position [162, 0]
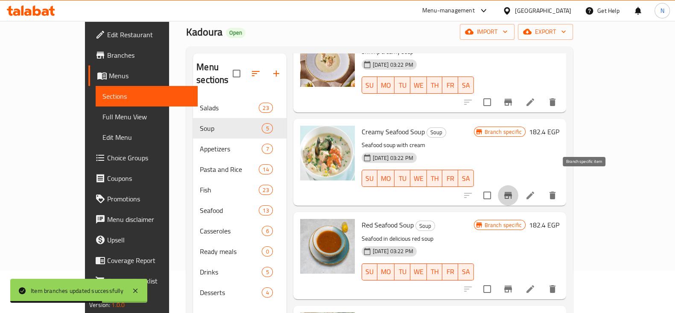
click at [519, 185] on button "Branch-specific-item" at bounding box center [508, 195] width 21 height 21
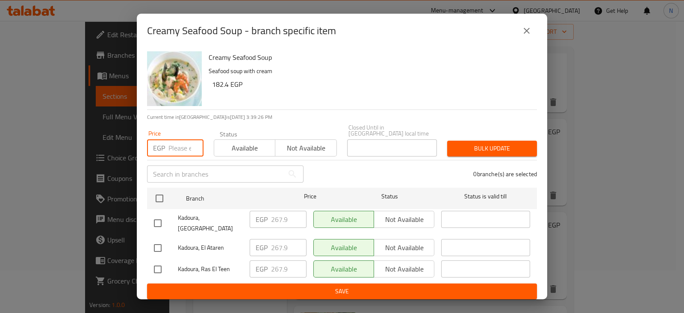
click at [179, 144] on input "number" at bounding box center [185, 147] width 35 height 17
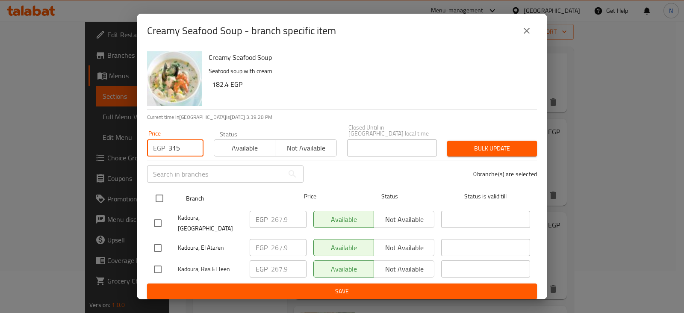
type input "315"
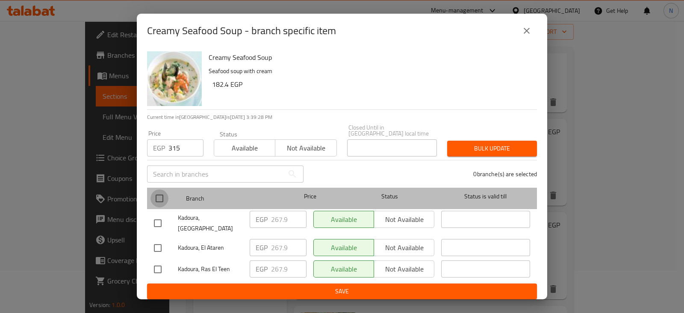
click at [164, 193] on input "checkbox" at bounding box center [159, 198] width 18 height 18
checkbox input "true"
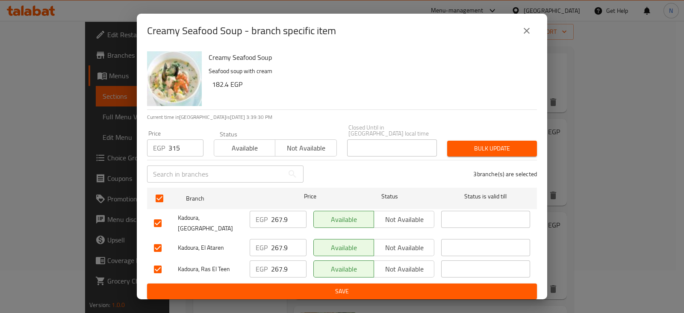
click at [504, 138] on div "Bulk update" at bounding box center [492, 148] width 100 height 26
click at [500, 141] on button "Bulk update" at bounding box center [492, 149] width 90 height 16
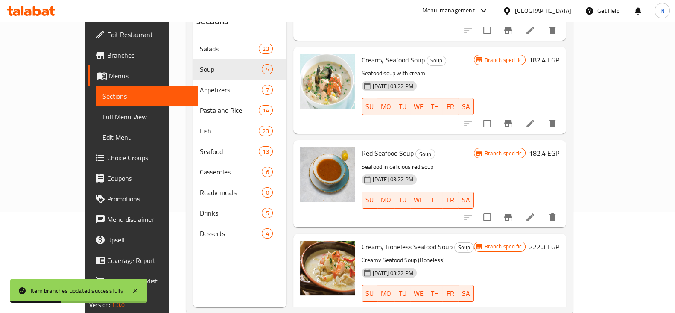
scroll to position [120, 0]
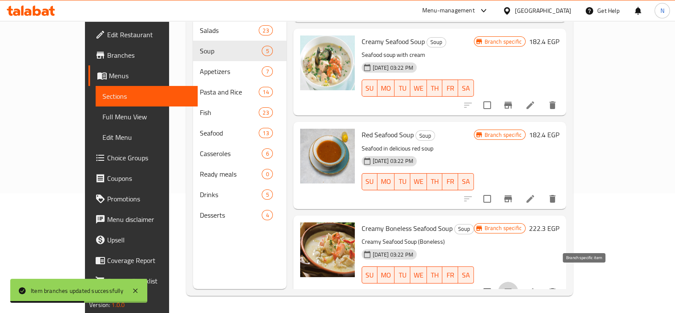
click at [513, 287] on icon "Branch-specific-item" at bounding box center [508, 292] width 10 height 10
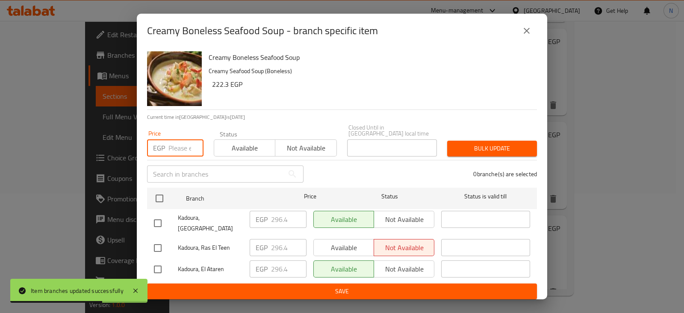
click at [175, 147] on input "number" at bounding box center [185, 147] width 35 height 17
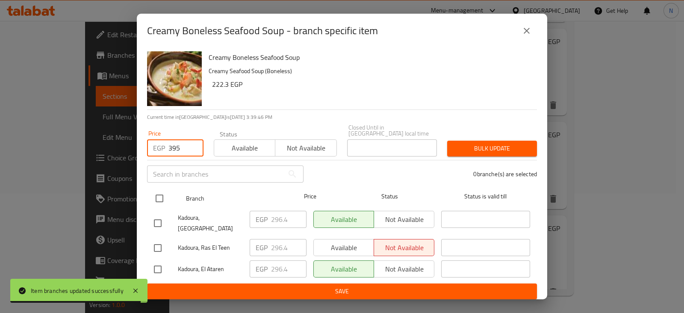
type input "395"
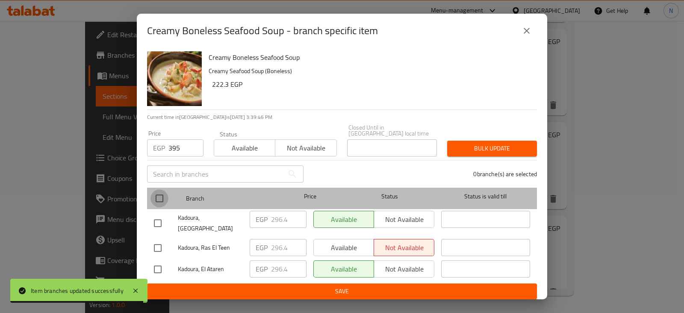
click at [167, 194] on input "checkbox" at bounding box center [159, 198] width 18 height 18
checkbox input "true"
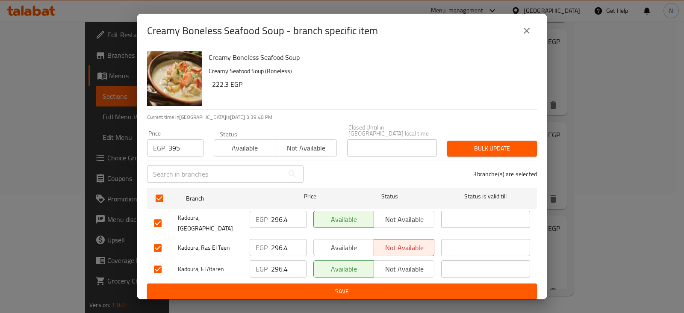
drag, startPoint x: 472, startPoint y: 157, endPoint x: 472, endPoint y: 153, distance: 4.3
click at [472, 153] on div "Bulk update" at bounding box center [492, 148] width 100 height 26
click at [472, 153] on button "Bulk update" at bounding box center [492, 149] width 90 height 16
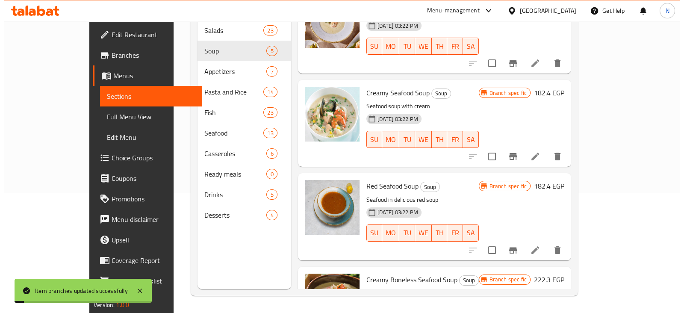
scroll to position [123, 0]
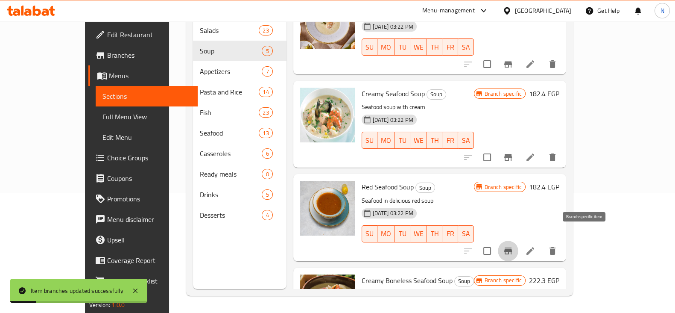
click at [519, 241] on button "Branch-specific-item" at bounding box center [508, 251] width 21 height 21
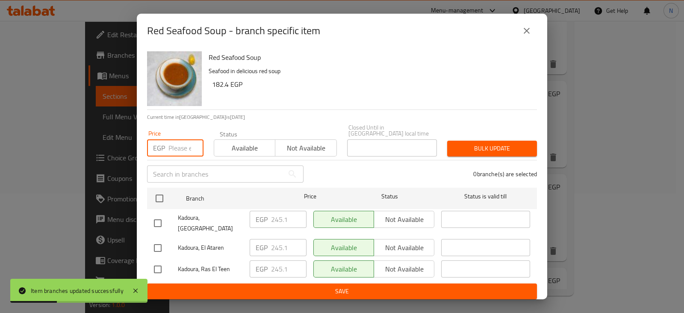
click at [179, 146] on input "number" at bounding box center [185, 147] width 35 height 17
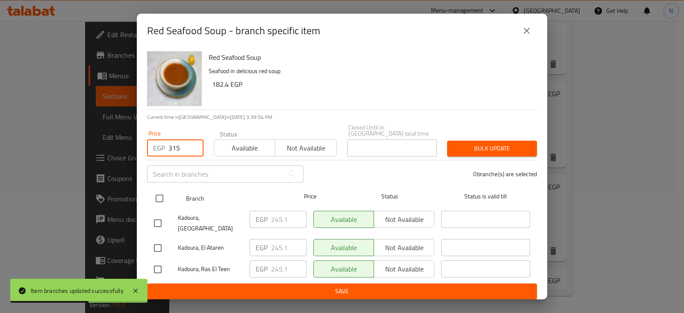
type input "315"
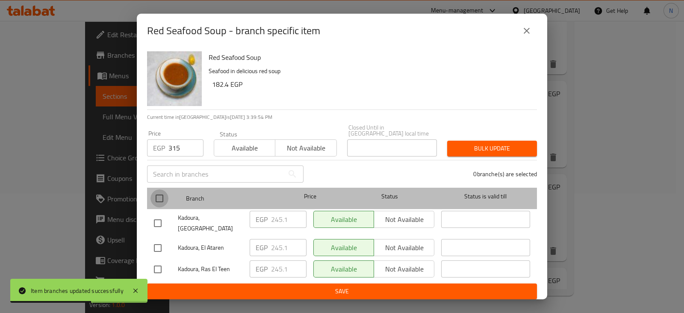
click at [162, 193] on input "checkbox" at bounding box center [159, 198] width 18 height 18
checkbox input "true"
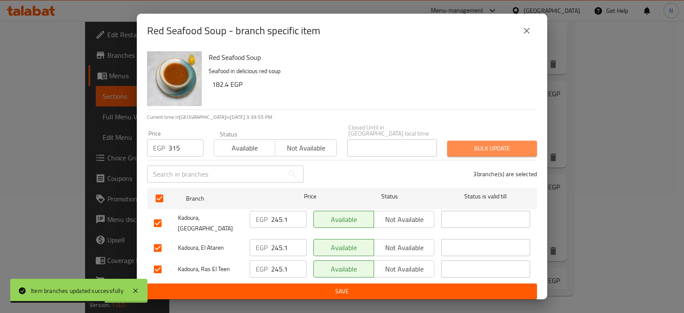
click at [488, 143] on span "Bulk update" at bounding box center [492, 148] width 76 height 11
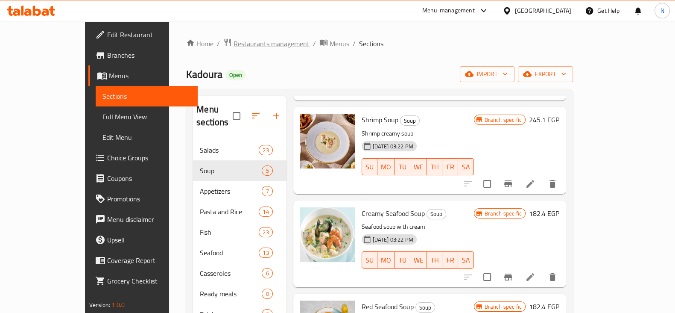
click at [234, 47] on span "Restaurants management" at bounding box center [272, 43] width 76 height 10
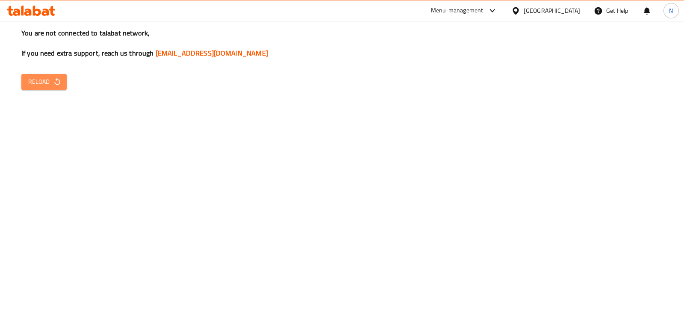
click at [56, 80] on icon "button" at bounding box center [57, 81] width 9 height 9
click at [49, 82] on span "Reload" at bounding box center [44, 81] width 32 height 11
click at [59, 80] on icon "button" at bounding box center [57, 81] width 9 height 9
click at [65, 80] on button "Reload" at bounding box center [43, 82] width 45 height 16
click at [35, 85] on span "Reload" at bounding box center [44, 81] width 32 height 11
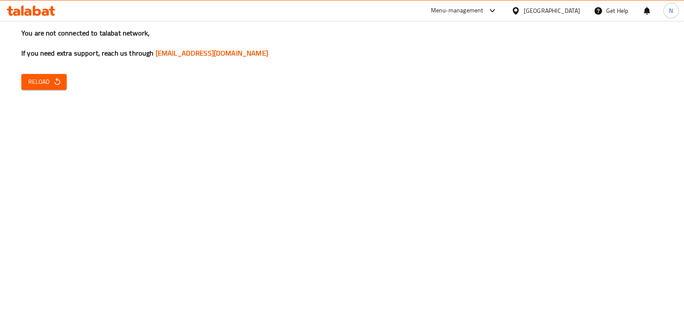
click at [35, 85] on span "Reload" at bounding box center [44, 81] width 32 height 11
click at [47, 82] on span "Reload" at bounding box center [44, 81] width 32 height 11
click at [50, 77] on span "Reload" at bounding box center [44, 81] width 32 height 11
click at [35, 77] on span "Reload" at bounding box center [44, 81] width 32 height 11
click at [32, 90] on div "You are not connected to talabat network, If you need extra support, reach us t…" at bounding box center [342, 156] width 684 height 313
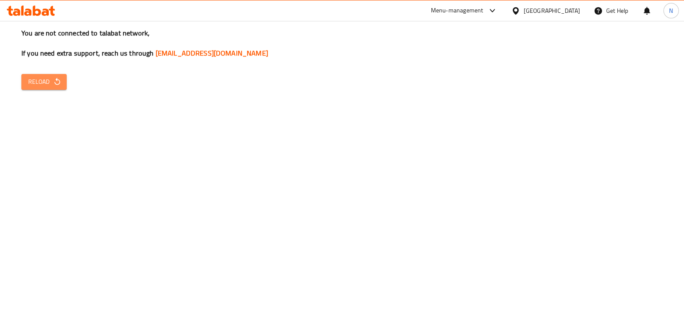
click at [40, 78] on span "Reload" at bounding box center [44, 81] width 32 height 11
click at [56, 83] on icon "button" at bounding box center [57, 81] width 9 height 9
